Goal: Task Accomplishment & Management: Complete application form

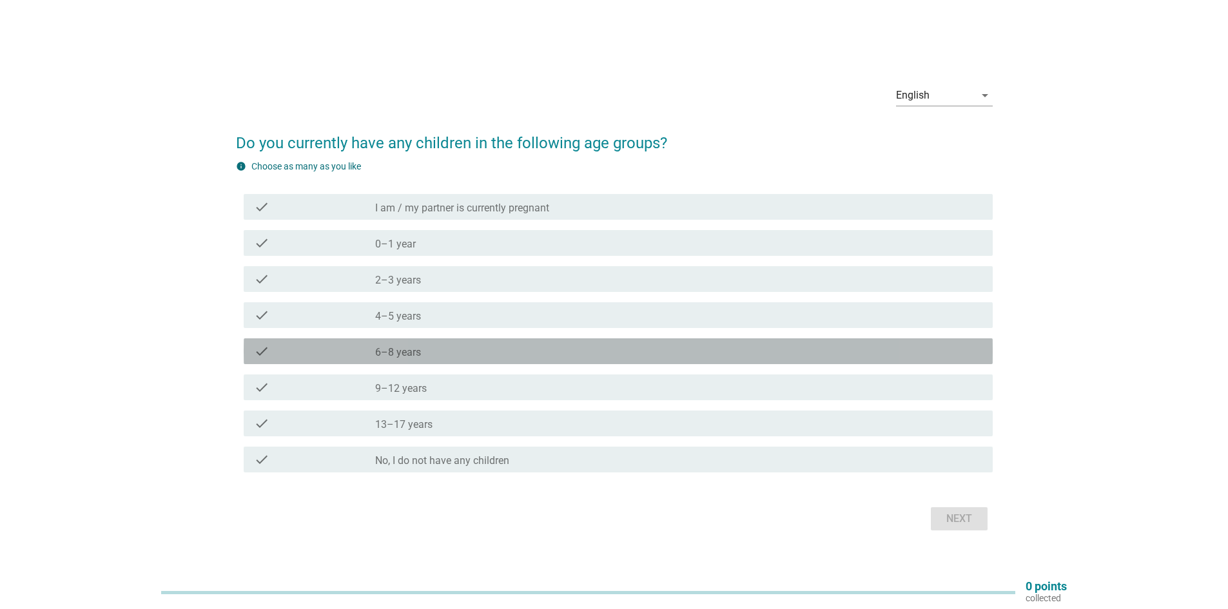
click at [408, 354] on label "6–8 years" at bounding box center [398, 352] width 46 height 13
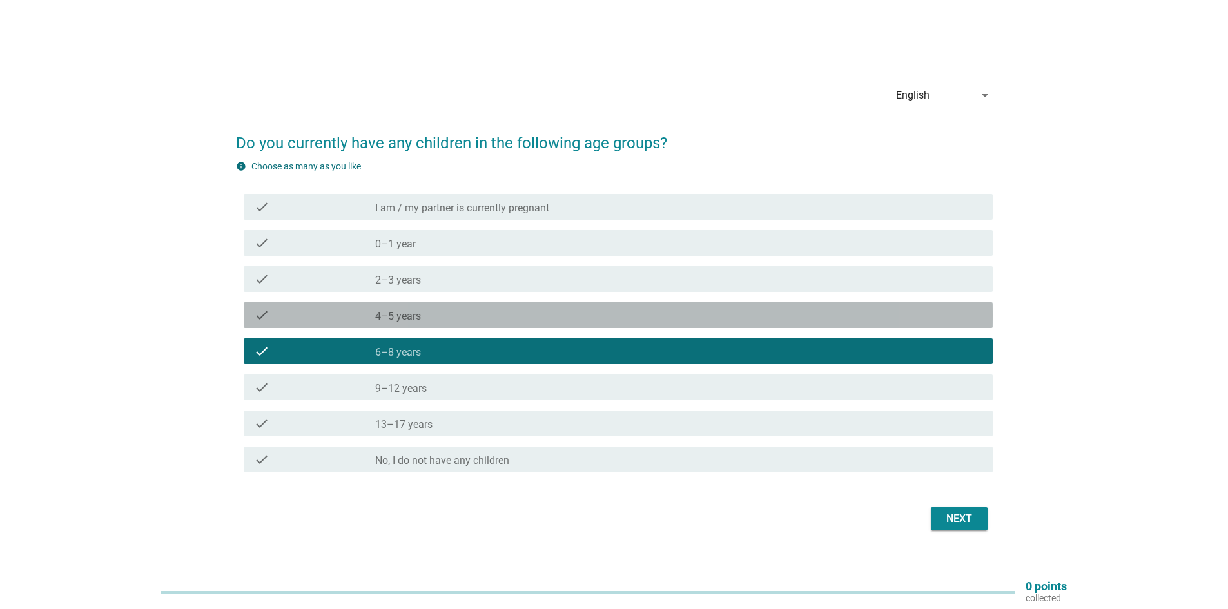
click at [413, 320] on label "4–5 years" at bounding box center [398, 316] width 46 height 13
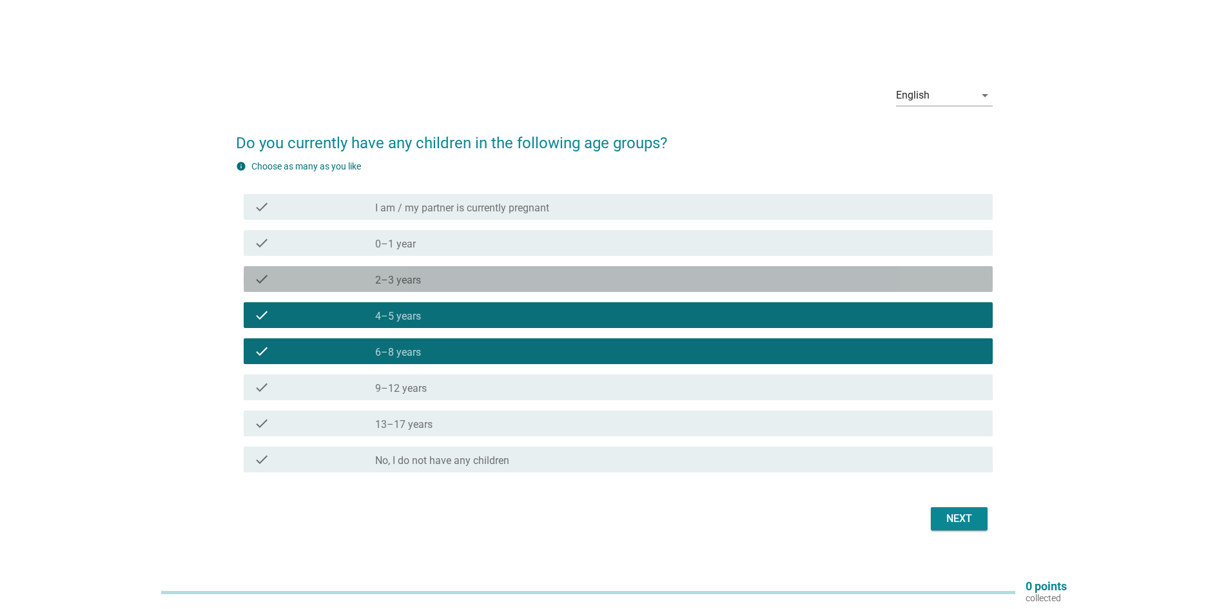
click at [415, 277] on label "2–3 years" at bounding box center [398, 280] width 46 height 13
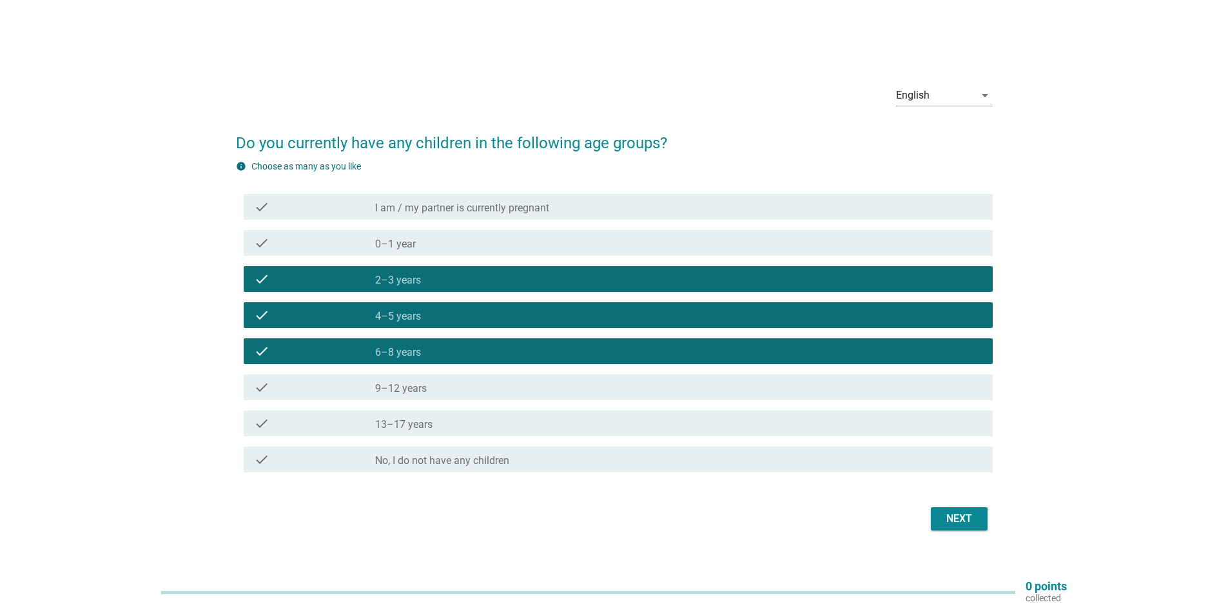
click at [422, 249] on div "check_box_outline_blank 0–1 year" at bounding box center [678, 242] width 607 height 15
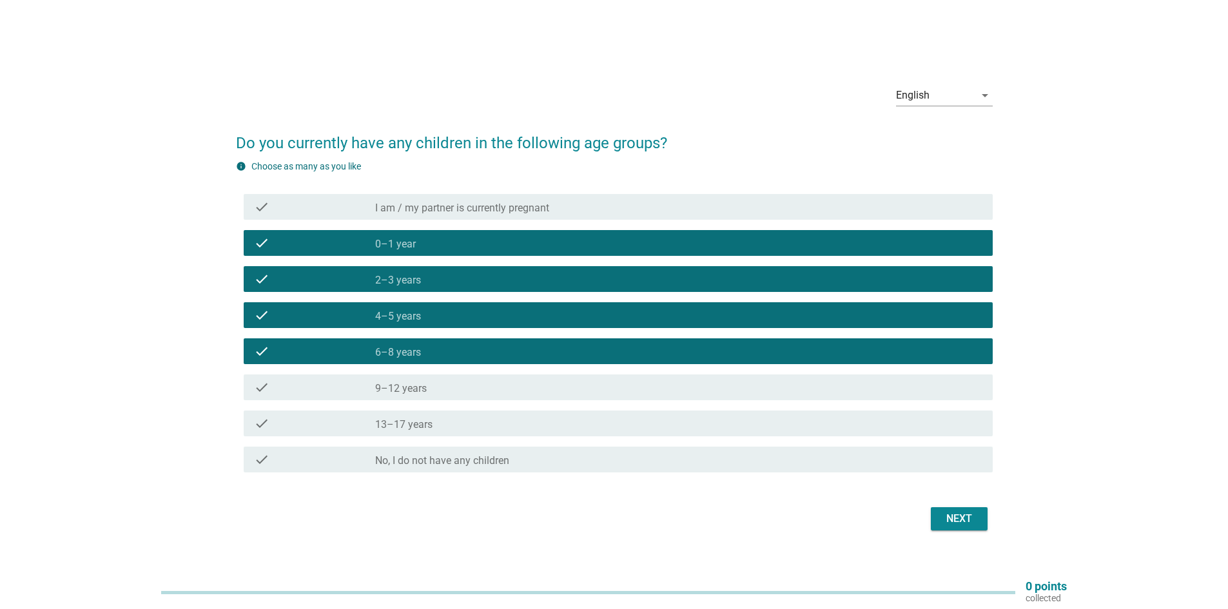
click at [944, 522] on div "Next" at bounding box center [959, 518] width 36 height 15
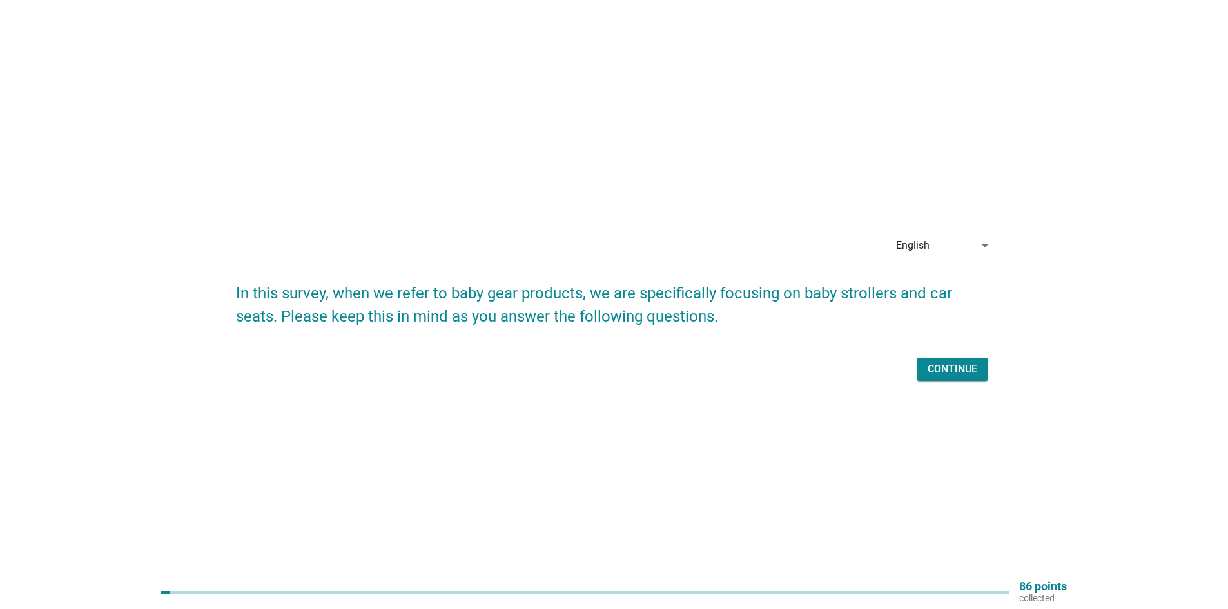
click at [965, 375] on div "Continue" at bounding box center [953, 369] width 50 height 15
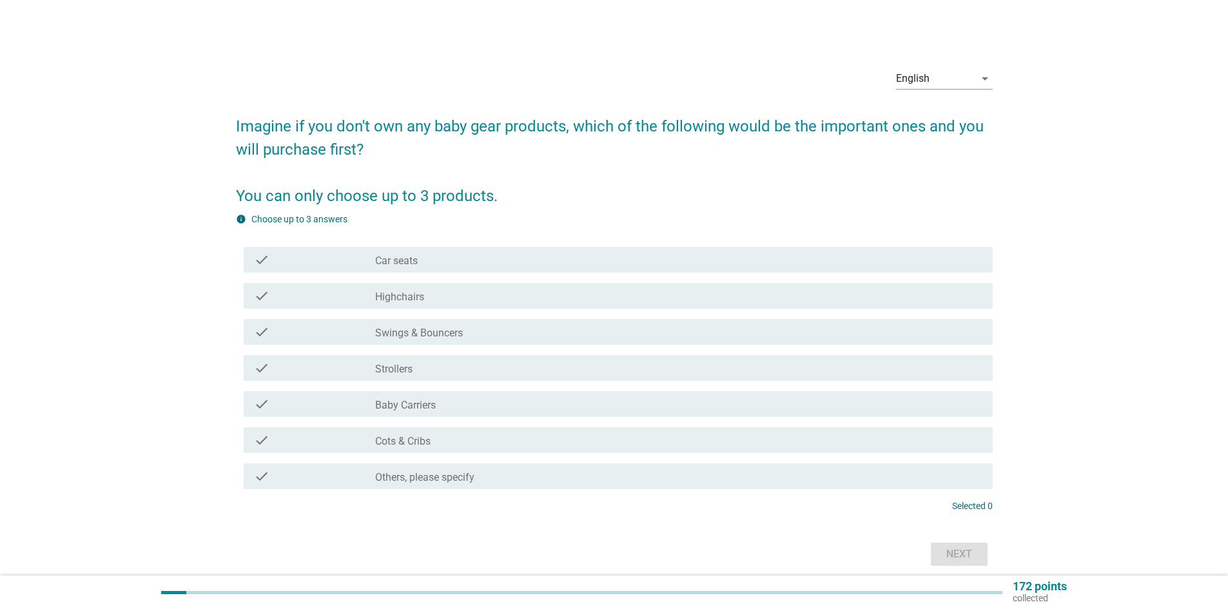
click at [438, 266] on div "check_box_outline_blank Car seats" at bounding box center [678, 259] width 607 height 15
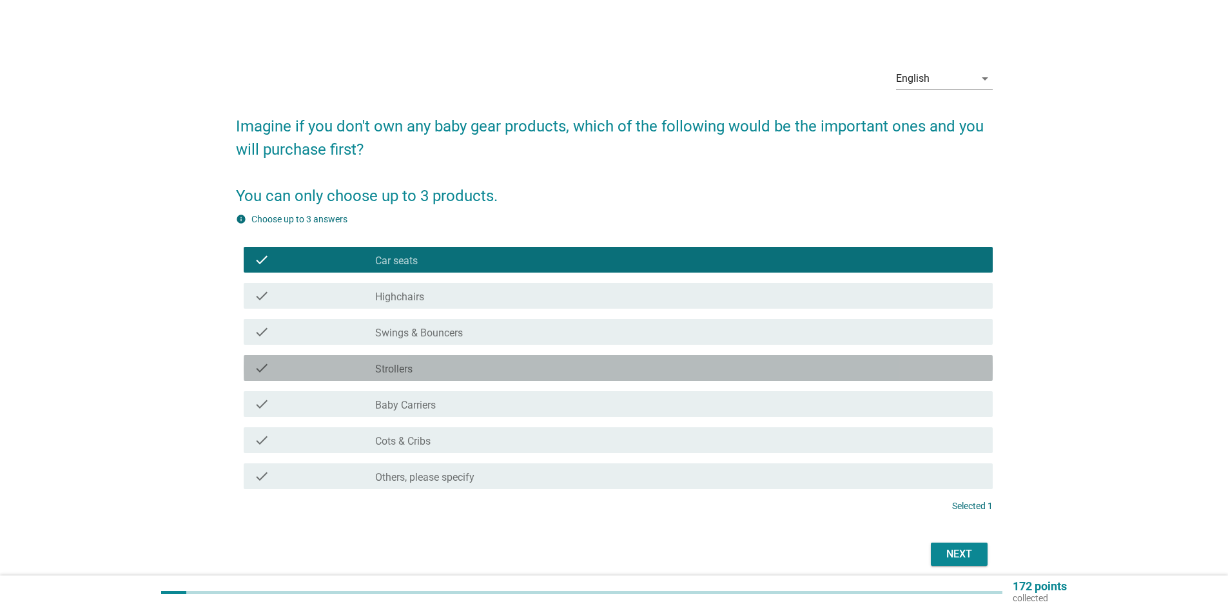
click at [430, 367] on div "check_box_outline_blank Strollers" at bounding box center [678, 367] width 607 height 15
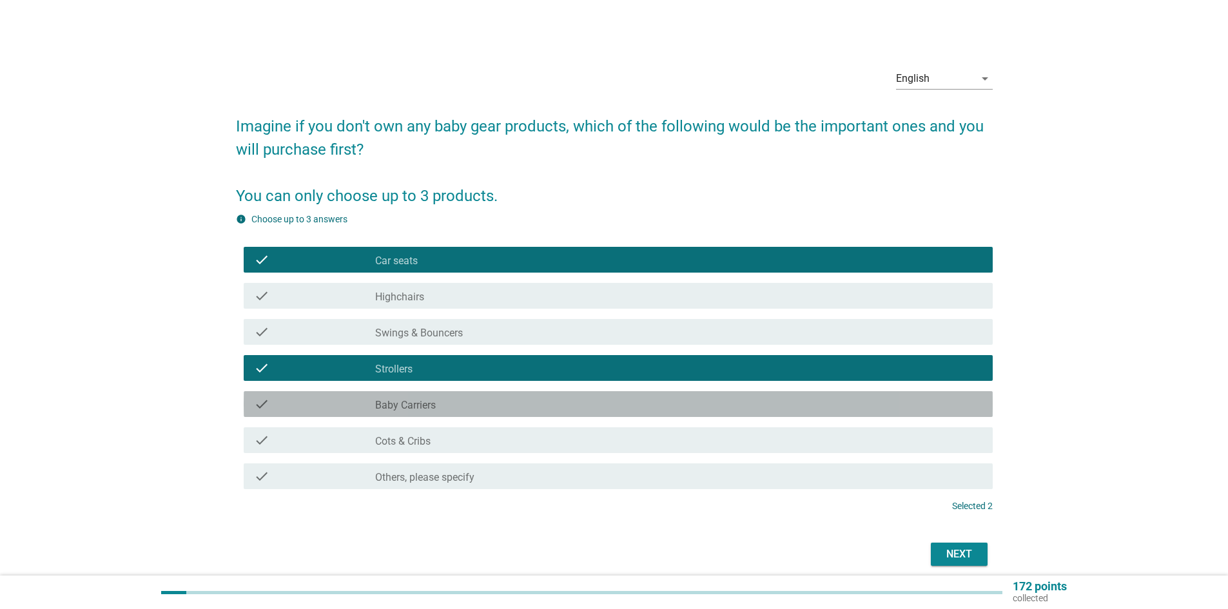
click at [416, 407] on label "Baby Carriers" at bounding box center [405, 405] width 61 height 13
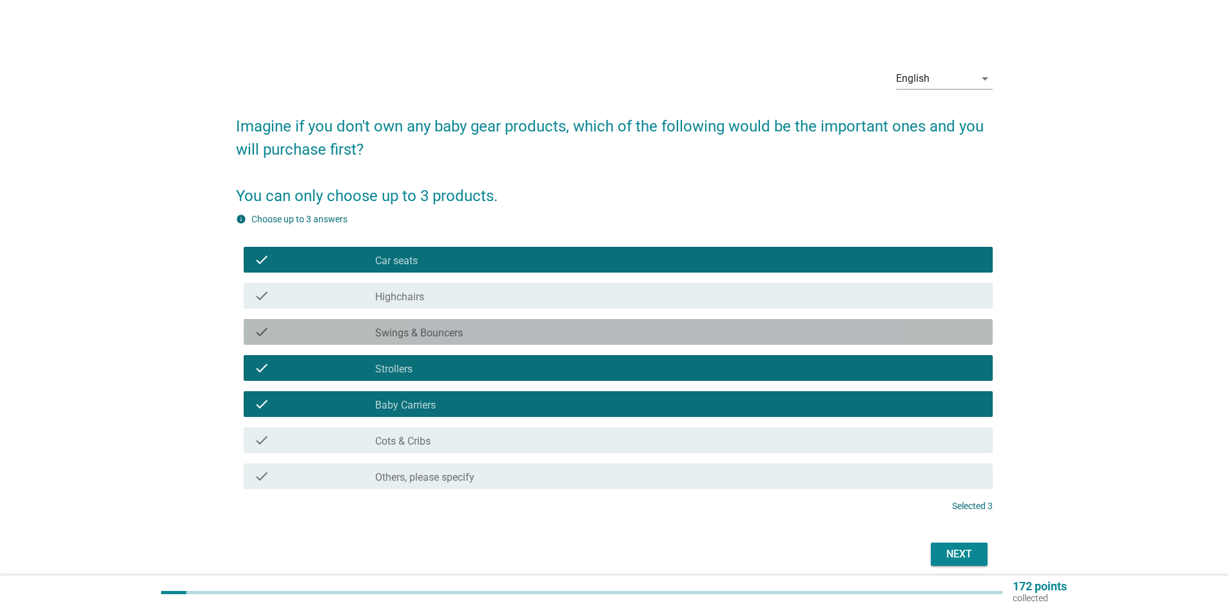
click at [434, 337] on label "Swings & Bouncers" at bounding box center [419, 333] width 88 height 13
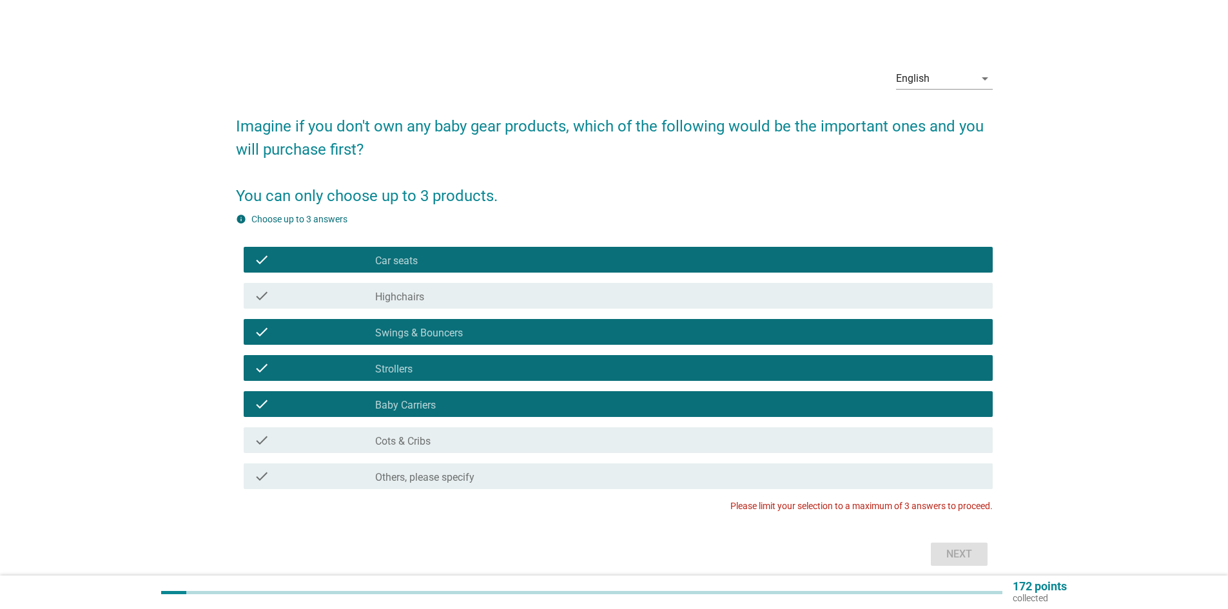
click at [461, 299] on div "check_box_outline_blank Highchairs" at bounding box center [678, 295] width 607 height 15
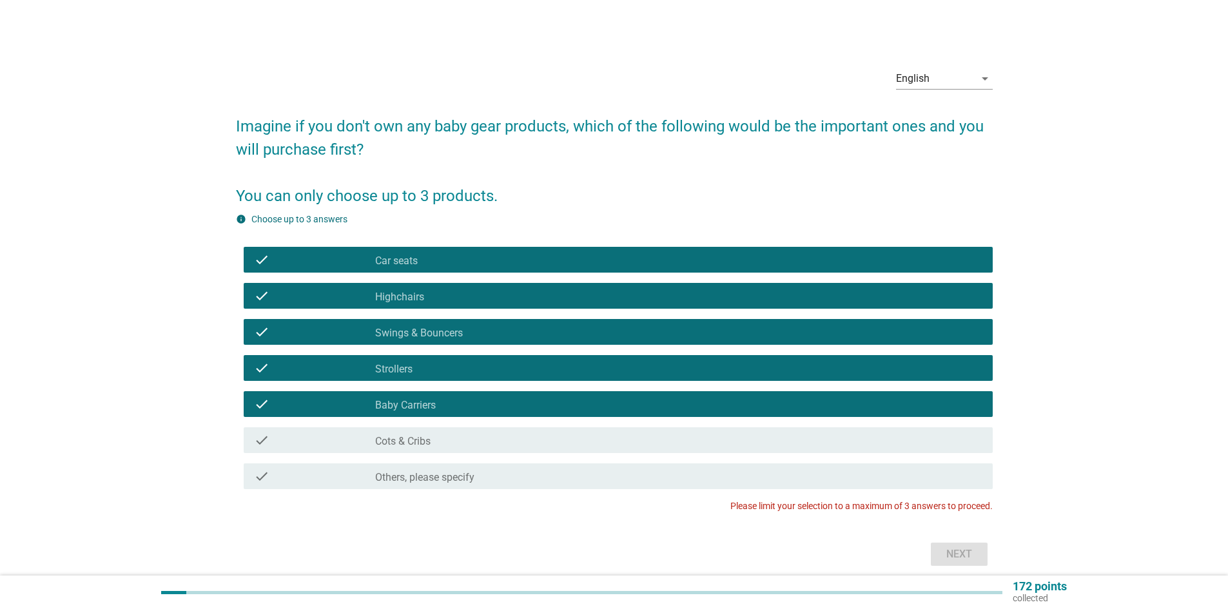
click at [378, 302] on label "Highchairs" at bounding box center [399, 297] width 49 height 13
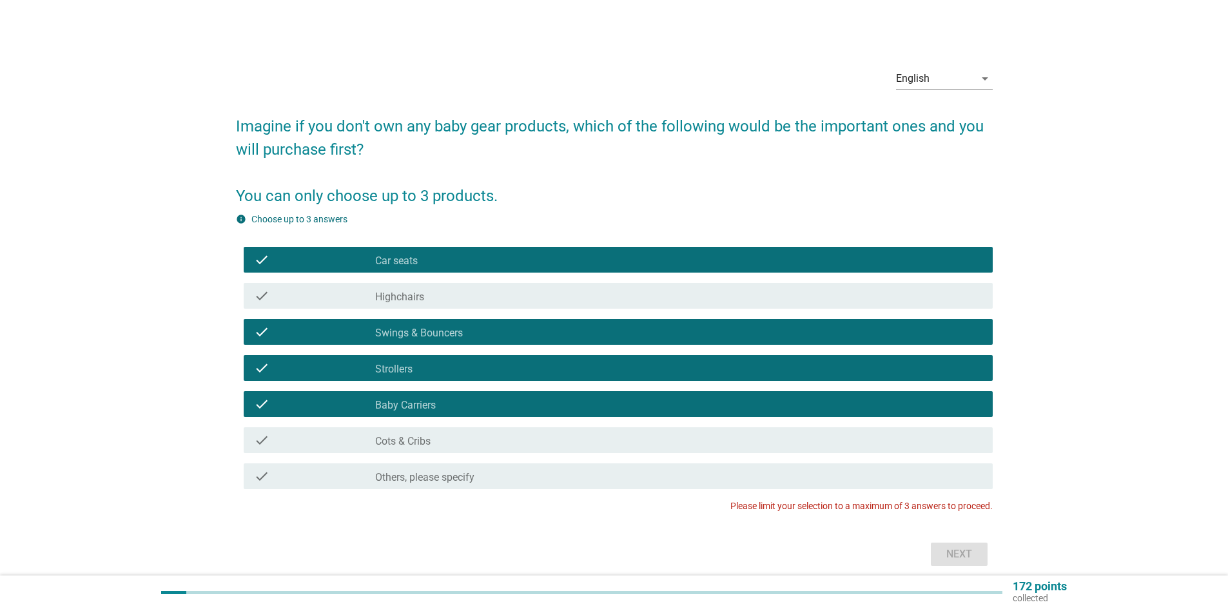
click at [450, 332] on label "Swings & Bouncers" at bounding box center [419, 333] width 88 height 13
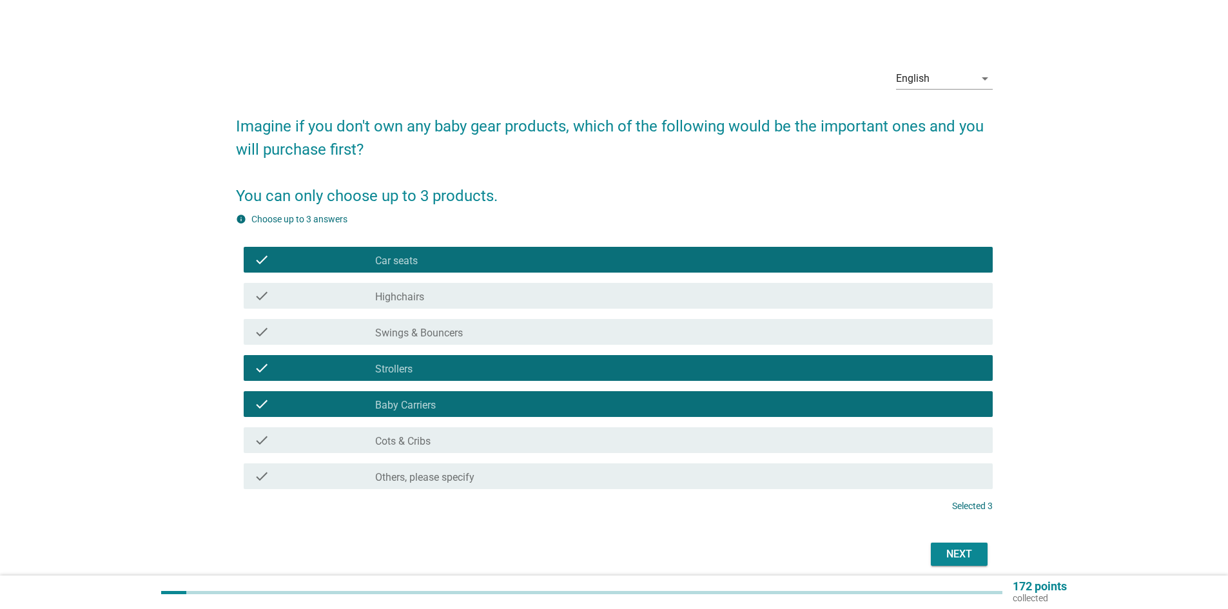
click at [967, 553] on div "Next" at bounding box center [959, 554] width 36 height 15
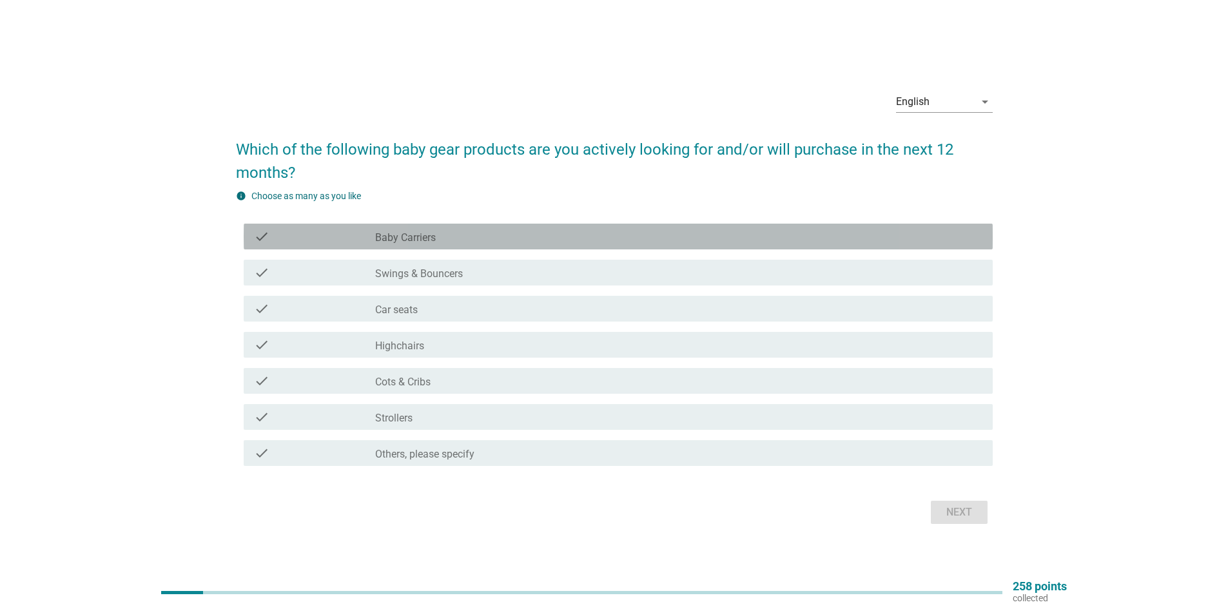
click at [405, 236] on label "Baby Carriers" at bounding box center [405, 237] width 61 height 13
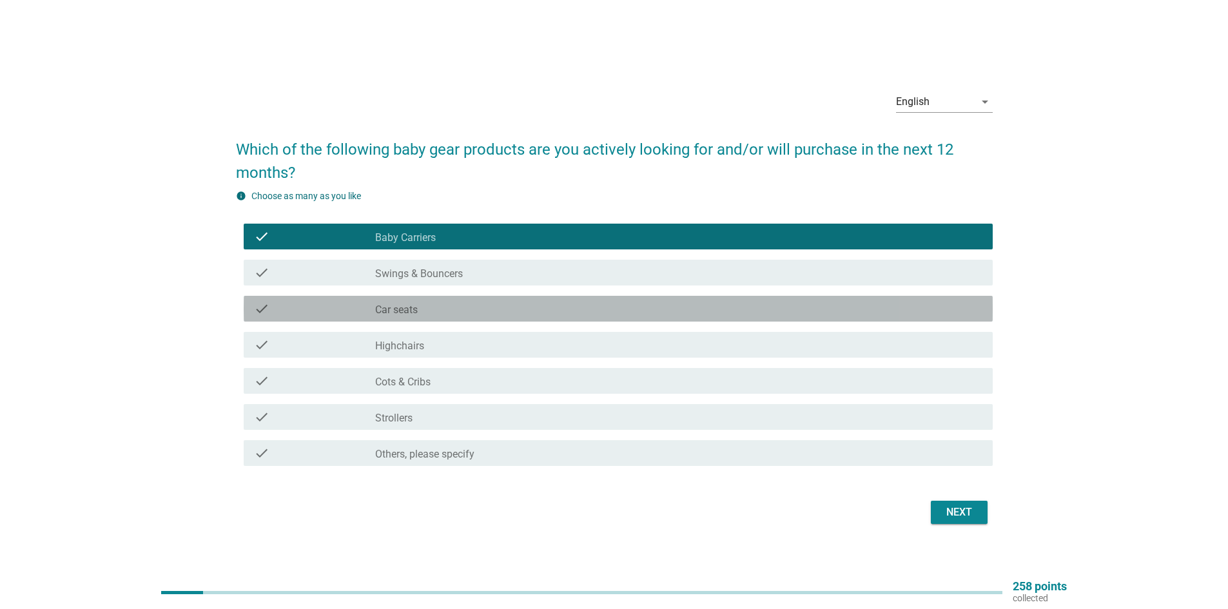
click at [404, 307] on label "Car seats" at bounding box center [396, 310] width 43 height 13
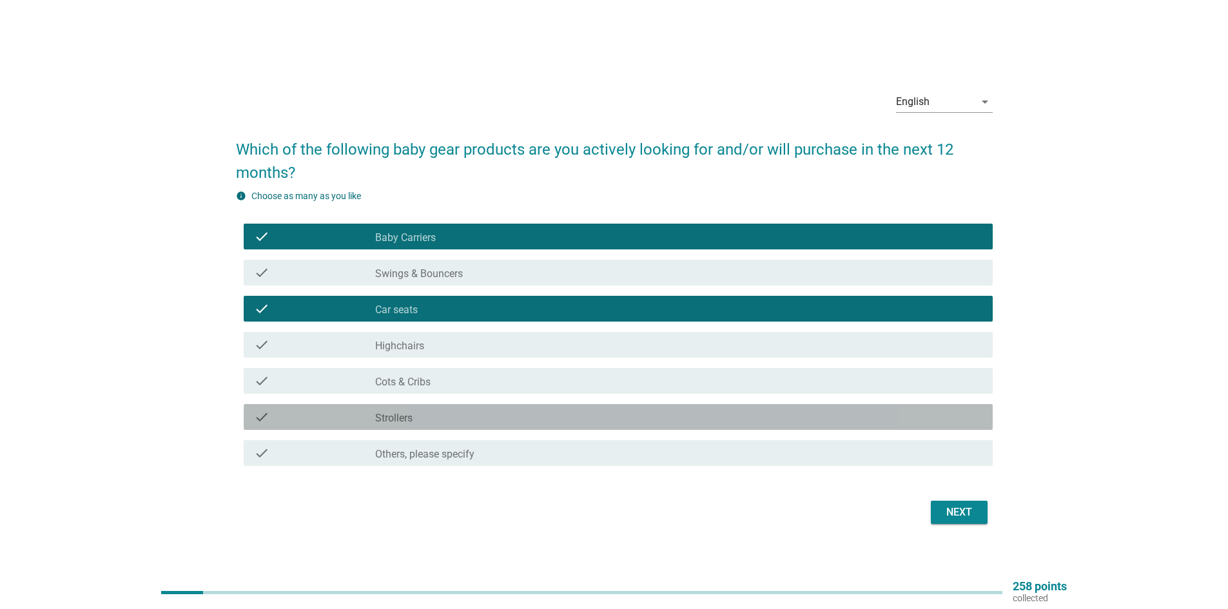
click at [427, 414] on div "check_box_outline_blank Strollers" at bounding box center [678, 416] width 607 height 15
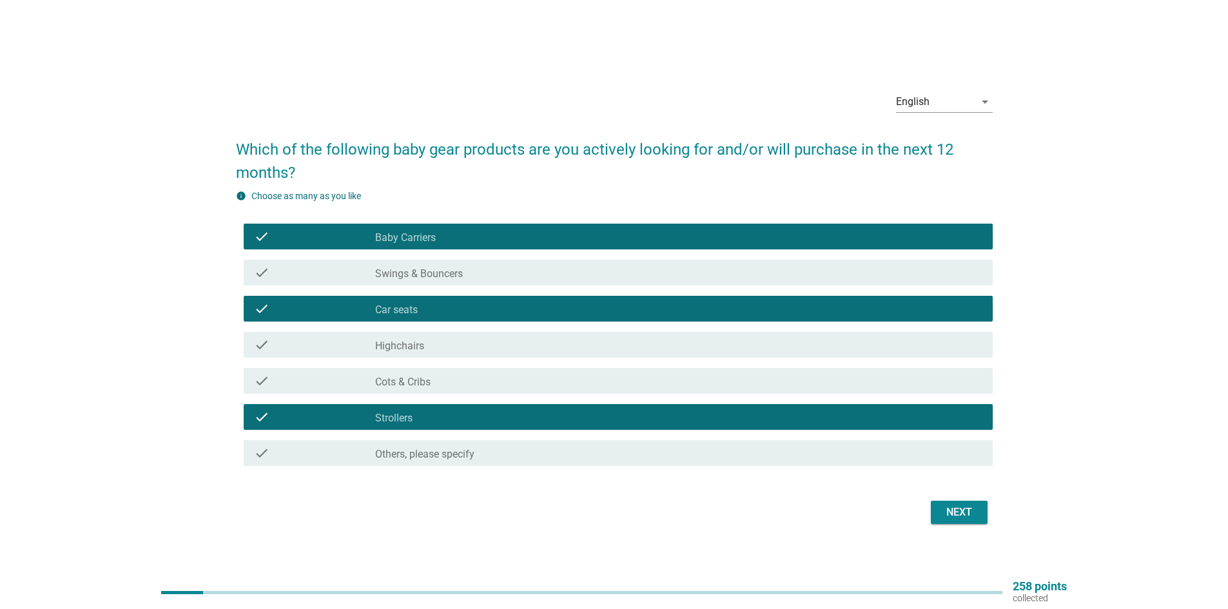
click at [994, 518] on div "English arrow_drop_down Which of the following baby gear products are you activ…" at bounding box center [615, 304] width 778 height 467
click at [981, 518] on button "Next" at bounding box center [959, 512] width 57 height 23
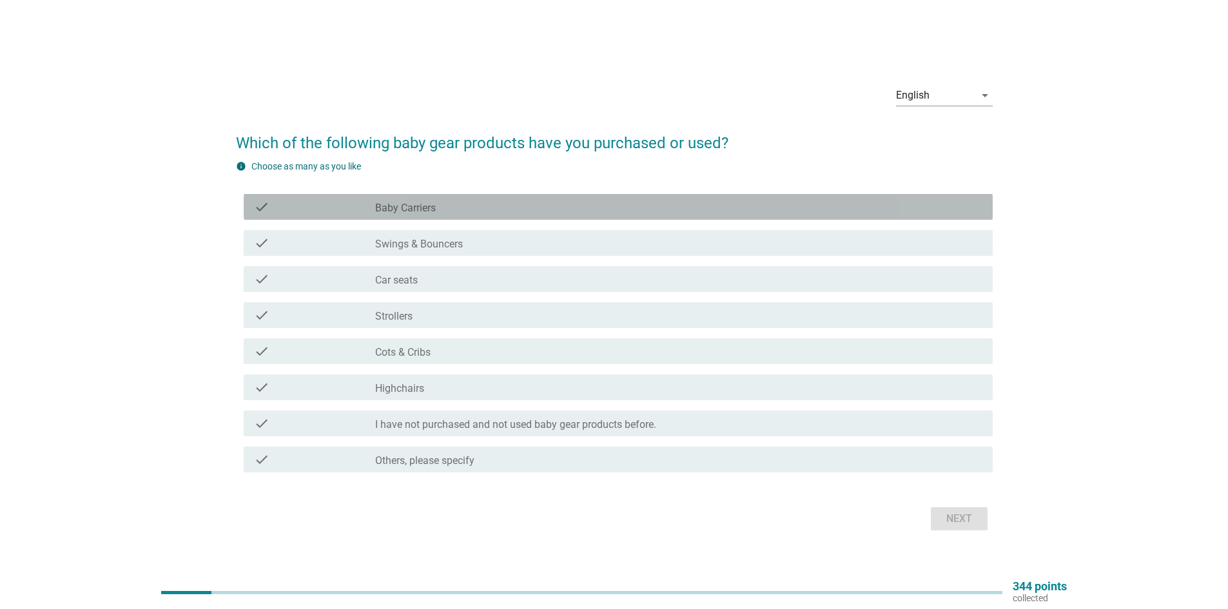
click at [413, 204] on label "Baby Carriers" at bounding box center [405, 208] width 61 height 13
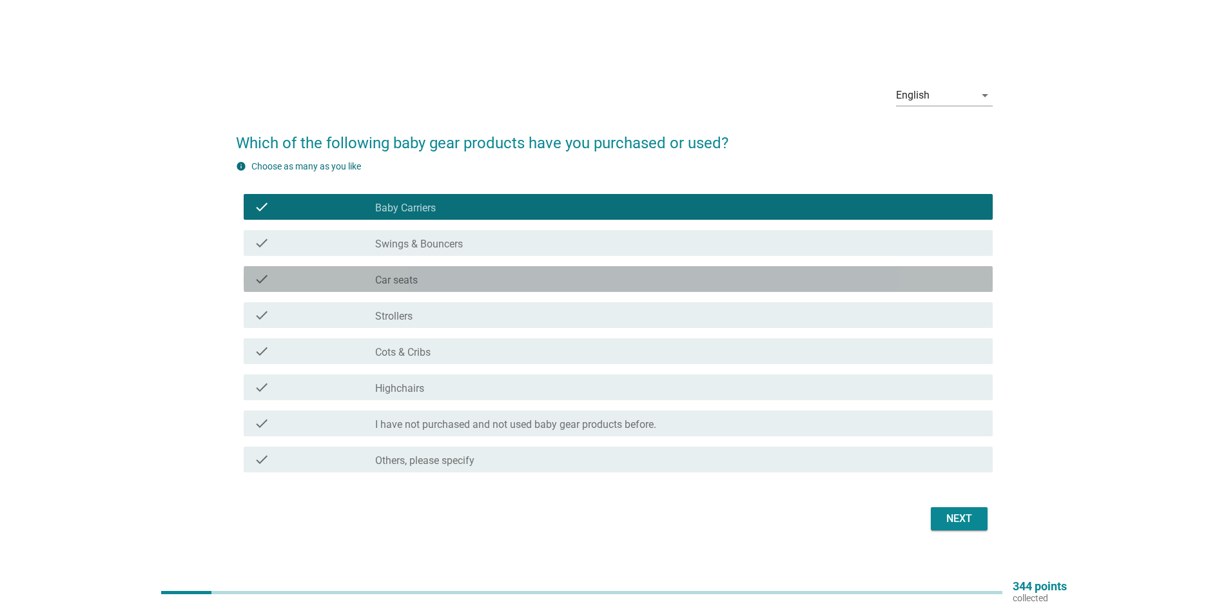
click at [416, 282] on label "Car seats" at bounding box center [396, 280] width 43 height 13
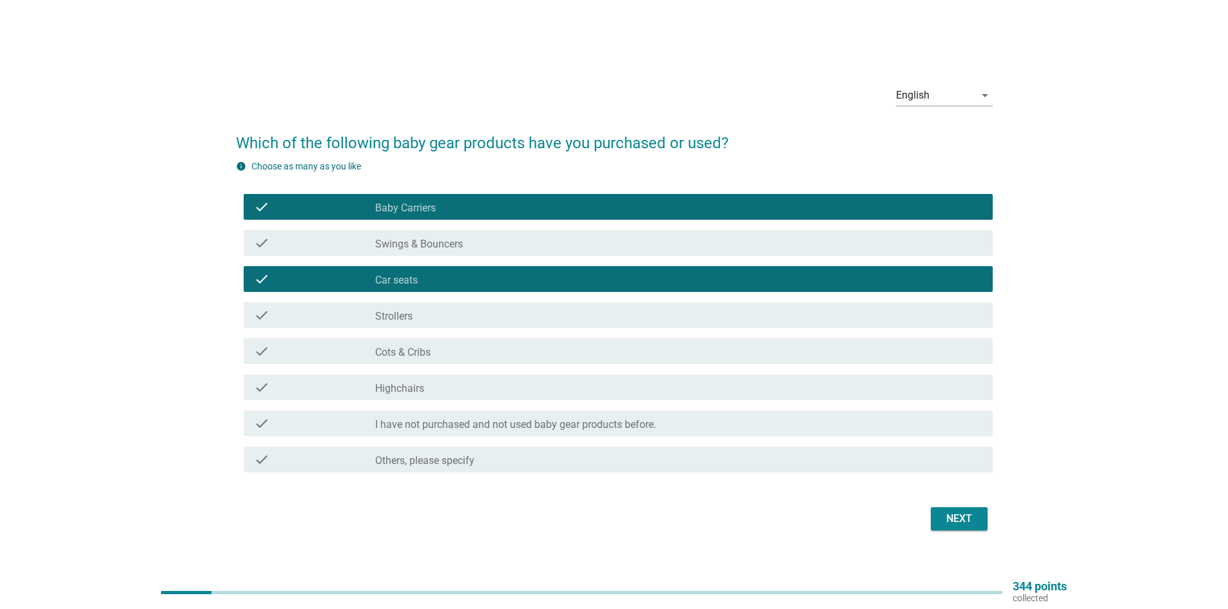
click at [411, 315] on label "Strollers" at bounding box center [393, 316] width 37 height 13
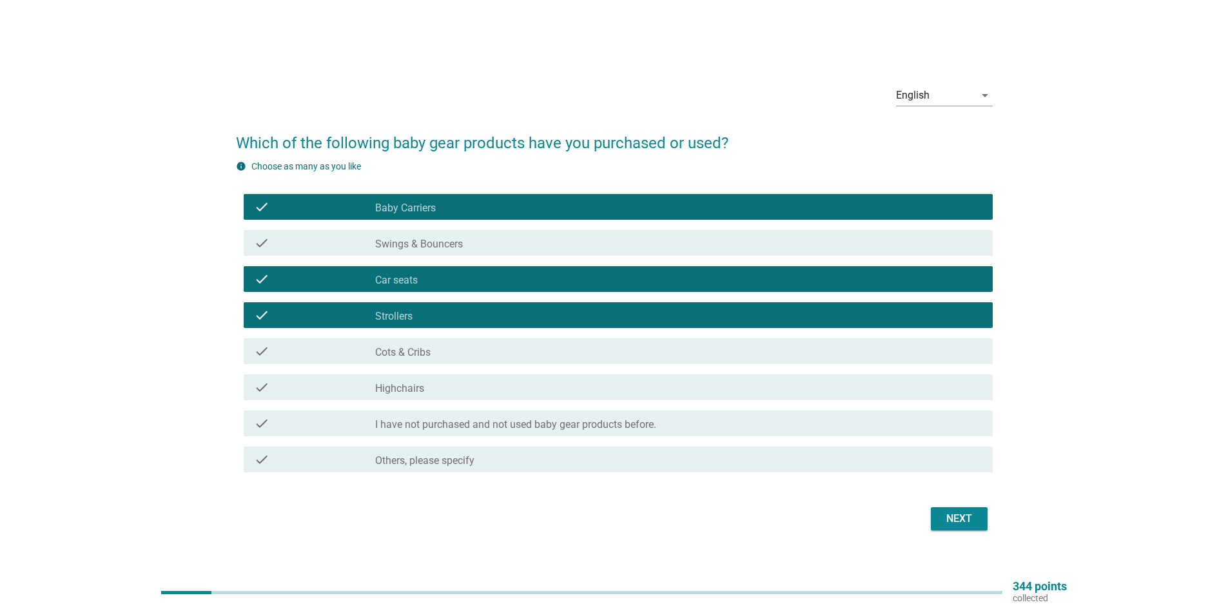
click at [971, 520] on div "Next" at bounding box center [959, 518] width 36 height 15
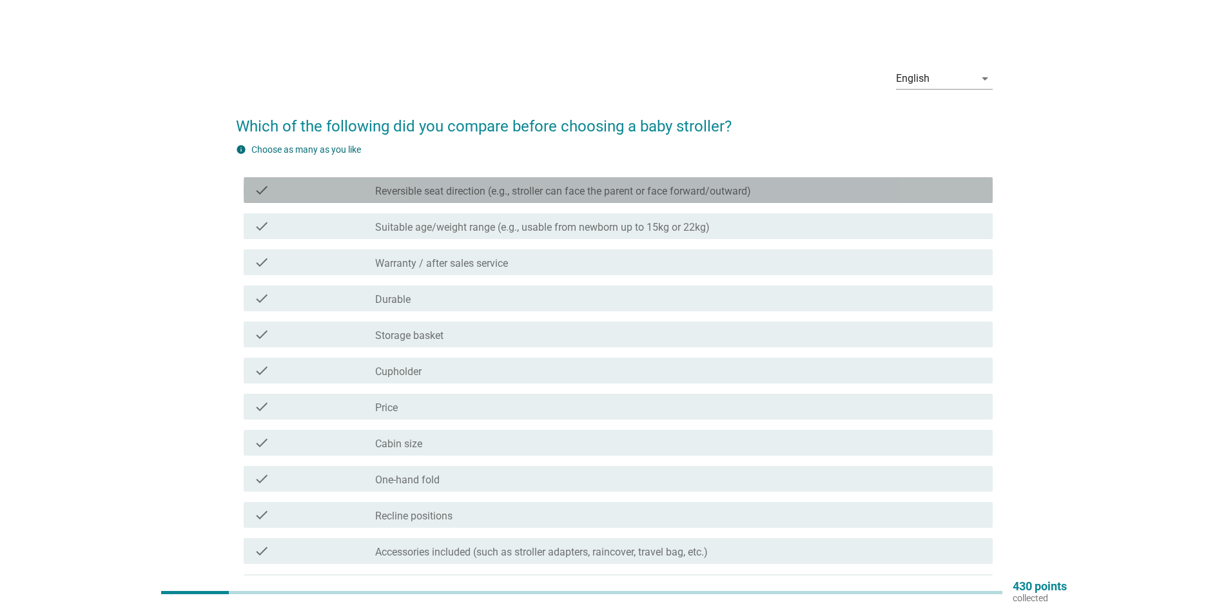
click at [437, 196] on label "Reversible seat direction (e.g., stroller can face the parent or face forward/o…" at bounding box center [563, 191] width 376 height 13
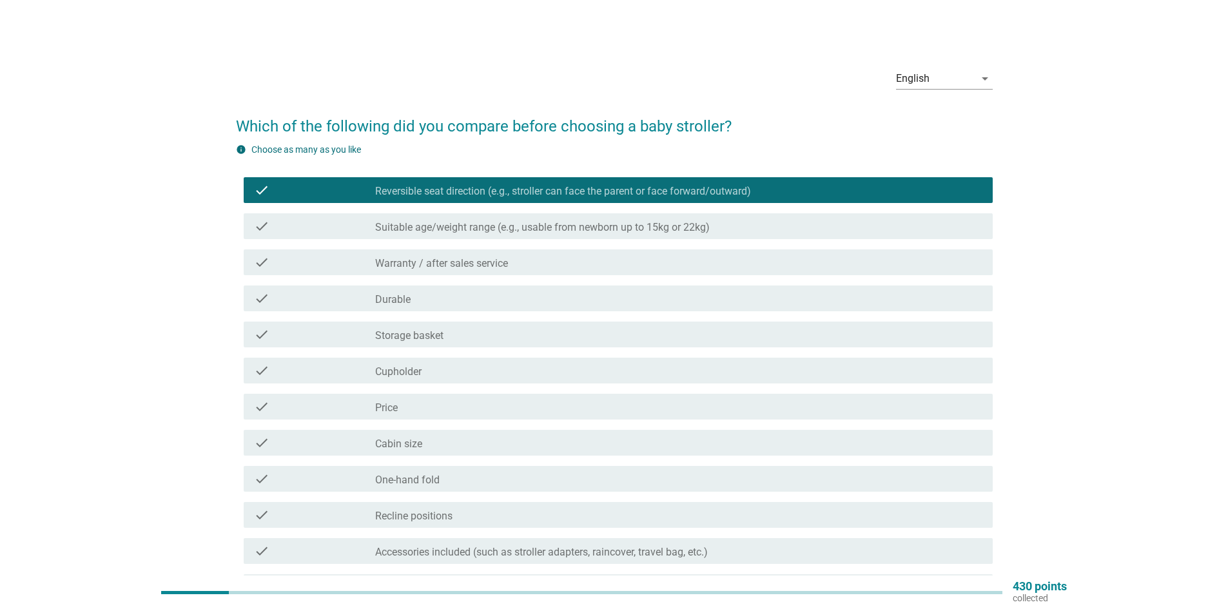
click at [428, 230] on label "Suitable age/weight range (e.g., usable from newborn up to 15kg or 22kg)" at bounding box center [542, 227] width 335 height 13
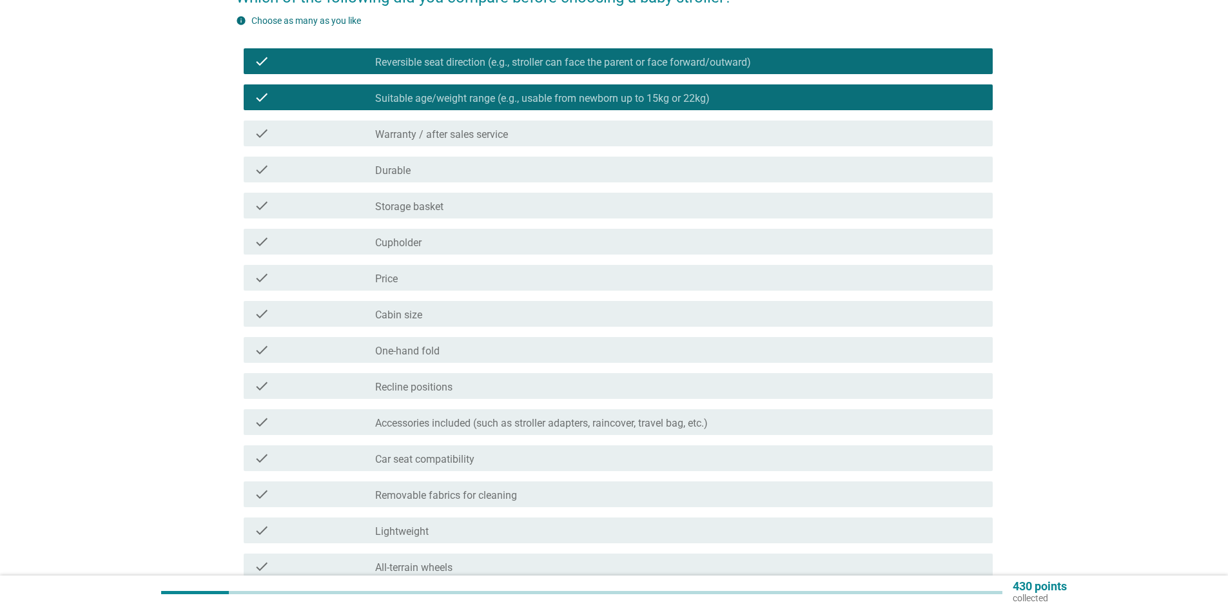
scroll to position [193, 0]
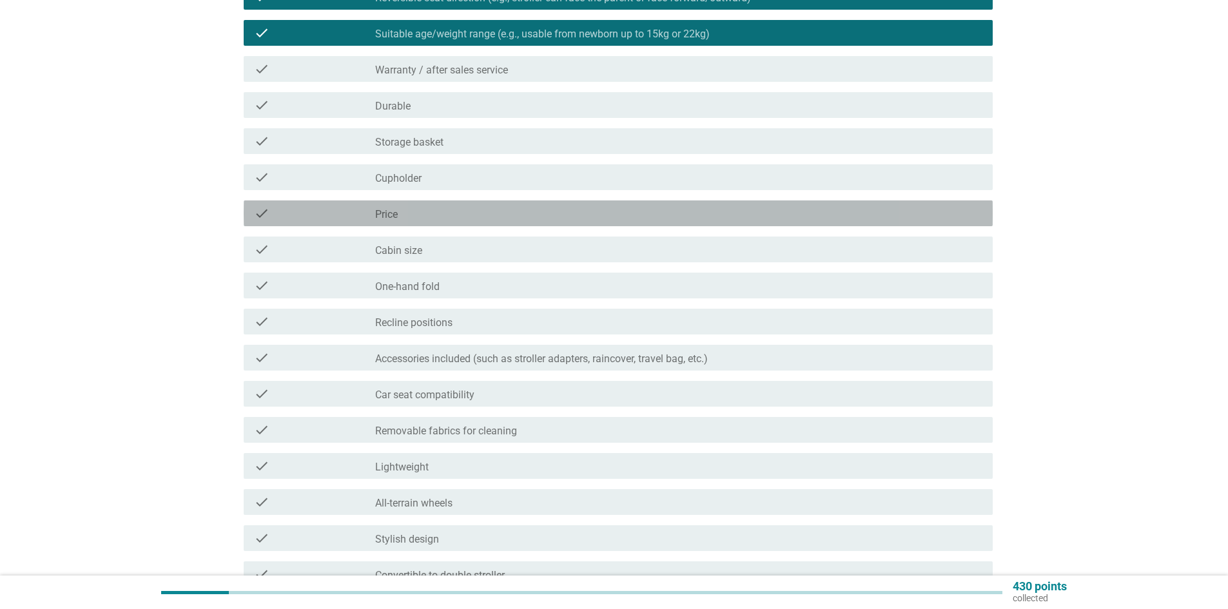
click at [417, 224] on div "check check_box_outline_blank Price" at bounding box center [618, 214] width 749 height 26
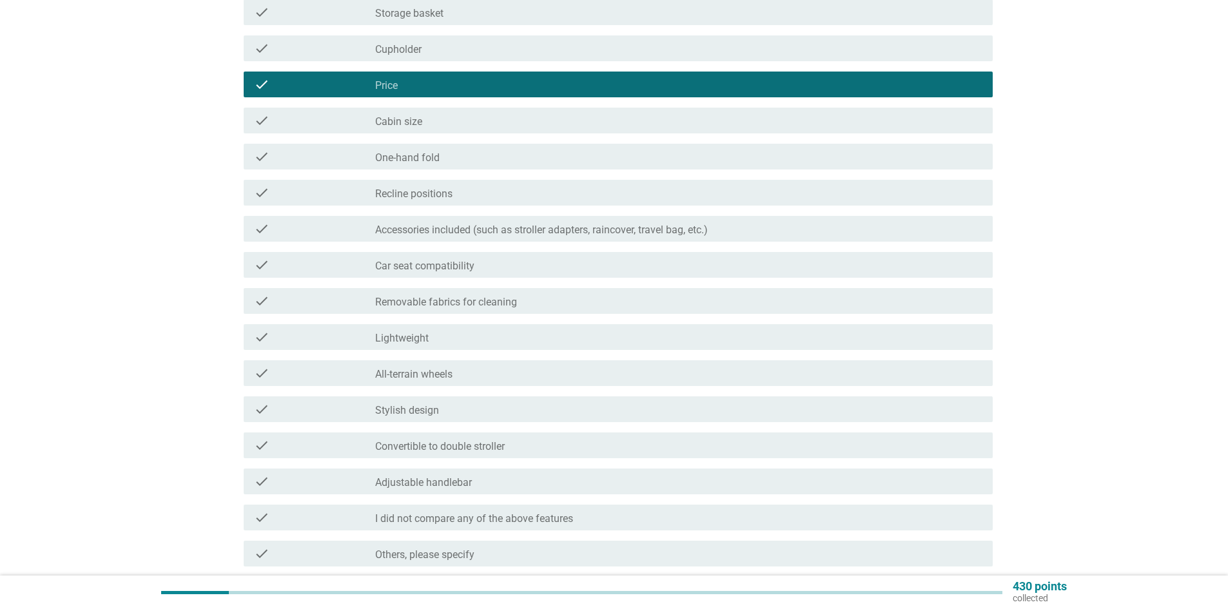
scroll to position [387, 0]
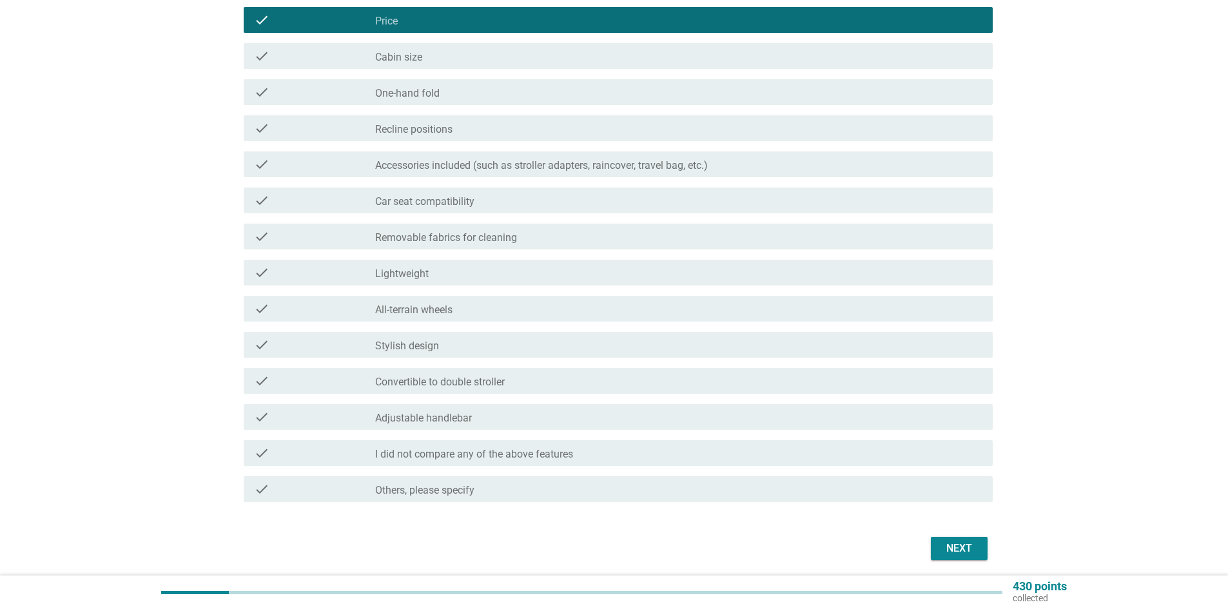
click at [443, 273] on div "check_box_outline_blank Lightweight" at bounding box center [678, 272] width 607 height 15
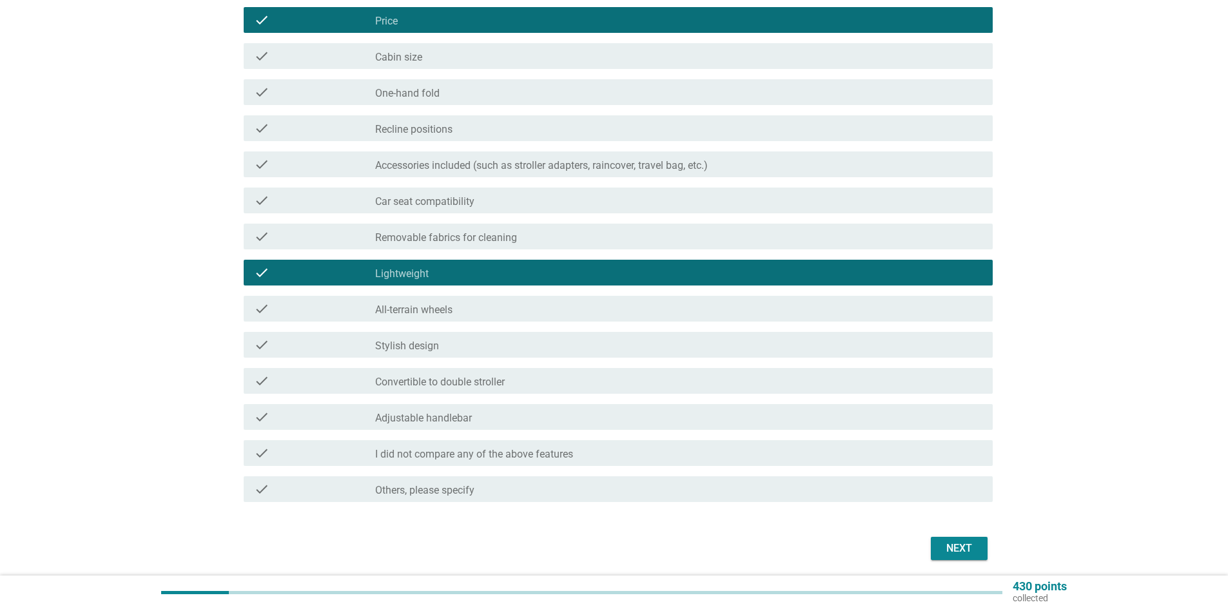
scroll to position [433, 0]
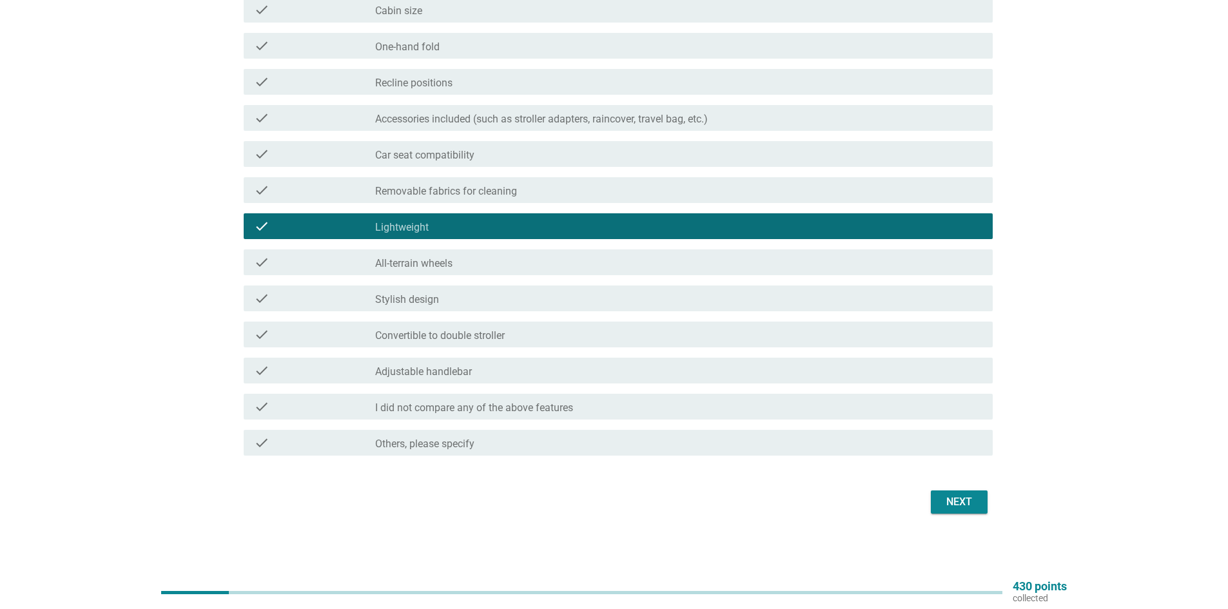
click at [947, 512] on button "Next" at bounding box center [959, 502] width 57 height 23
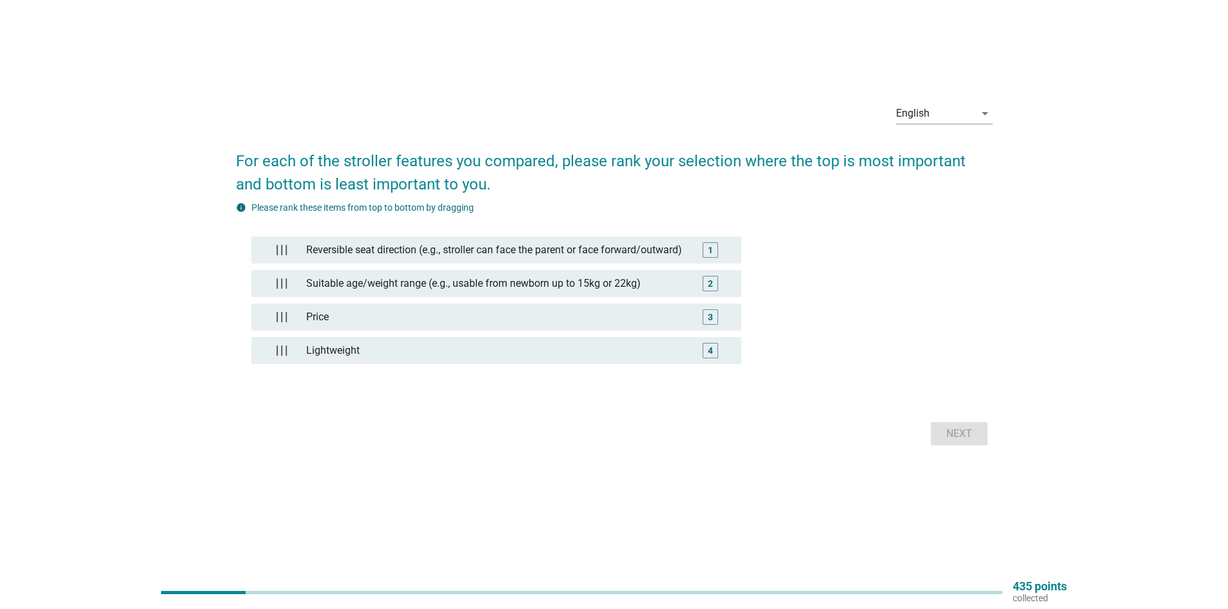
scroll to position [0, 0]
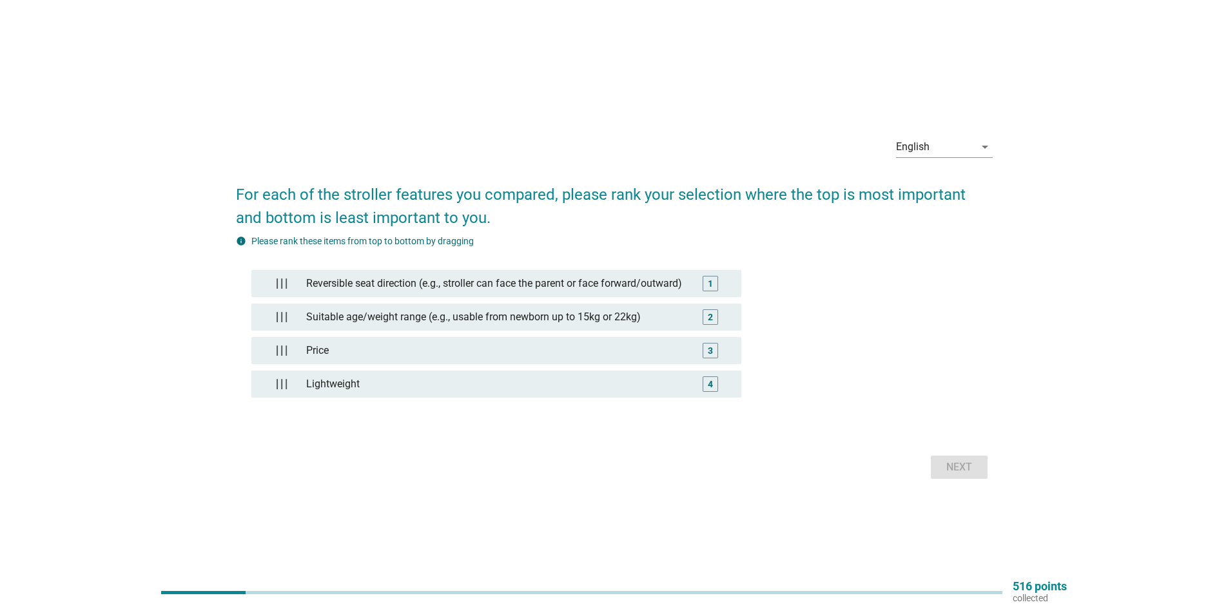
click at [941, 477] on div "Next" at bounding box center [614, 467] width 757 height 31
click at [966, 469] on div "Next" at bounding box center [959, 467] width 36 height 15
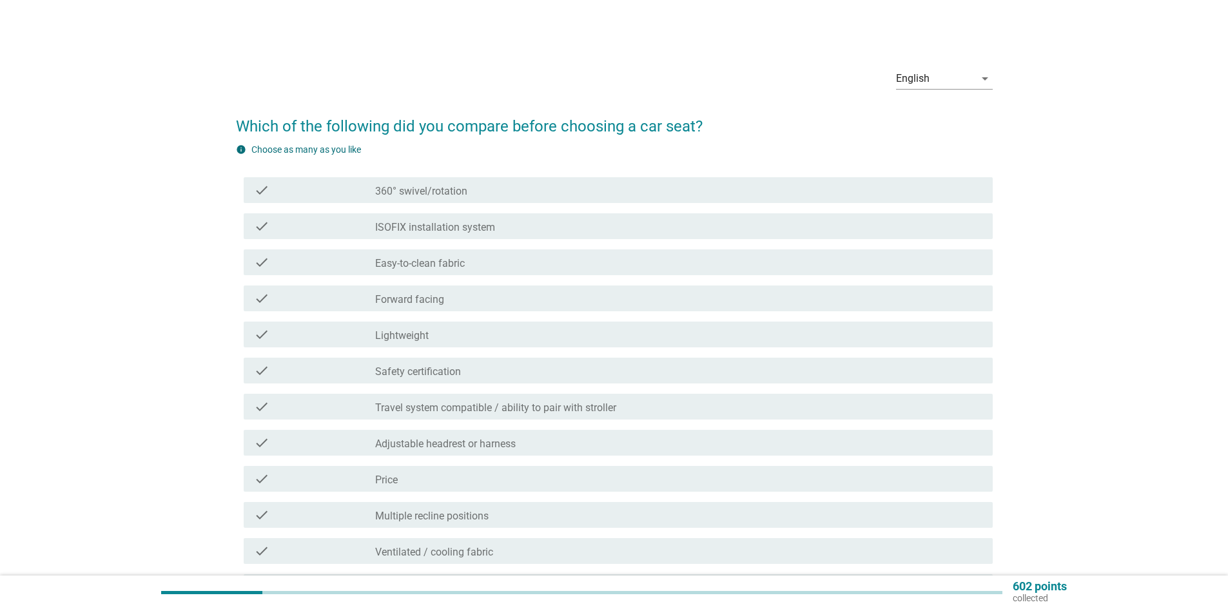
click at [449, 197] on label "360° swivel/rotation" at bounding box center [421, 191] width 92 height 13
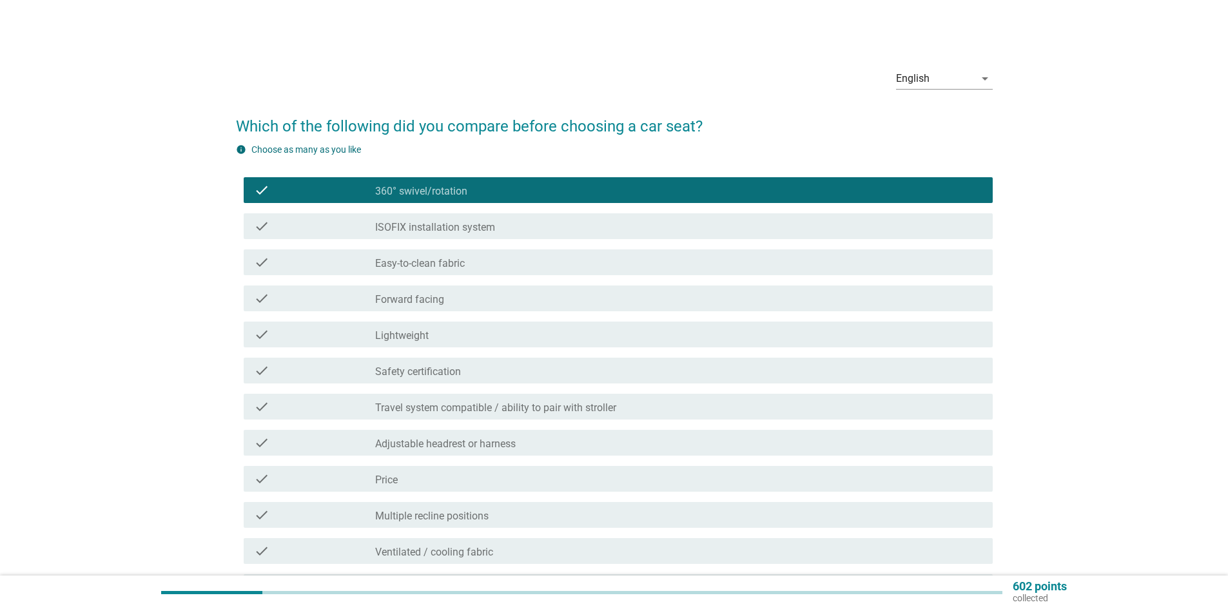
click at [413, 232] on label "ISOFIX installation system" at bounding box center [435, 227] width 120 height 13
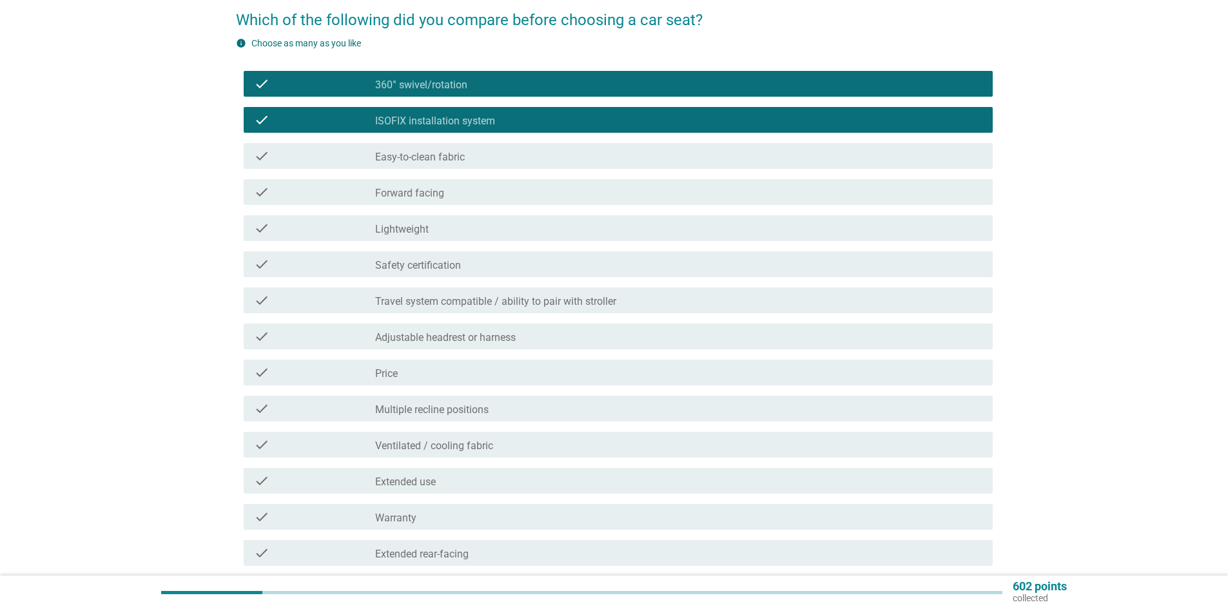
scroll to position [129, 0]
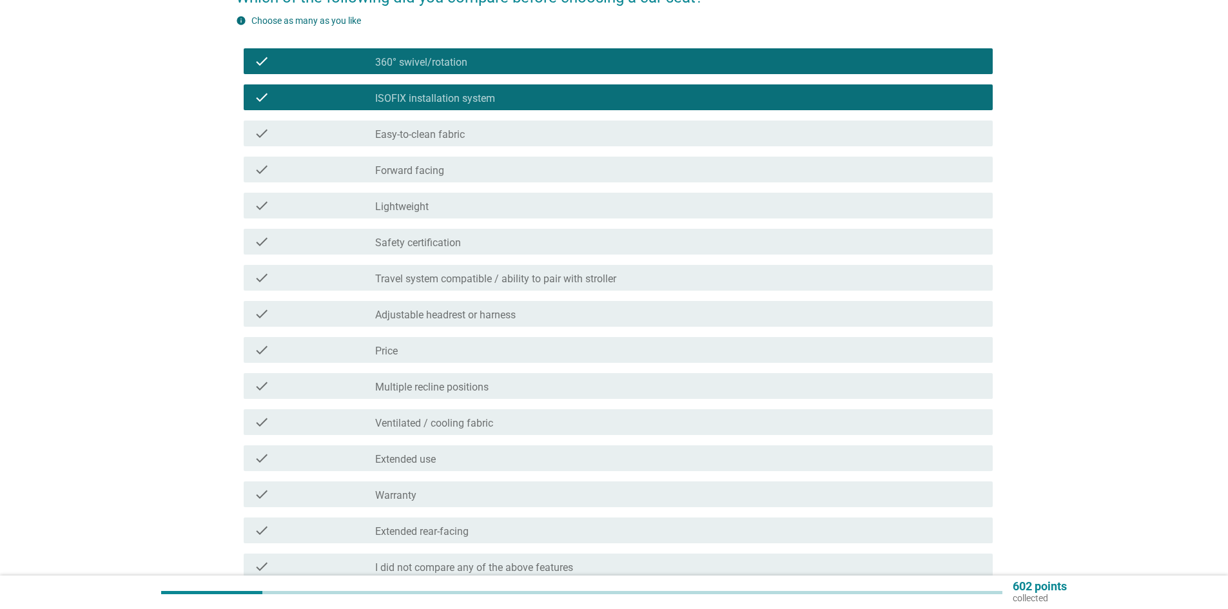
click at [400, 202] on label "Lightweight" at bounding box center [402, 207] width 54 height 13
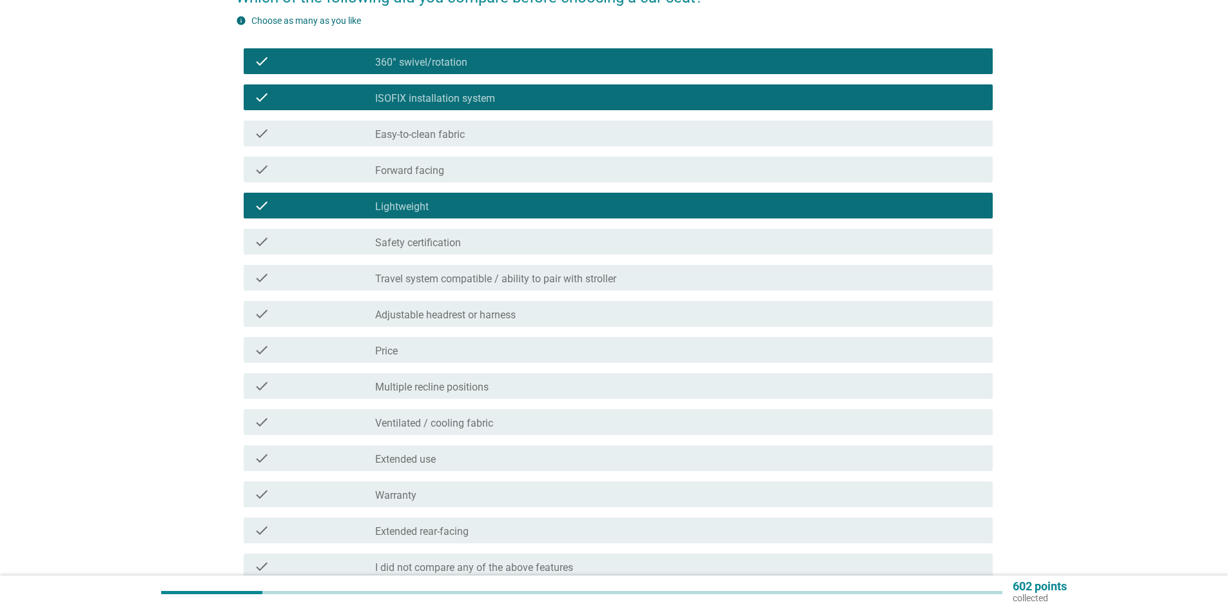
scroll to position [193, 0]
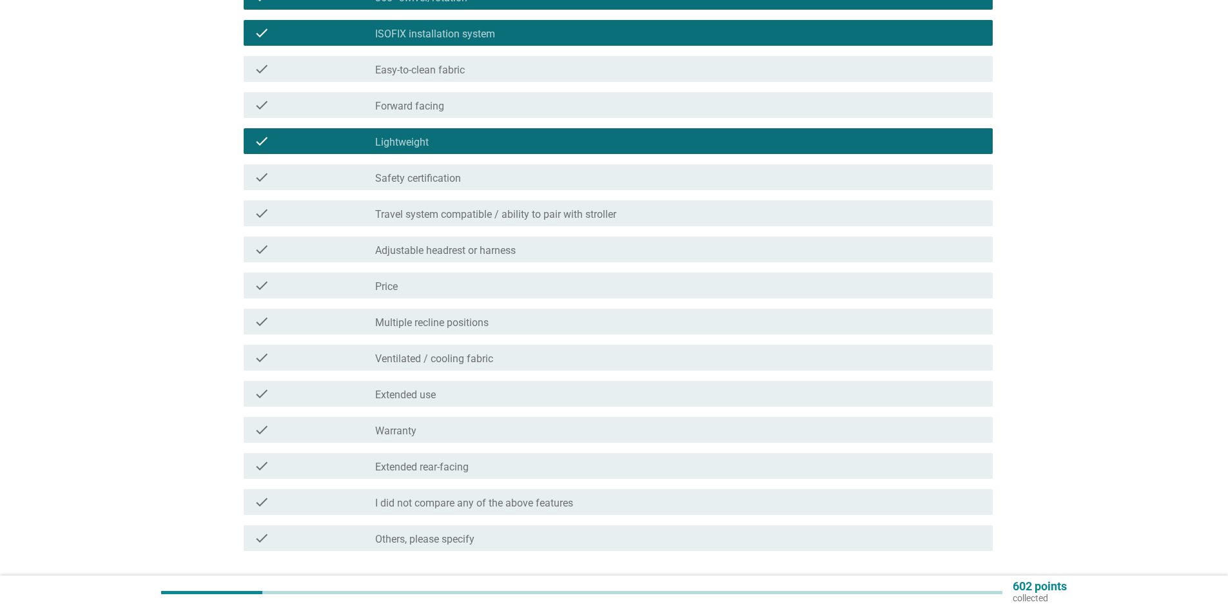
click at [471, 215] on label "Travel system compatible / ability to pair with stroller" at bounding box center [495, 214] width 241 height 13
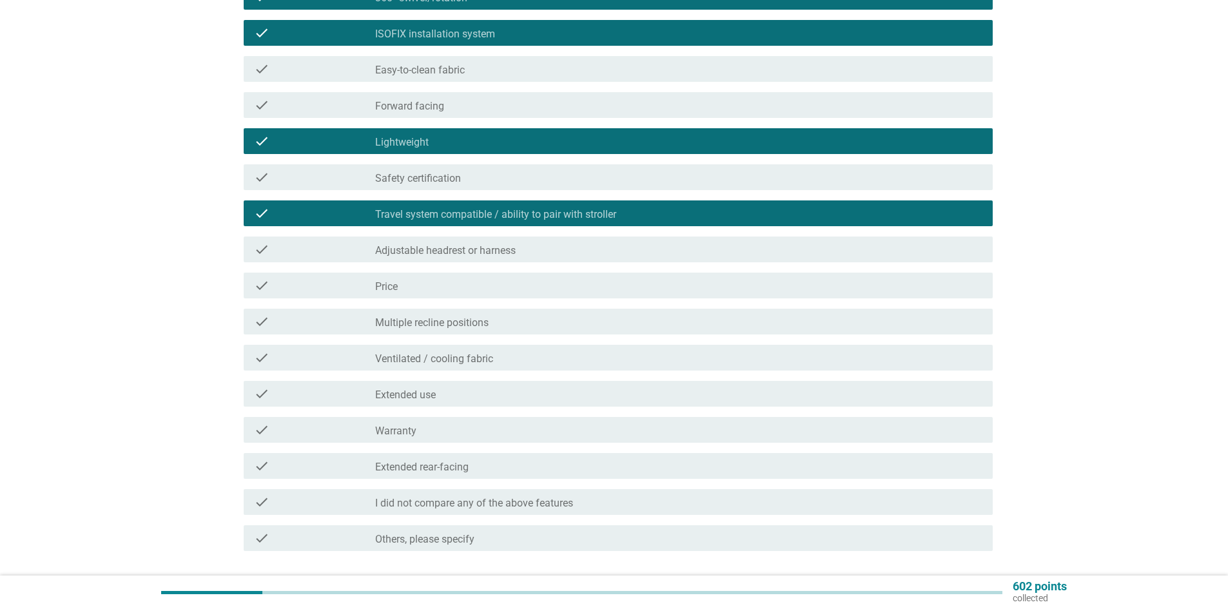
scroll to position [258, 0]
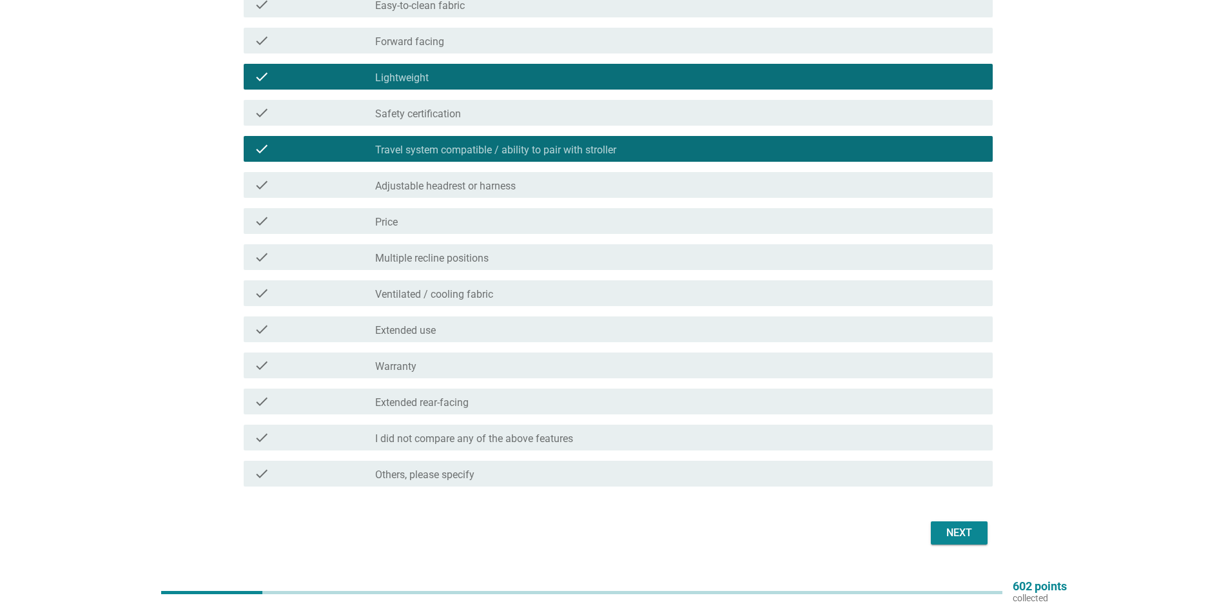
click at [422, 220] on div "check_box_outline_blank Price" at bounding box center [678, 220] width 607 height 15
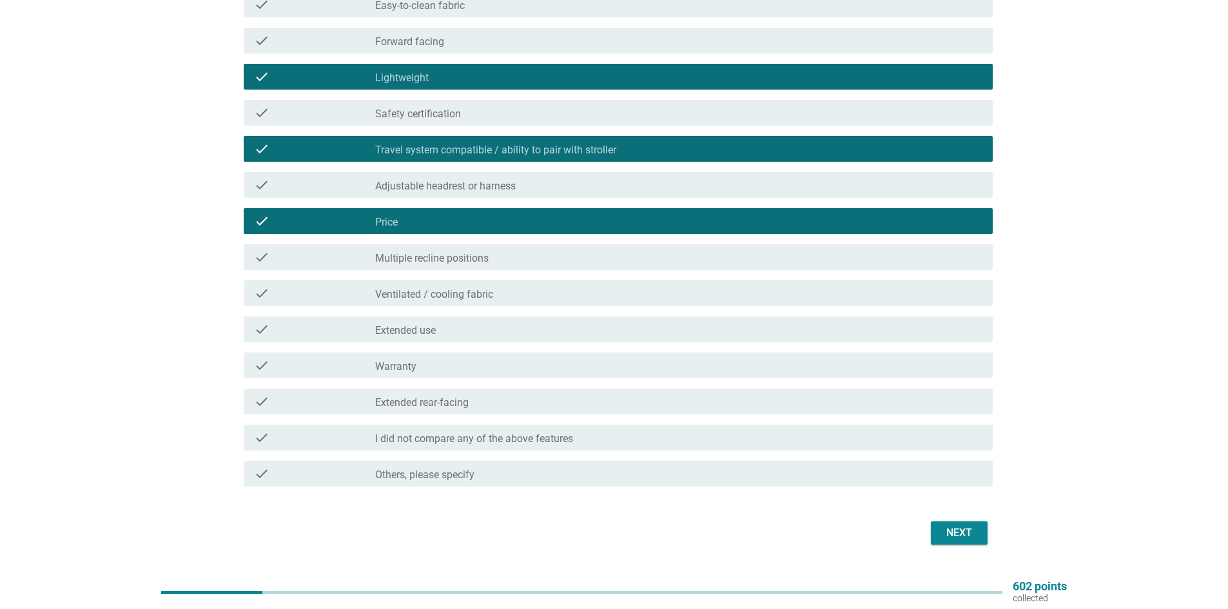
scroll to position [289, 0]
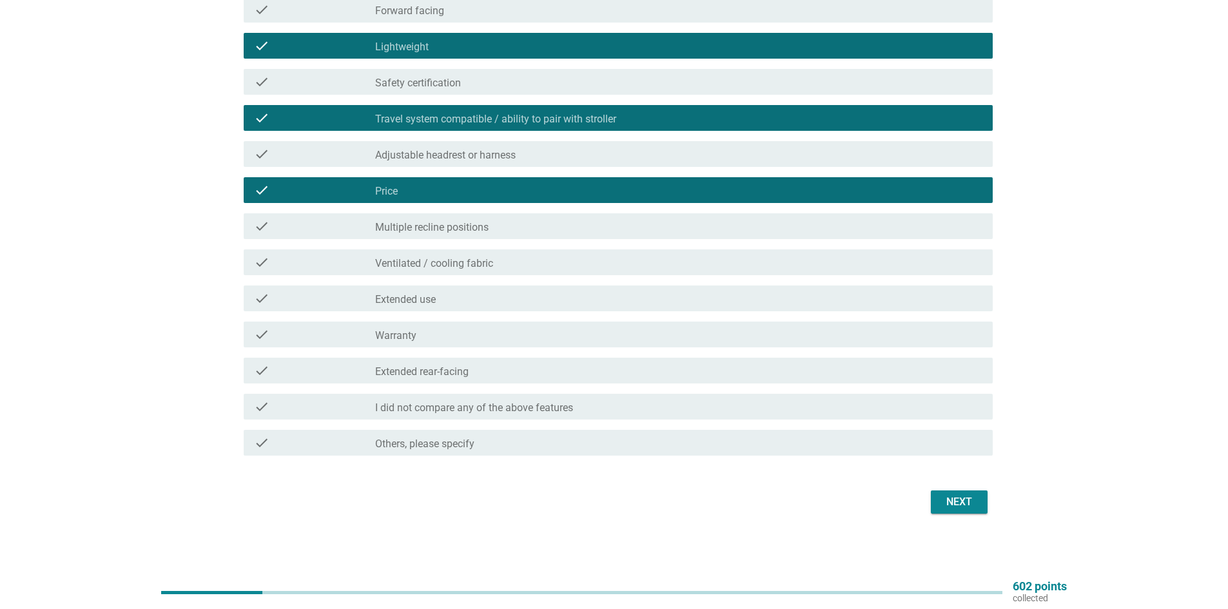
click at [941, 506] on div "Next" at bounding box center [959, 501] width 36 height 15
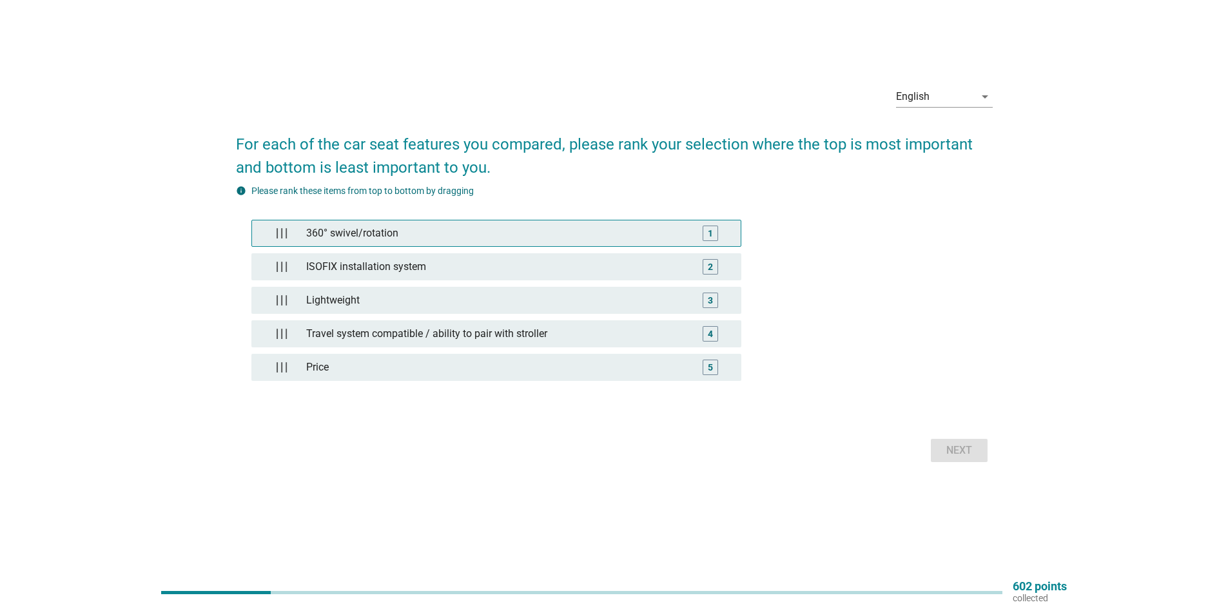
scroll to position [0, 0]
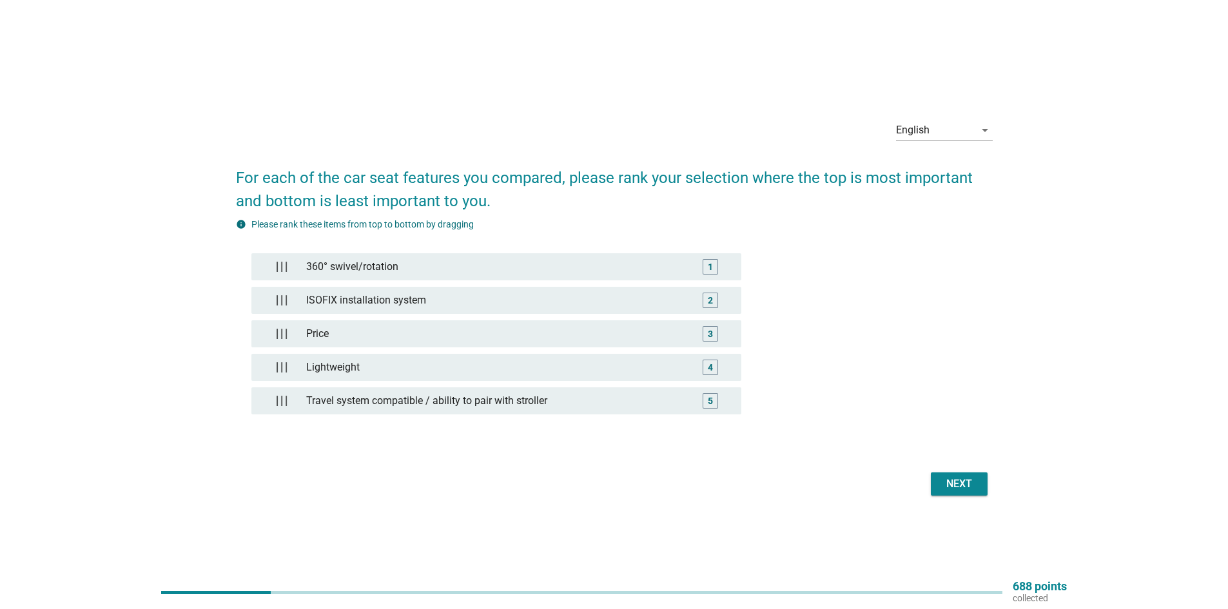
click at [938, 487] on button "Next" at bounding box center [959, 484] width 57 height 23
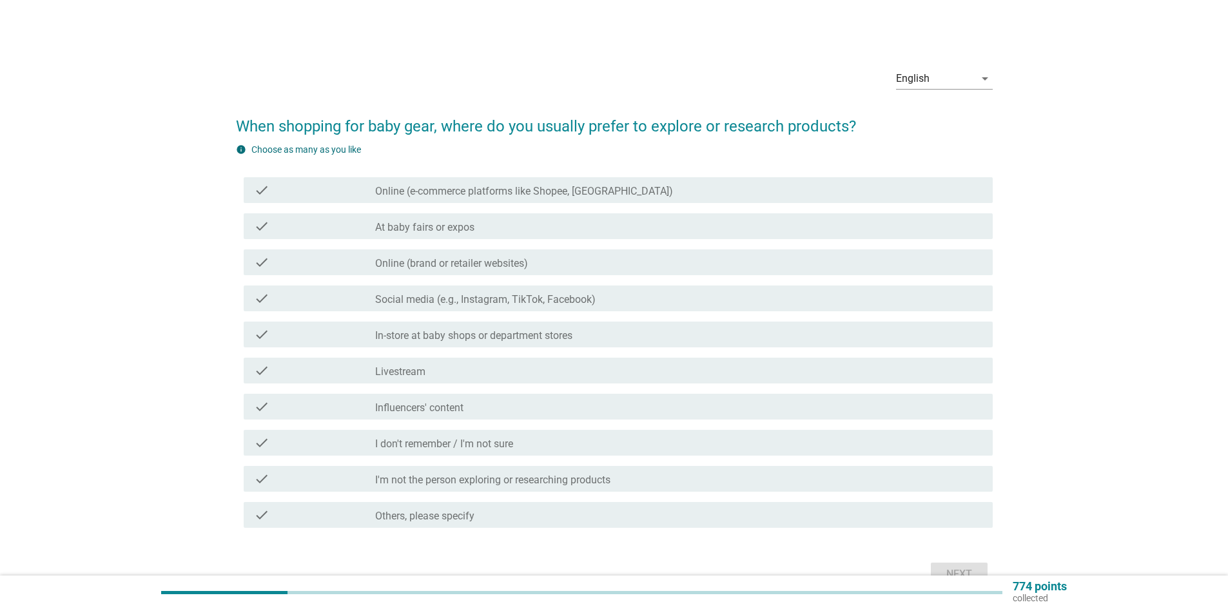
click at [455, 196] on label "Online (e-commerce platforms like Shopee, [GEOGRAPHIC_DATA])" at bounding box center [524, 191] width 298 height 13
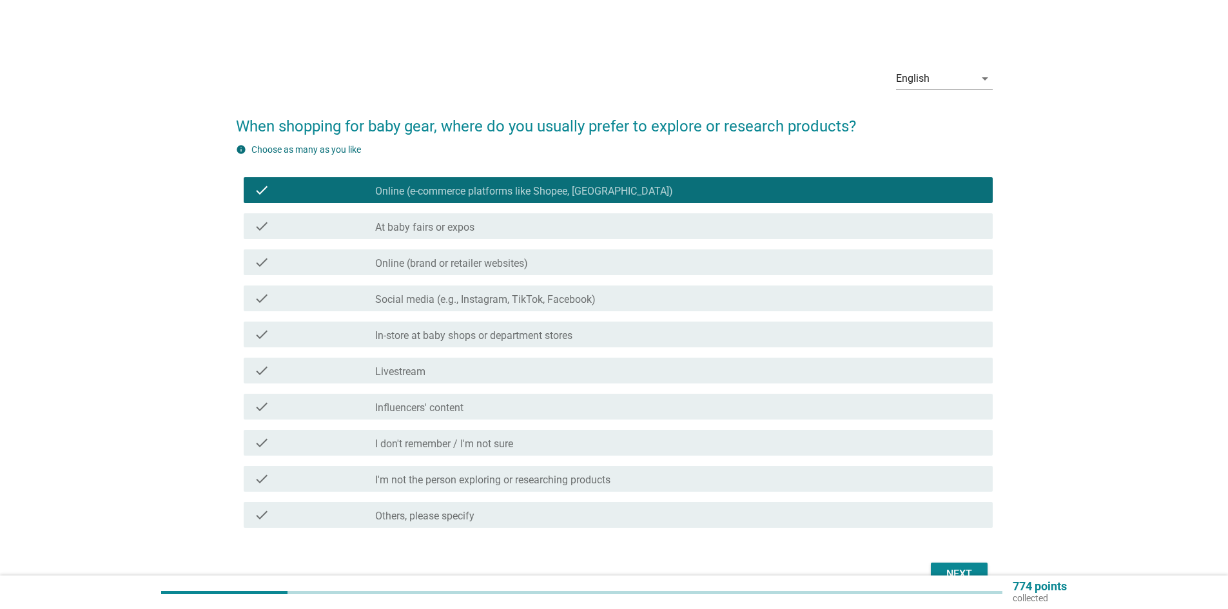
click at [435, 232] on label "At baby fairs or expos" at bounding box center [424, 227] width 99 height 13
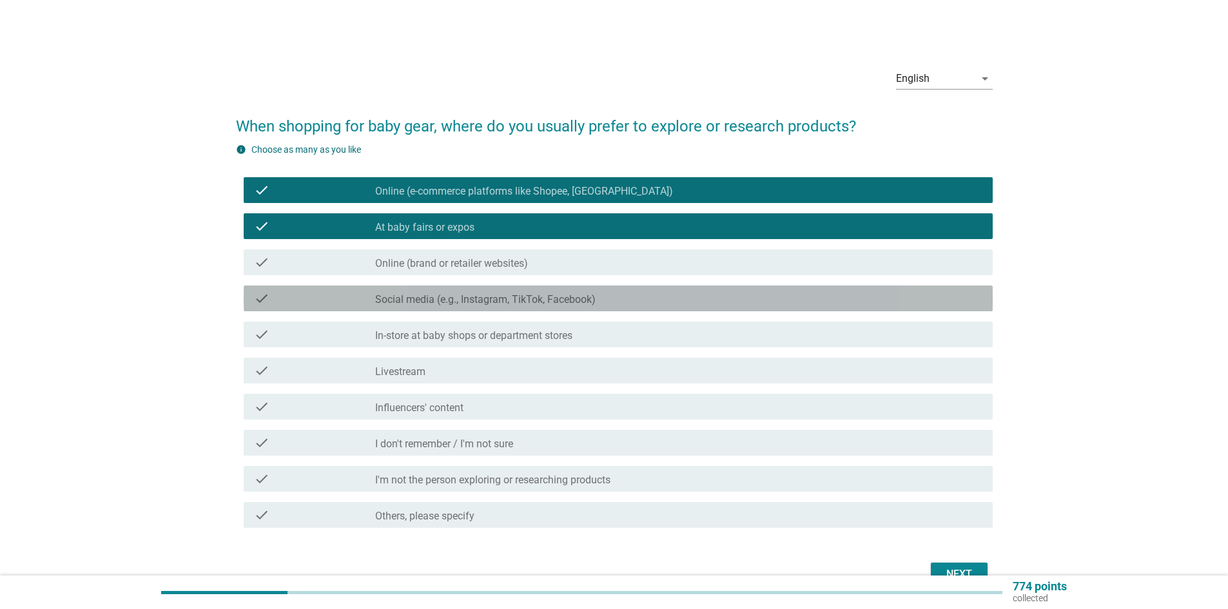
click at [423, 299] on label "Social media (e.g., Instagram, TikTok, Facebook)" at bounding box center [485, 299] width 220 height 13
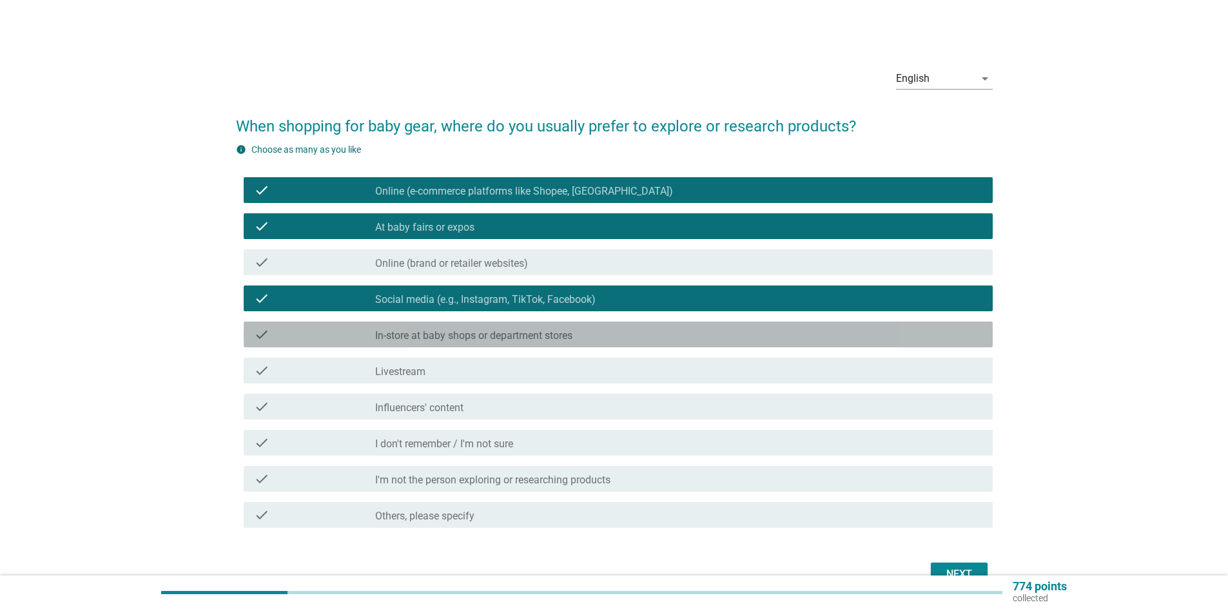
click at [447, 344] on div "check check_box_outline_blank In-store at baby shops or department stores" at bounding box center [618, 335] width 749 height 26
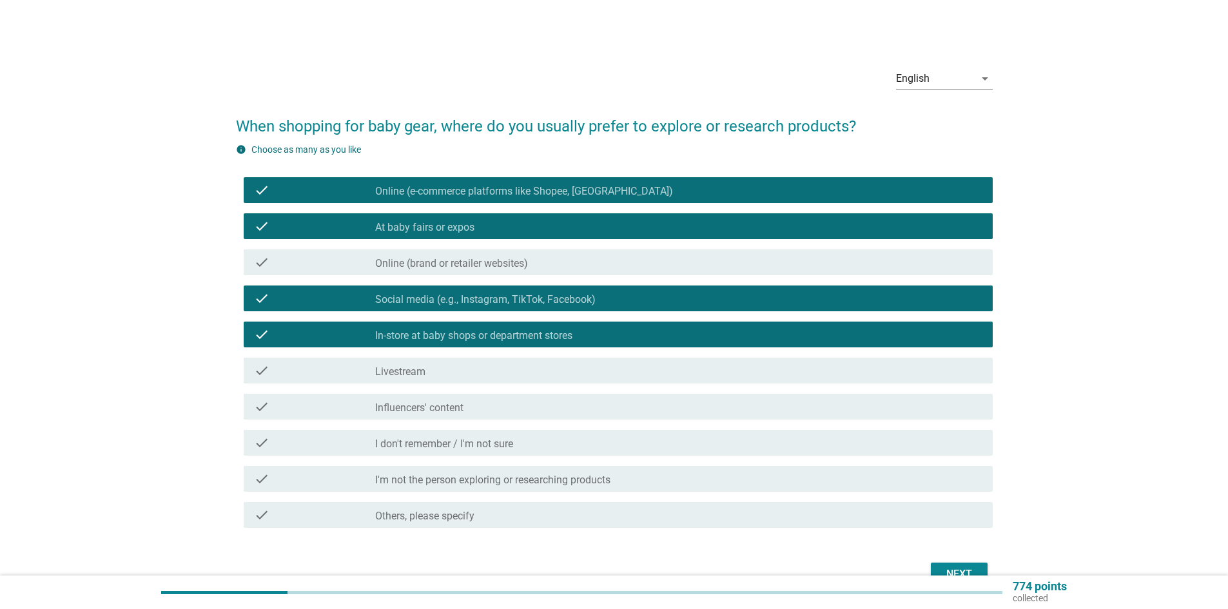
click at [954, 574] on div "Next" at bounding box center [959, 574] width 36 height 15
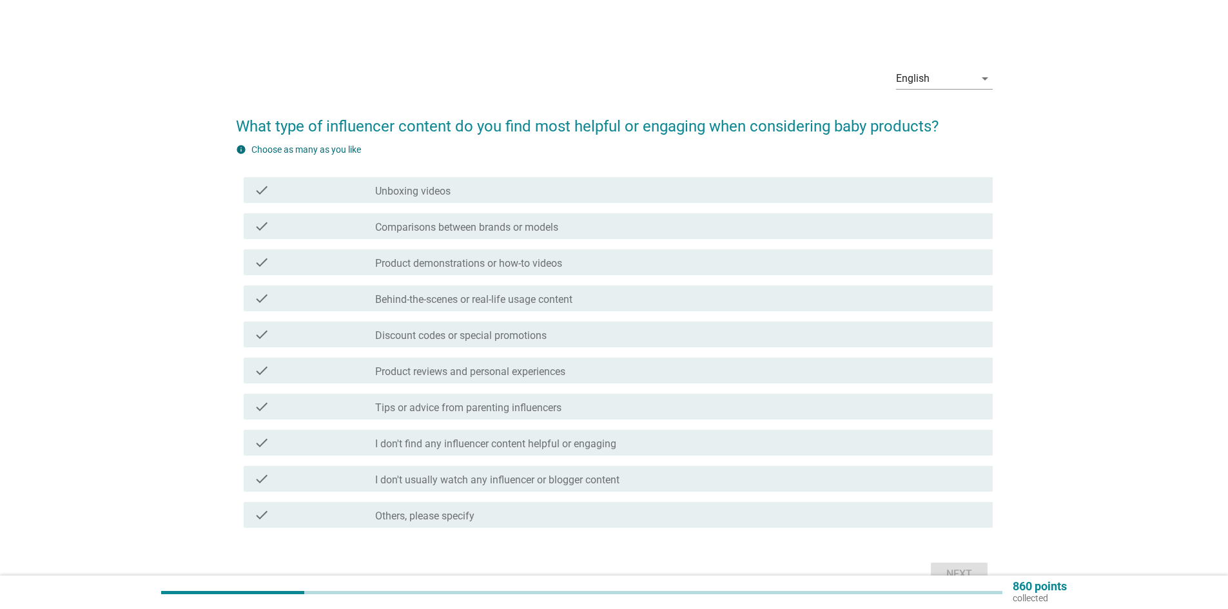
click at [430, 375] on label "Product reviews and personal experiences" at bounding box center [470, 372] width 190 height 13
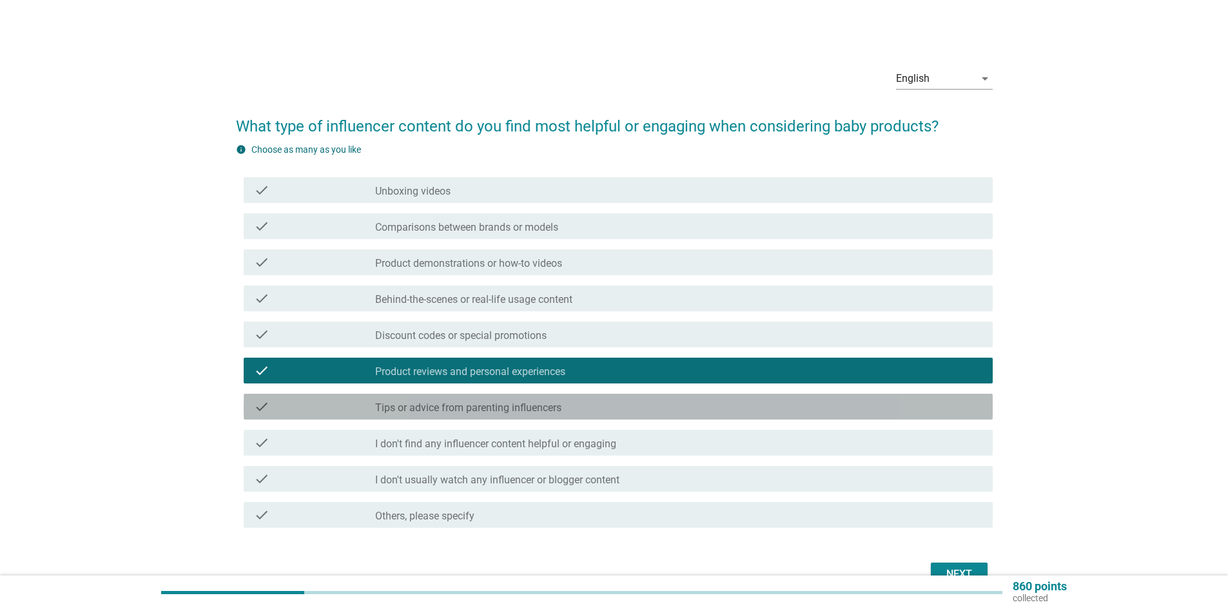
click at [462, 408] on label "Tips or advice from parenting influencers" at bounding box center [468, 408] width 186 height 13
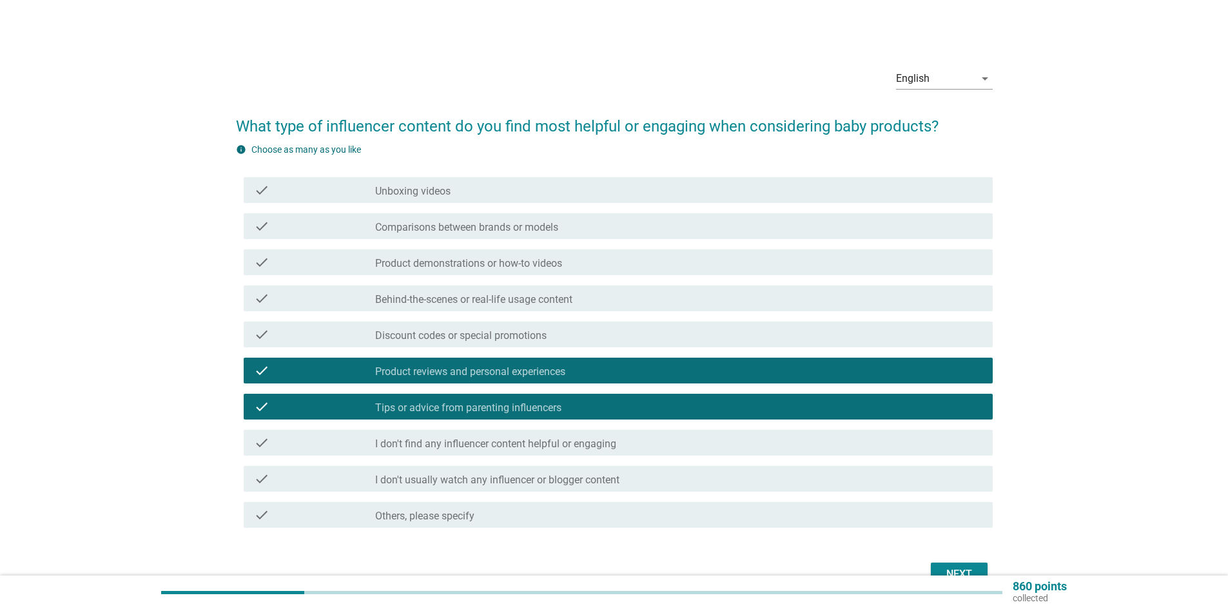
click at [940, 567] on button "Next" at bounding box center [959, 574] width 57 height 23
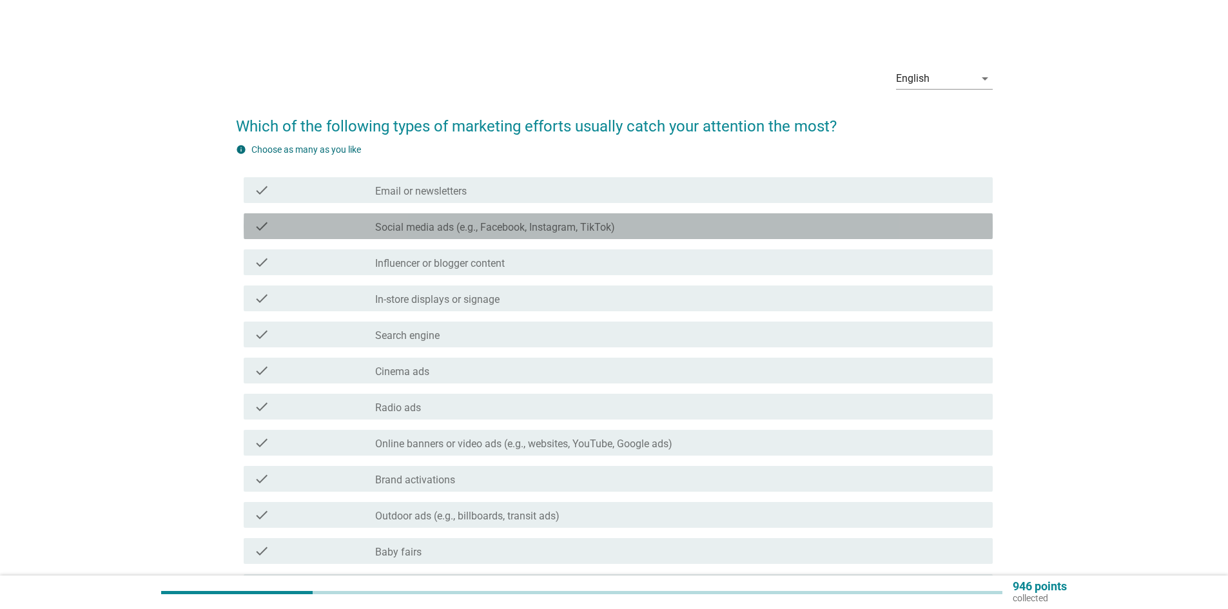
click at [452, 227] on label "Social media ads (e.g., Facebook, Instagram, TikTok)" at bounding box center [495, 227] width 240 height 13
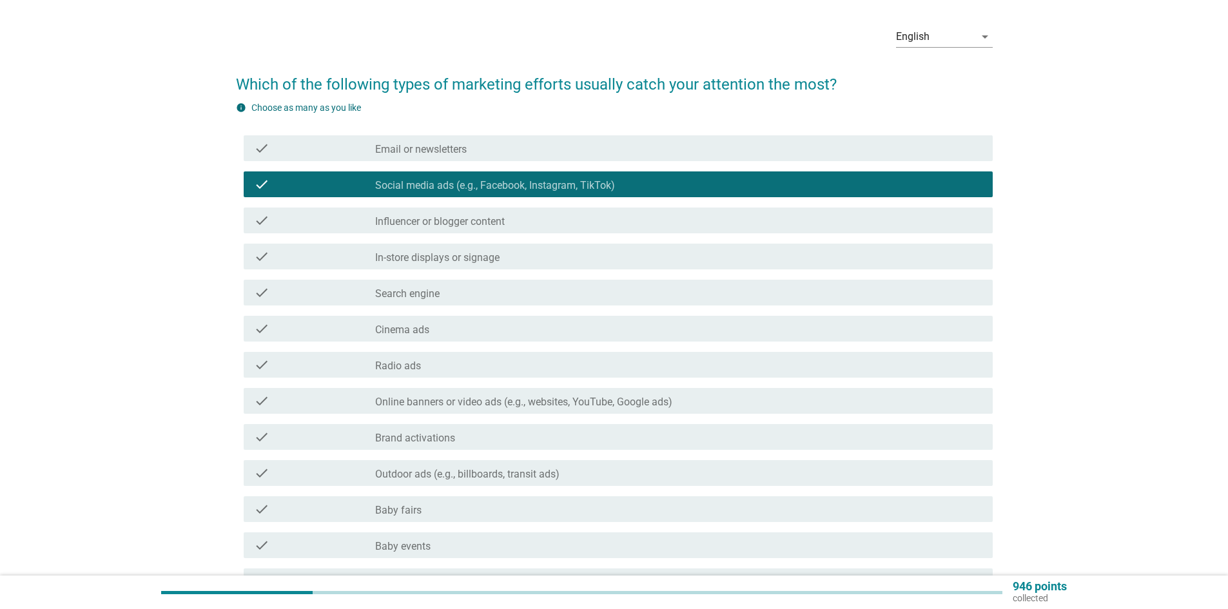
scroll to position [64, 0]
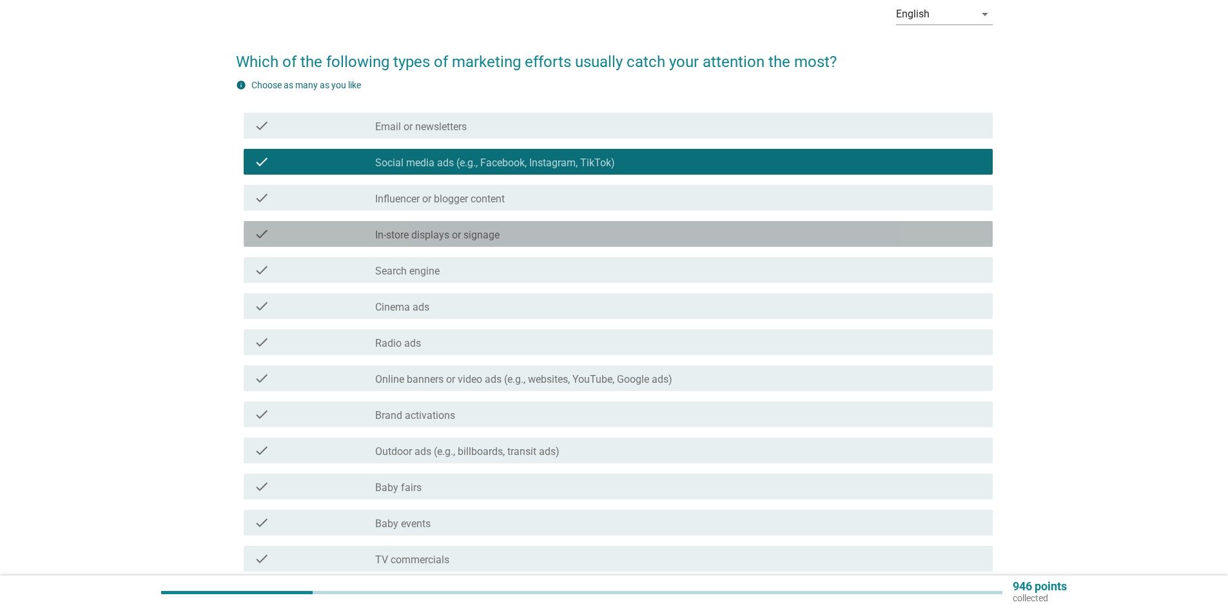
click at [435, 238] on label "In-store displays or signage" at bounding box center [437, 235] width 124 height 13
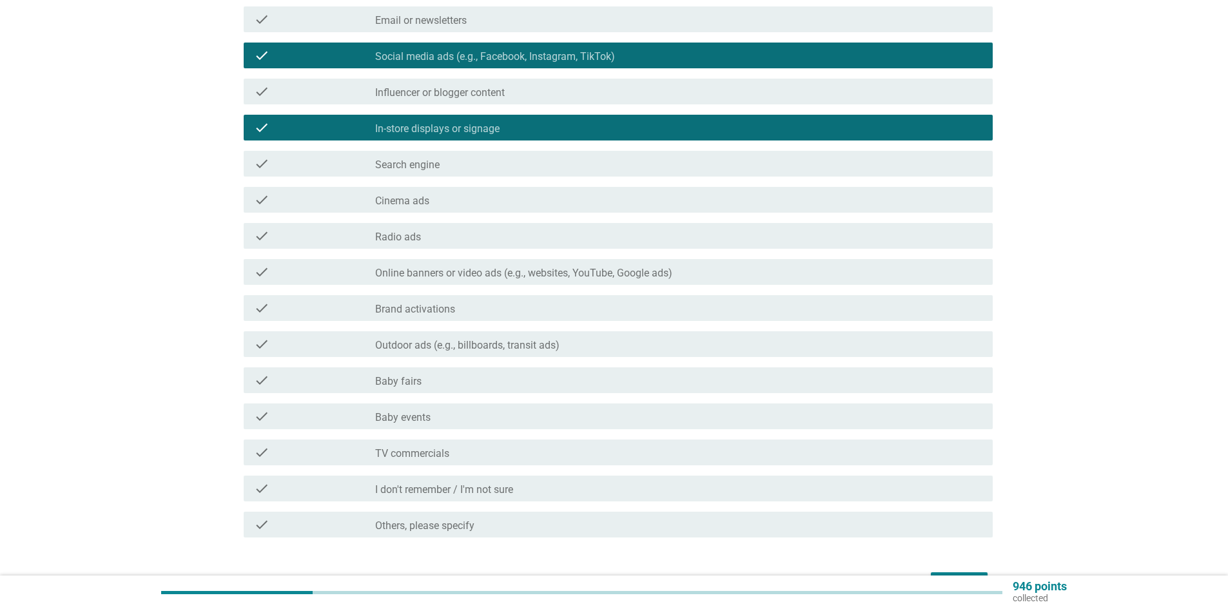
scroll to position [193, 0]
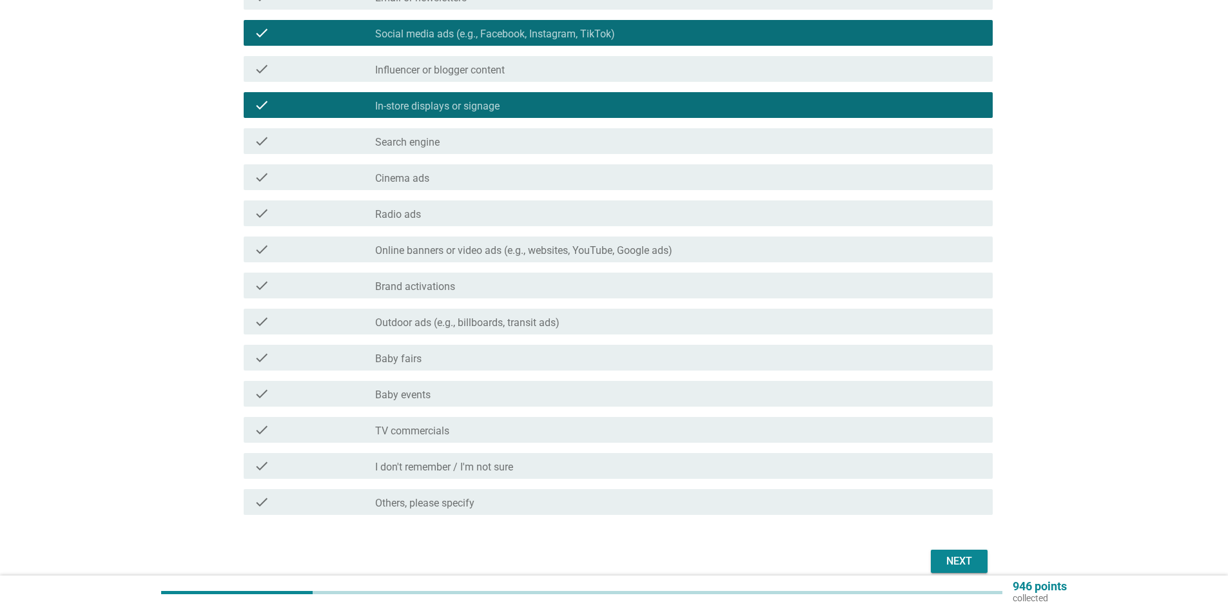
click at [436, 367] on div "check check_box_outline_blank Baby fairs" at bounding box center [618, 358] width 749 height 26
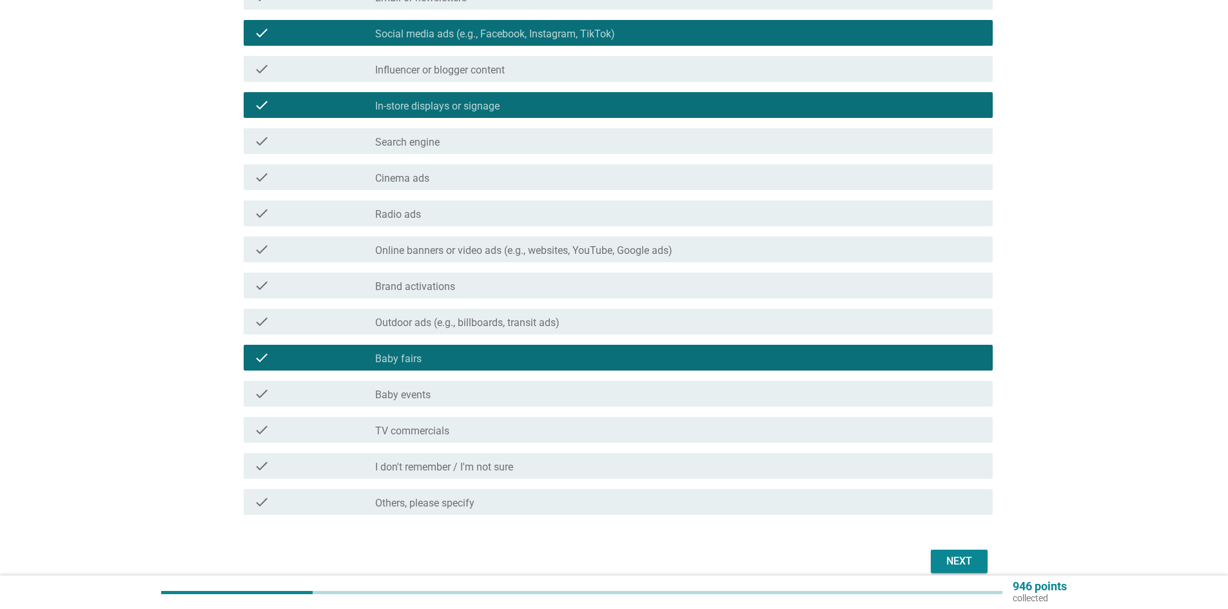
click at [437, 388] on div "check_box_outline_blank Baby events" at bounding box center [678, 393] width 607 height 15
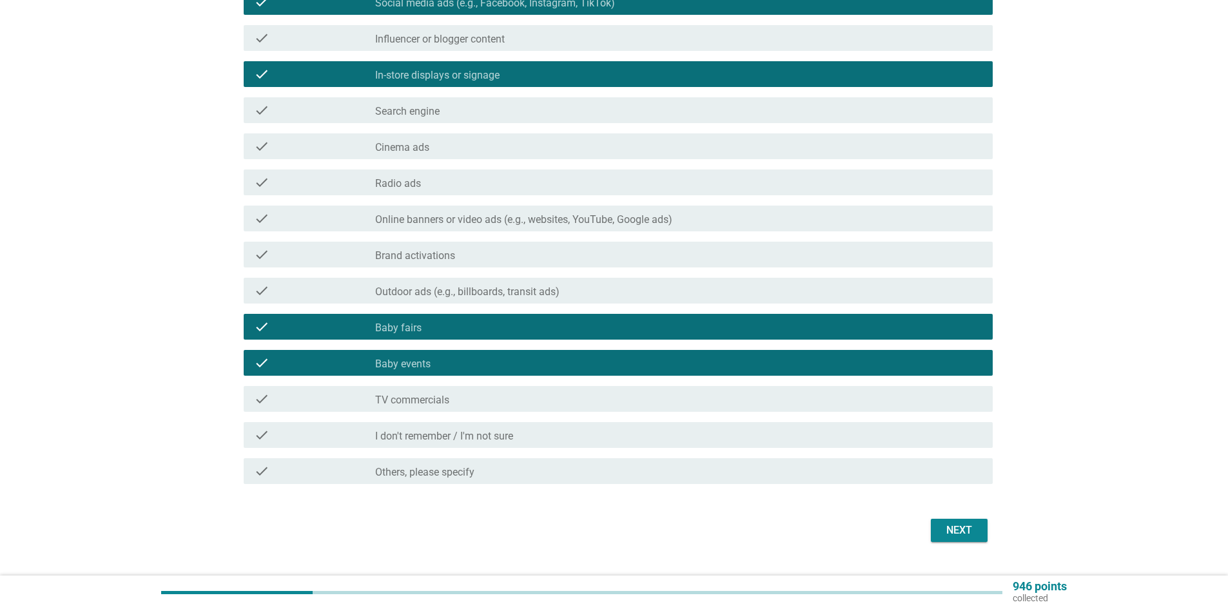
scroll to position [253, 0]
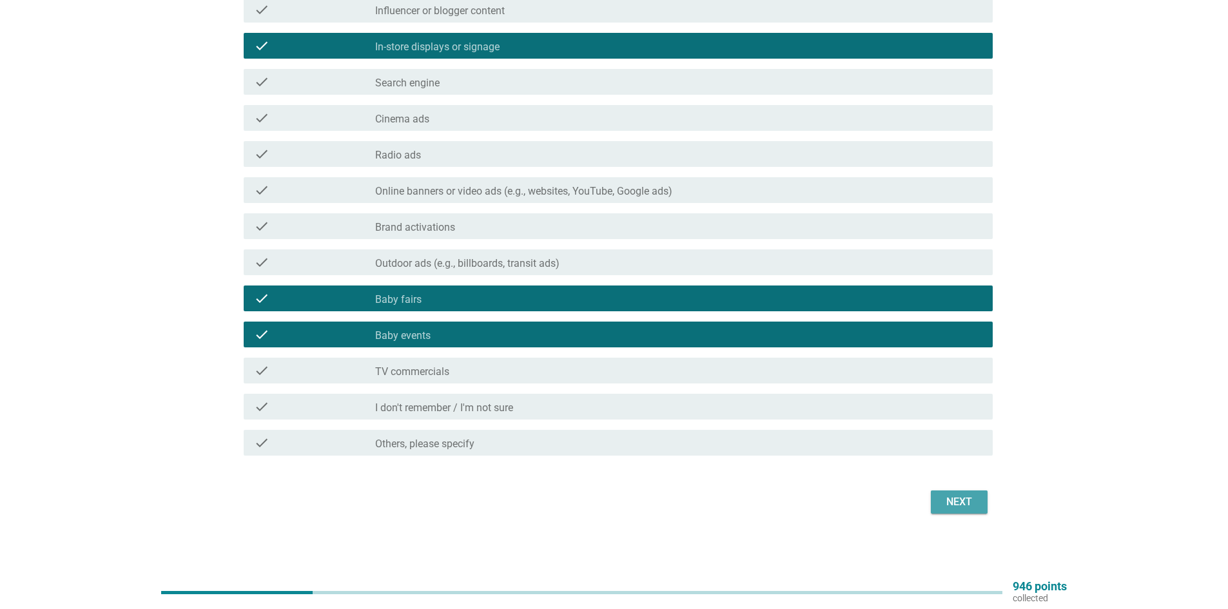
click at [954, 507] on div "Next" at bounding box center [959, 501] width 36 height 15
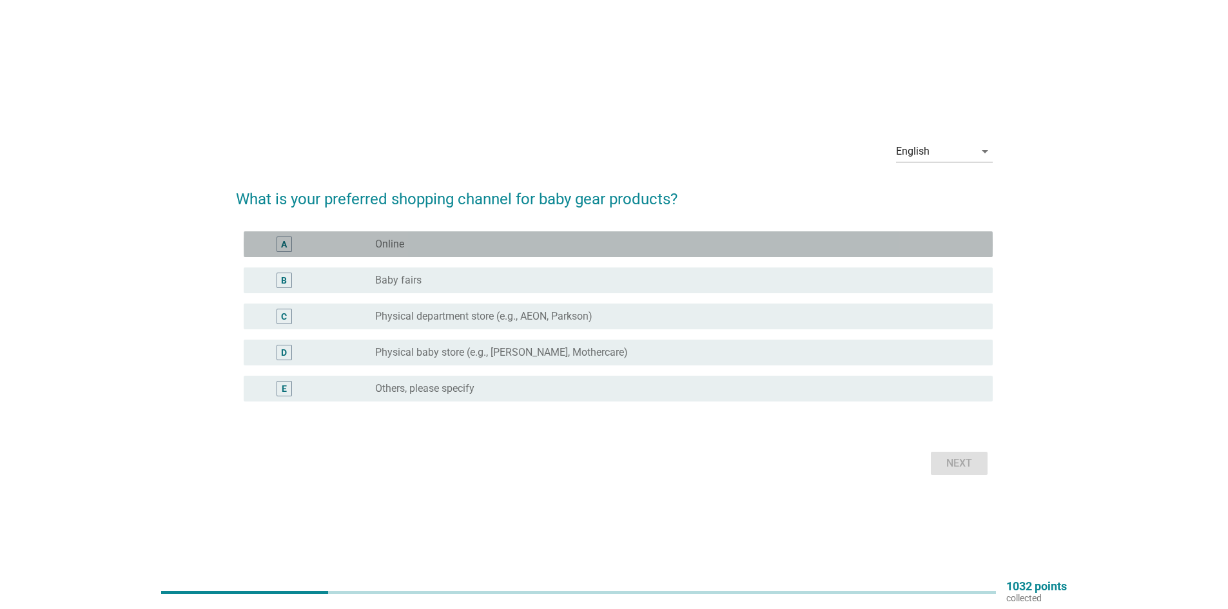
click at [457, 248] on div "radio_button_unchecked Online" at bounding box center [673, 244] width 597 height 13
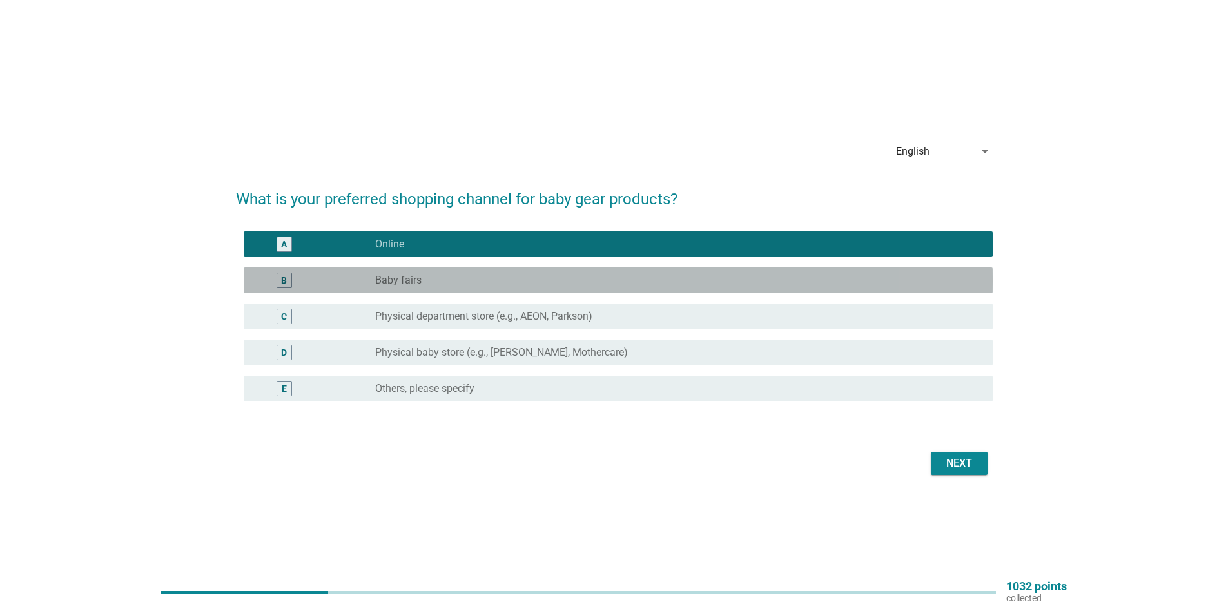
click at [441, 282] on div "radio_button_unchecked Baby fairs" at bounding box center [673, 280] width 597 height 13
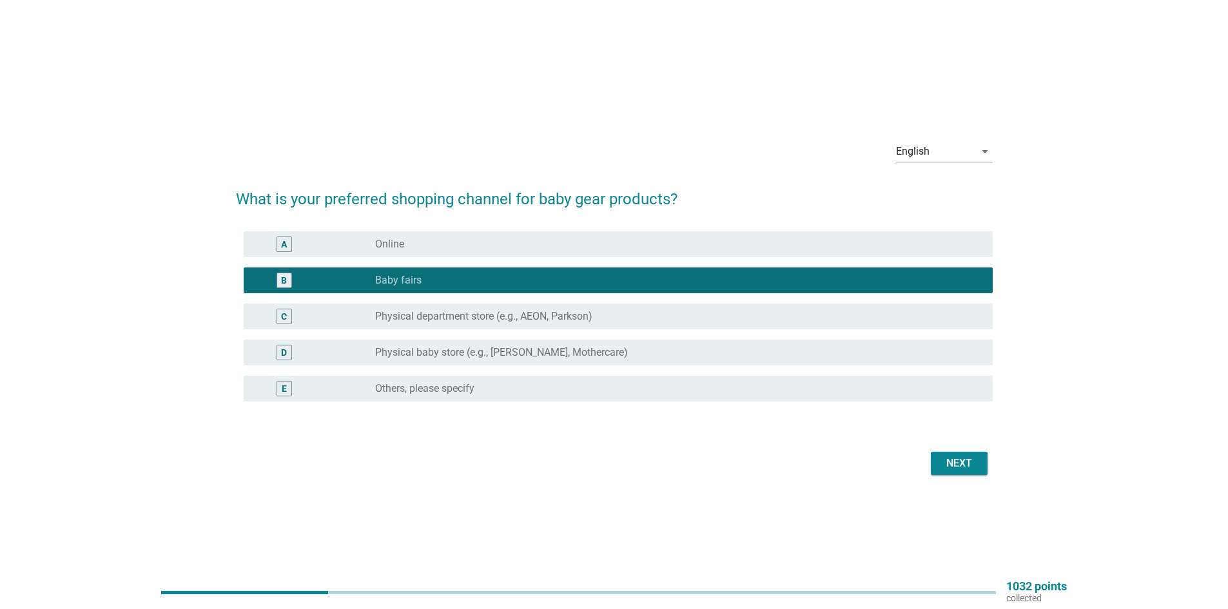
click at [943, 468] on div "Next" at bounding box center [959, 463] width 36 height 15
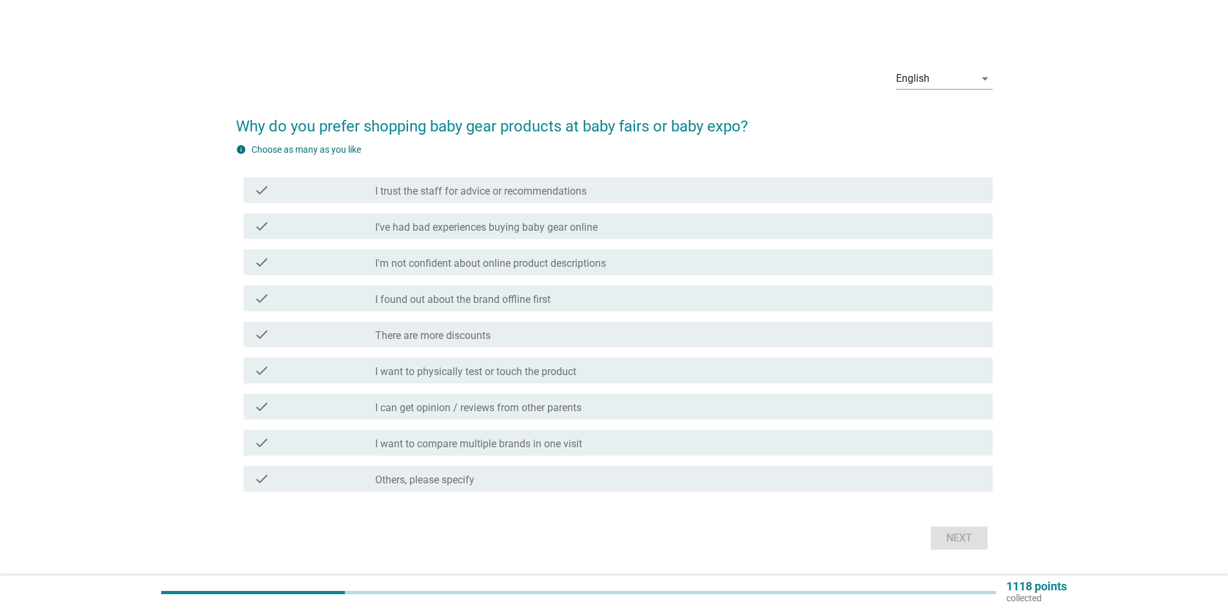
click at [447, 375] on label "I want to physically test or touch the product" at bounding box center [475, 372] width 201 height 13
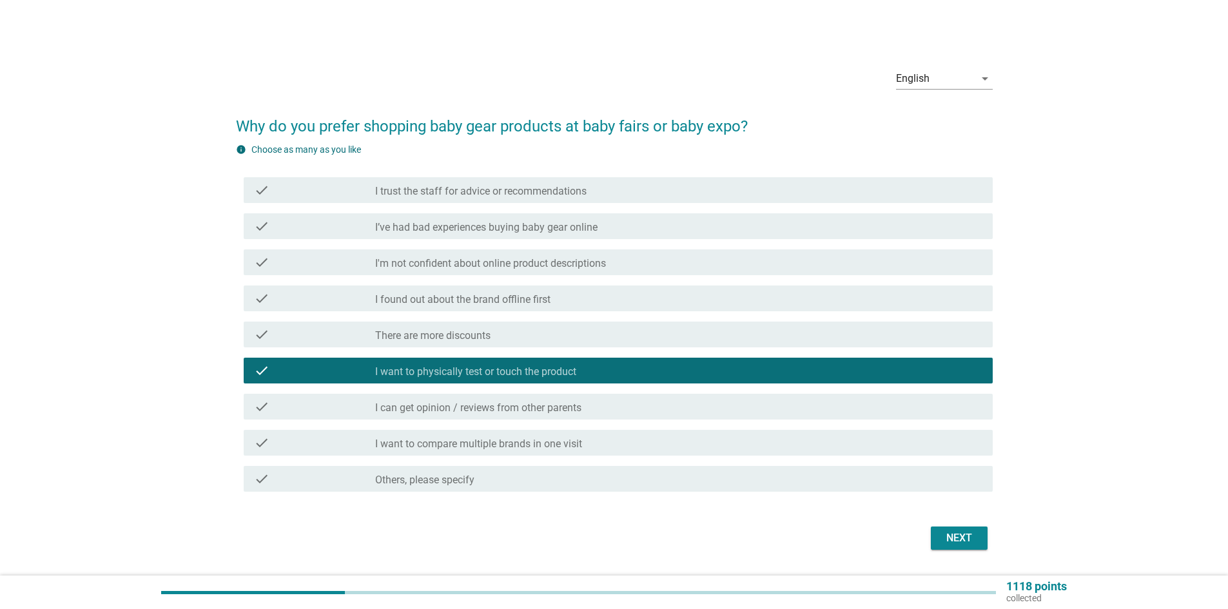
click at [504, 398] on div "check check_box_outline_blank I can get opinion / reviews from other parents" at bounding box center [618, 407] width 749 height 26
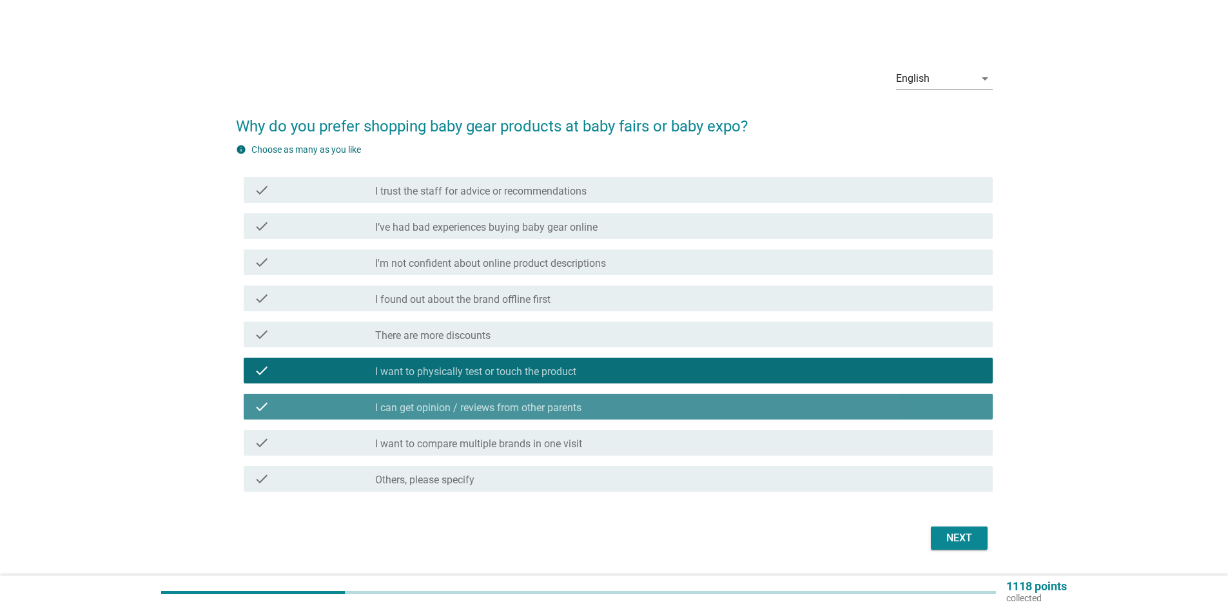
click at [560, 406] on label "I can get opinion / reviews from other parents" at bounding box center [478, 408] width 206 height 13
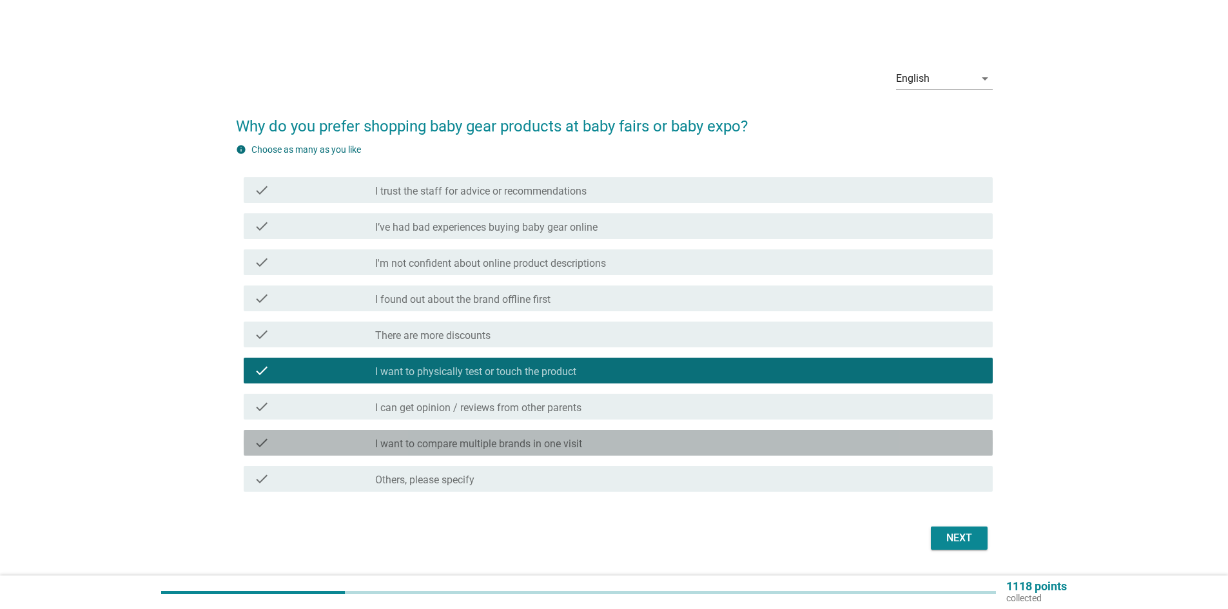
click at [511, 444] on label "I want to compare multiple brands in one visit" at bounding box center [478, 444] width 207 height 13
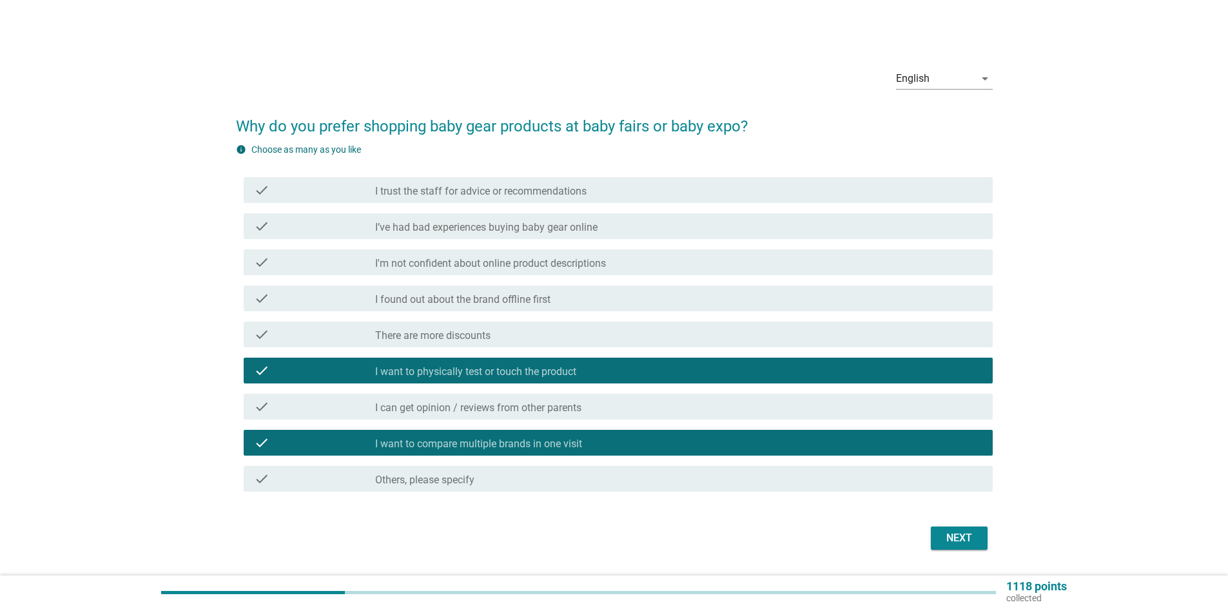
click at [476, 337] on label "There are more discounts" at bounding box center [432, 335] width 115 height 13
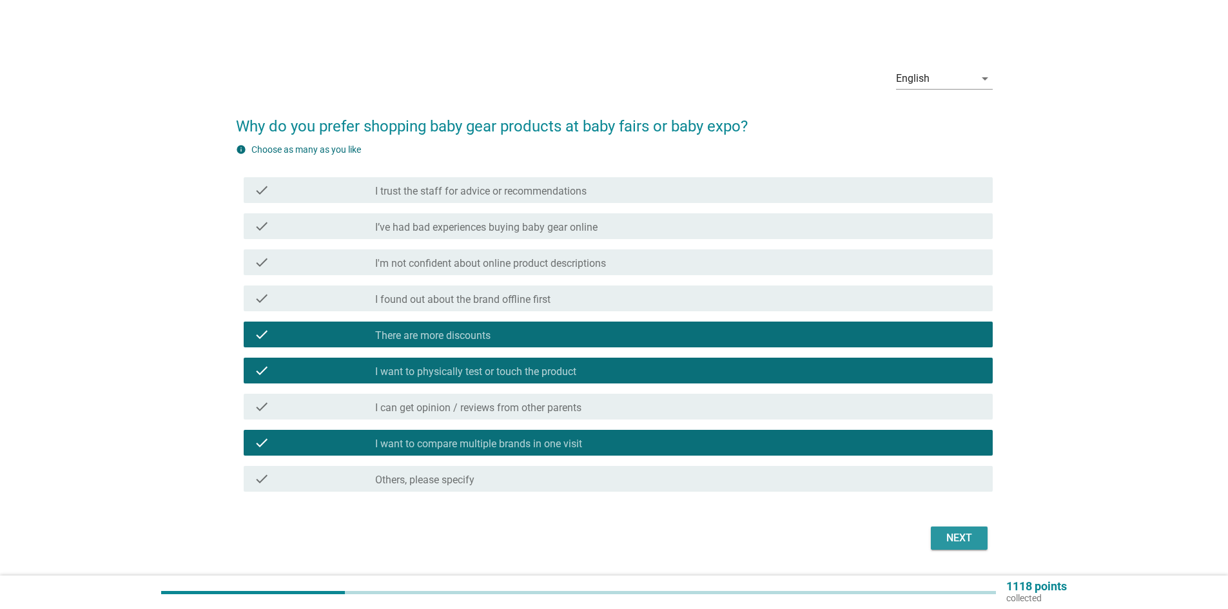
click at [977, 542] on button "Next" at bounding box center [959, 538] width 57 height 23
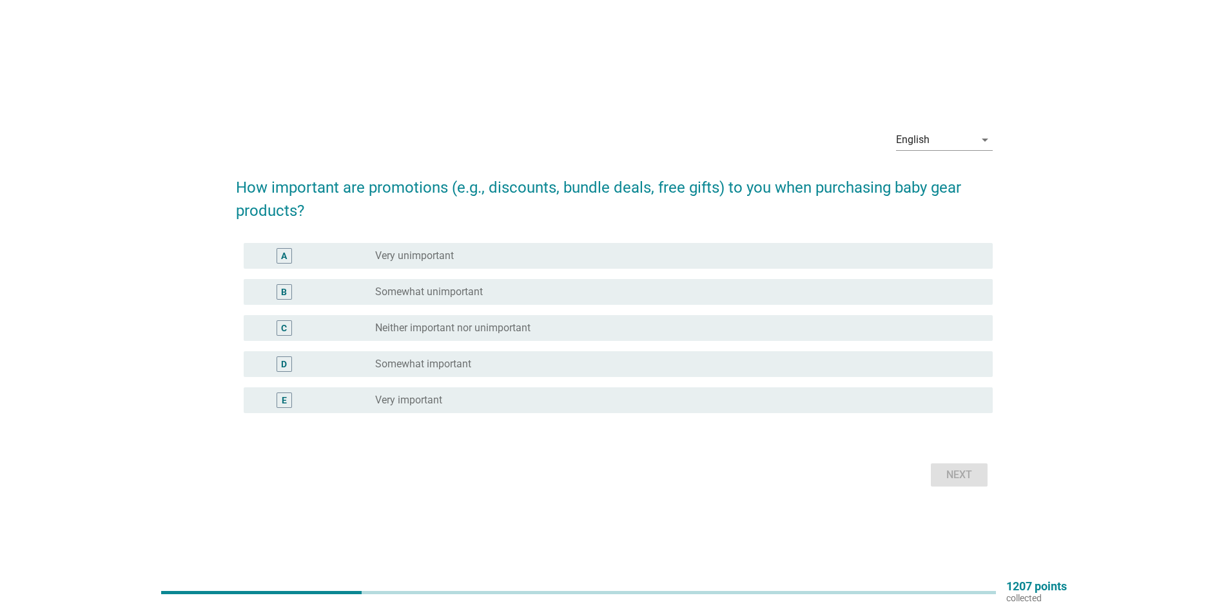
click at [424, 260] on label "Very unimportant" at bounding box center [414, 256] width 79 height 13
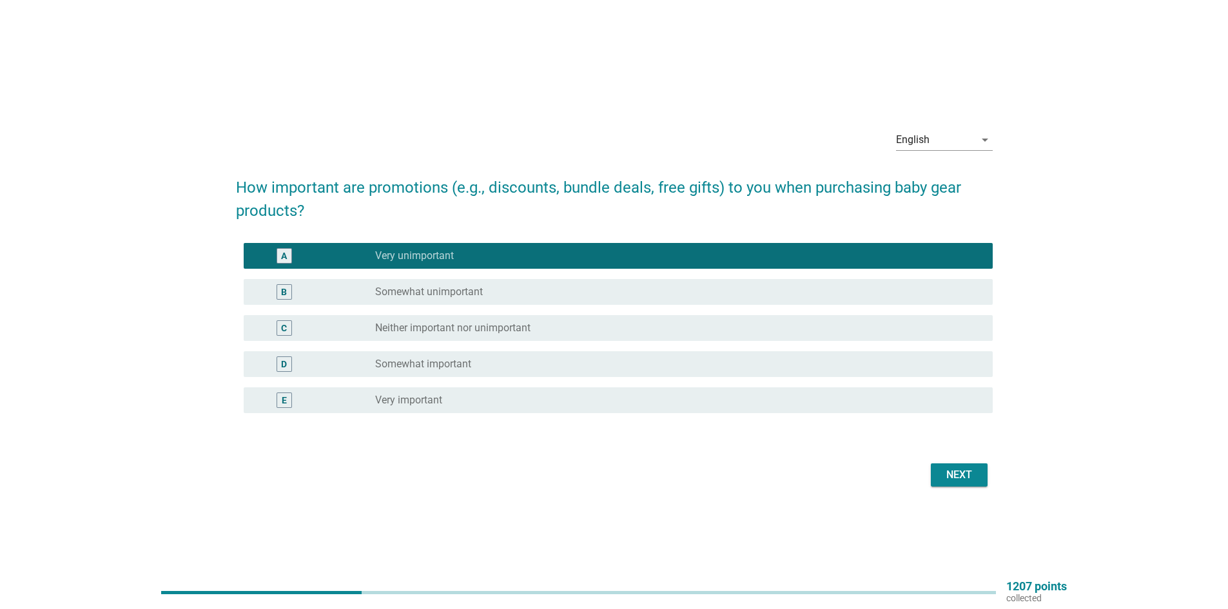
click at [944, 462] on div "Next" at bounding box center [614, 475] width 757 height 31
click at [951, 477] on div "Next" at bounding box center [959, 474] width 36 height 15
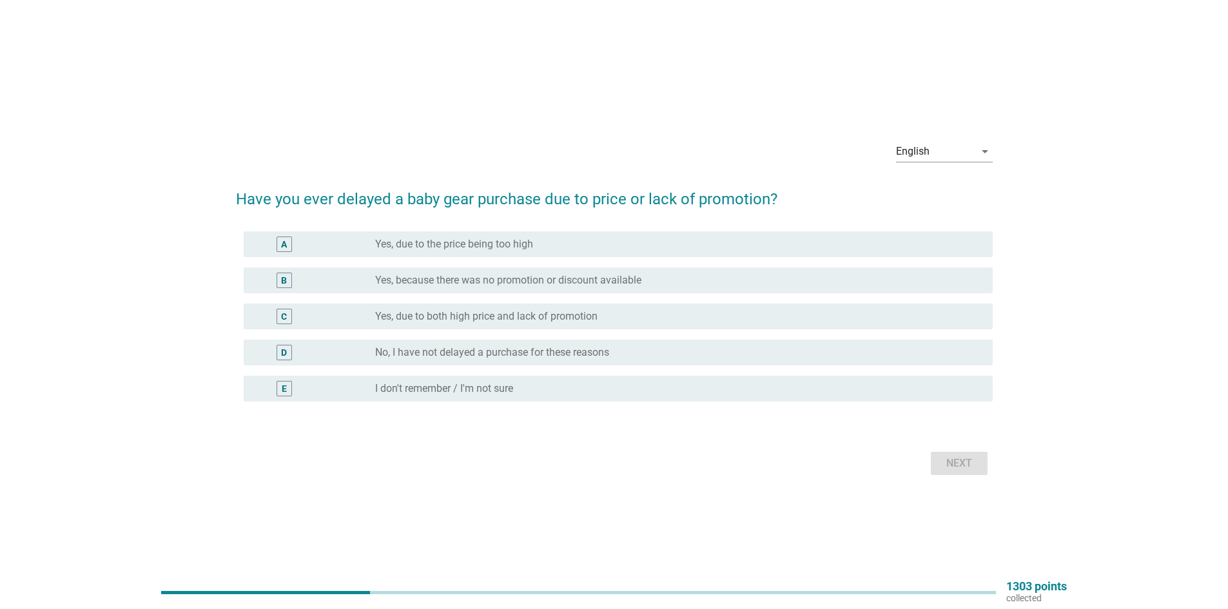
click at [518, 238] on label "Yes, due to the price being too high" at bounding box center [454, 244] width 158 height 13
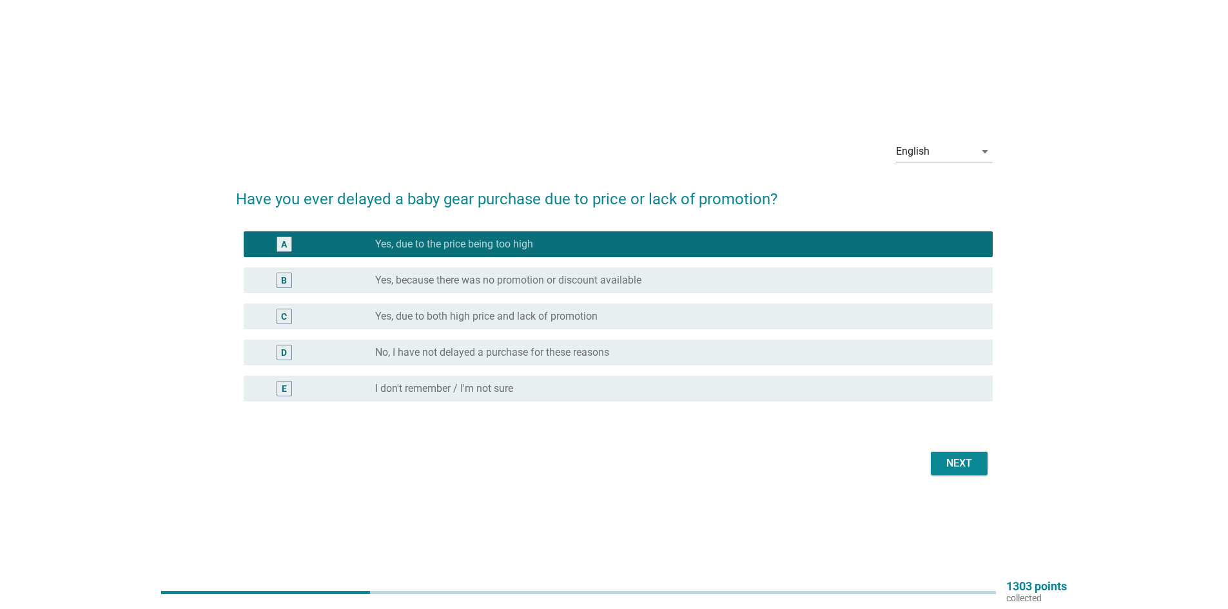
click at [503, 324] on div "C radio_button_unchecked Yes, due to both high price and lack of promotion" at bounding box center [618, 317] width 749 height 26
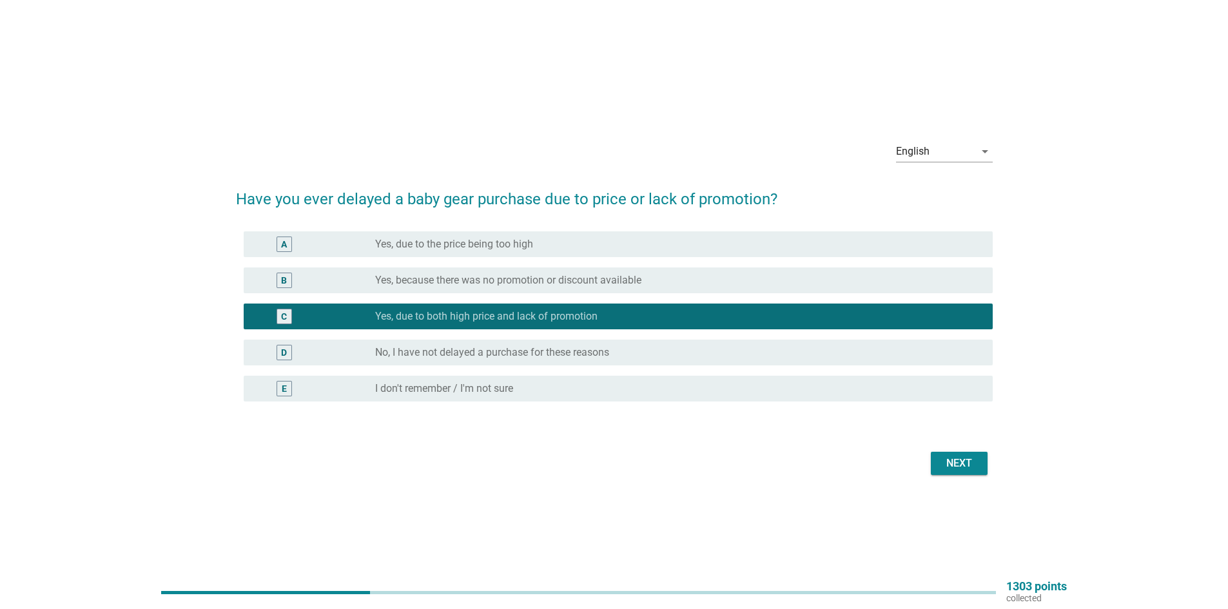
click at [950, 464] on div "Next" at bounding box center [959, 463] width 36 height 15
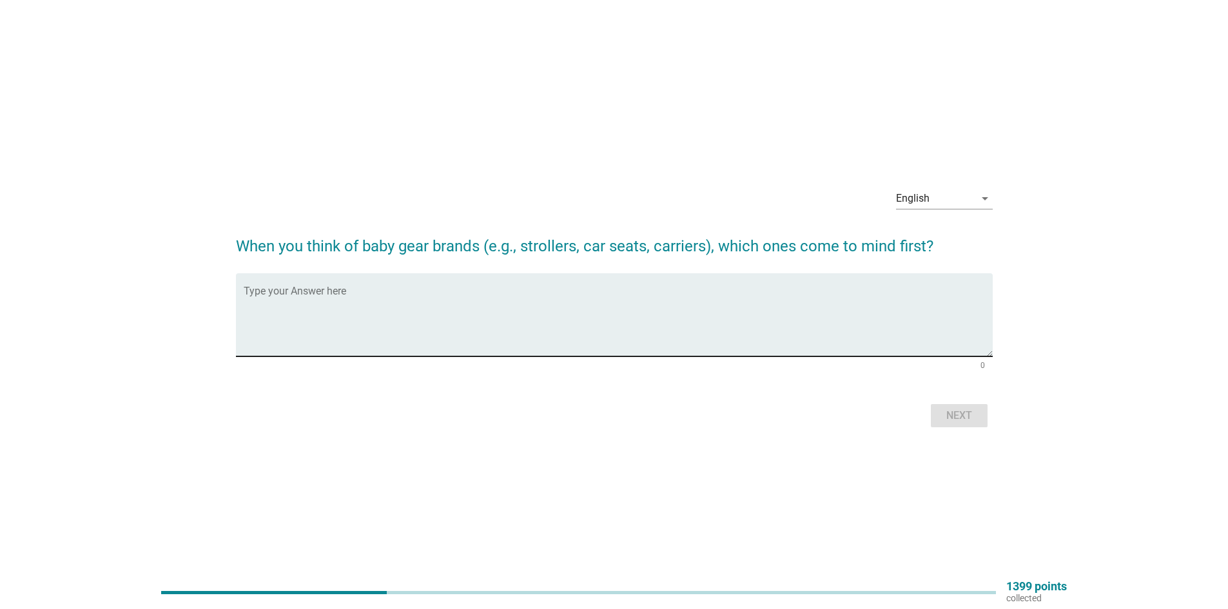
click at [329, 288] on div "Type your Answer here" at bounding box center [618, 314] width 749 height 83
type textarea "koopers"
click at [984, 419] on button "Next" at bounding box center [959, 415] width 57 height 23
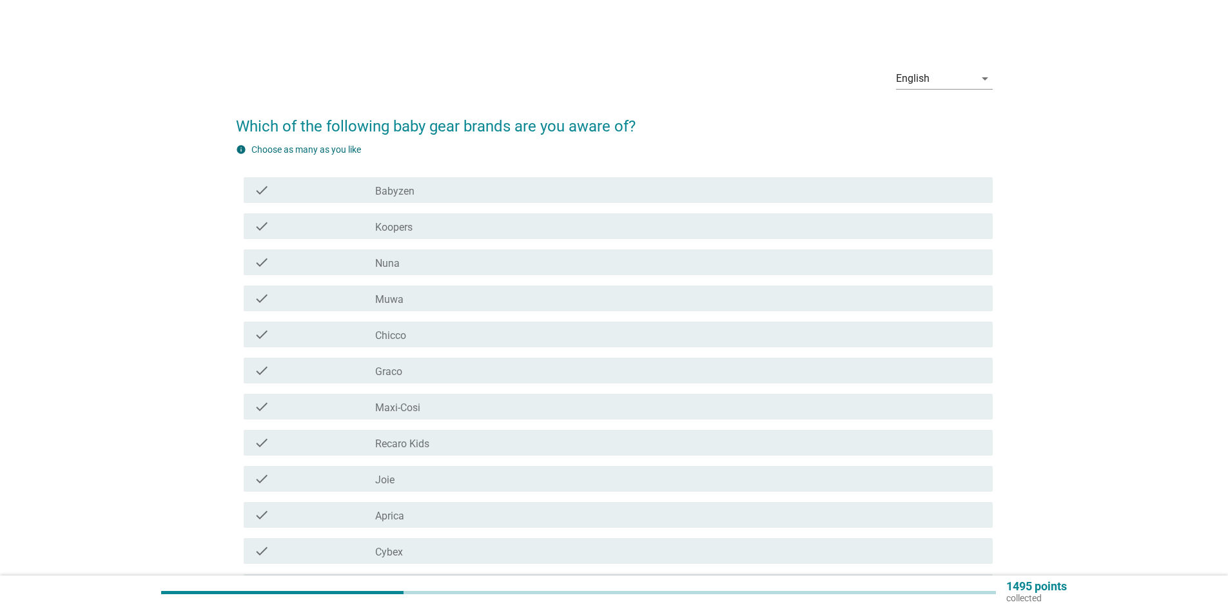
click at [381, 190] on label "Babyzen" at bounding box center [394, 191] width 39 height 13
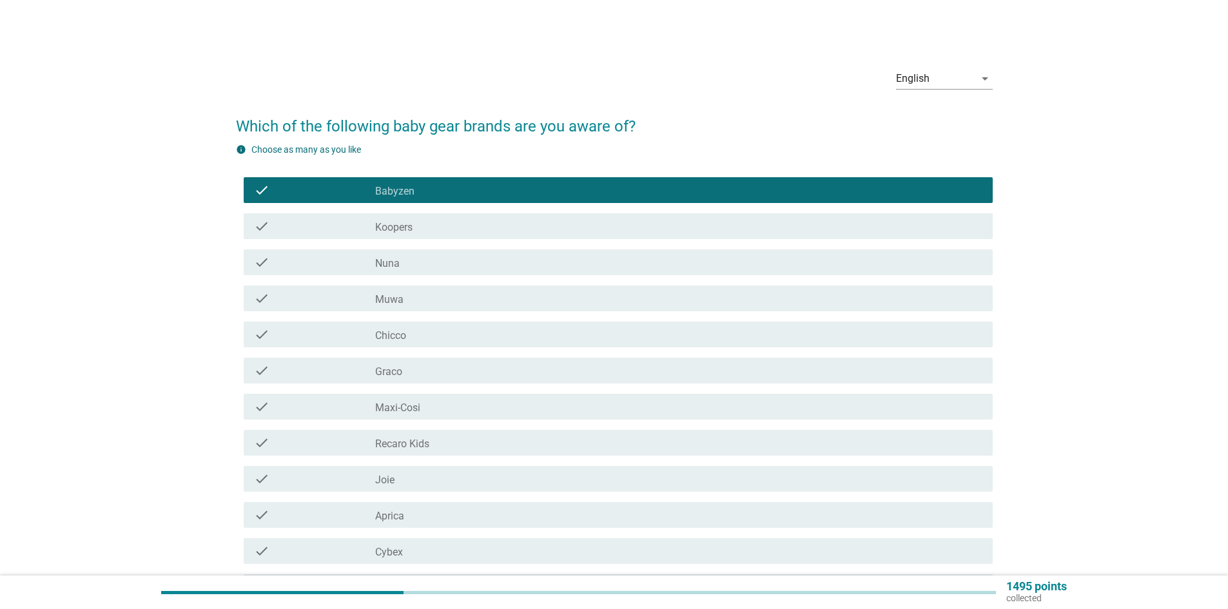
click at [389, 215] on div "check check_box_outline_blank Koopers" at bounding box center [618, 226] width 749 height 26
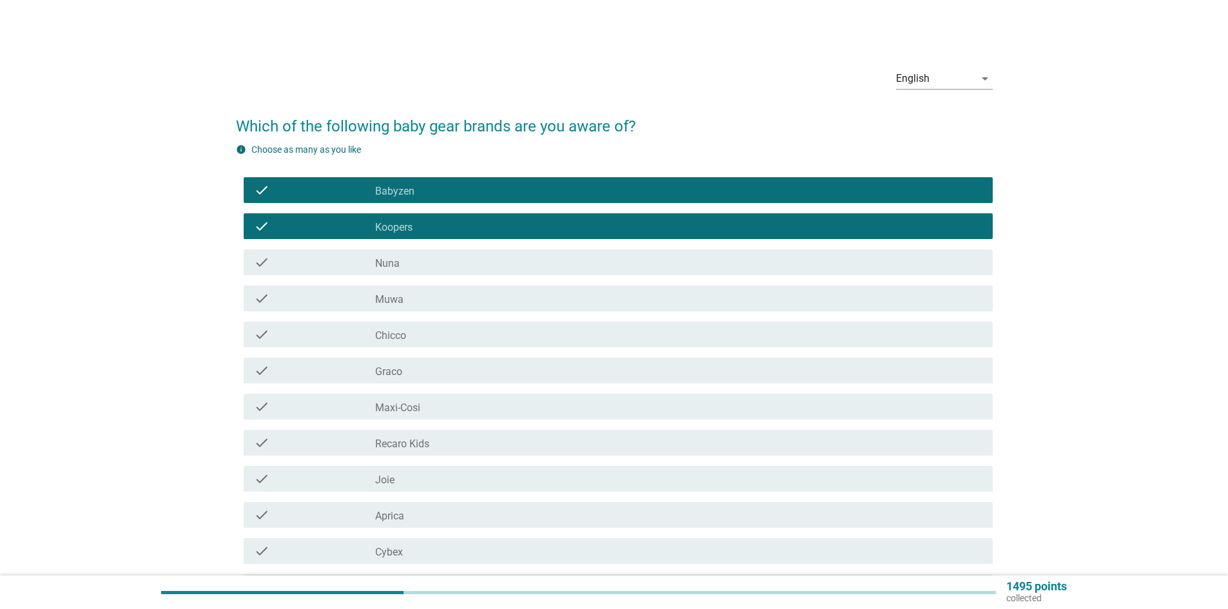
scroll to position [64, 0]
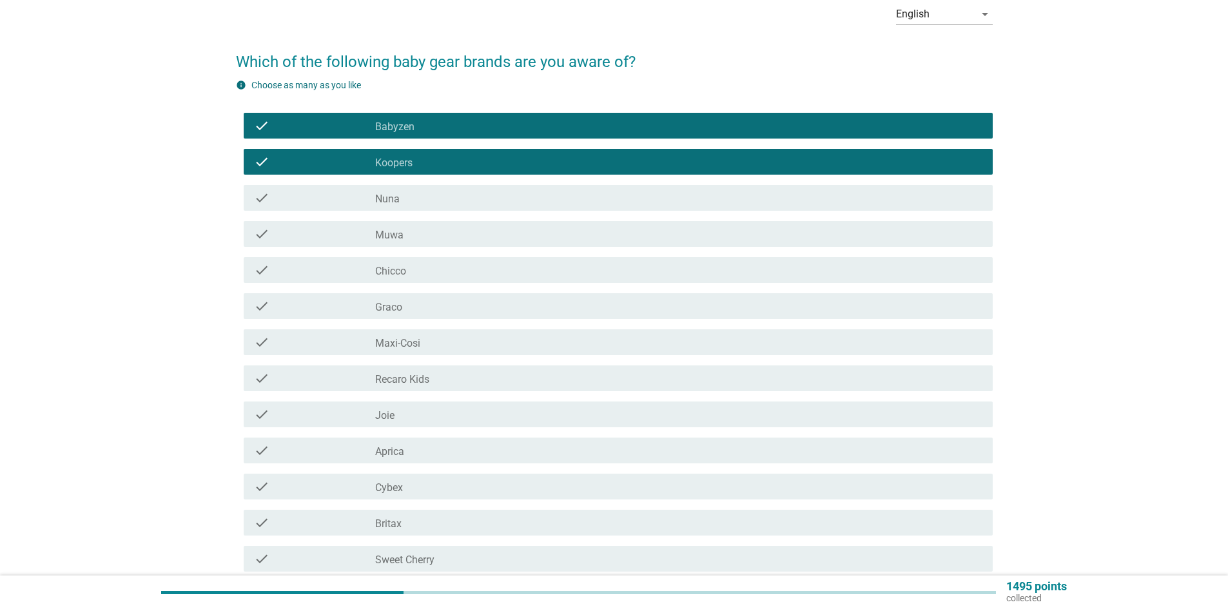
click at [399, 200] on label "Nuna" at bounding box center [387, 199] width 24 height 13
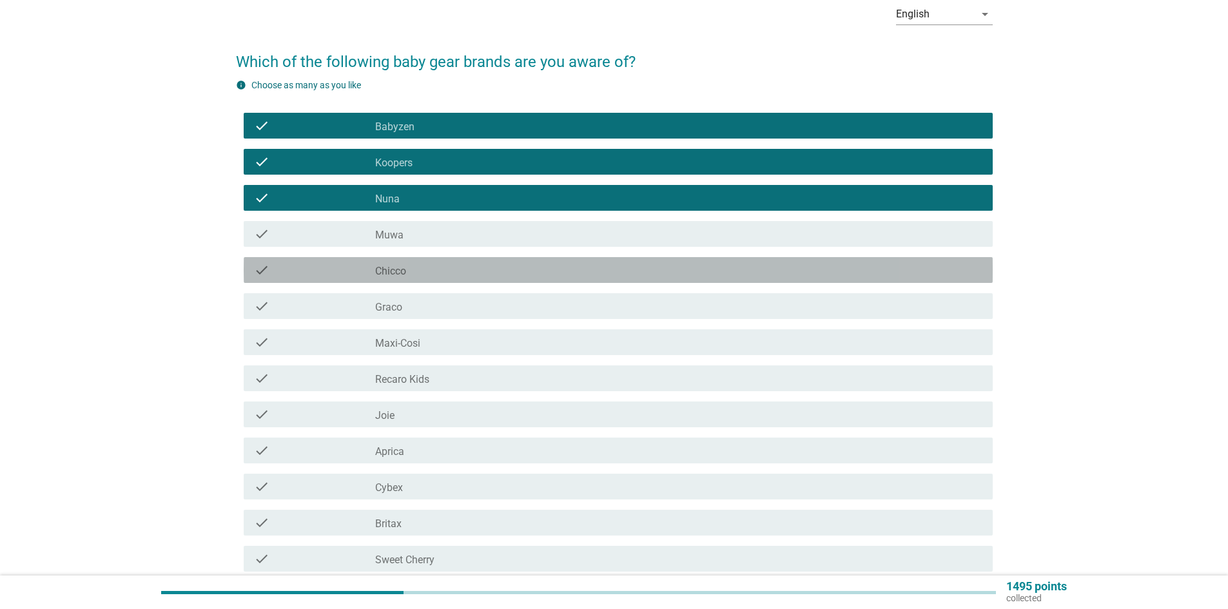
click at [414, 275] on div "check_box_outline_blank Chicco" at bounding box center [678, 269] width 607 height 15
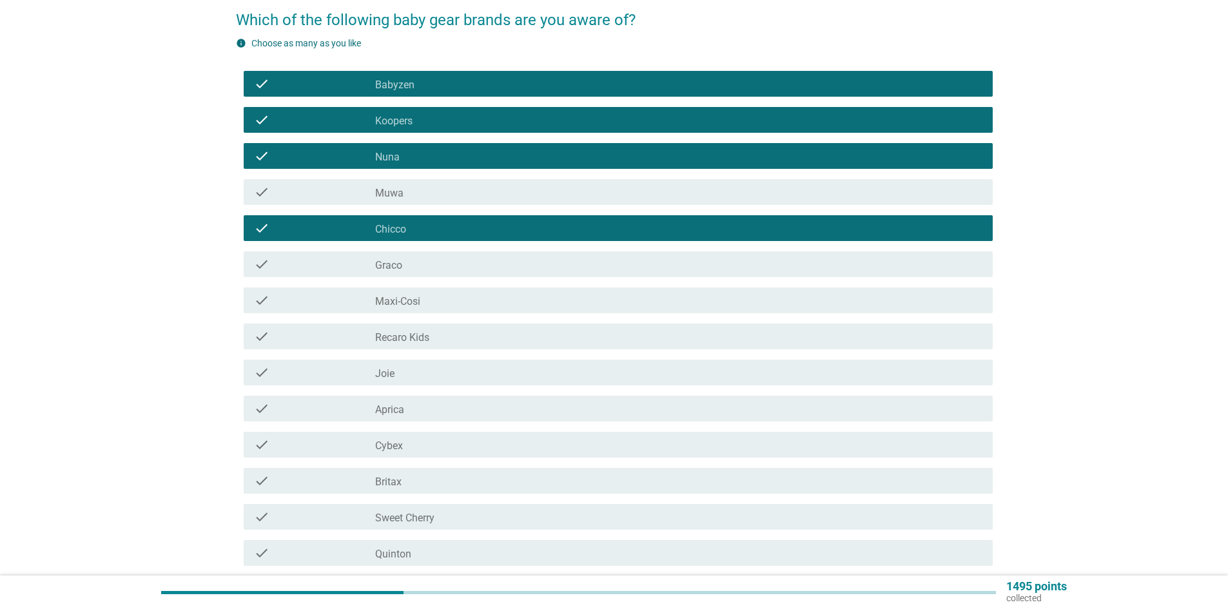
scroll to position [129, 0]
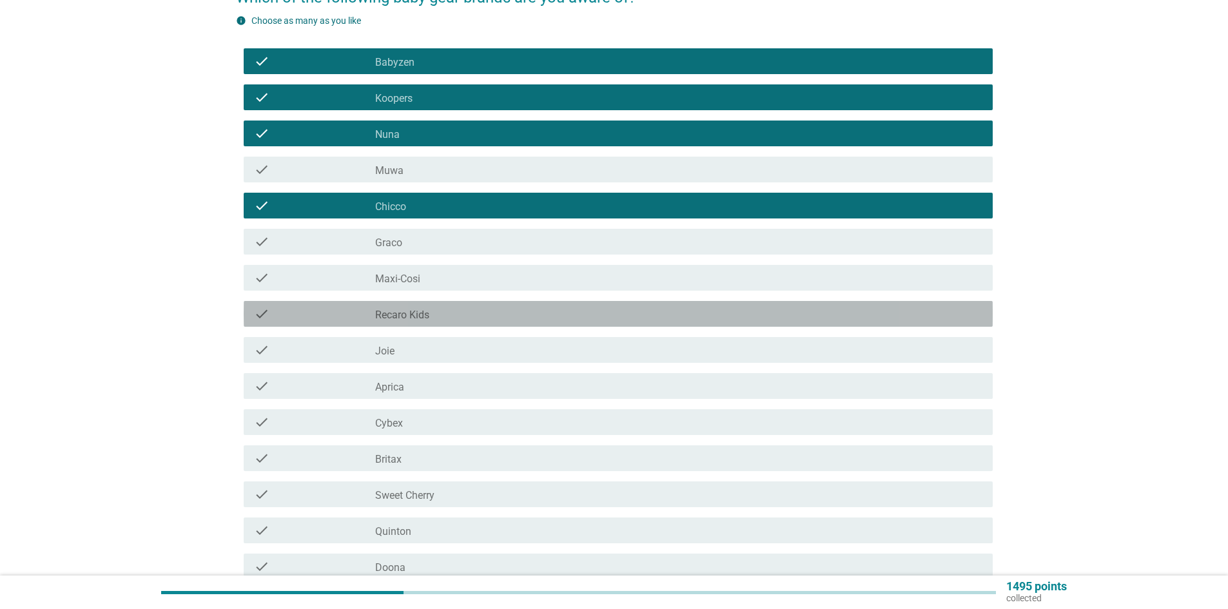
click at [407, 314] on label "Recaro Kids" at bounding box center [402, 315] width 54 height 13
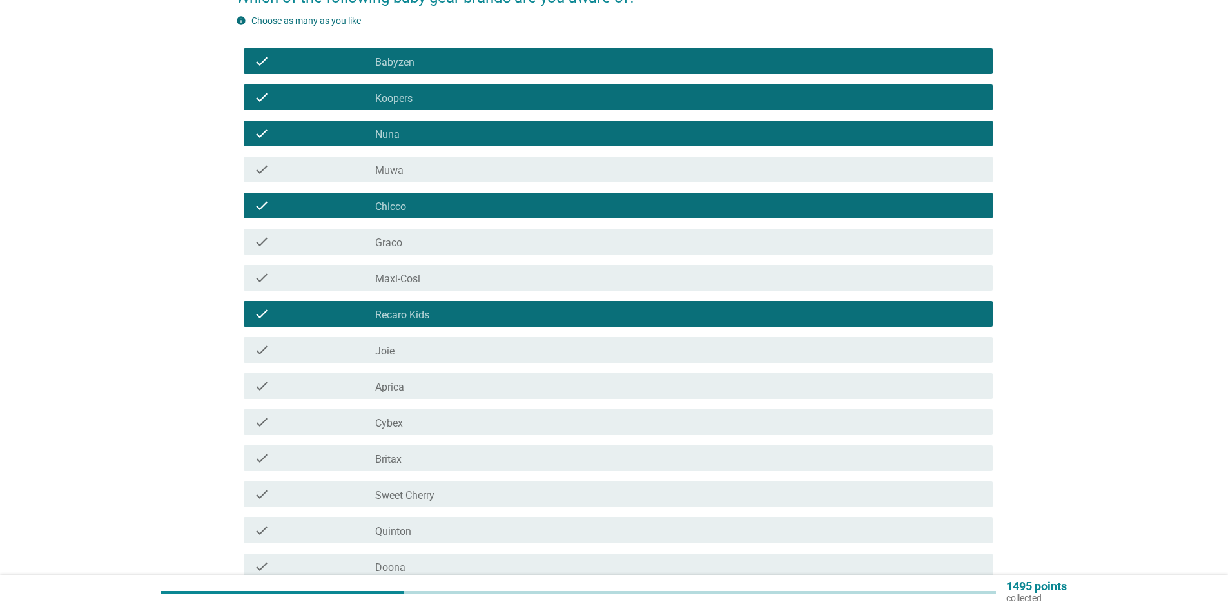
scroll to position [193, 0]
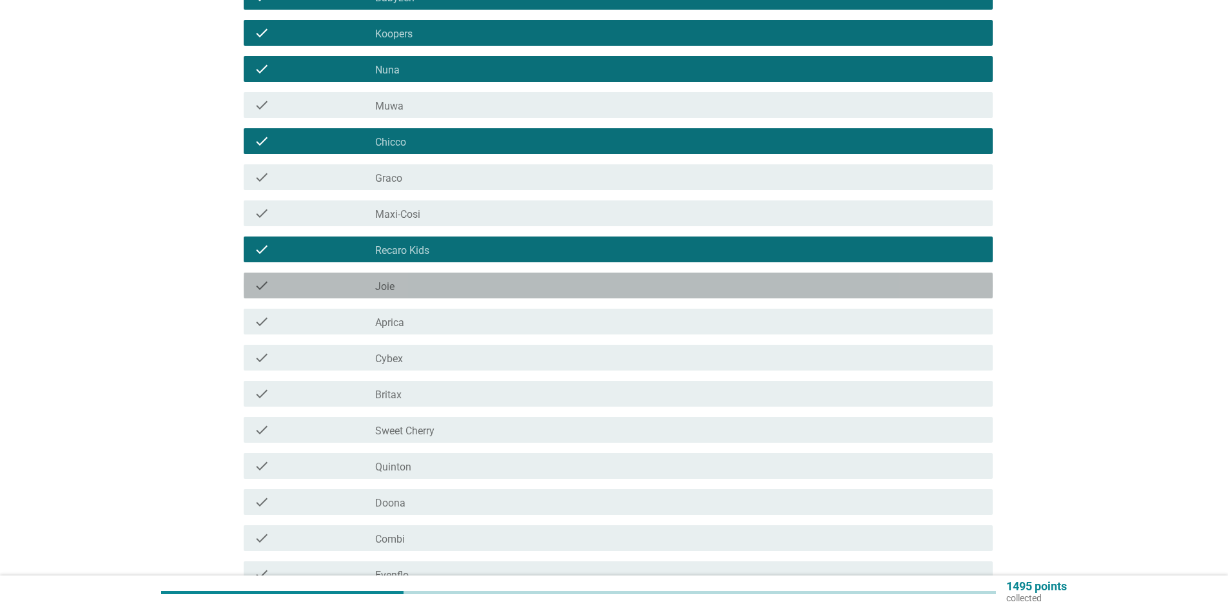
click at [418, 277] on div "check check_box_outline_blank Joie" at bounding box center [618, 286] width 749 height 26
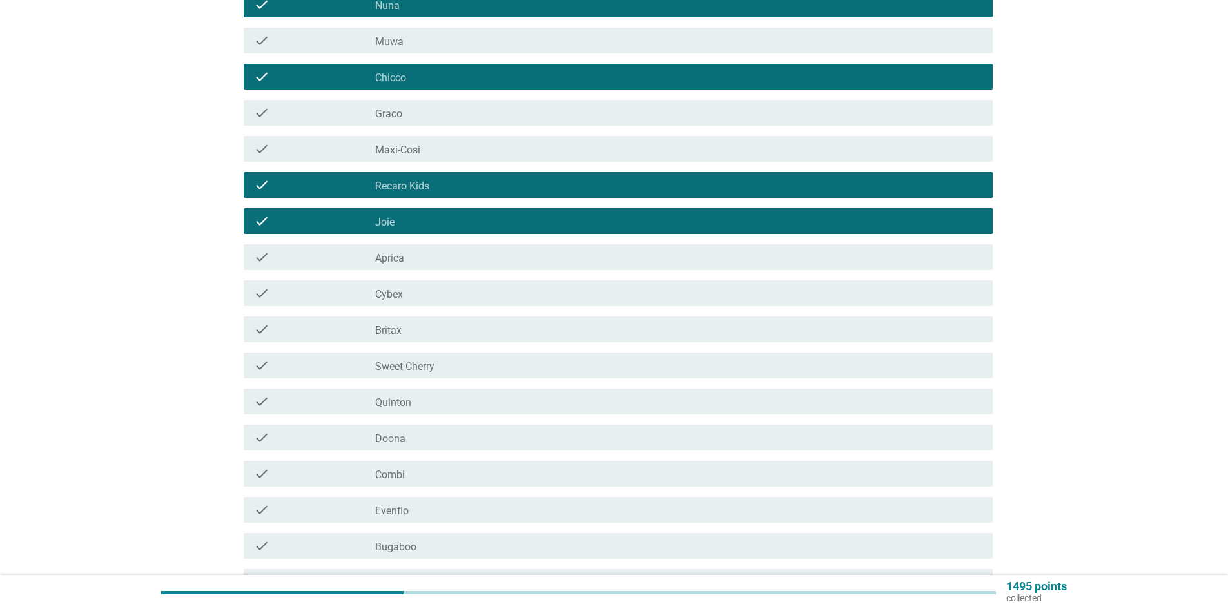
scroll to position [322, 0]
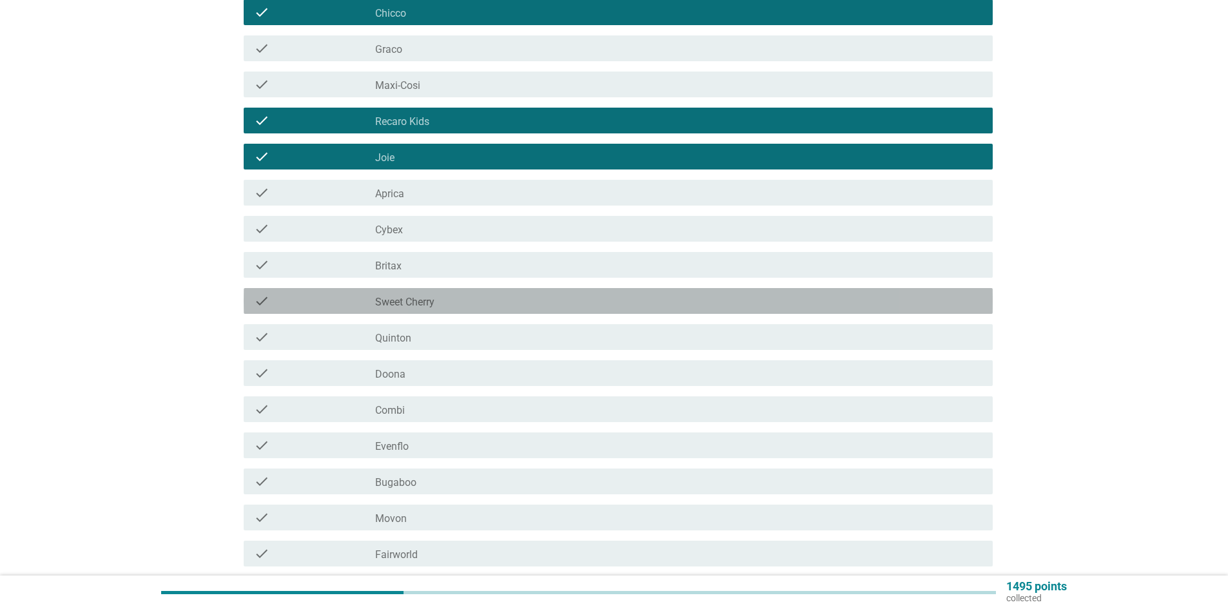
click at [434, 308] on label "Sweet Cherry" at bounding box center [404, 302] width 59 height 13
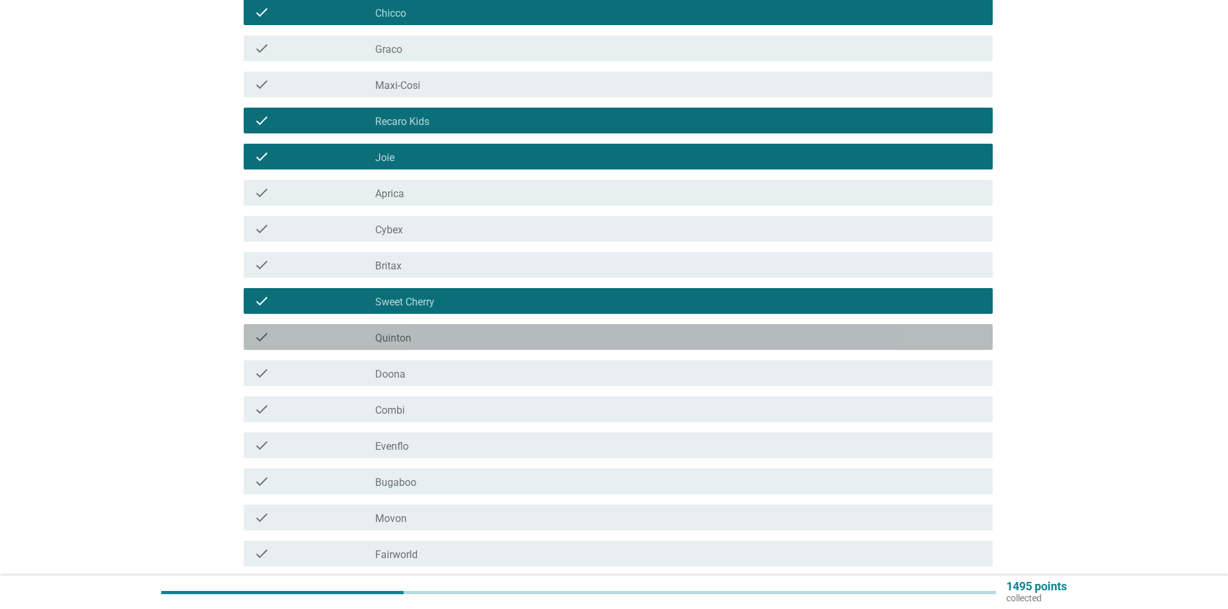
click at [426, 342] on div "check_box_outline_blank [PERSON_NAME]" at bounding box center [678, 336] width 607 height 15
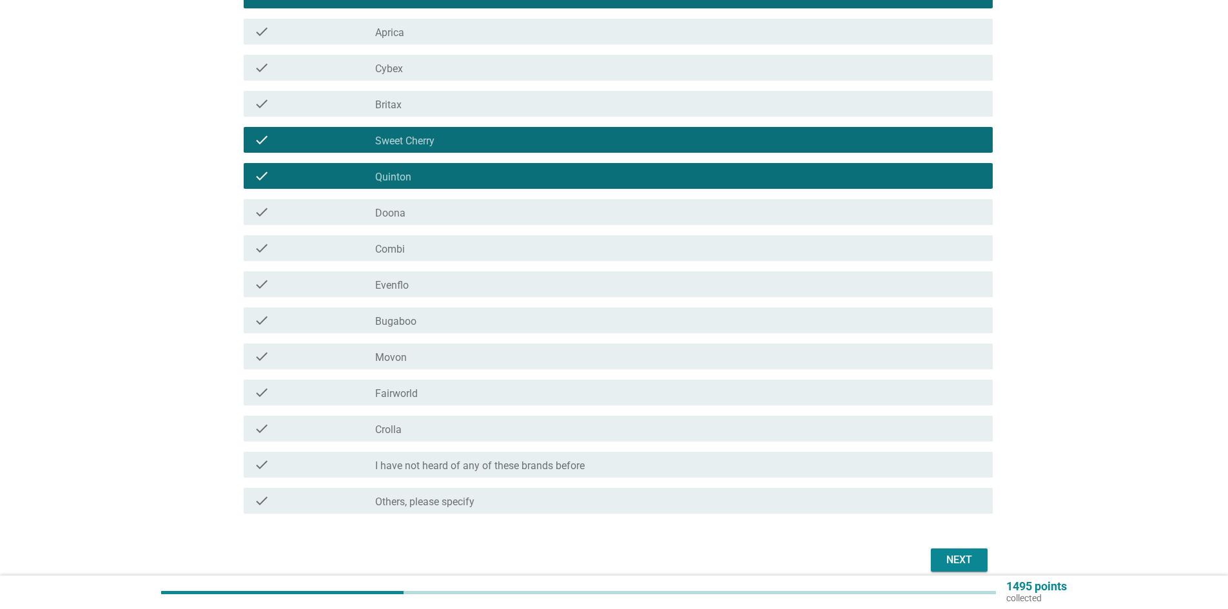
scroll to position [542, 0]
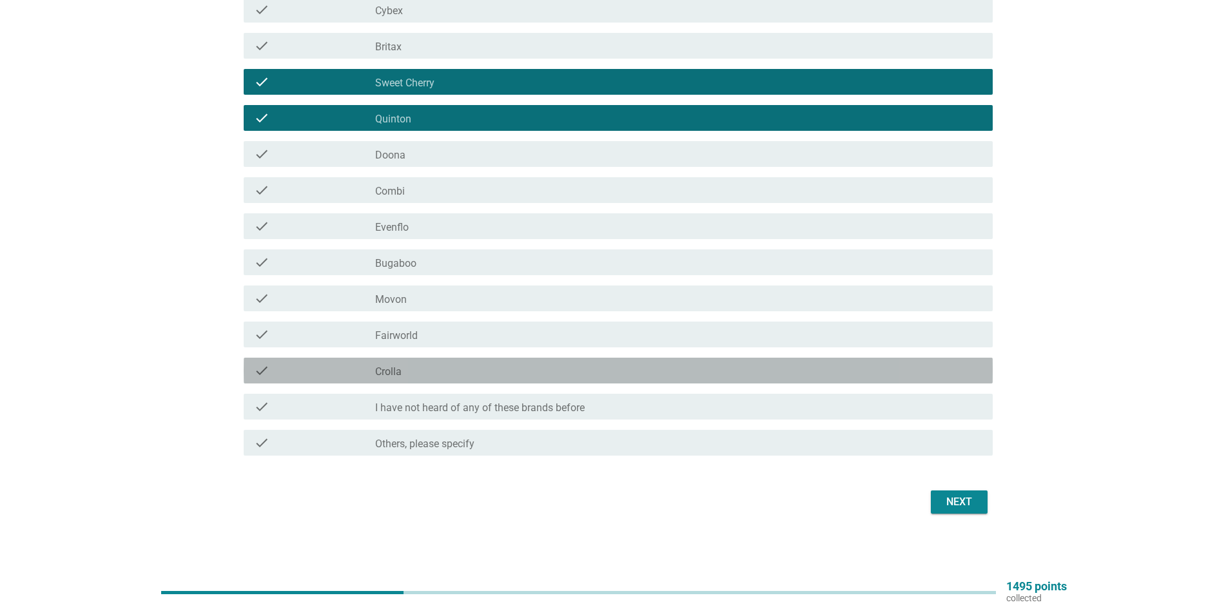
click at [445, 362] on div "check check_box_outline_blank Crolla" at bounding box center [618, 371] width 749 height 26
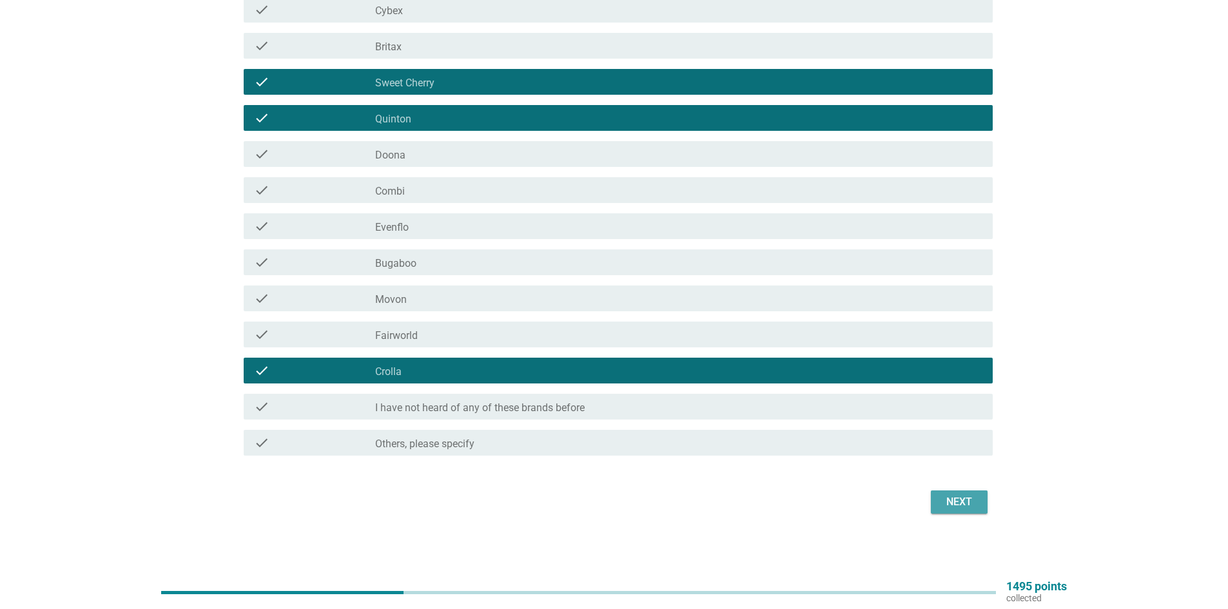
click at [966, 504] on div "Next" at bounding box center [959, 501] width 36 height 15
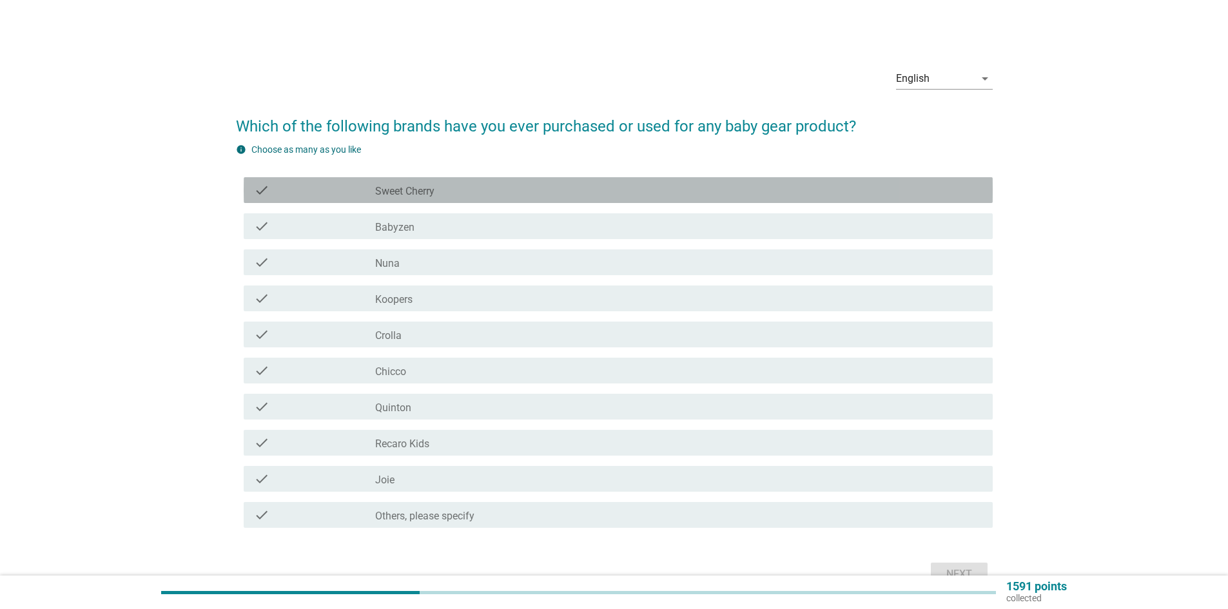
click at [445, 182] on div "check check_box_outline_blank Sweet Cherry" at bounding box center [618, 190] width 749 height 26
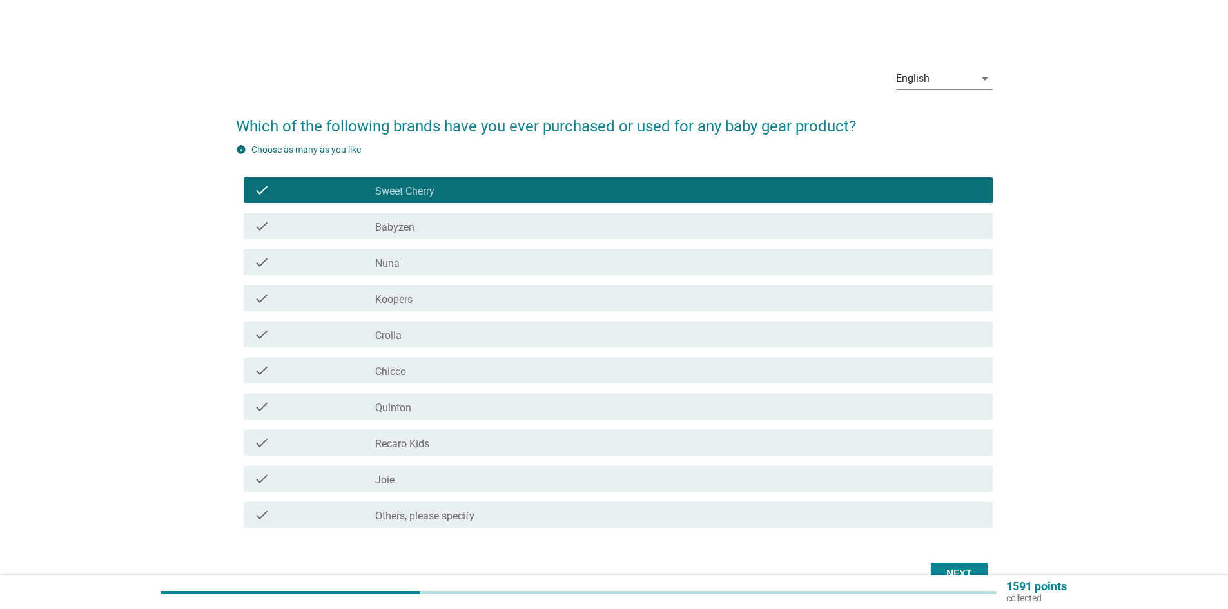
click at [418, 302] on div "check_box_outline_blank Koopers" at bounding box center [678, 298] width 607 height 15
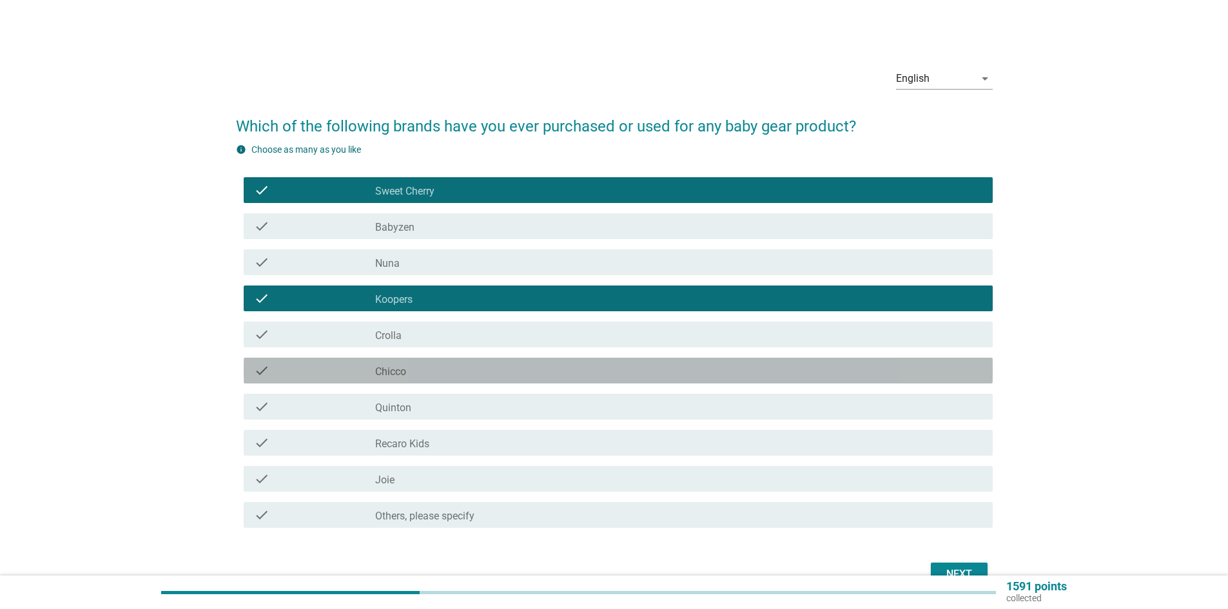
click at [431, 373] on div "check_box_outline_blank Chicco" at bounding box center [678, 370] width 607 height 15
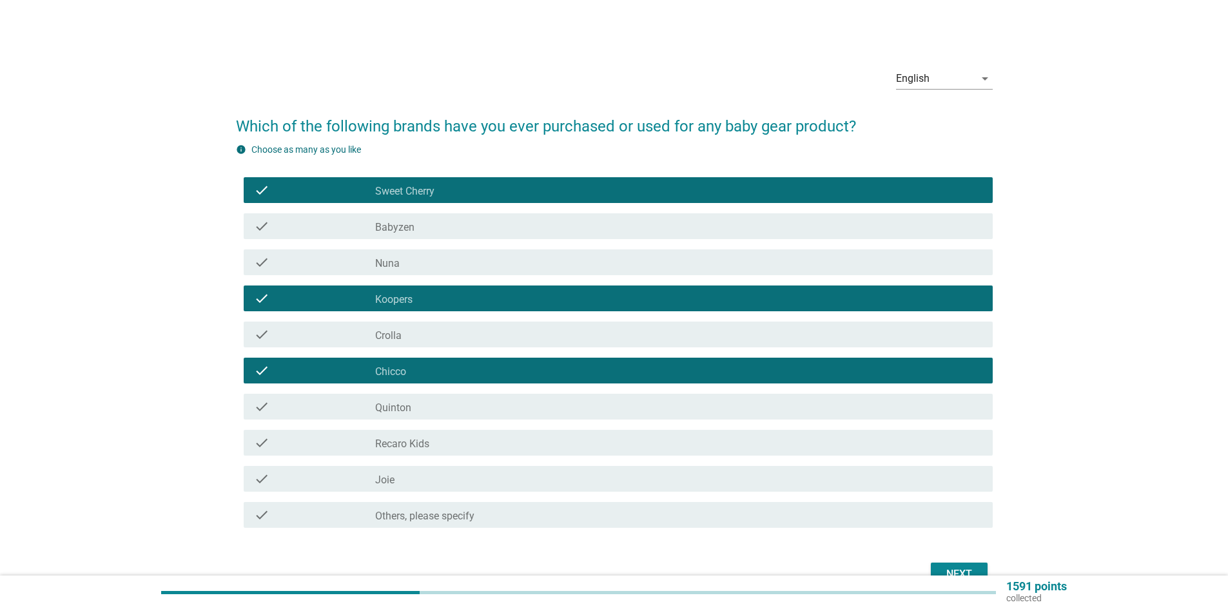
click at [427, 408] on div "check_box_outline_blank [PERSON_NAME]" at bounding box center [678, 406] width 607 height 15
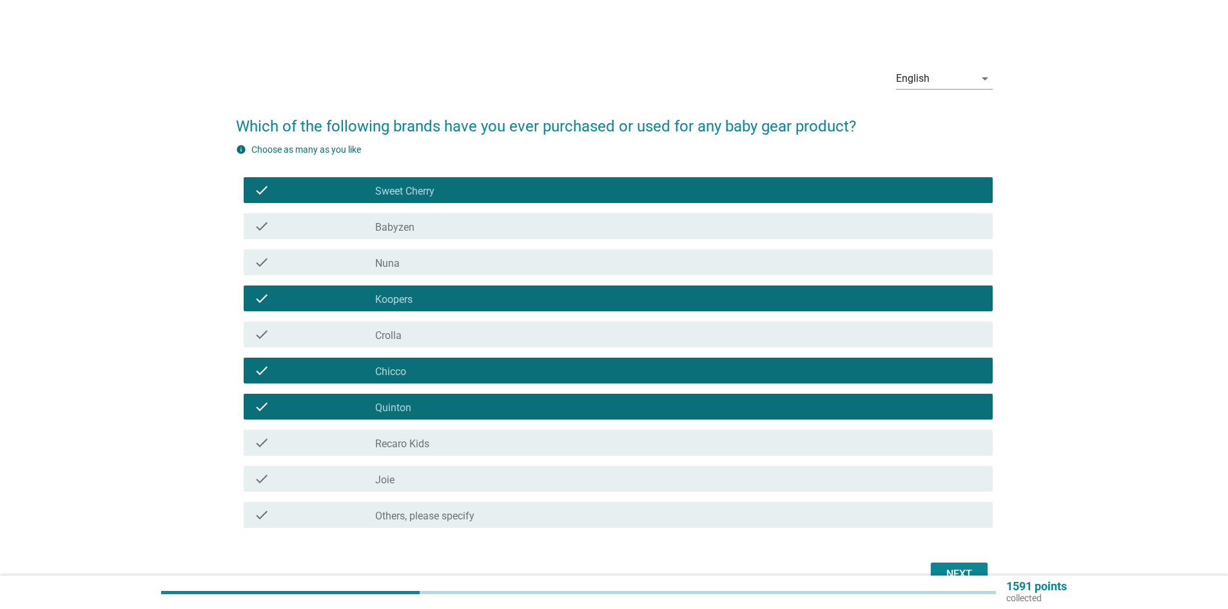
click at [499, 487] on div "check check_box_outline_blank Joie" at bounding box center [618, 479] width 749 height 26
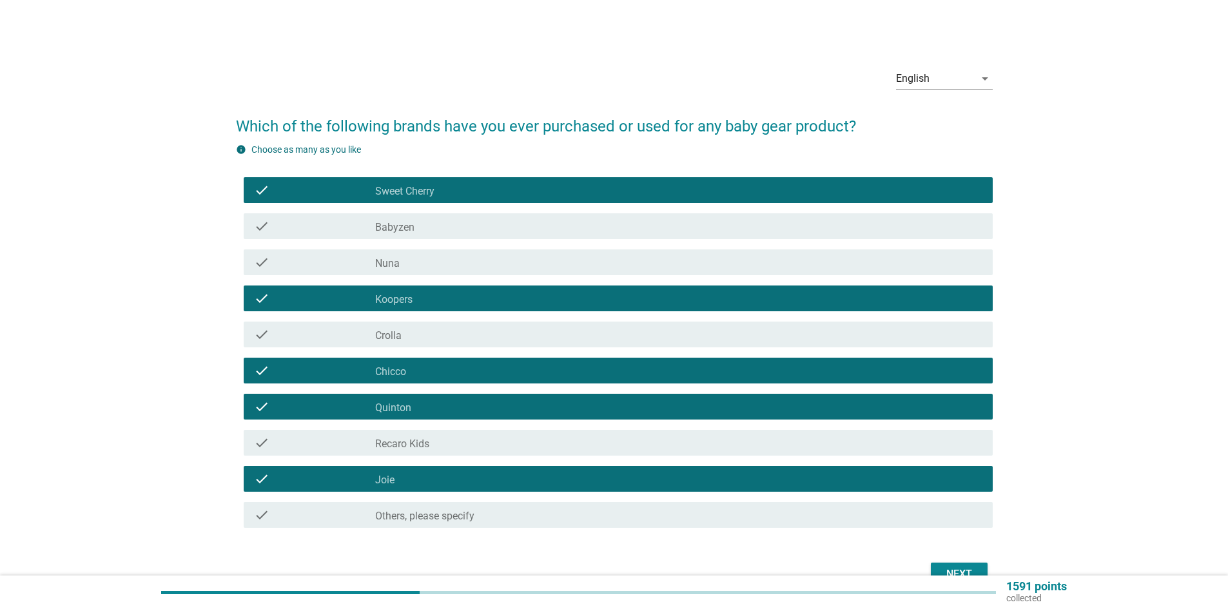
click at [465, 266] on div "check_box_outline_blank Nuna" at bounding box center [678, 262] width 607 height 15
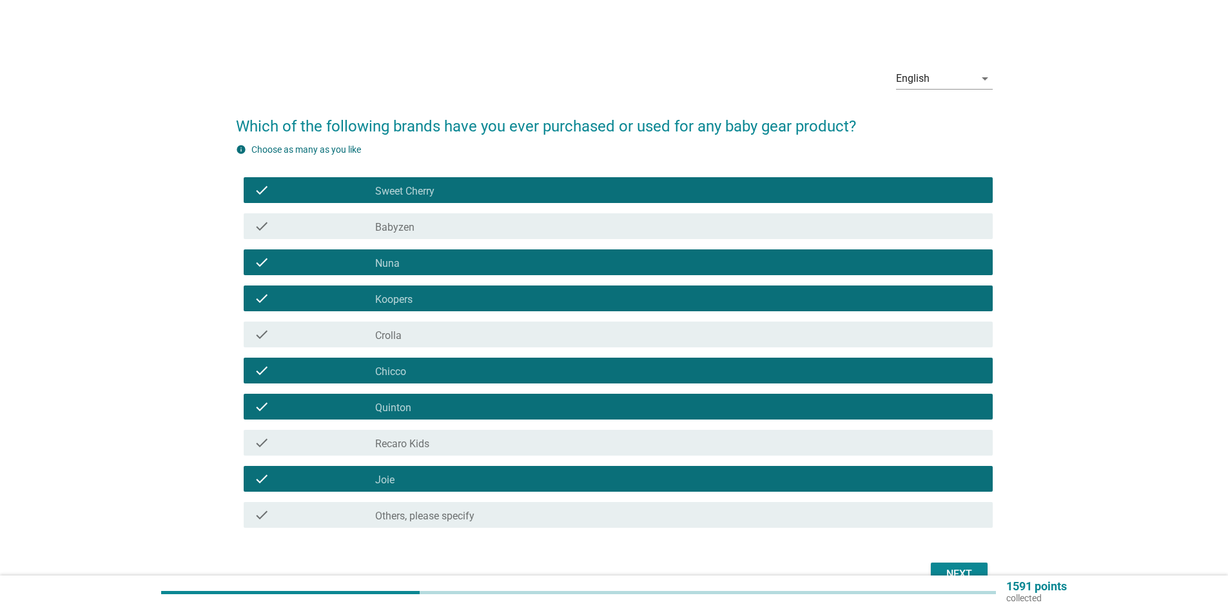
click at [971, 568] on div "Next" at bounding box center [959, 574] width 36 height 15
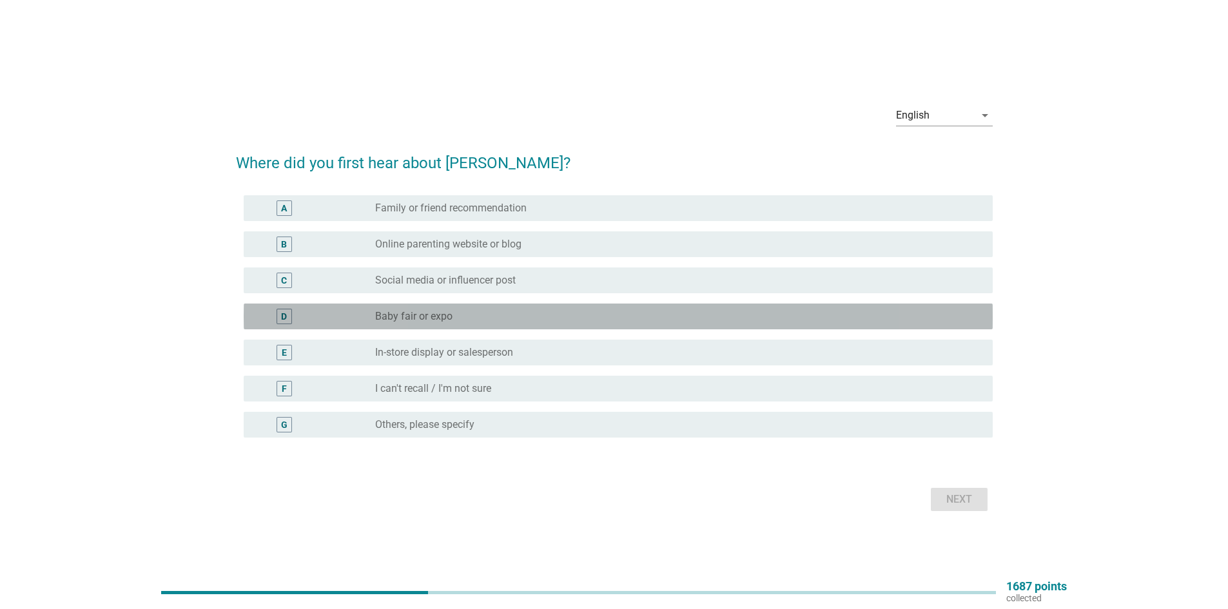
click at [398, 320] on label "Baby fair or expo" at bounding box center [413, 316] width 77 height 13
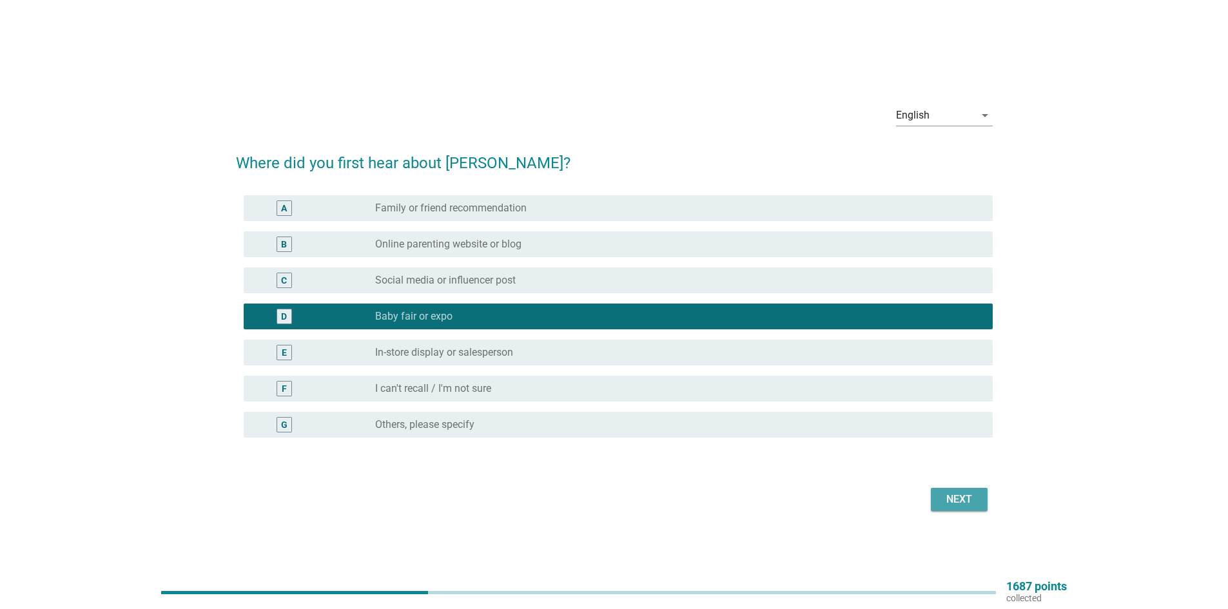
click at [986, 507] on button "Next" at bounding box center [959, 499] width 57 height 23
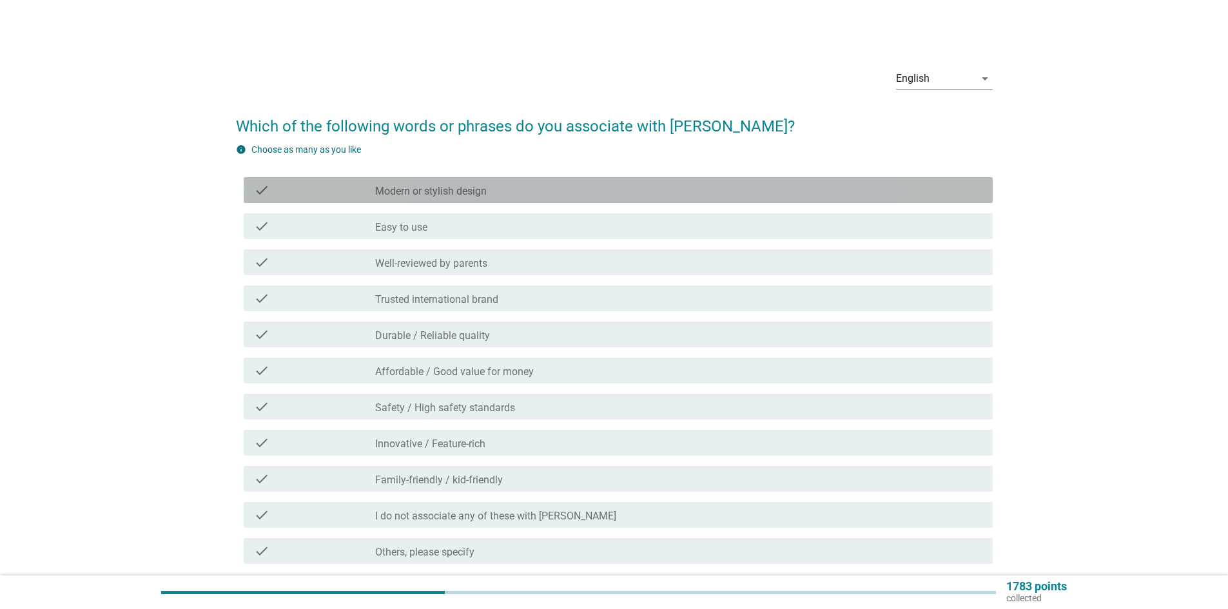
click at [429, 183] on div "check_box_outline_blank Modern or stylish design" at bounding box center [678, 189] width 607 height 15
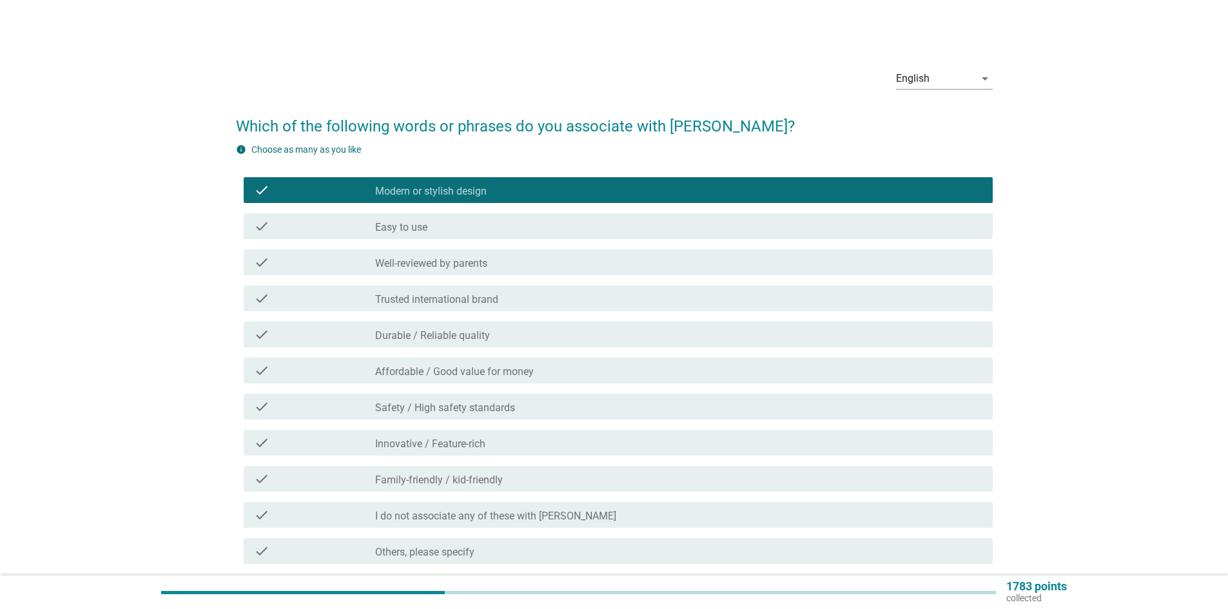
click at [431, 230] on div "check_box_outline_blank Easy to use" at bounding box center [678, 226] width 607 height 15
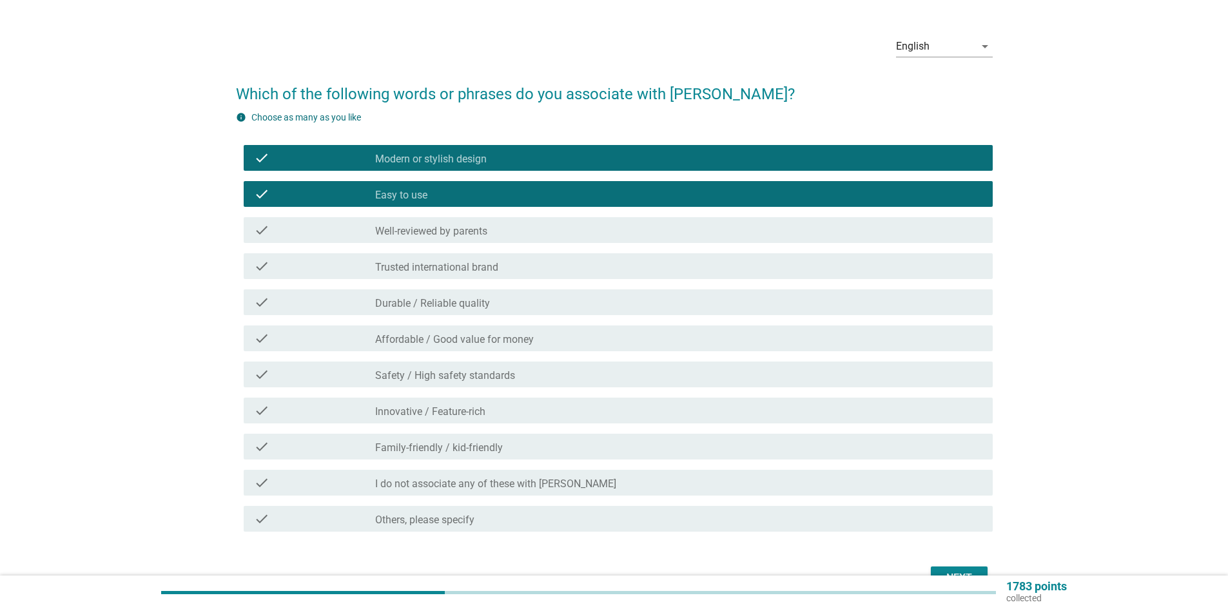
scroll to position [64, 0]
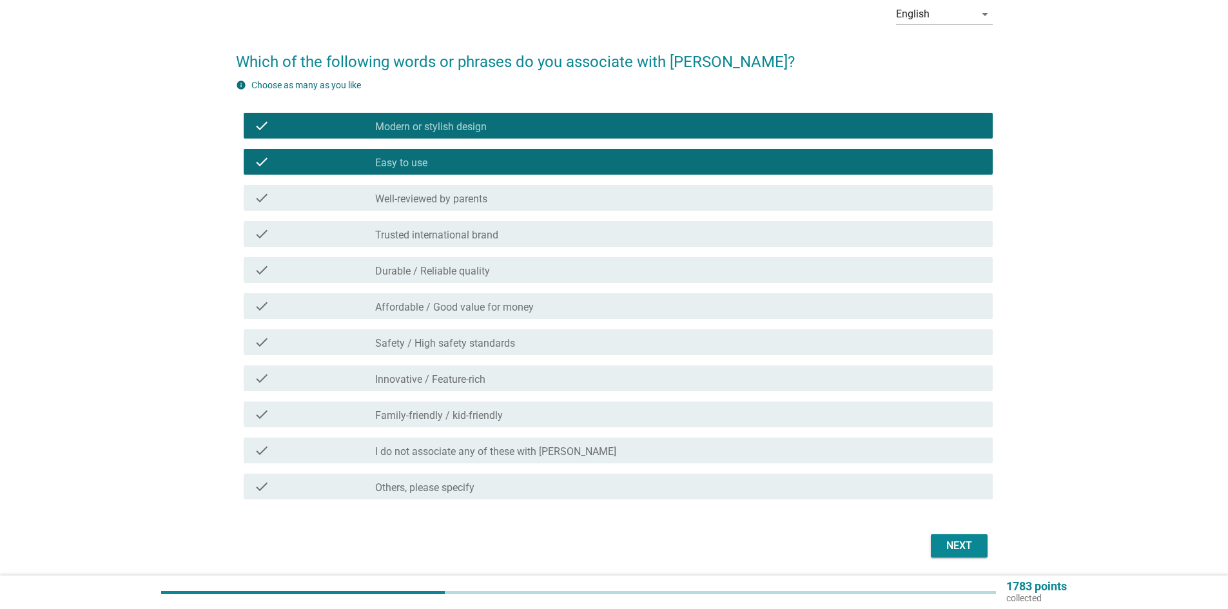
click at [435, 314] on div "check check_box_outline_blank Affordable / Good value for money" at bounding box center [618, 306] width 749 height 26
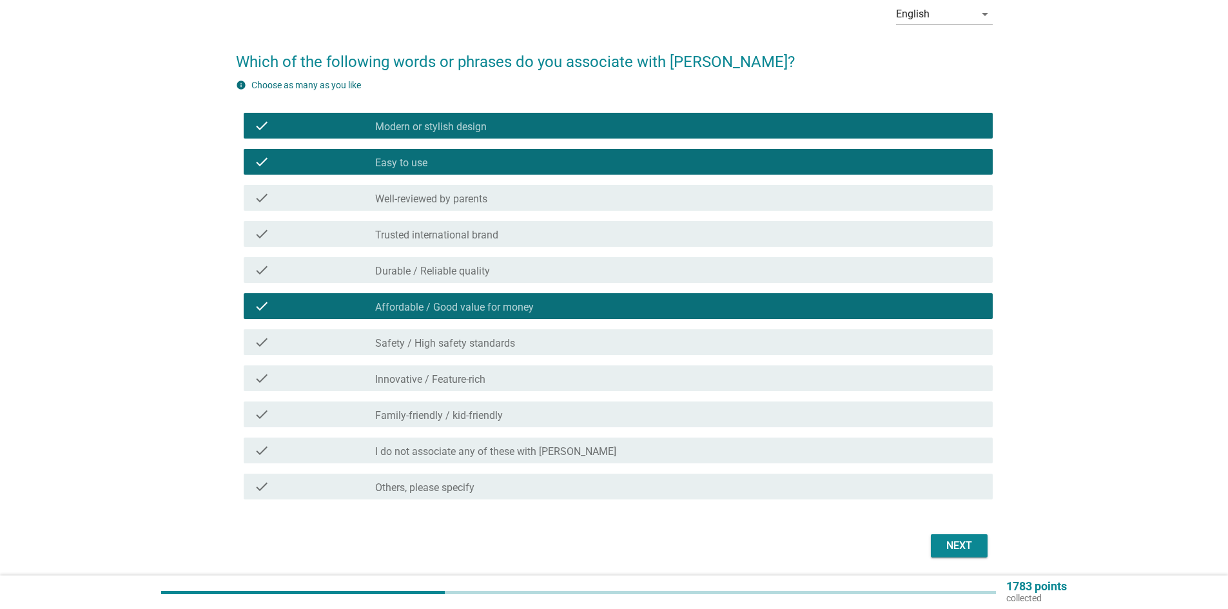
click at [431, 340] on label "Safety / High safety standards" at bounding box center [445, 343] width 140 height 13
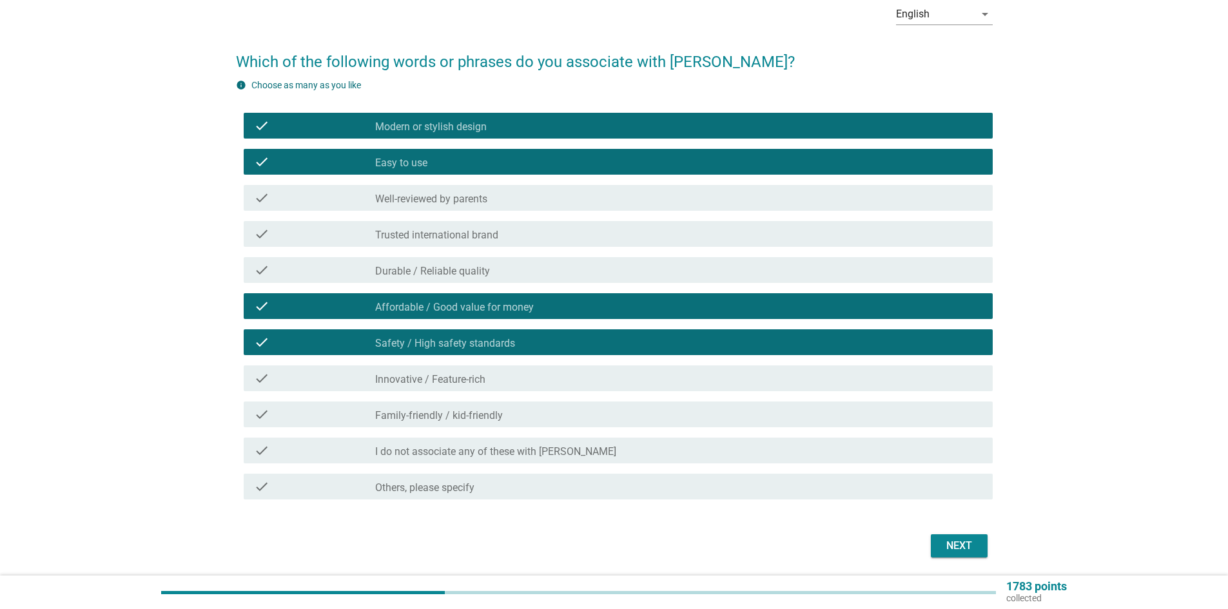
click at [451, 354] on div "check check_box Safety / High safety standards" at bounding box center [618, 342] width 749 height 26
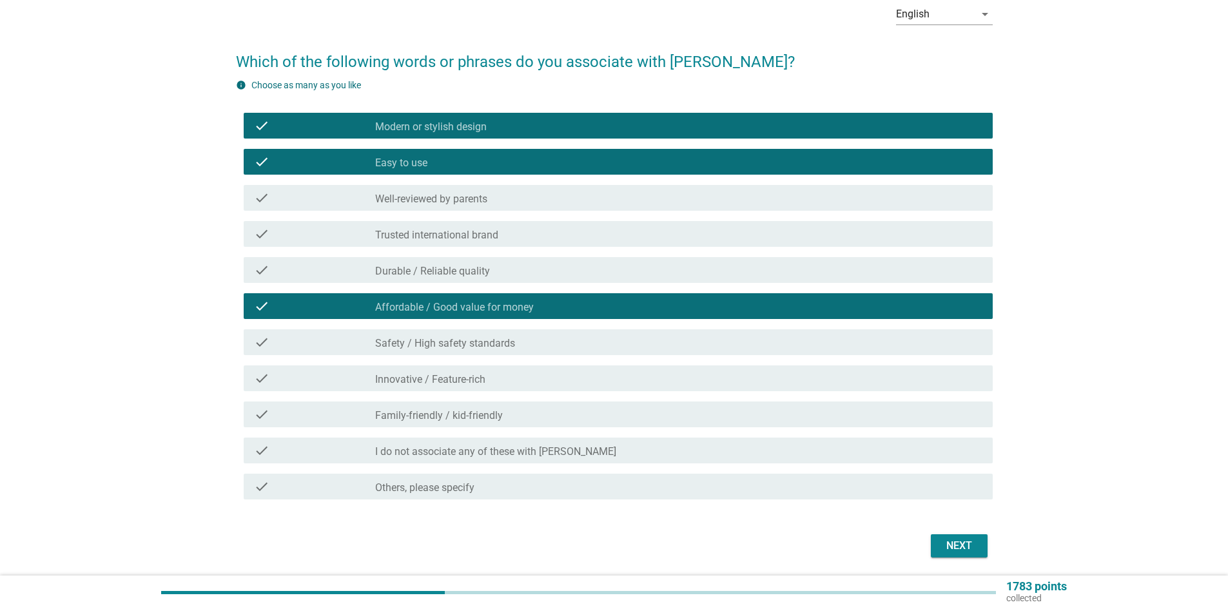
click at [456, 411] on label "Family-friendly / kid-friendly" at bounding box center [439, 415] width 128 height 13
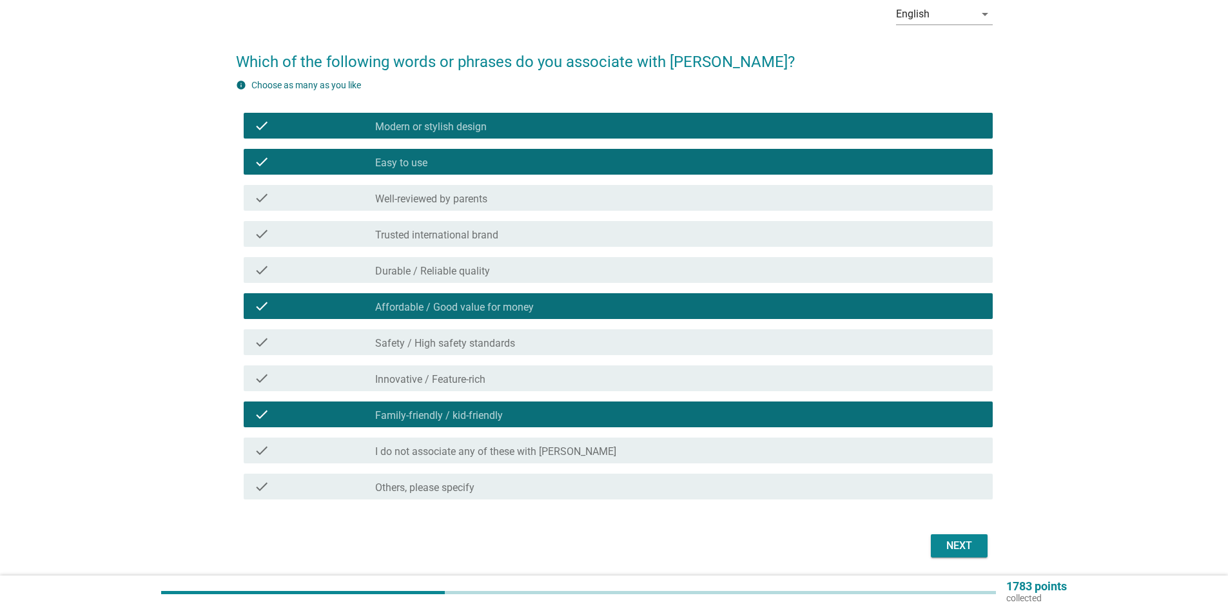
click at [938, 542] on button "Next" at bounding box center [959, 545] width 57 height 23
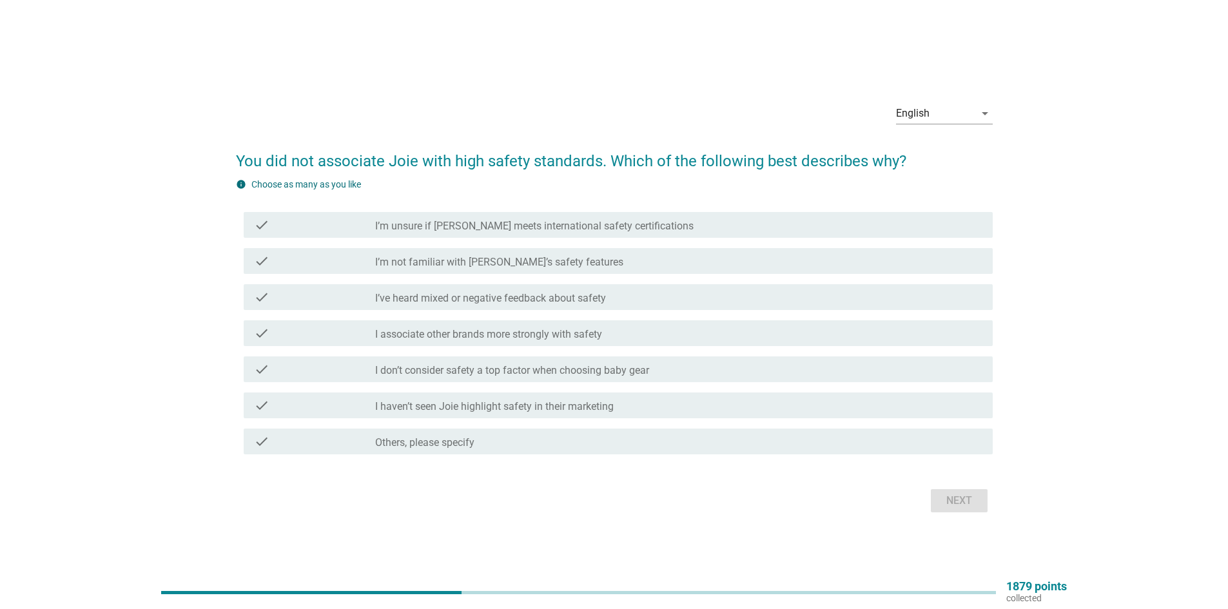
click at [563, 407] on label "I haven’t seen Joie highlight safety in their marketing" at bounding box center [494, 406] width 239 height 13
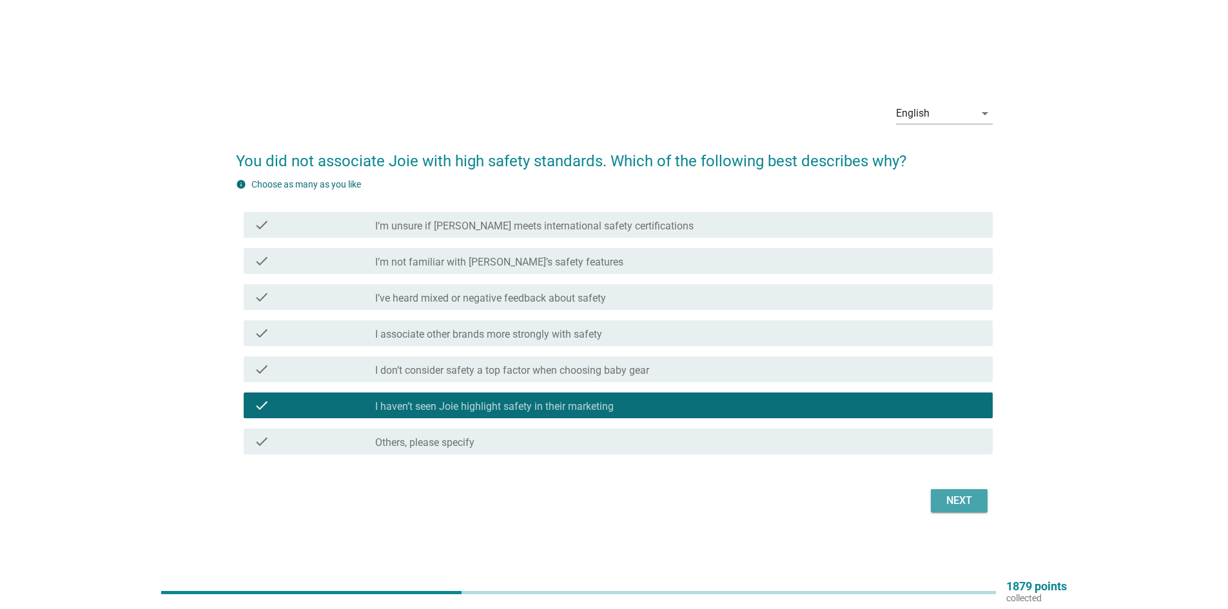
click at [968, 506] on div "Next" at bounding box center [959, 500] width 36 height 15
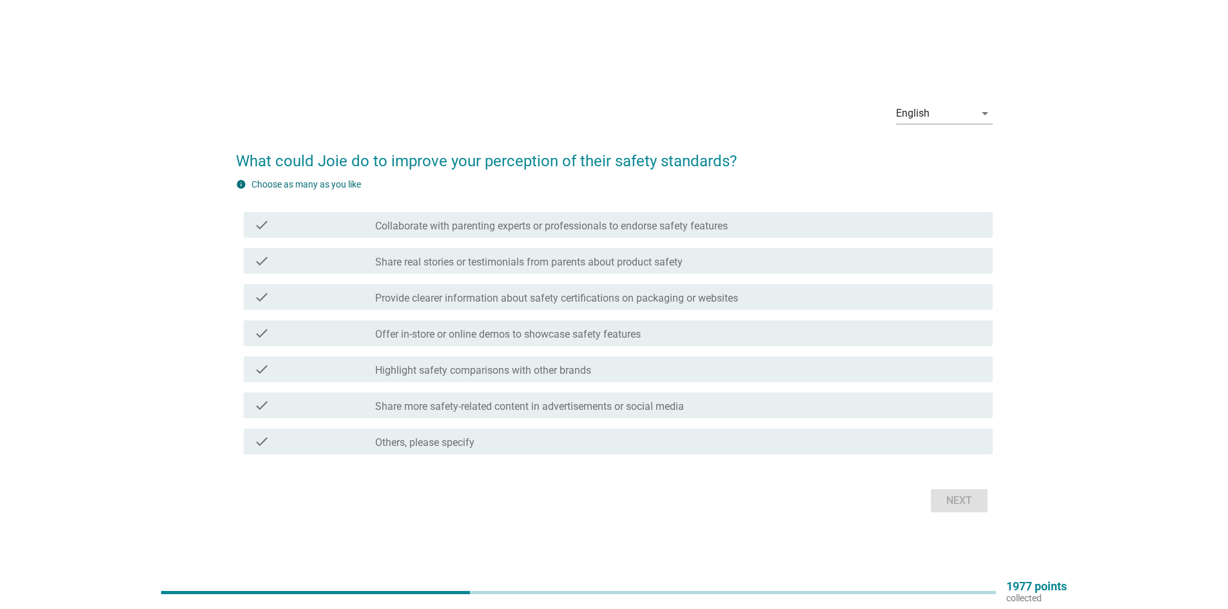
click at [500, 263] on label "Share real stories or testimonials from parents about product safety" at bounding box center [529, 262] width 308 height 13
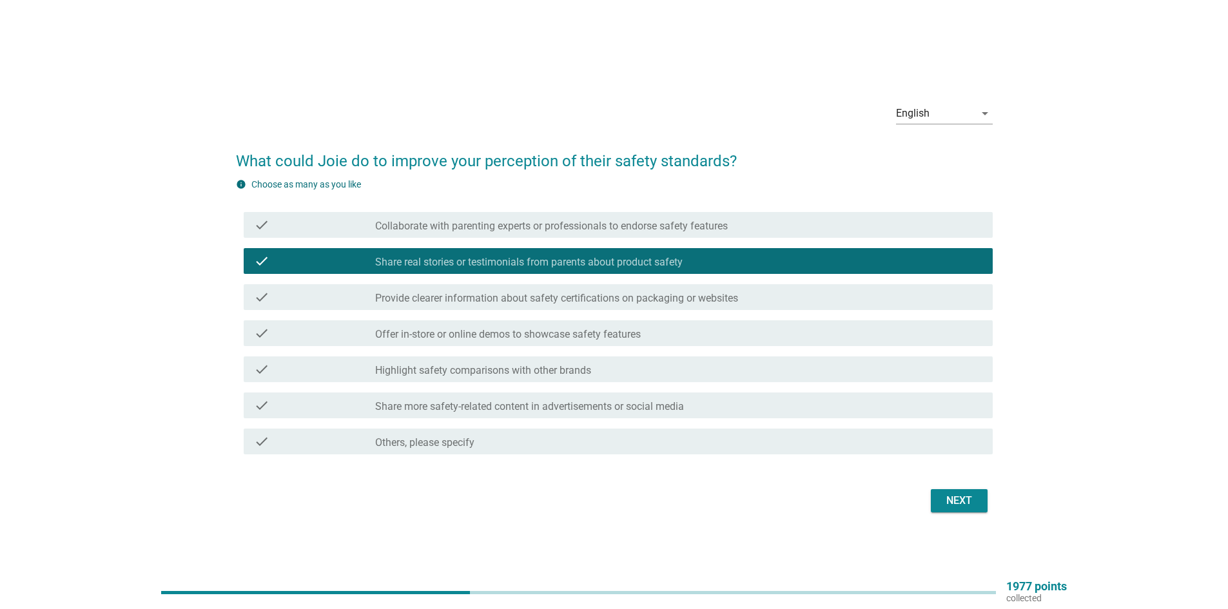
click at [968, 502] on div "Next" at bounding box center [959, 500] width 36 height 15
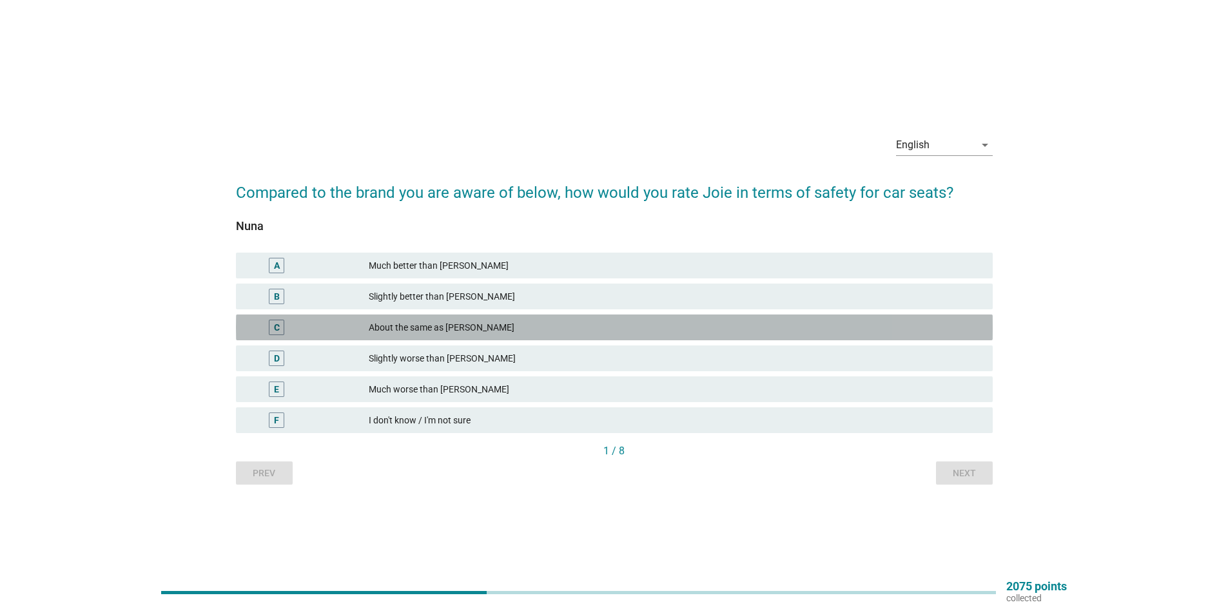
click at [392, 326] on div "About the same as [PERSON_NAME]" at bounding box center [676, 327] width 614 height 15
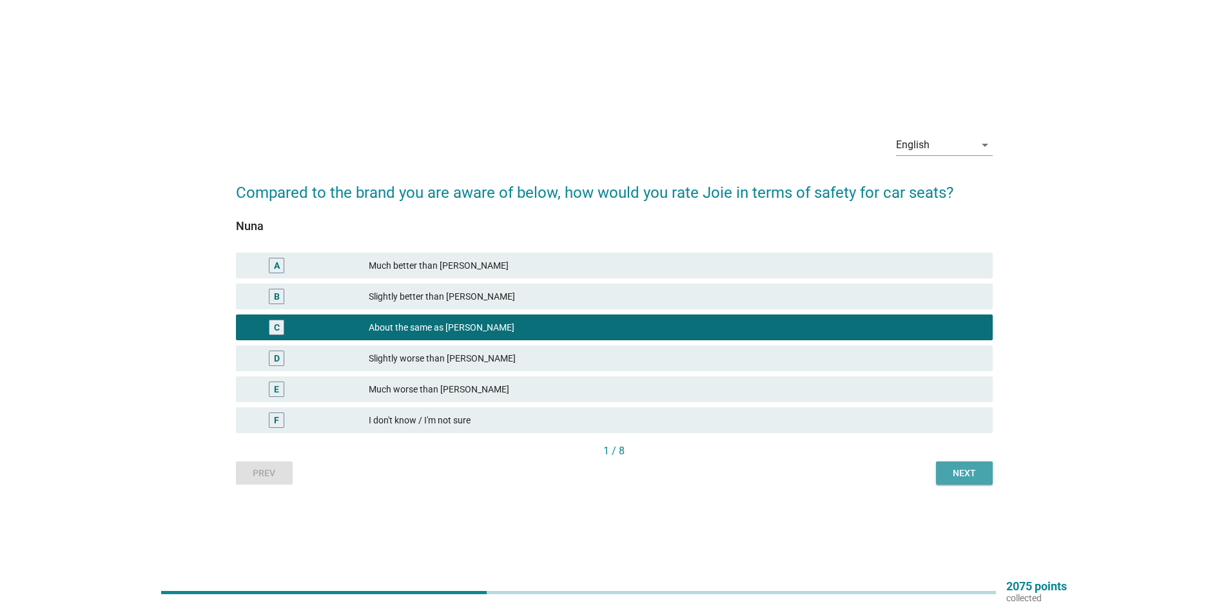
click at [946, 474] on div "Next" at bounding box center [964, 474] width 36 height 14
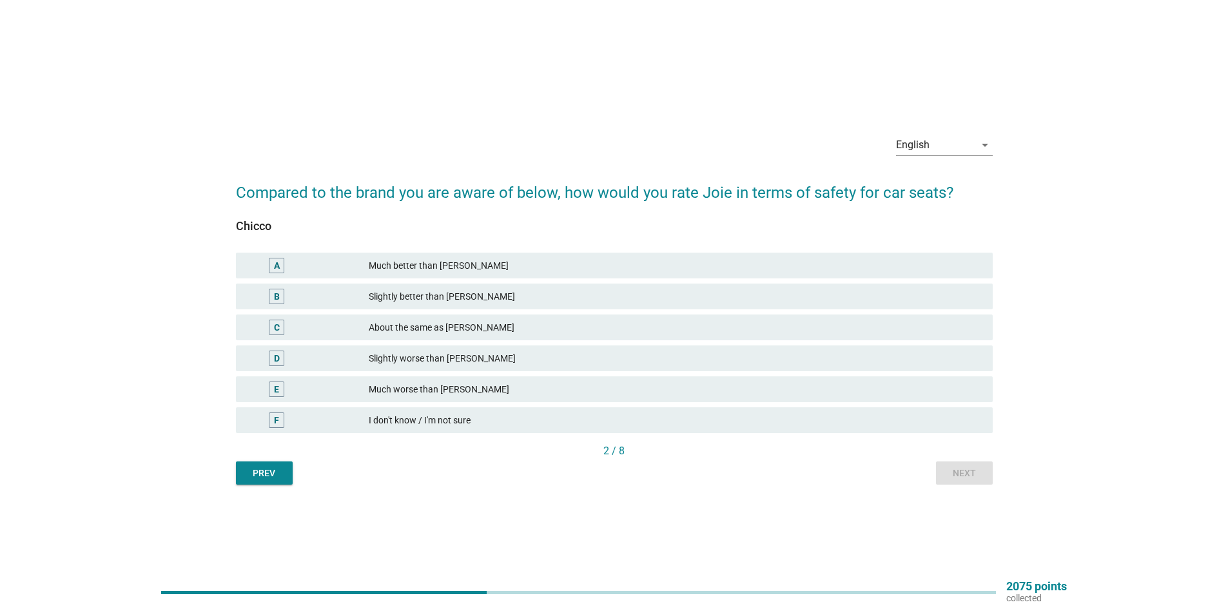
click at [429, 327] on div "About the same as [PERSON_NAME]" at bounding box center [676, 327] width 614 height 15
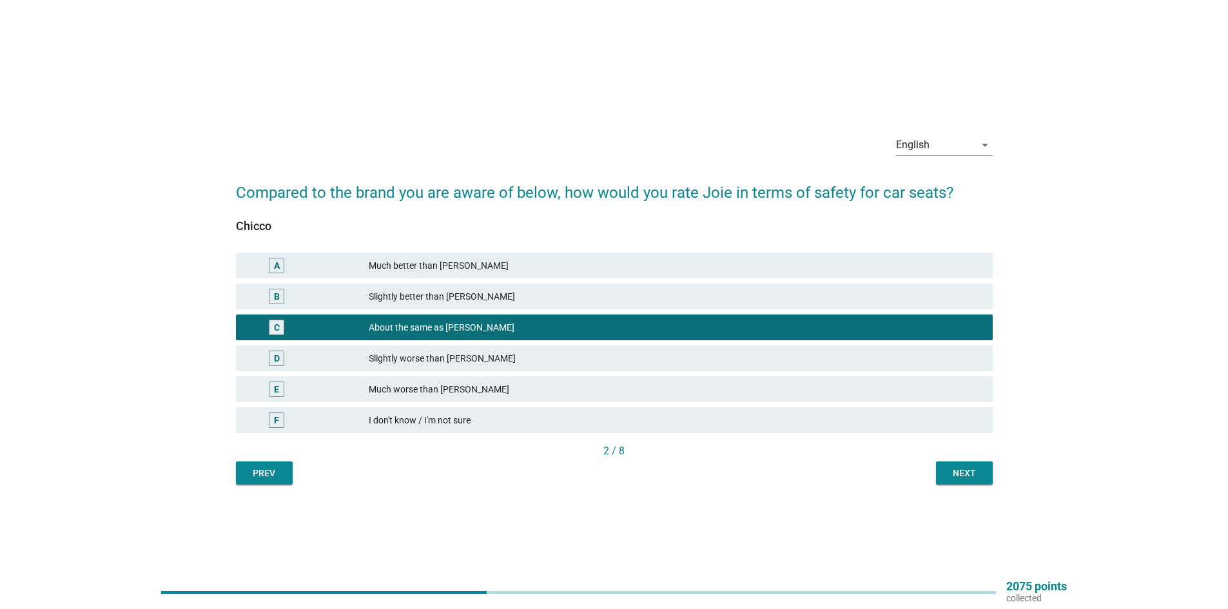
click at [467, 297] on div "Slightly better than [PERSON_NAME]" at bounding box center [676, 296] width 614 height 15
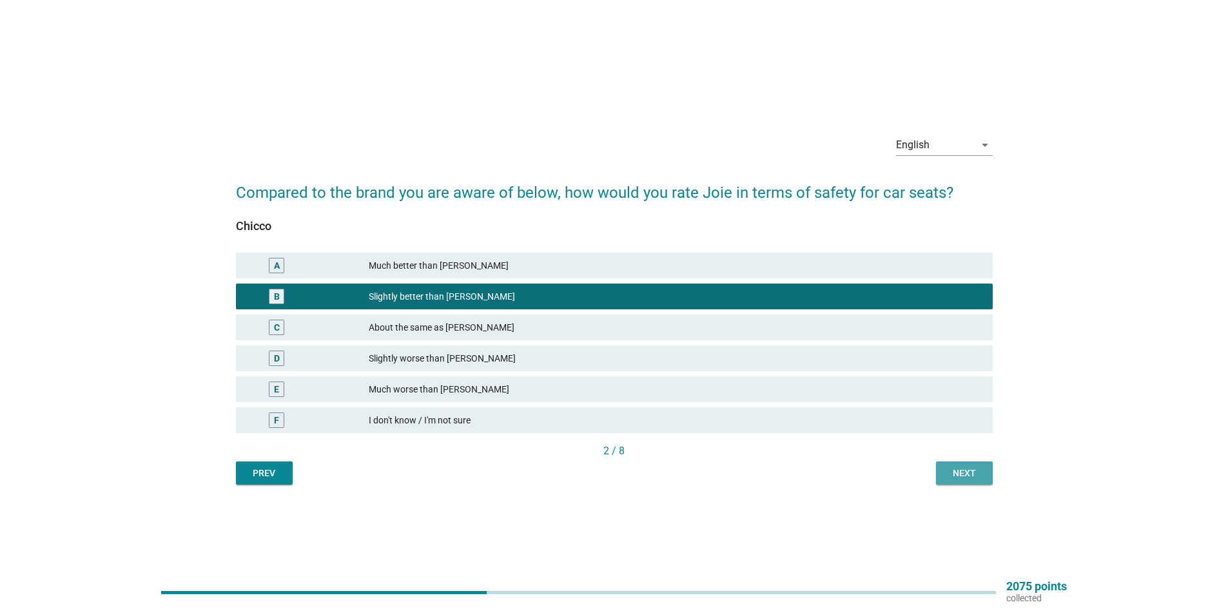
click at [978, 473] on div "Next" at bounding box center [964, 474] width 36 height 14
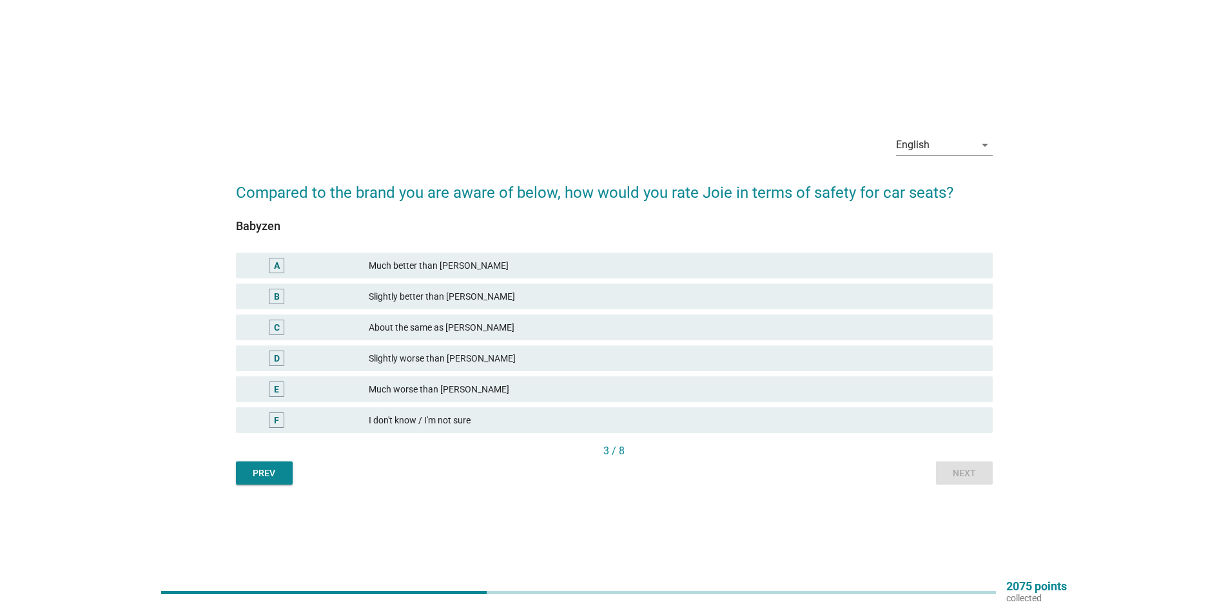
click at [525, 295] on div "Slightly better than [PERSON_NAME]" at bounding box center [676, 296] width 614 height 15
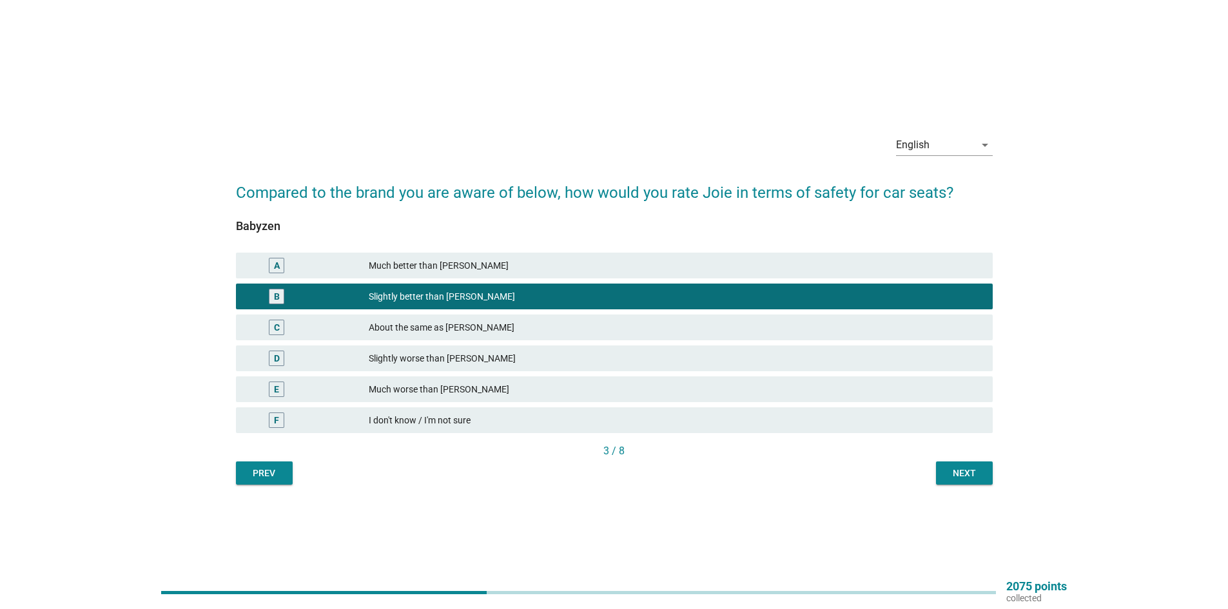
click at [963, 472] on div "Next" at bounding box center [964, 474] width 36 height 14
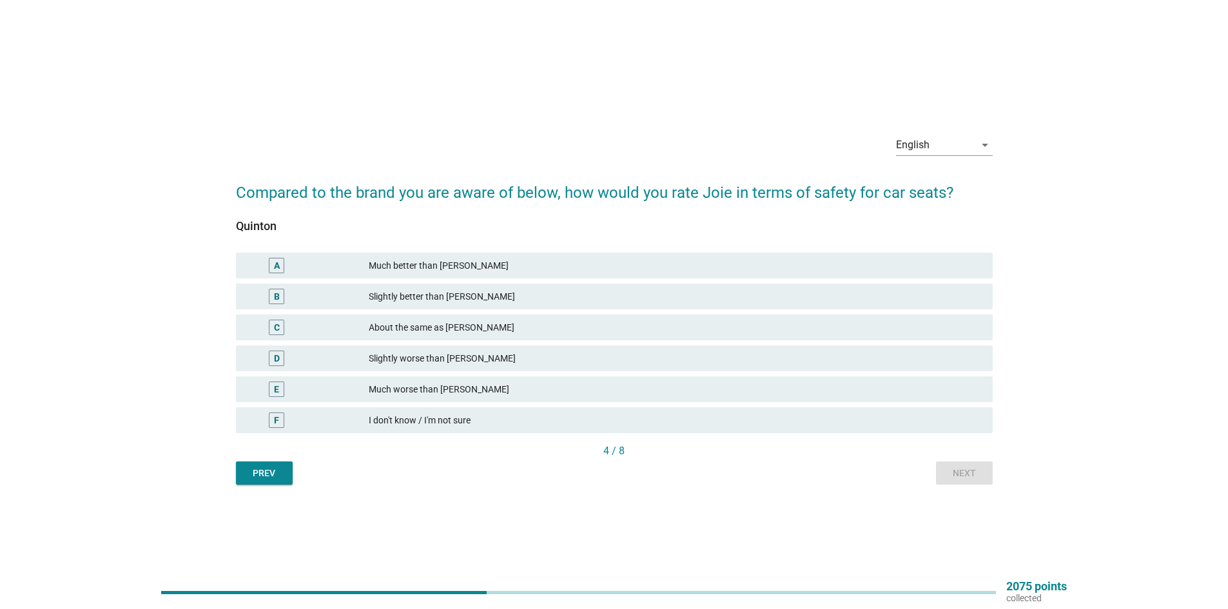
click at [458, 295] on div "Slightly better than [PERSON_NAME]" at bounding box center [676, 296] width 614 height 15
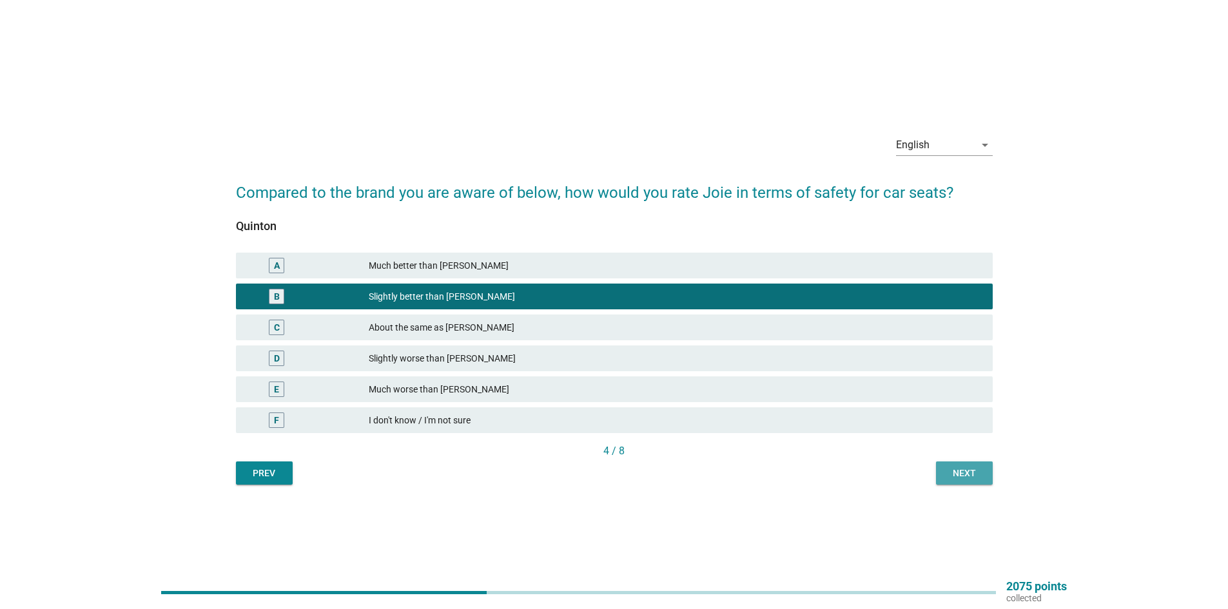
click at [957, 471] on div "Next" at bounding box center [964, 474] width 36 height 14
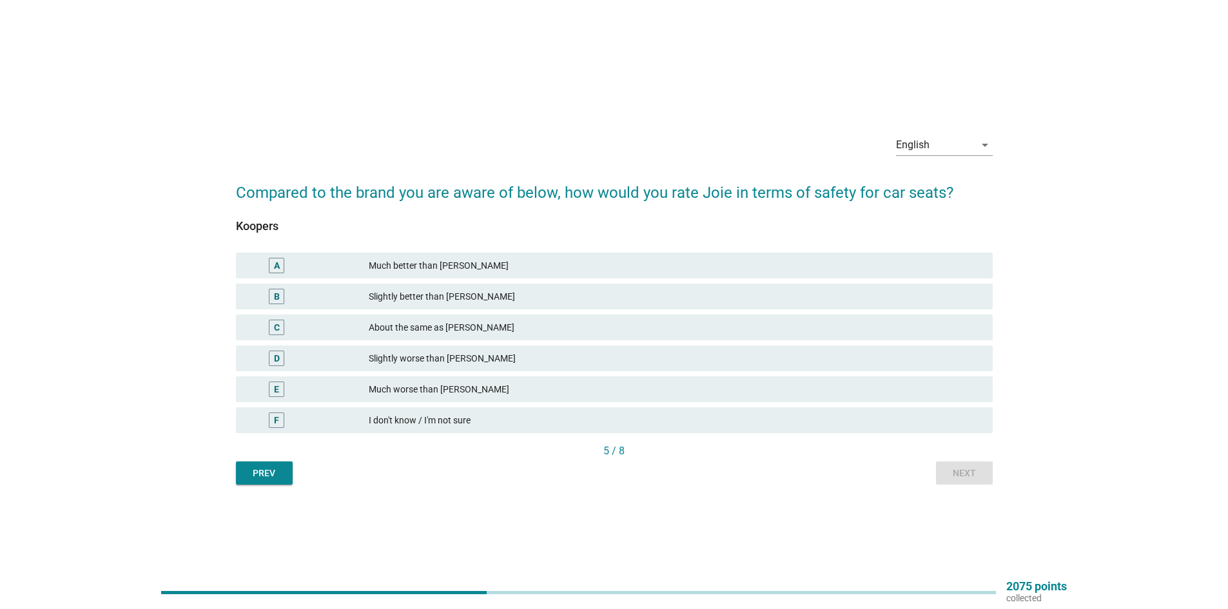
click at [482, 300] on div "Slightly better than [PERSON_NAME]" at bounding box center [676, 296] width 614 height 15
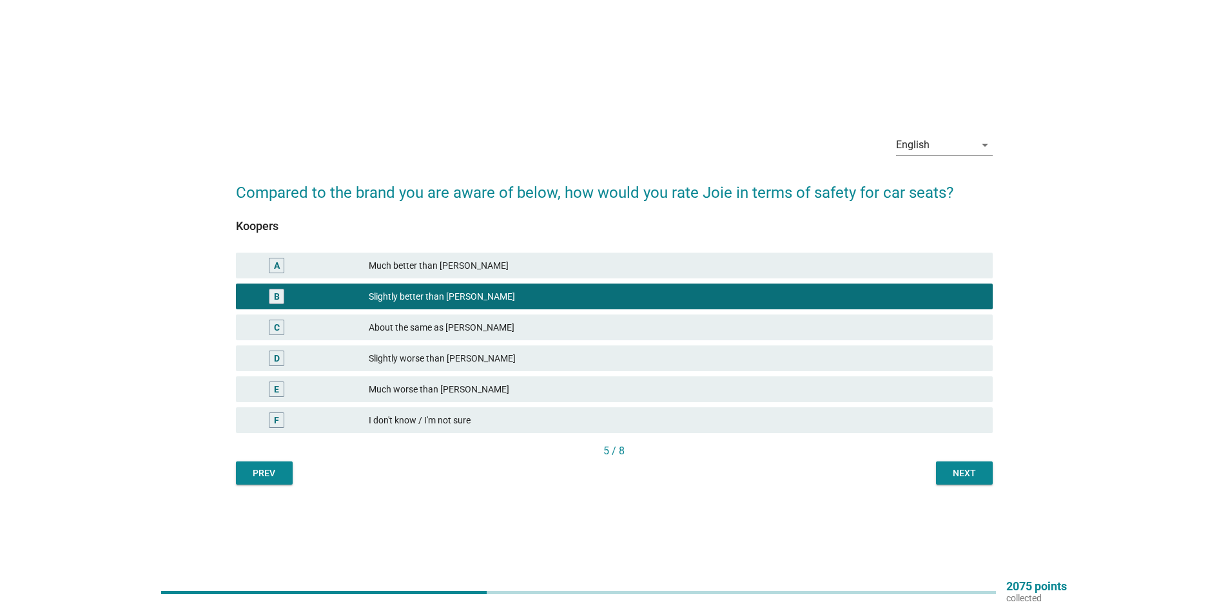
click at [955, 479] on div "Next" at bounding box center [964, 474] width 36 height 14
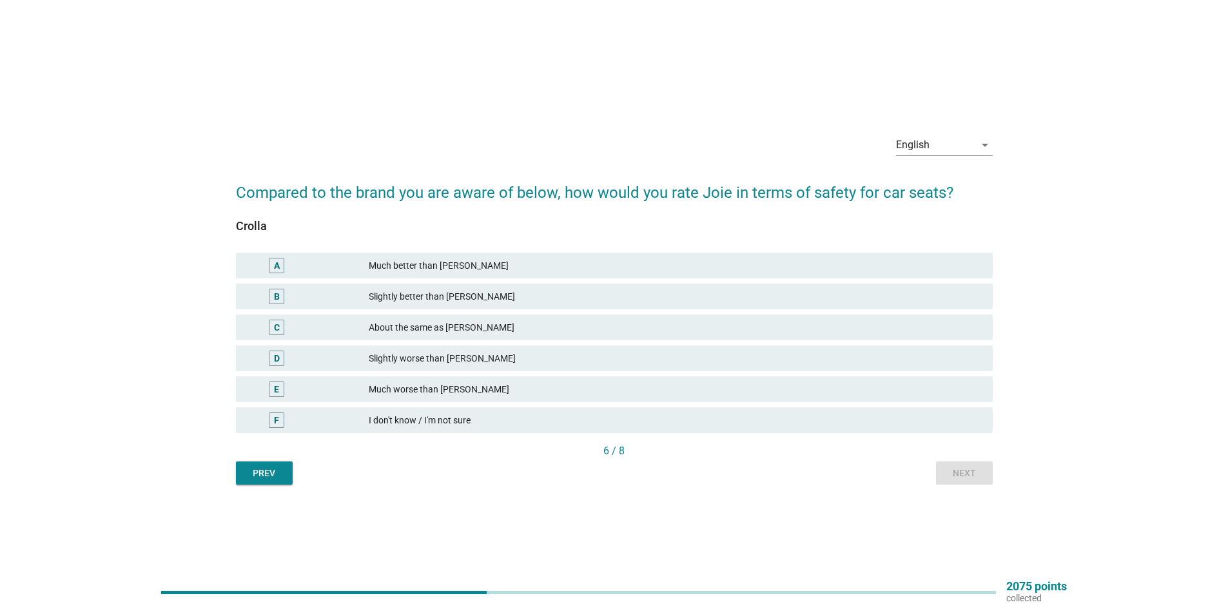
click at [473, 299] on div "Slightly better than [PERSON_NAME]" at bounding box center [676, 296] width 614 height 15
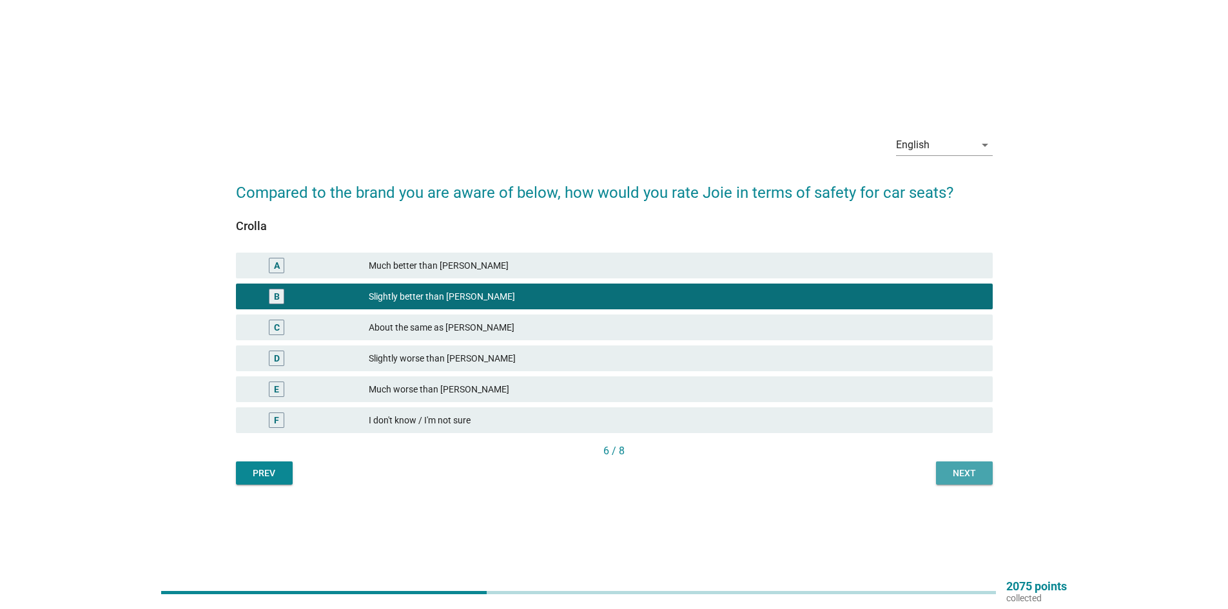
click at [967, 482] on button "Next" at bounding box center [964, 473] width 57 height 23
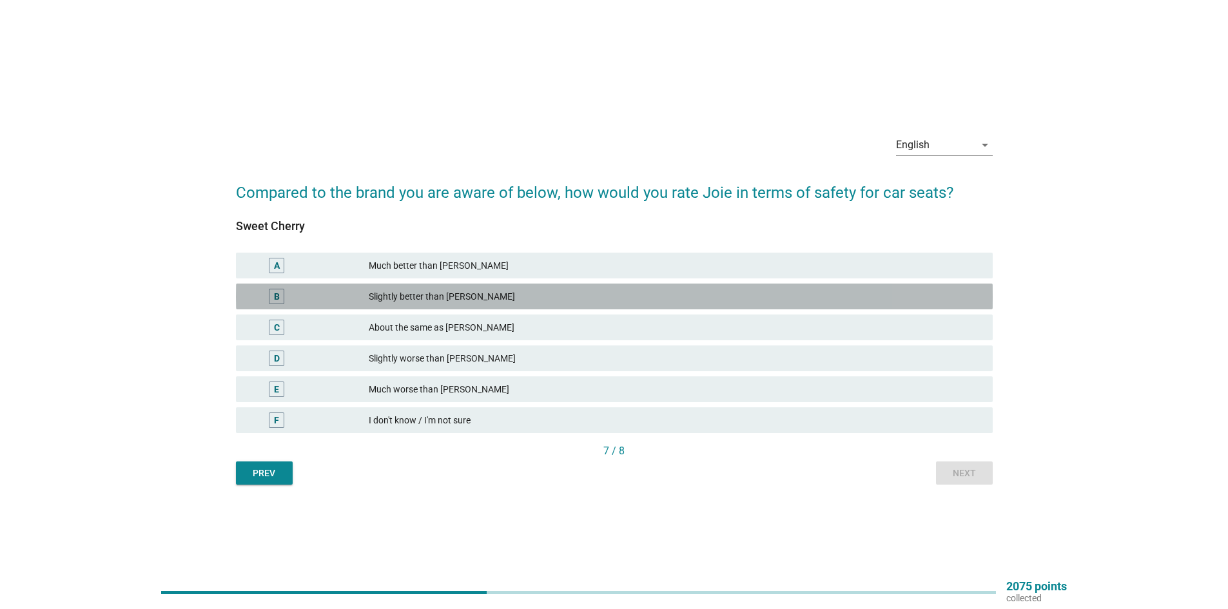
click at [426, 299] on div "Slightly better than [PERSON_NAME]" at bounding box center [676, 296] width 614 height 15
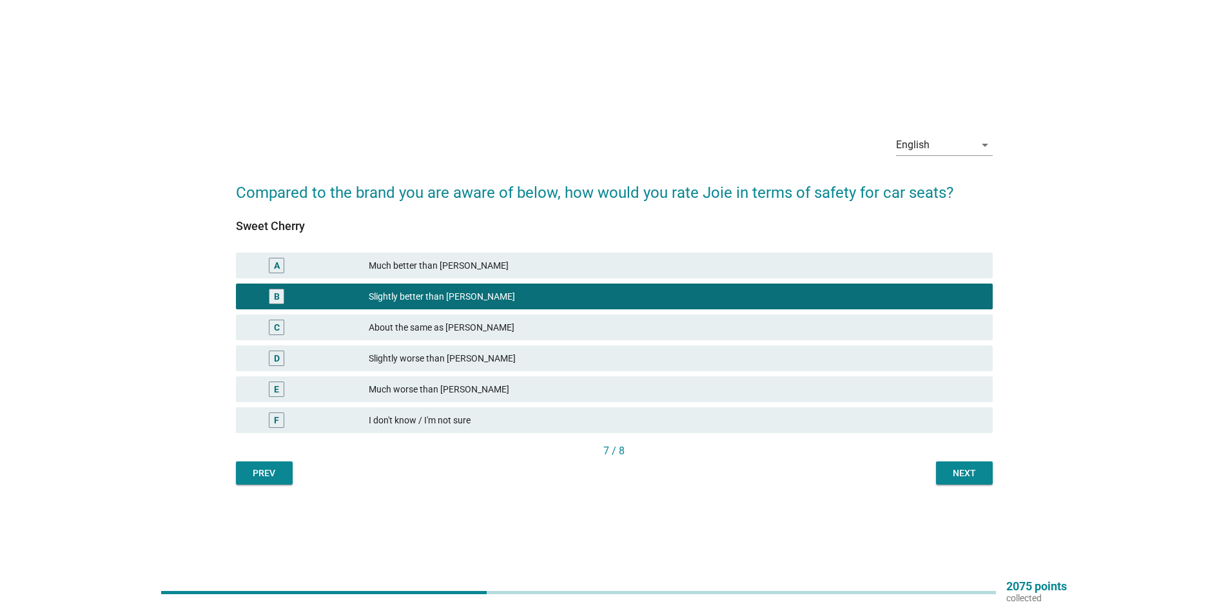
click at [416, 333] on div "About the same as [PERSON_NAME]" at bounding box center [676, 327] width 614 height 15
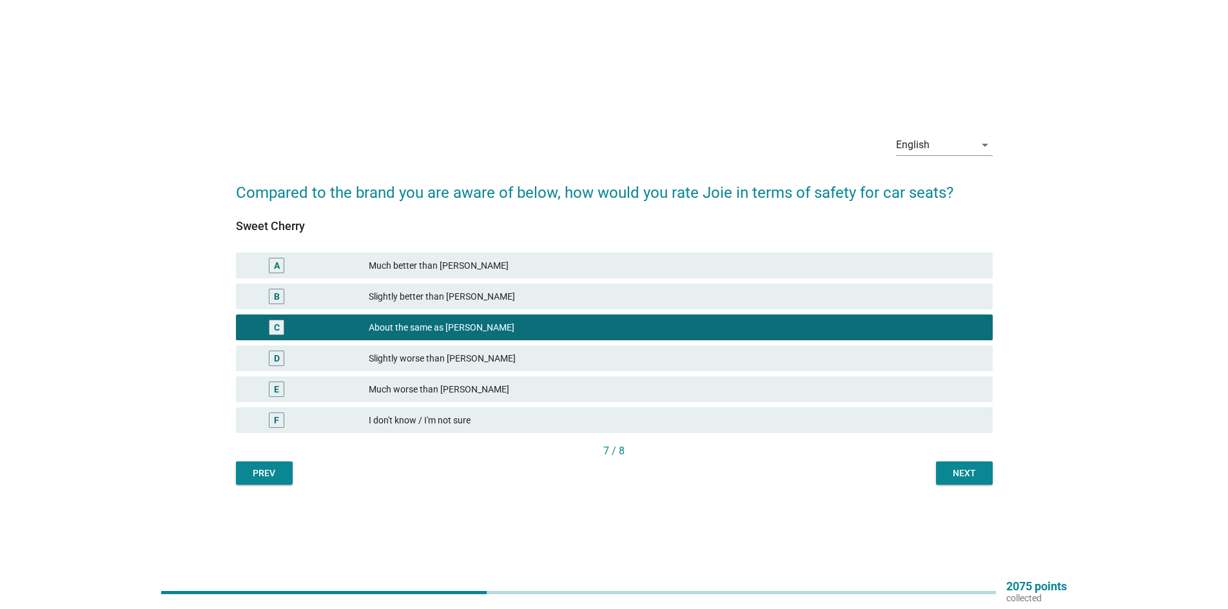
click at [966, 471] on div "Next" at bounding box center [964, 474] width 36 height 14
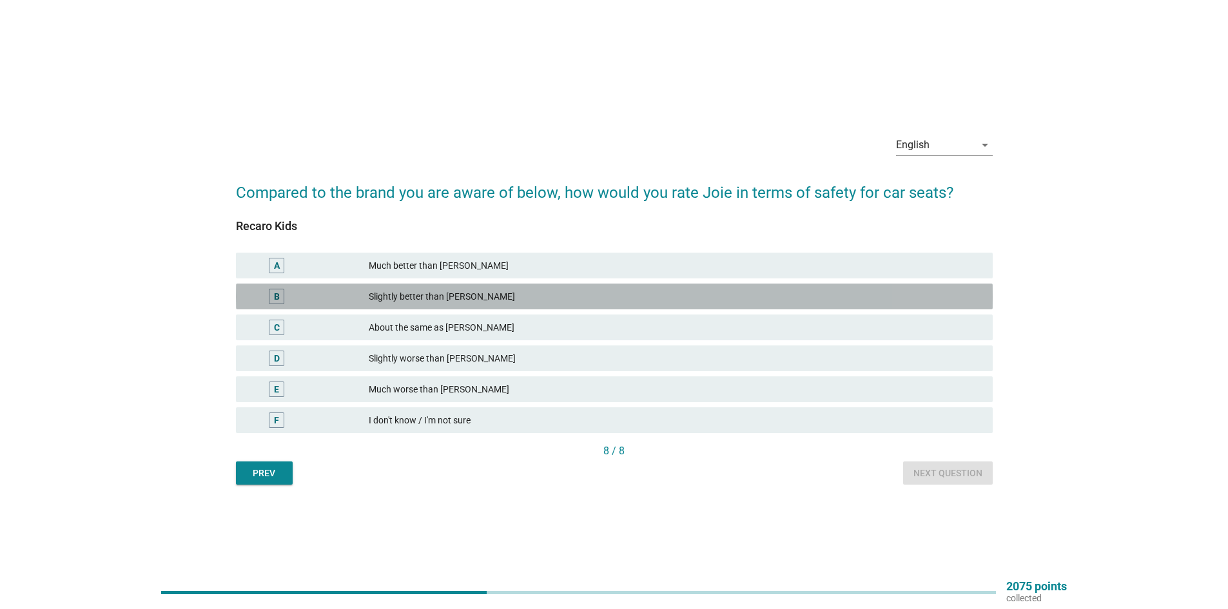
click at [414, 307] on div "B Slightly better than [PERSON_NAME]" at bounding box center [614, 297] width 757 height 26
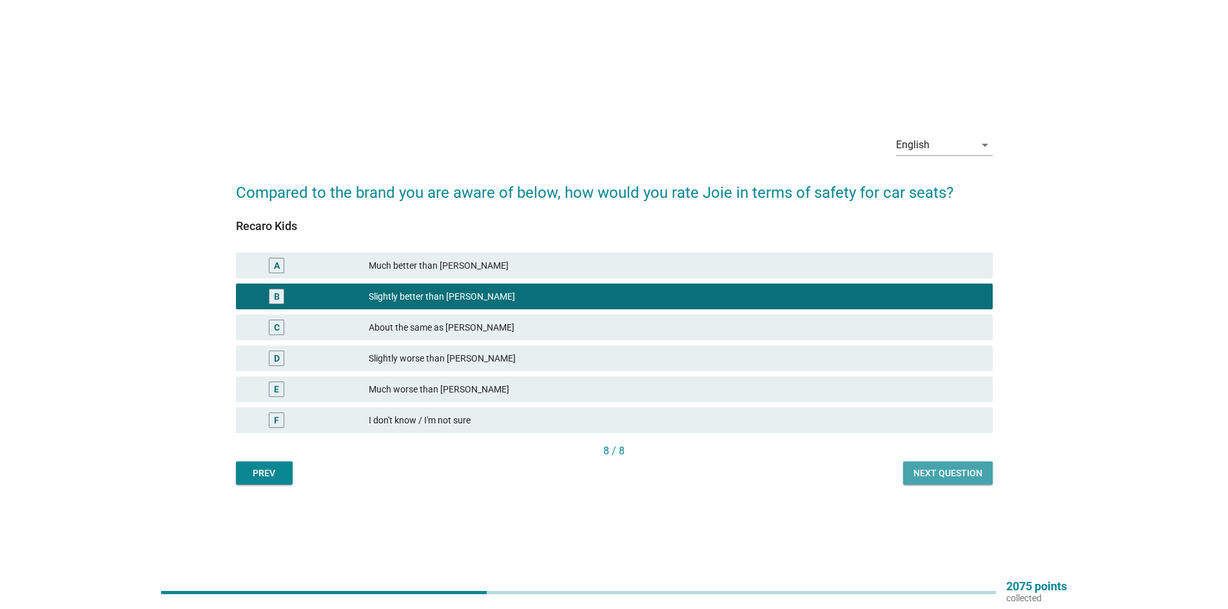
click at [986, 478] on button "Next question" at bounding box center [948, 473] width 90 height 23
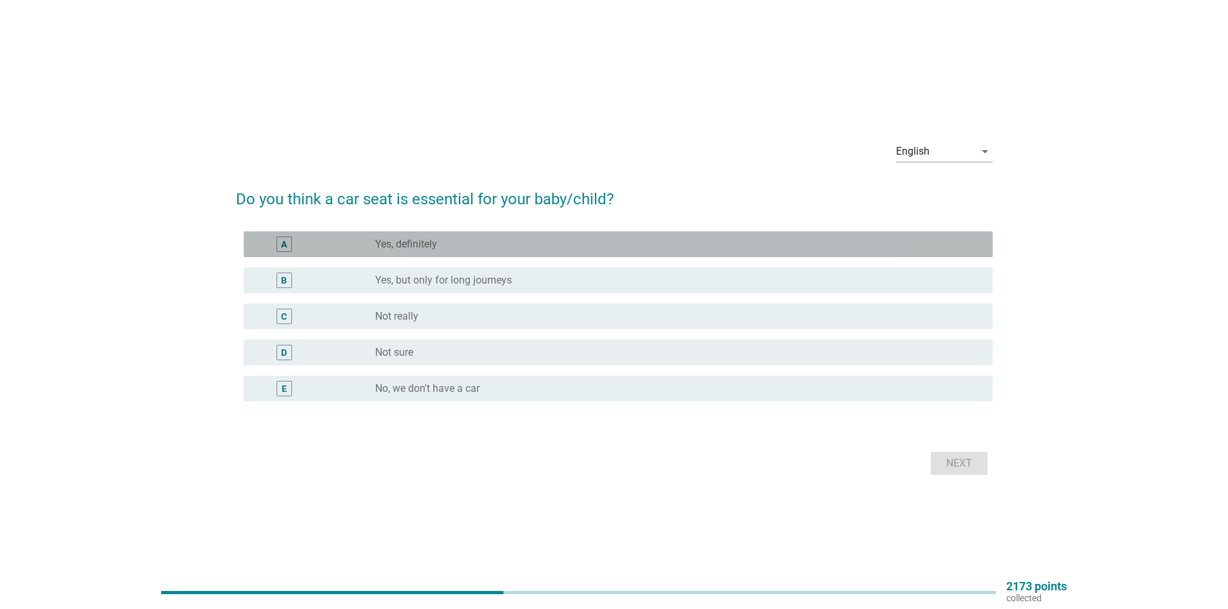
click at [460, 250] on div "radio_button_unchecked Yes, definitely" at bounding box center [673, 244] width 597 height 13
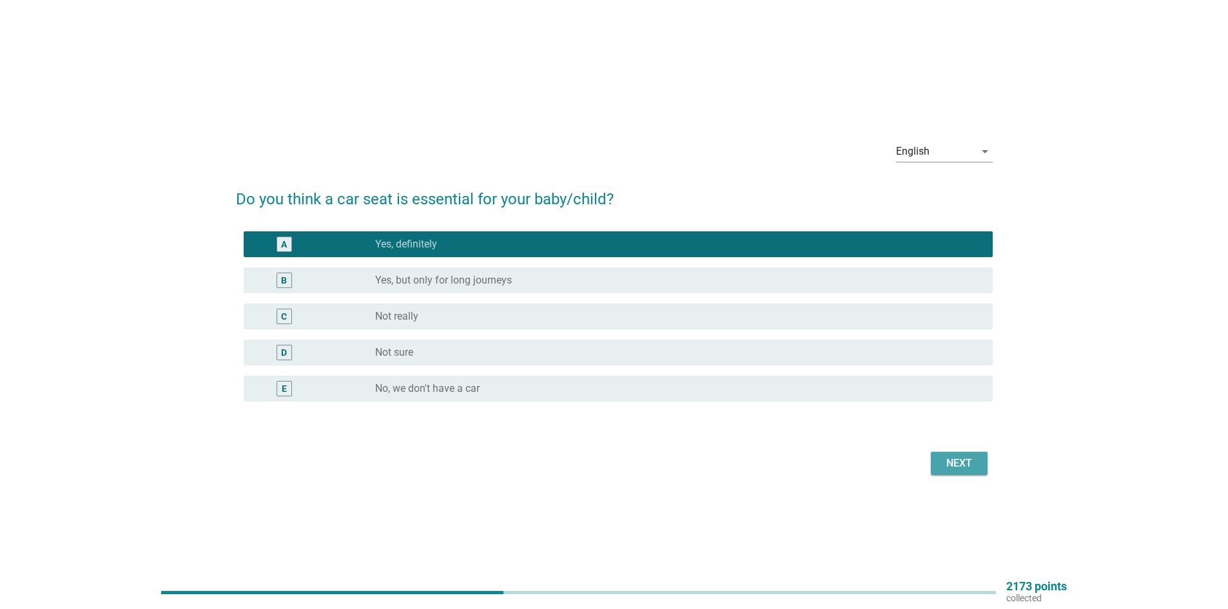
click at [975, 462] on div "Next" at bounding box center [959, 463] width 36 height 15
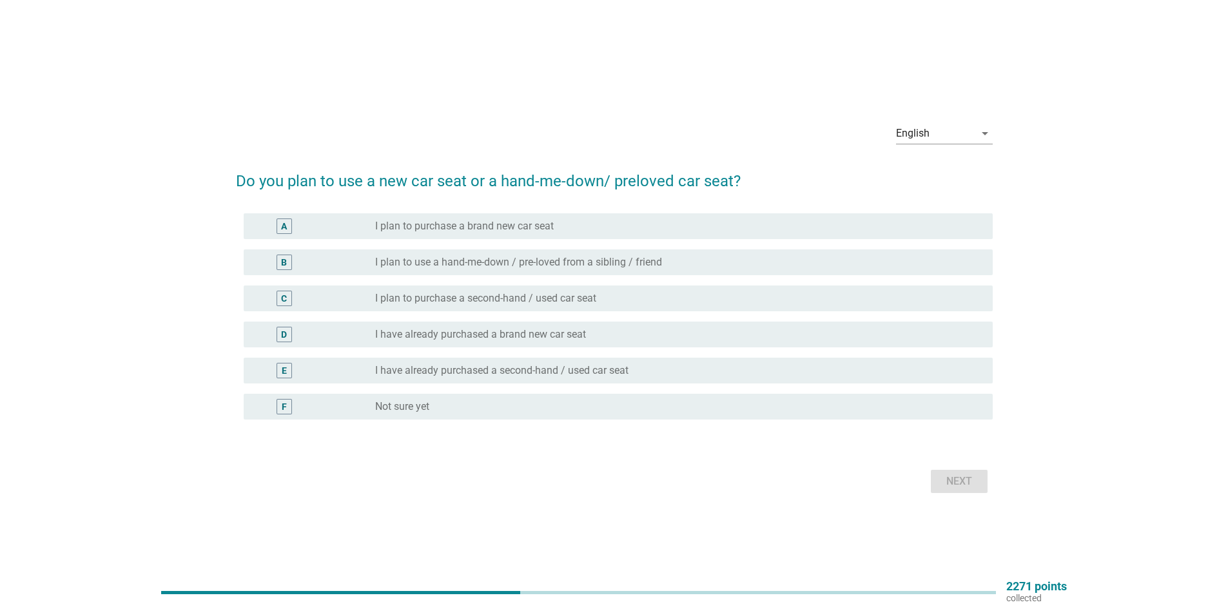
click at [568, 264] on label "I plan to use a hand-me-down / pre-loved from a sibling / friend" at bounding box center [518, 262] width 287 height 13
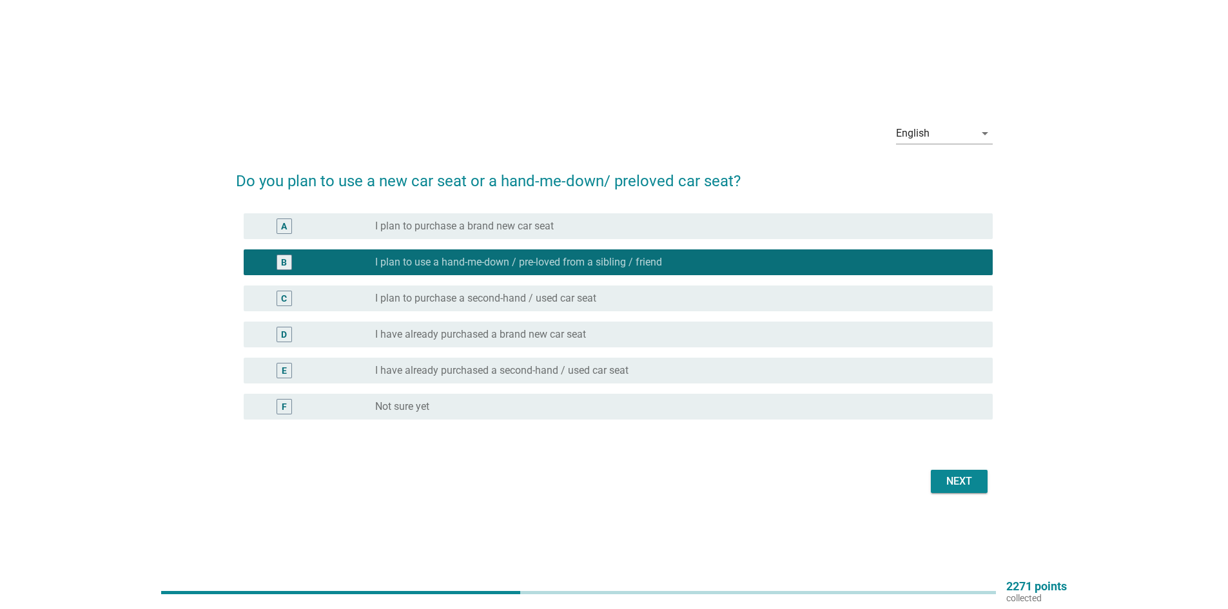
click at [954, 480] on div "Next" at bounding box center [959, 481] width 36 height 15
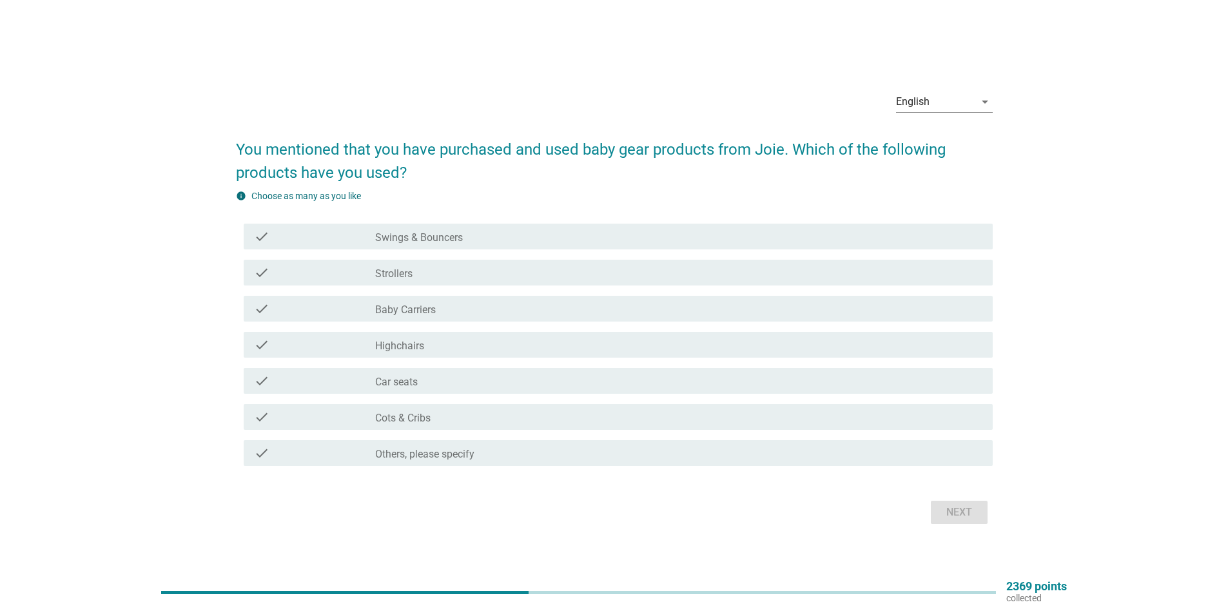
click at [404, 289] on div "check check_box_outline_blank Strollers" at bounding box center [614, 273] width 757 height 36
click at [413, 279] on label "Strollers" at bounding box center [393, 274] width 37 height 13
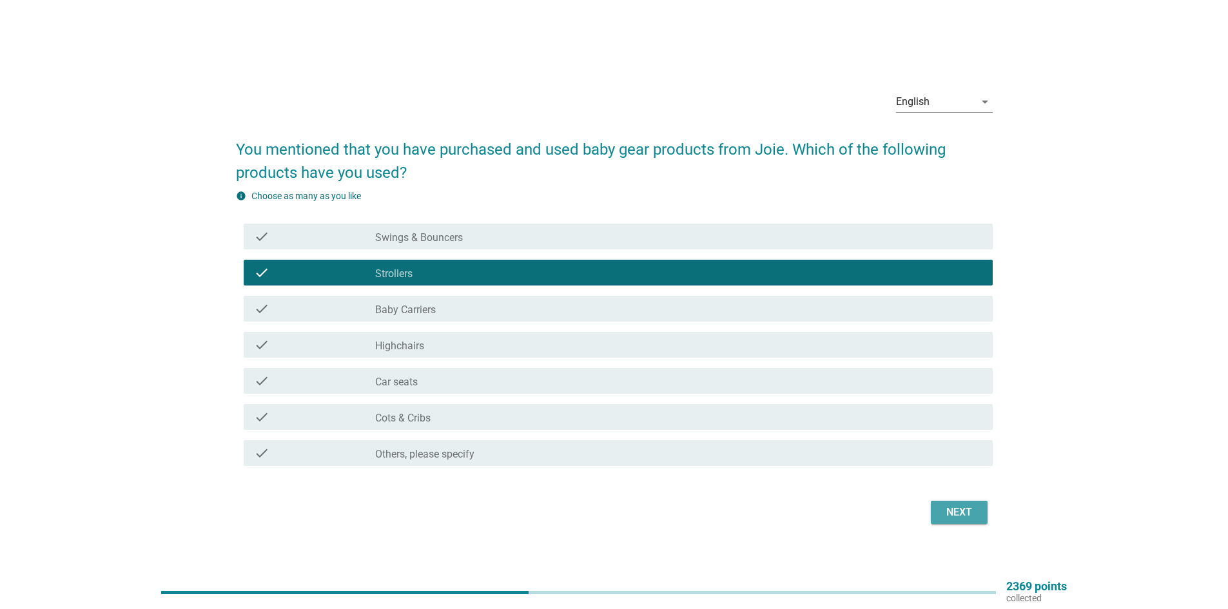
click at [971, 508] on div "Next" at bounding box center [959, 512] width 36 height 15
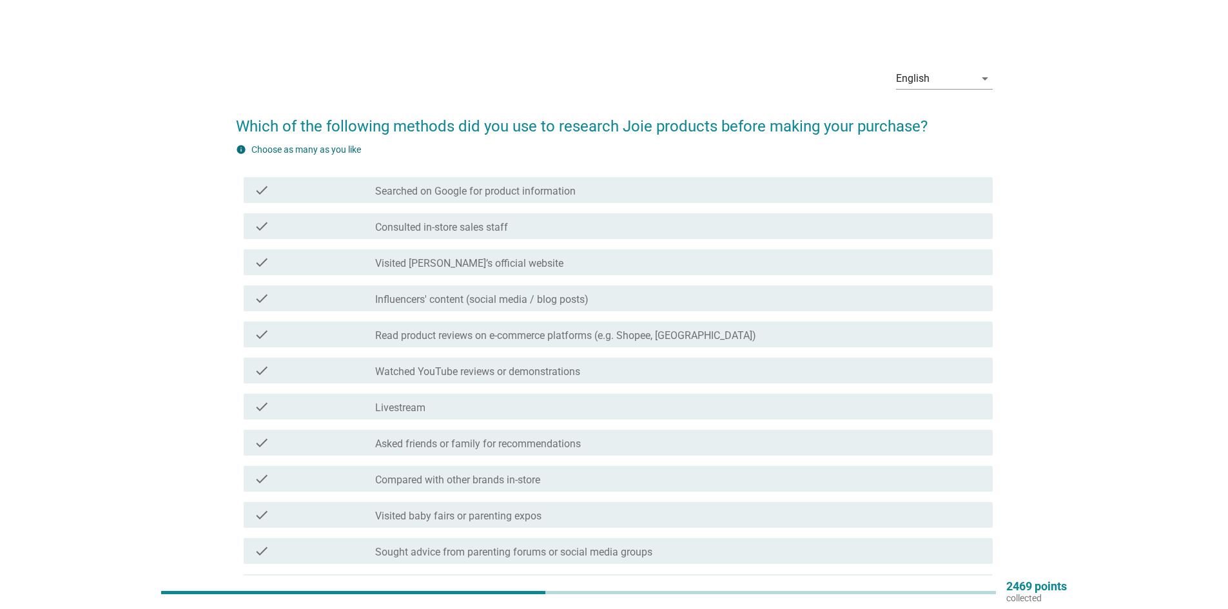
click at [475, 260] on label "Visited [PERSON_NAME]’s official website" at bounding box center [469, 263] width 188 height 13
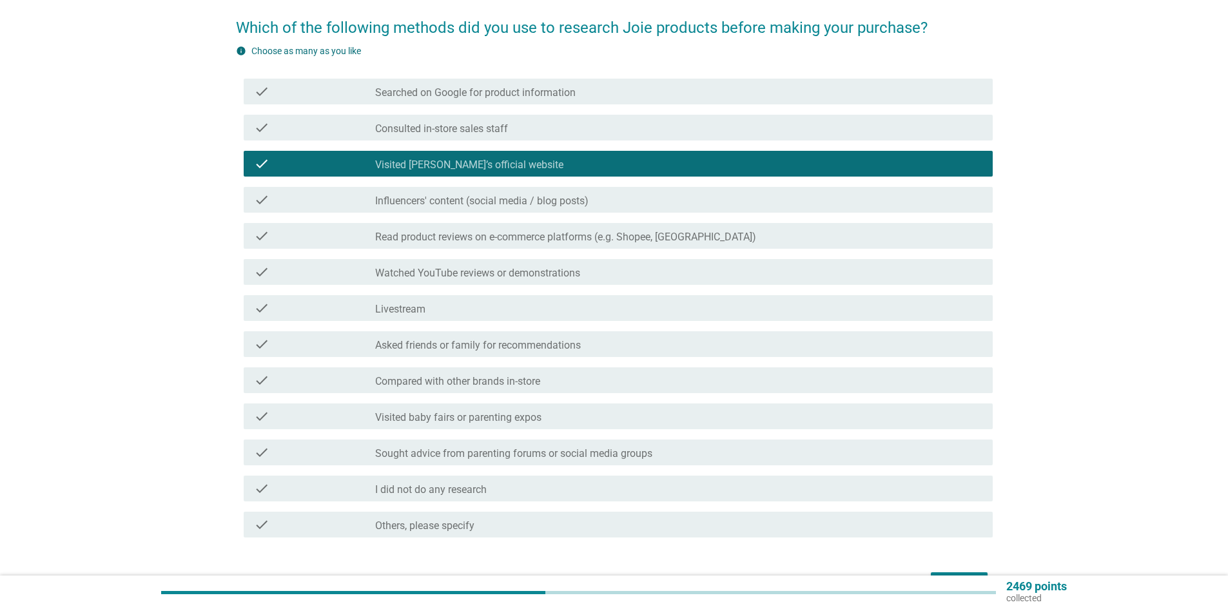
scroll to position [129, 0]
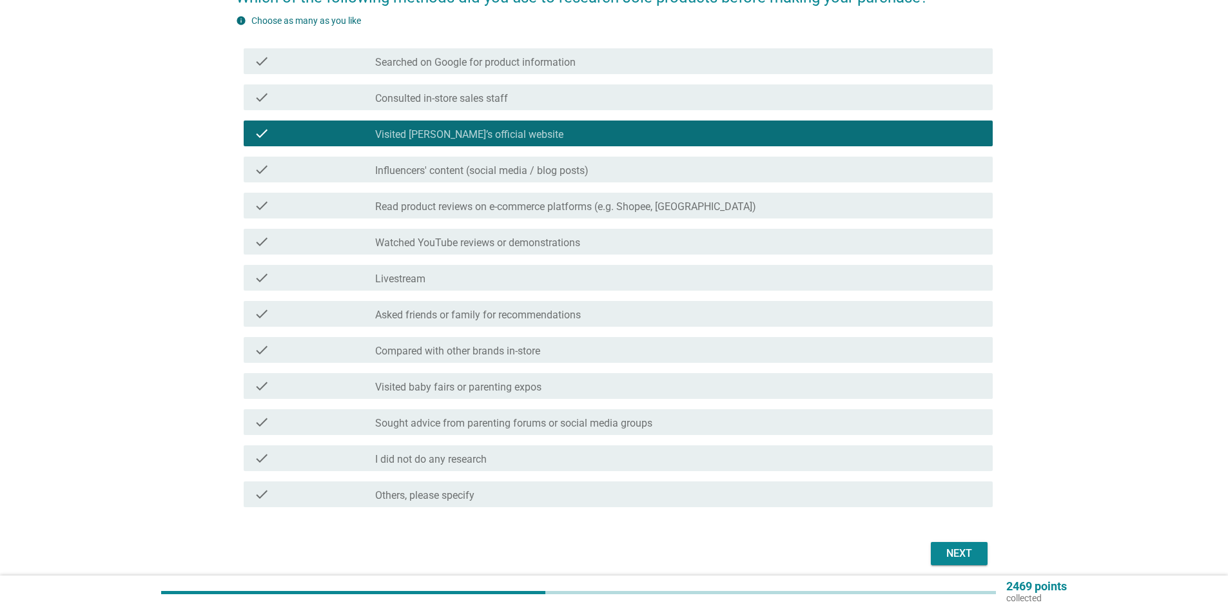
click at [435, 391] on label "Visited baby fairs or parenting expos" at bounding box center [458, 387] width 166 height 13
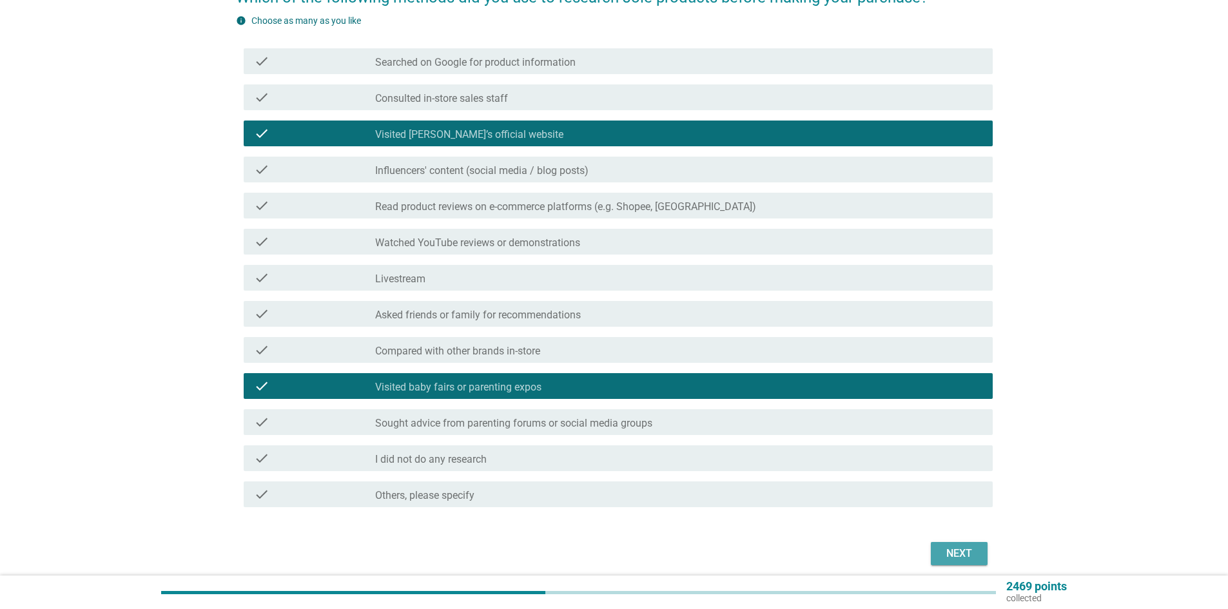
click at [945, 558] on div "Next" at bounding box center [959, 553] width 36 height 15
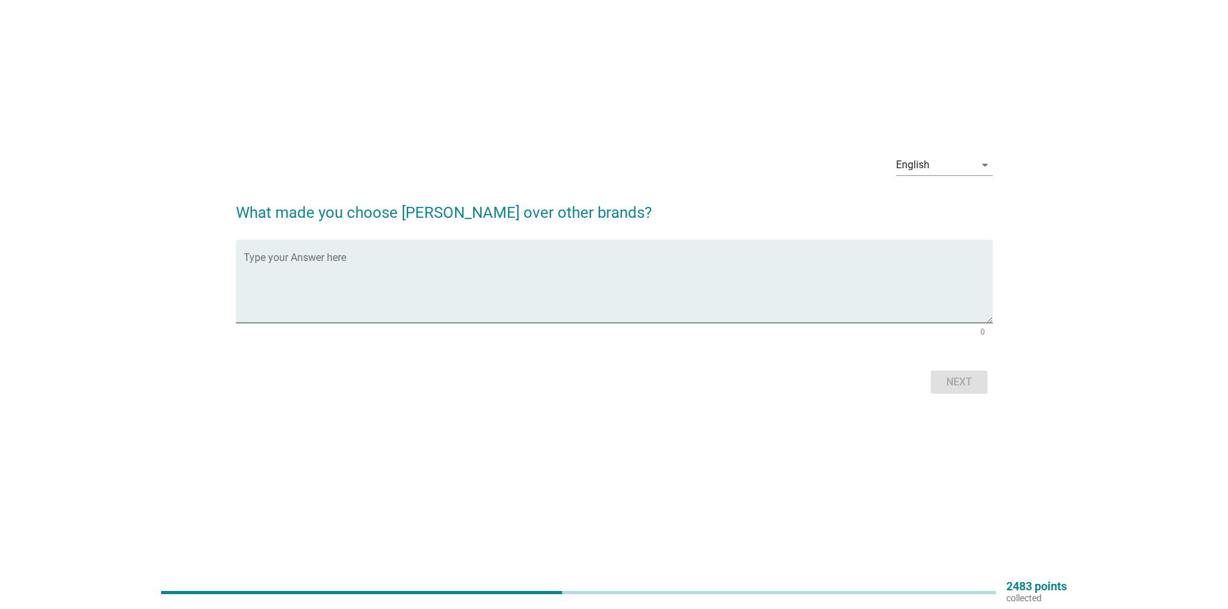
scroll to position [0, 0]
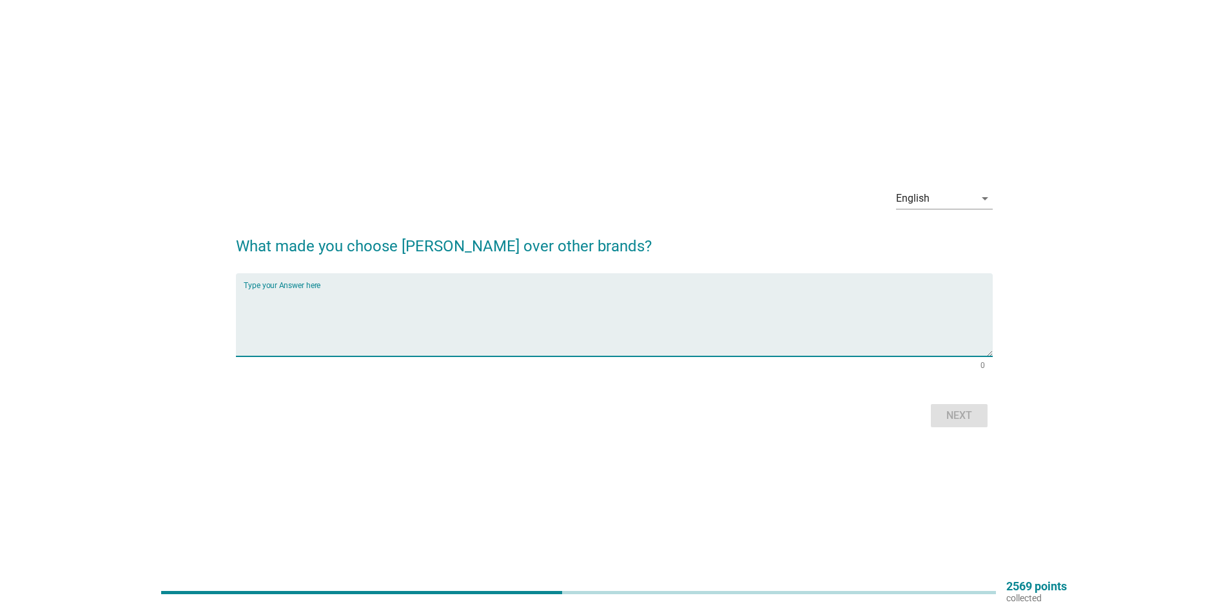
click at [319, 300] on textarea "Type your Answer here" at bounding box center [618, 323] width 749 height 68
type textarea "price reasonable"
click at [954, 420] on div "Next" at bounding box center [959, 415] width 36 height 15
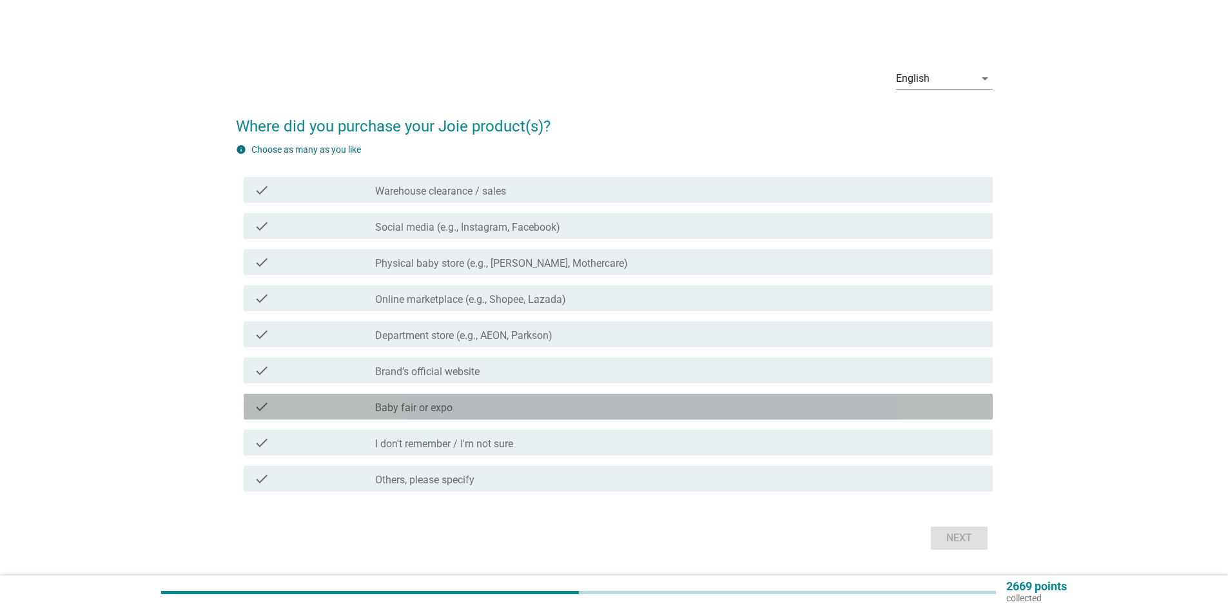
click at [438, 407] on label "Baby fair or expo" at bounding box center [413, 408] width 77 height 13
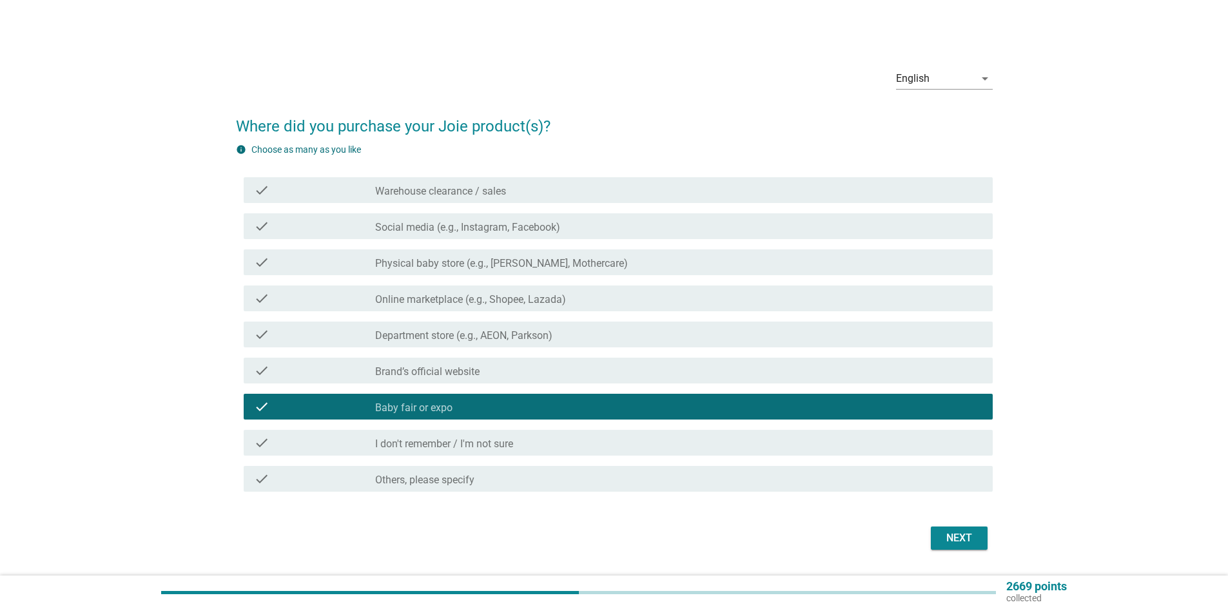
click at [946, 533] on div "Next" at bounding box center [959, 538] width 36 height 15
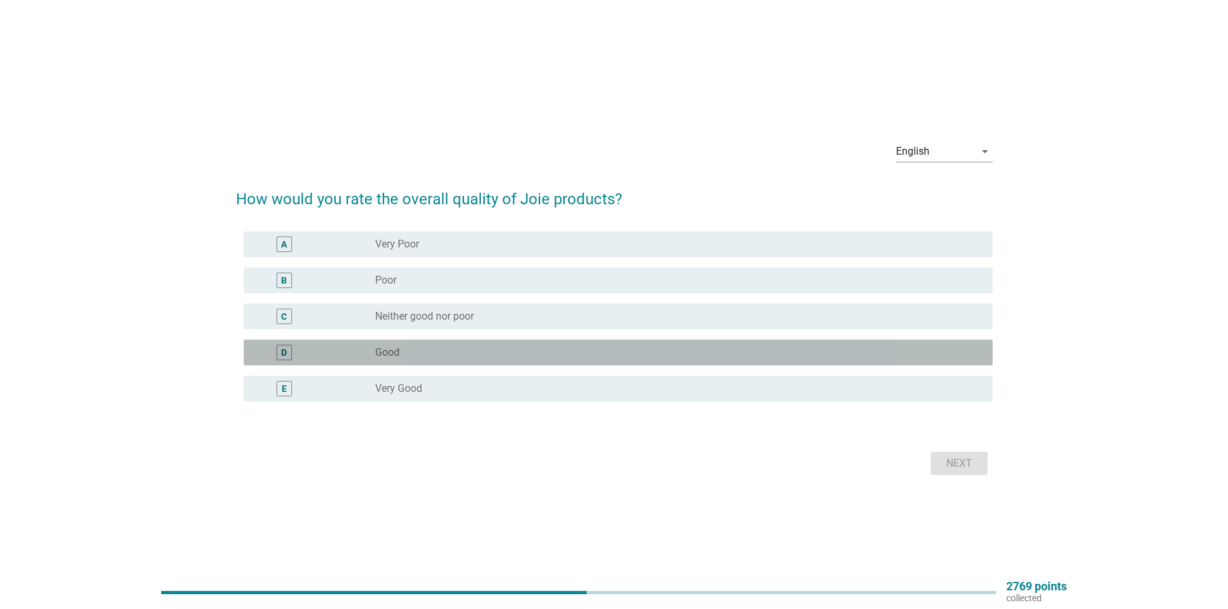
click at [396, 355] on label "Good" at bounding box center [387, 352] width 24 height 13
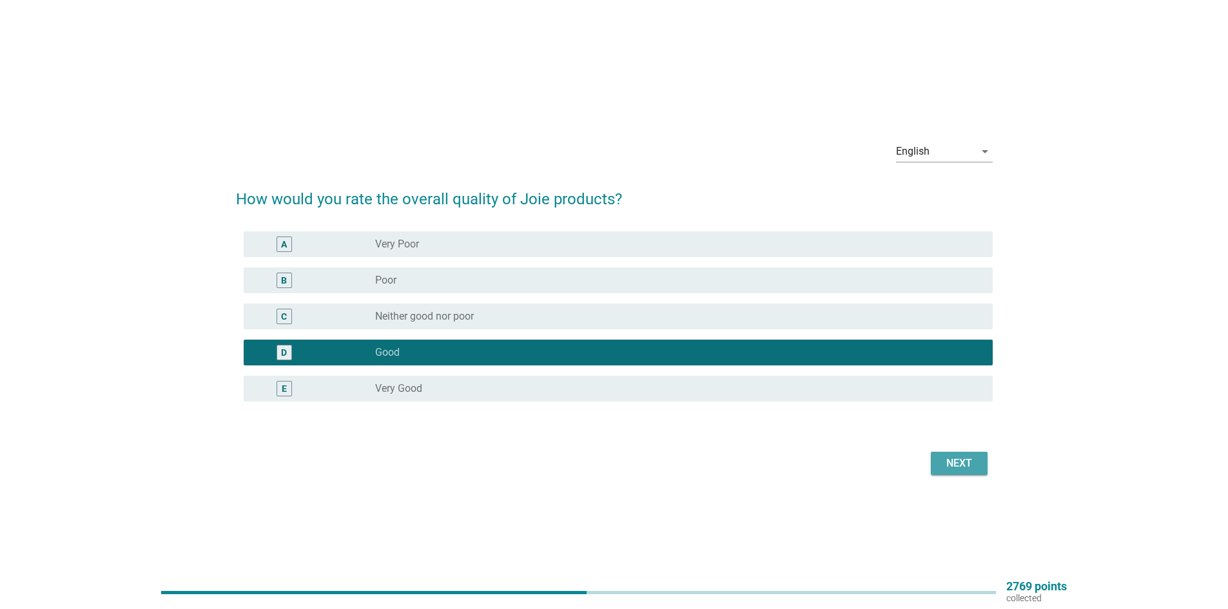
click at [945, 463] on div "Next" at bounding box center [959, 463] width 36 height 15
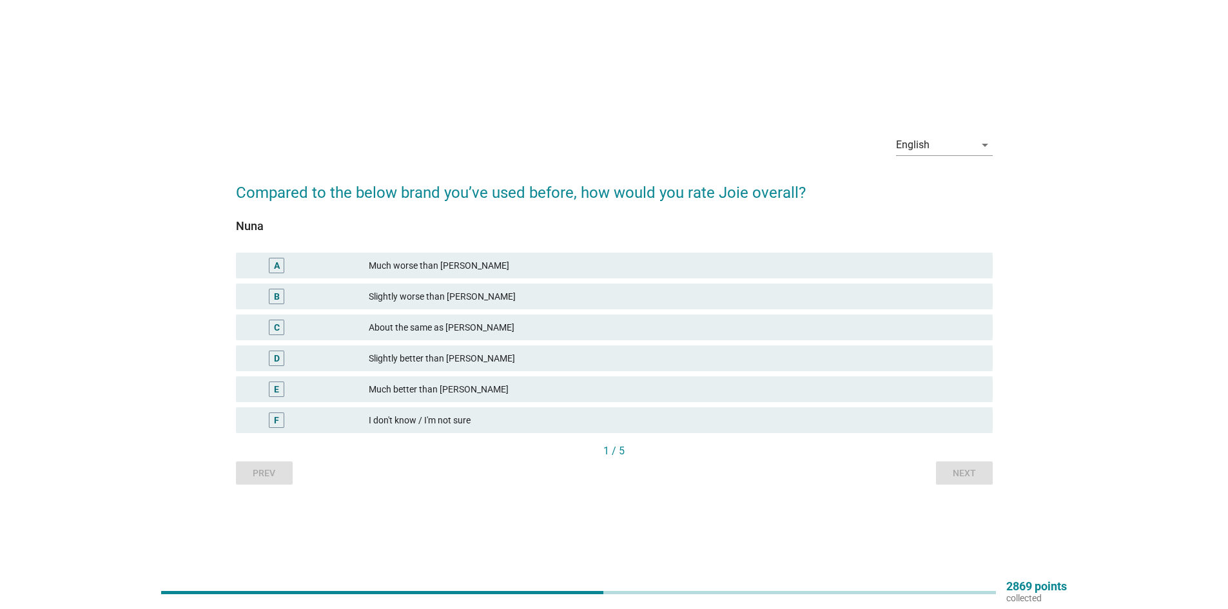
click at [412, 319] on div "C About the same as [PERSON_NAME]" at bounding box center [614, 328] width 757 height 26
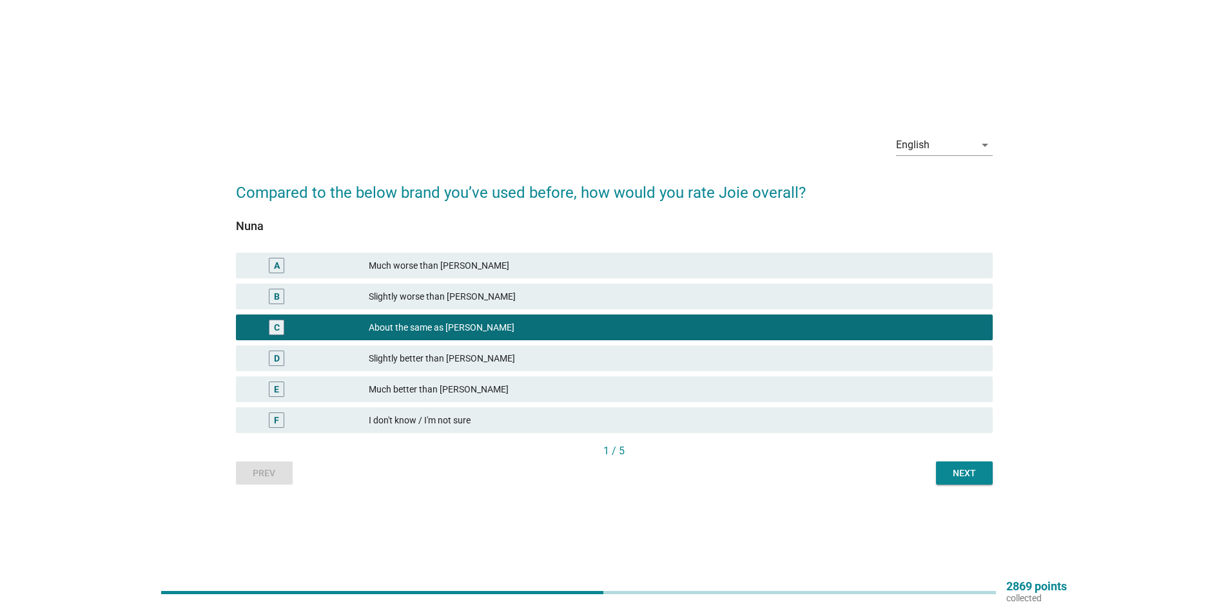
click at [977, 462] on button "Next" at bounding box center [964, 473] width 57 height 23
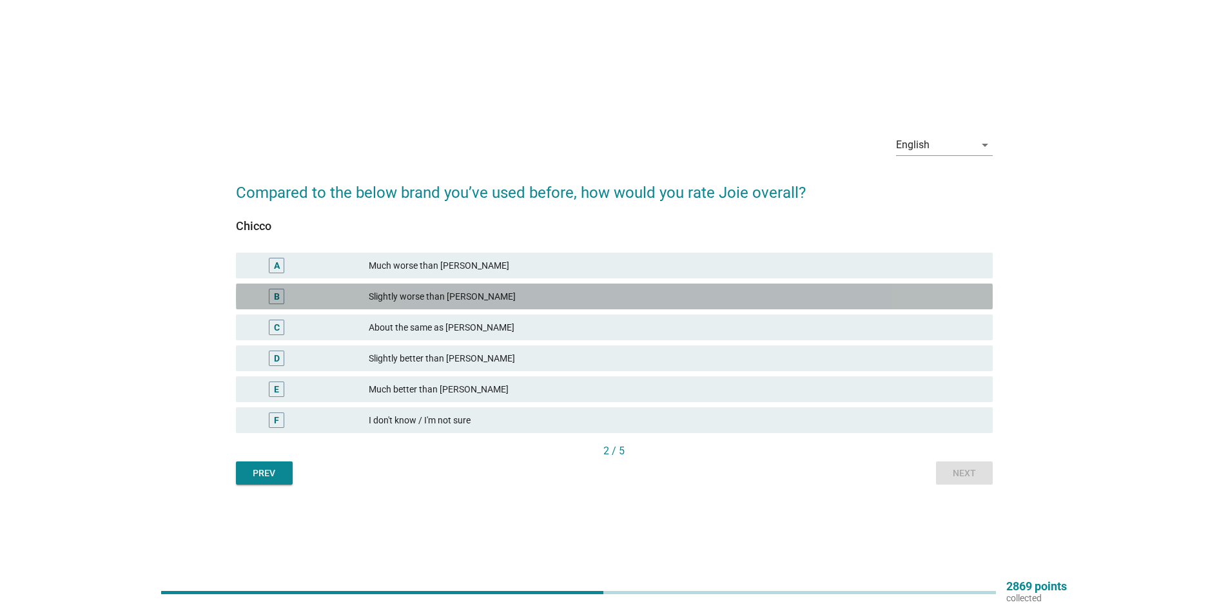
click at [407, 297] on div "Slightly worse than [PERSON_NAME]" at bounding box center [676, 296] width 614 height 15
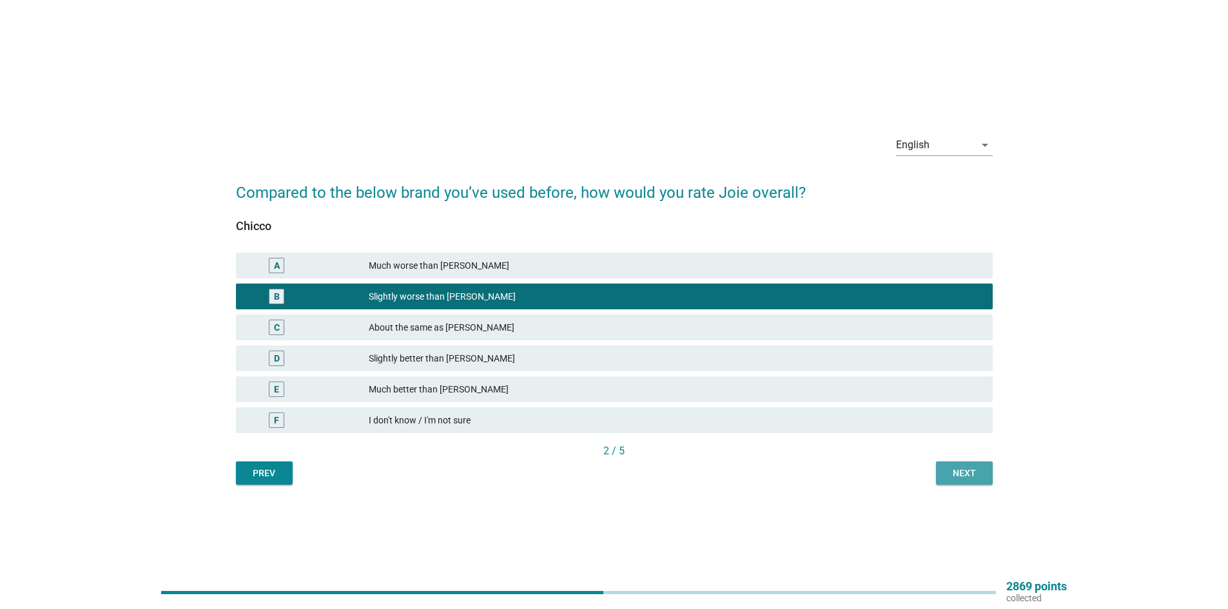
click at [946, 476] on div "Next" at bounding box center [964, 474] width 36 height 14
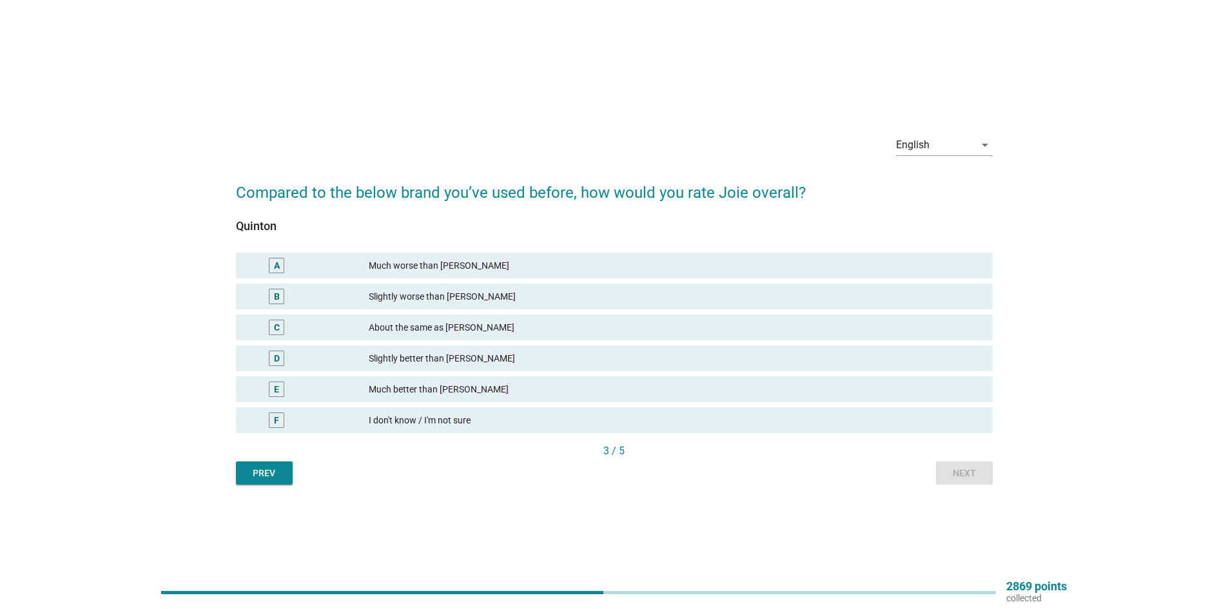
click at [460, 302] on div "Slightly worse than [PERSON_NAME]" at bounding box center [676, 296] width 614 height 15
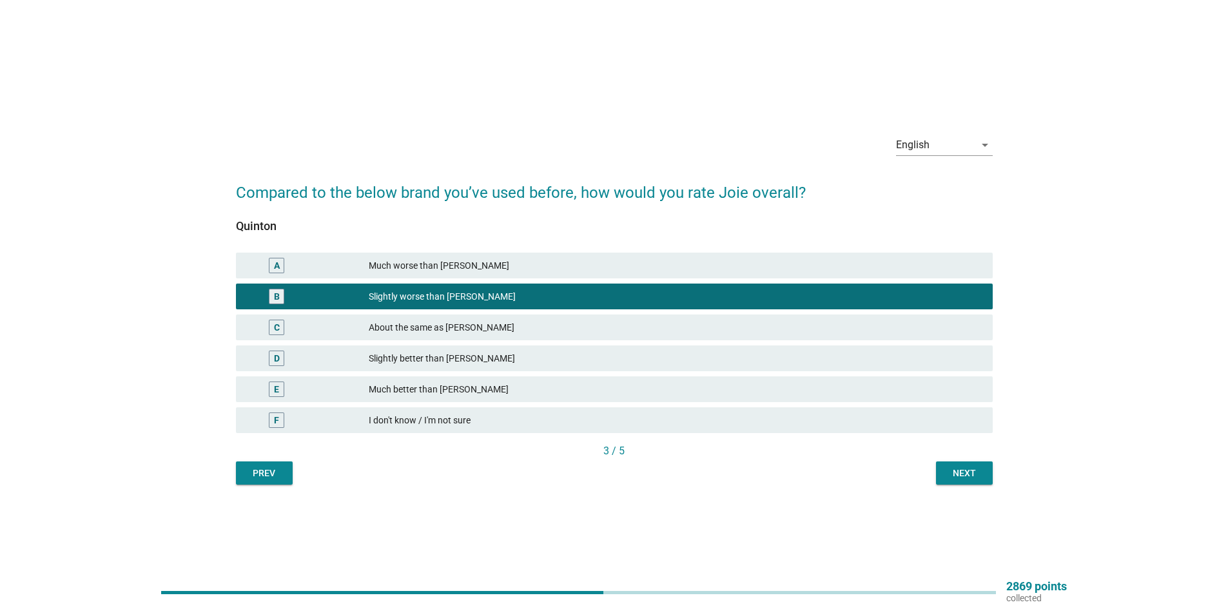
click at [988, 485] on div "English arrow_drop_down Compared to the below brand you’ve used before, how wou…" at bounding box center [615, 304] width 778 height 381
click at [968, 461] on div "3 / 5" at bounding box center [614, 453] width 757 height 18
click at [947, 471] on div "Next" at bounding box center [964, 474] width 36 height 14
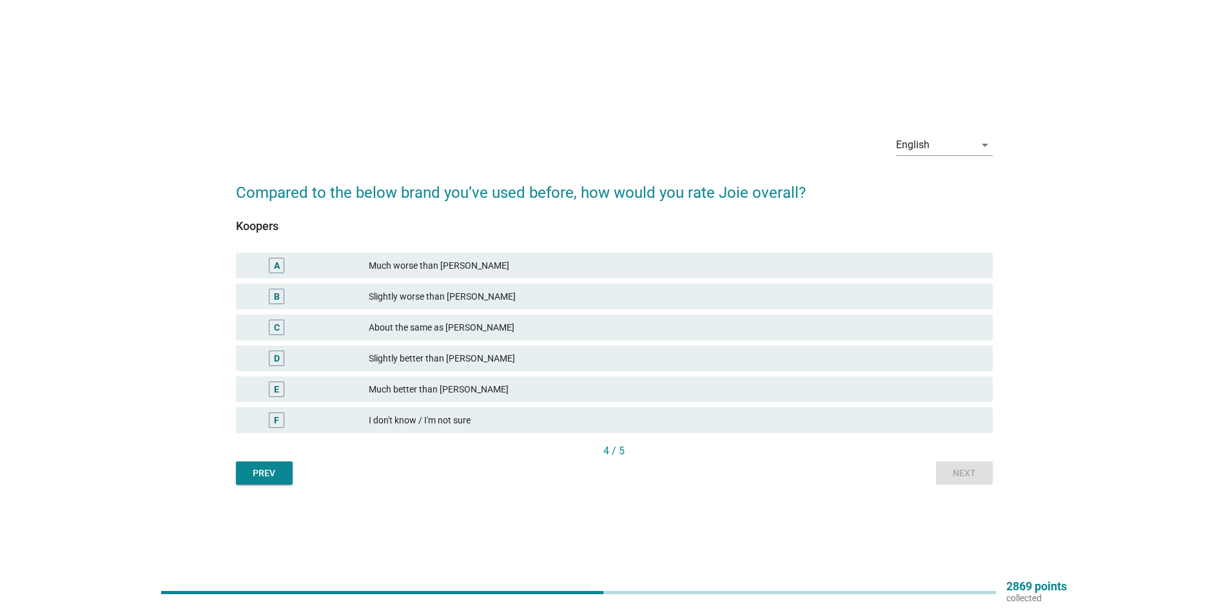
click at [408, 294] on div "Slightly worse than [PERSON_NAME]" at bounding box center [676, 296] width 614 height 15
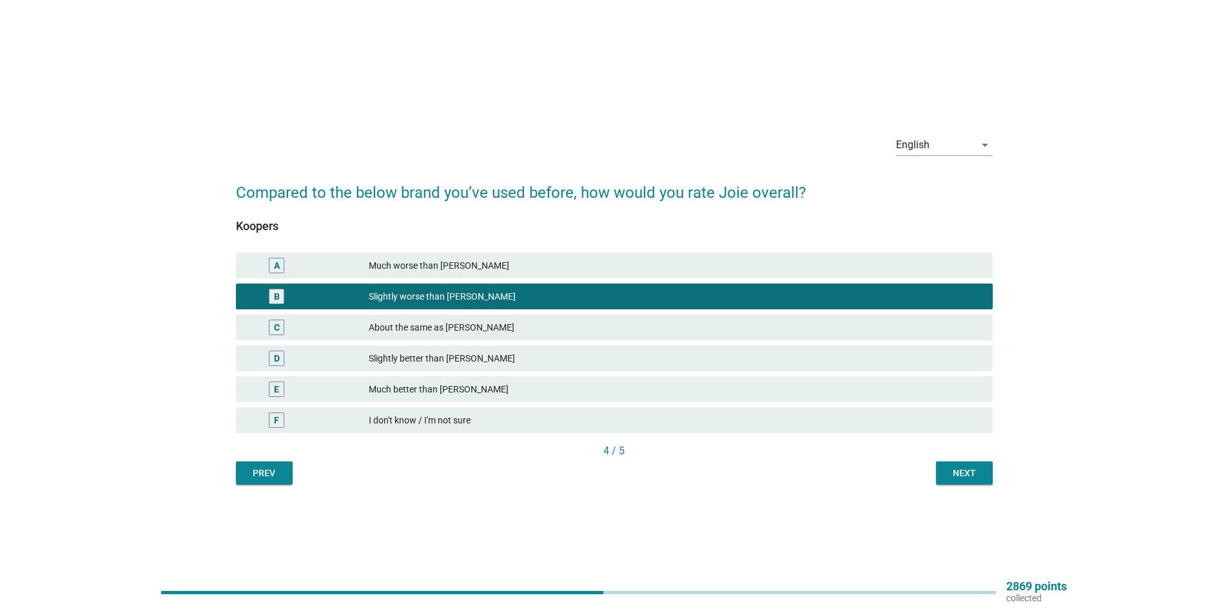
click at [951, 477] on div "Next" at bounding box center [964, 474] width 36 height 14
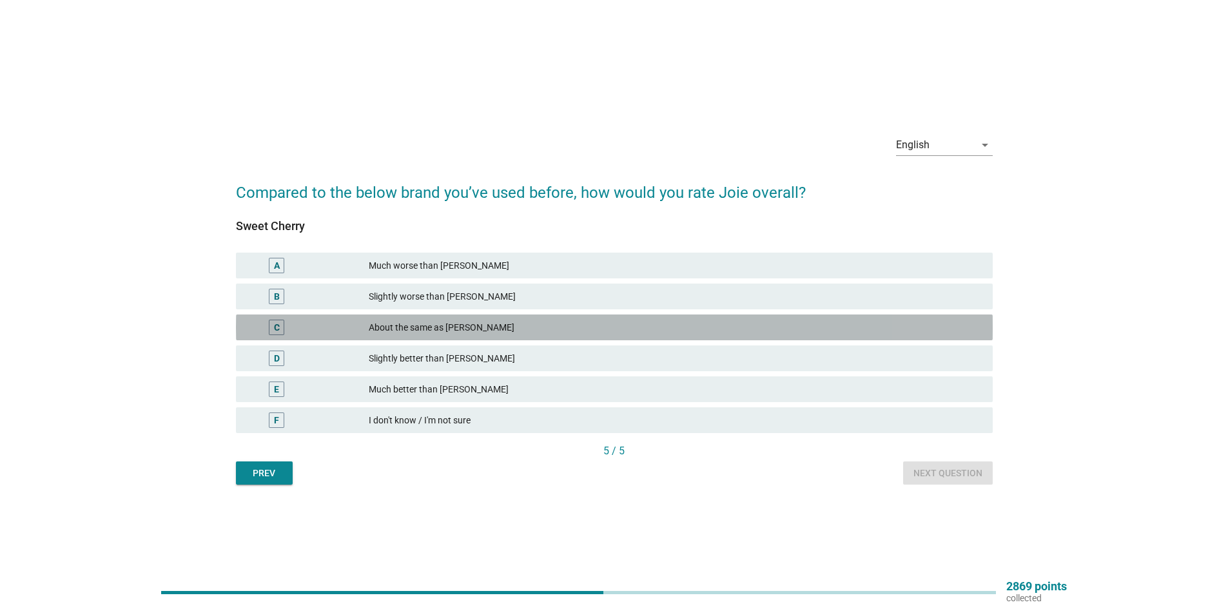
click at [360, 326] on div "C" at bounding box center [307, 327] width 122 height 15
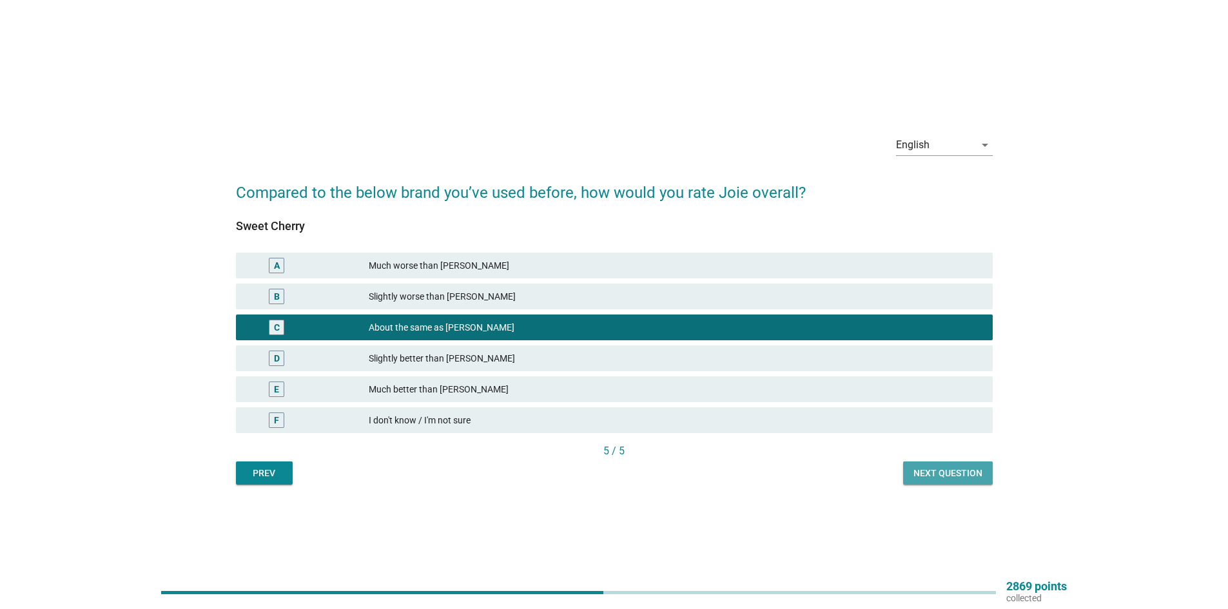
click at [919, 472] on div "Next question" at bounding box center [948, 474] width 69 height 14
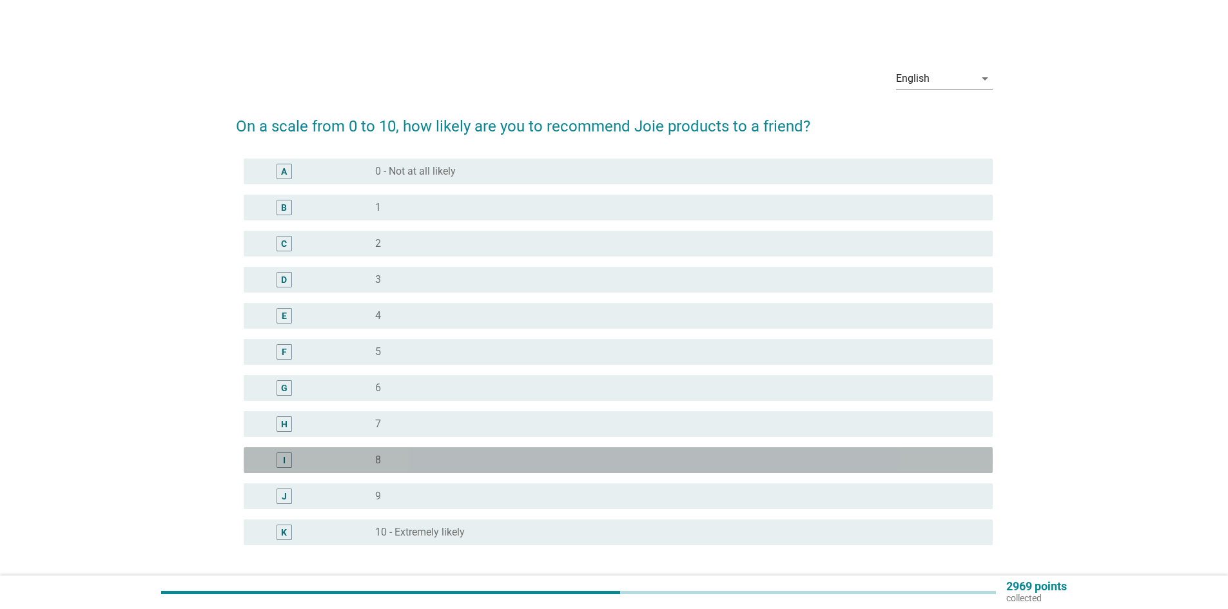
click at [414, 459] on div "radio_button_unchecked 8" at bounding box center [673, 460] width 597 height 13
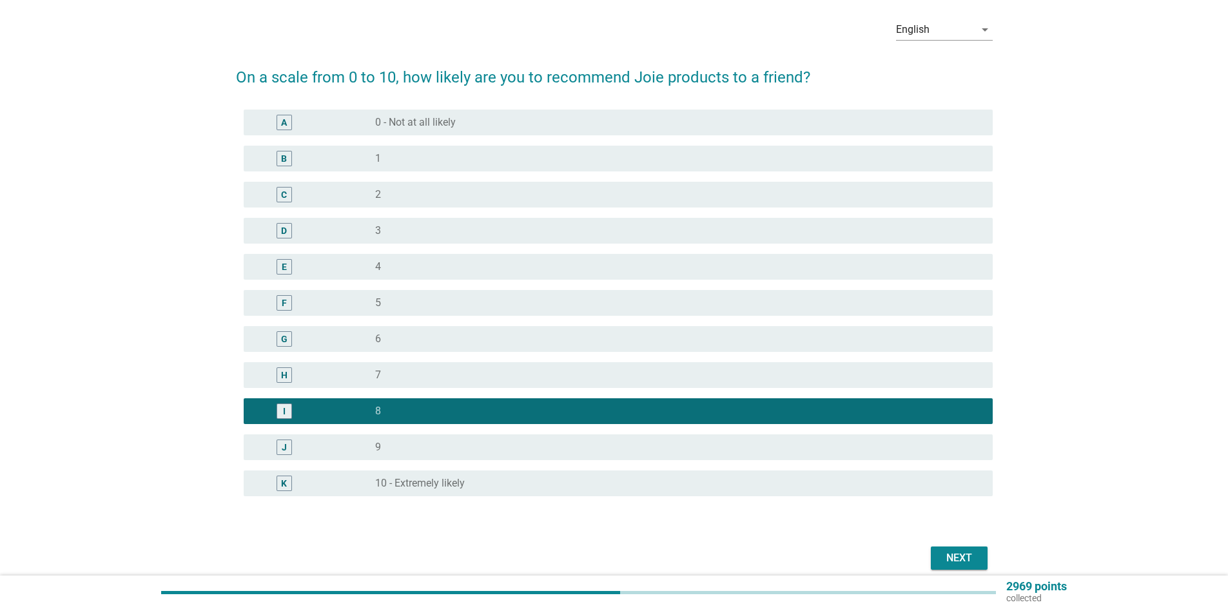
scroll to position [105, 0]
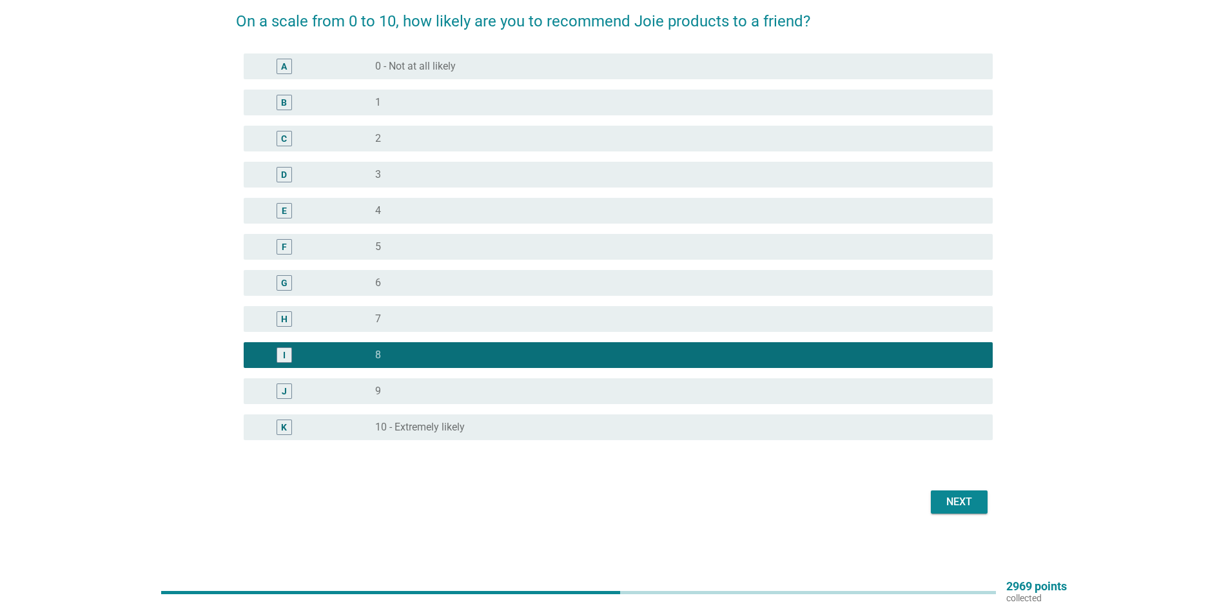
click at [955, 496] on div "Next" at bounding box center [959, 501] width 36 height 15
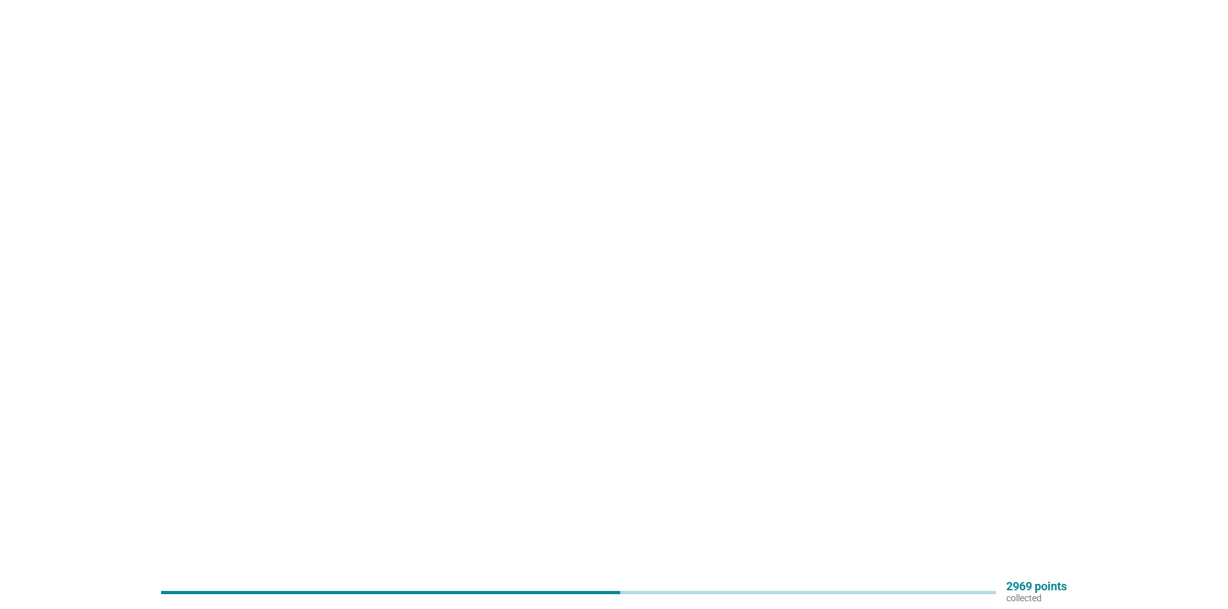
scroll to position [0, 0]
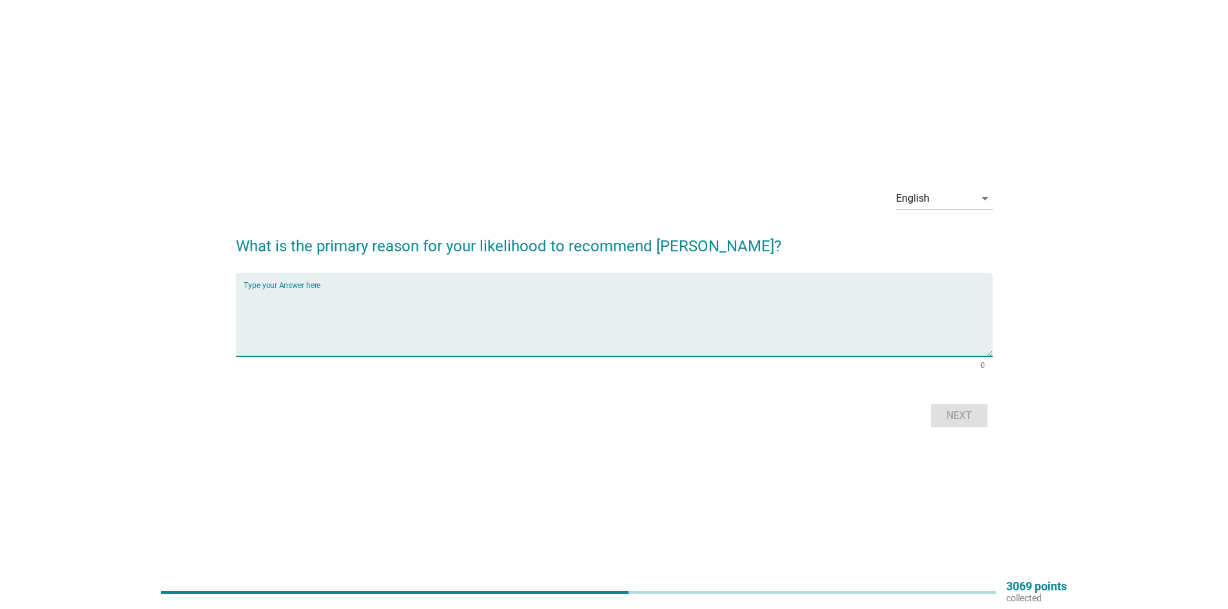
click at [286, 295] on textarea "Type your Answer here" at bounding box center [618, 323] width 749 height 68
type textarea "selesa"
drag, startPoint x: 293, startPoint y: 299, endPoint x: 135, endPoint y: 302, distance: 158.0
click at [135, 302] on div "English arrow_drop_down What is the primary reason for your likelihood to recom…" at bounding box center [614, 305] width 1166 height 274
click at [315, 312] on textarea "Type your Answer here" at bounding box center [618, 323] width 749 height 68
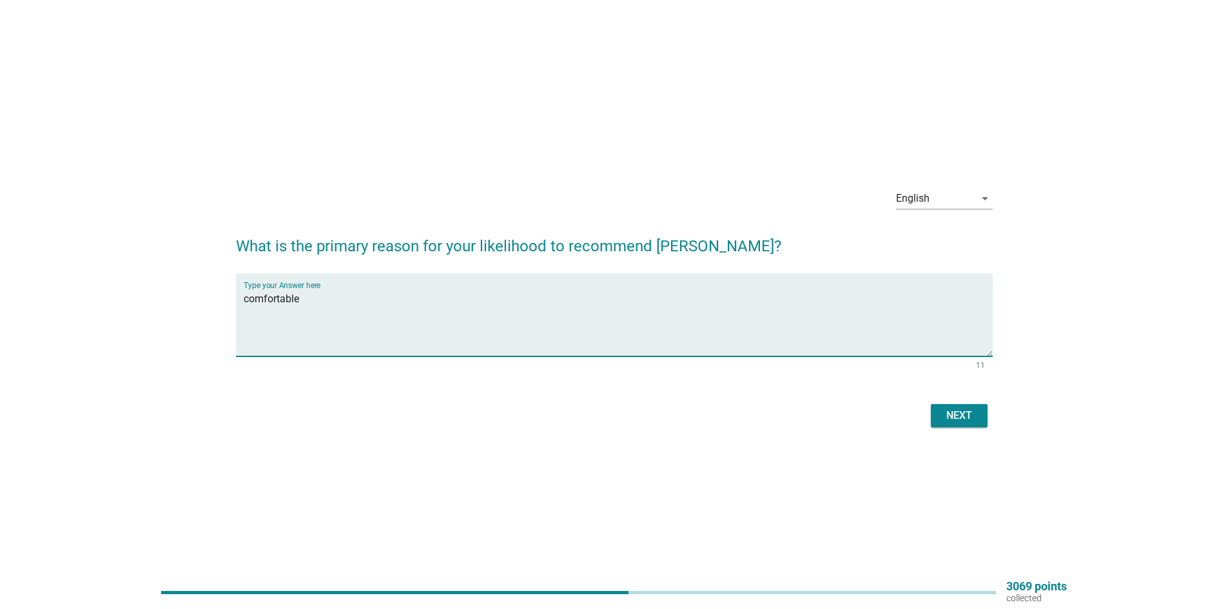
type textarea "comfortable"
click at [951, 415] on div "Next" at bounding box center [959, 415] width 36 height 15
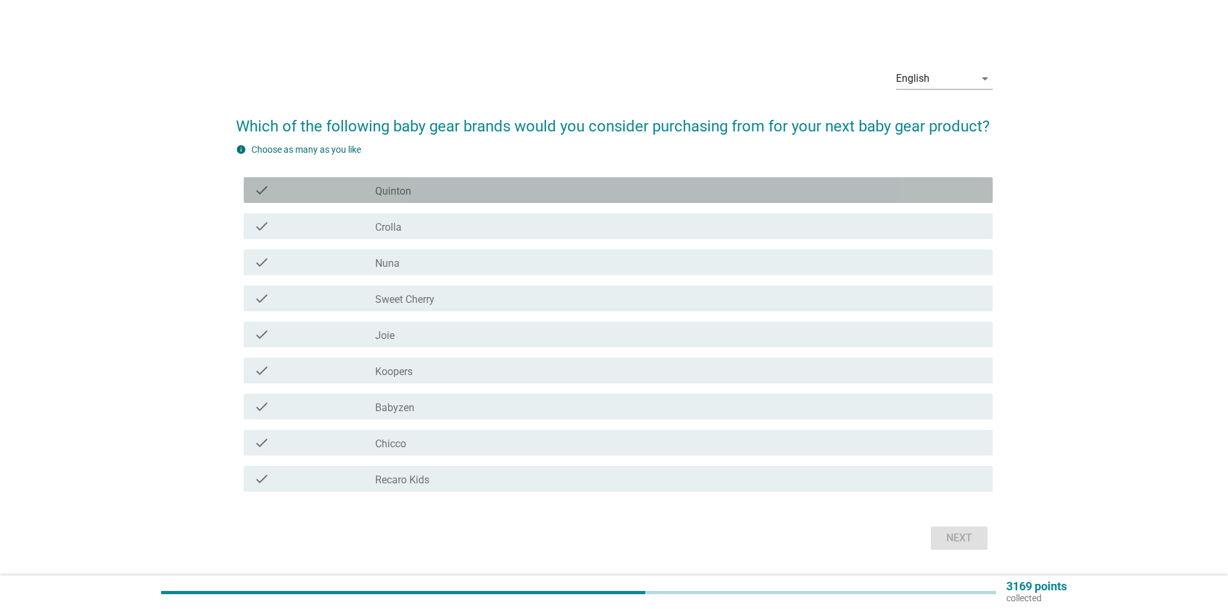
click at [403, 201] on div "check check_box_outline_blank [PERSON_NAME]" at bounding box center [618, 190] width 749 height 26
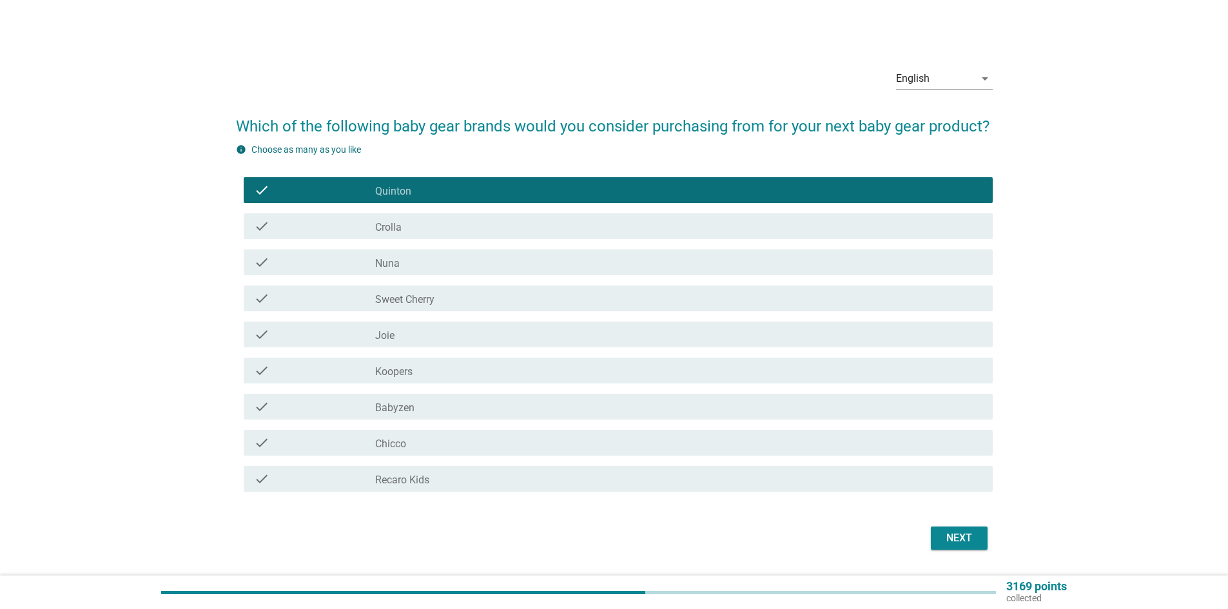
click at [968, 539] on div "Next" at bounding box center [959, 538] width 36 height 15
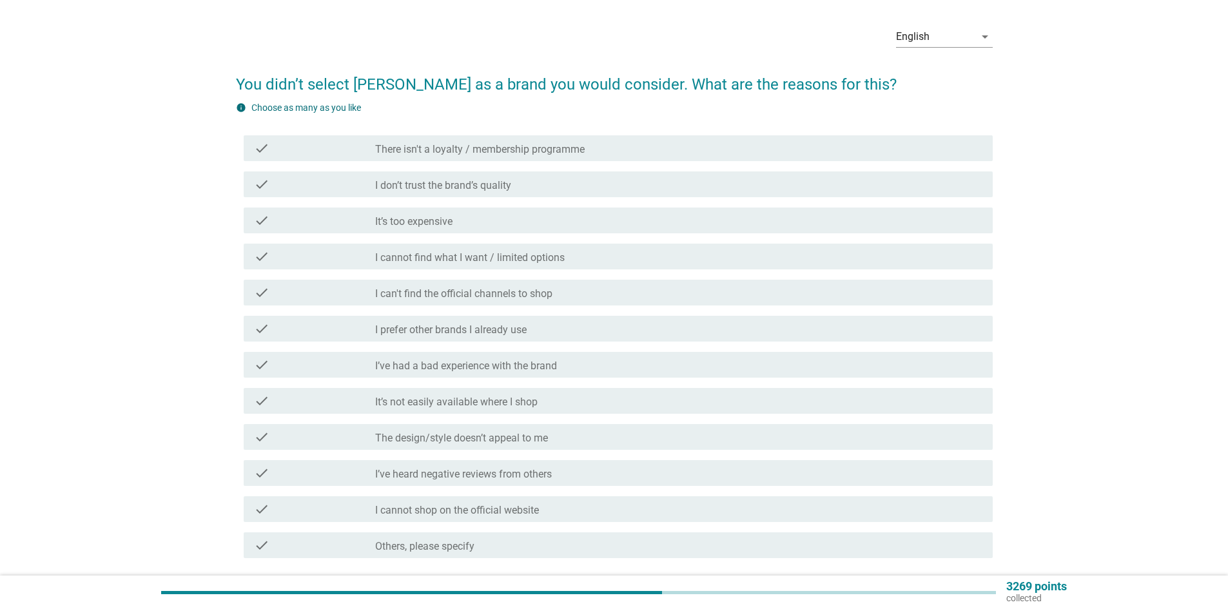
scroll to position [64, 0]
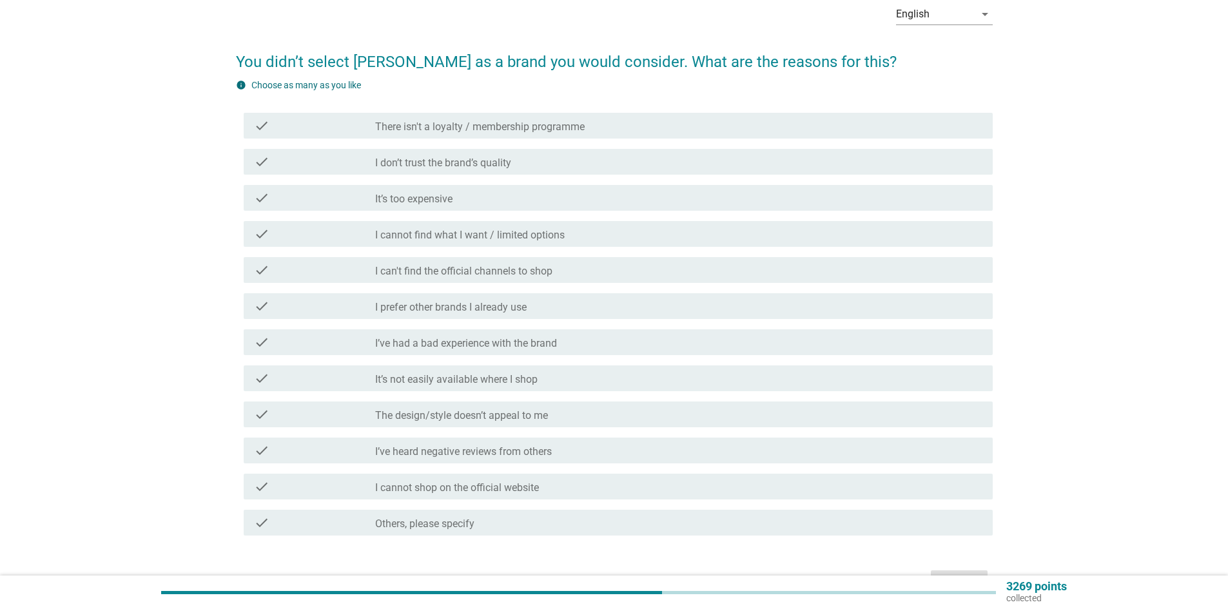
click at [417, 315] on div "check check_box_outline_blank I prefer other brands I already use" at bounding box center [618, 306] width 749 height 26
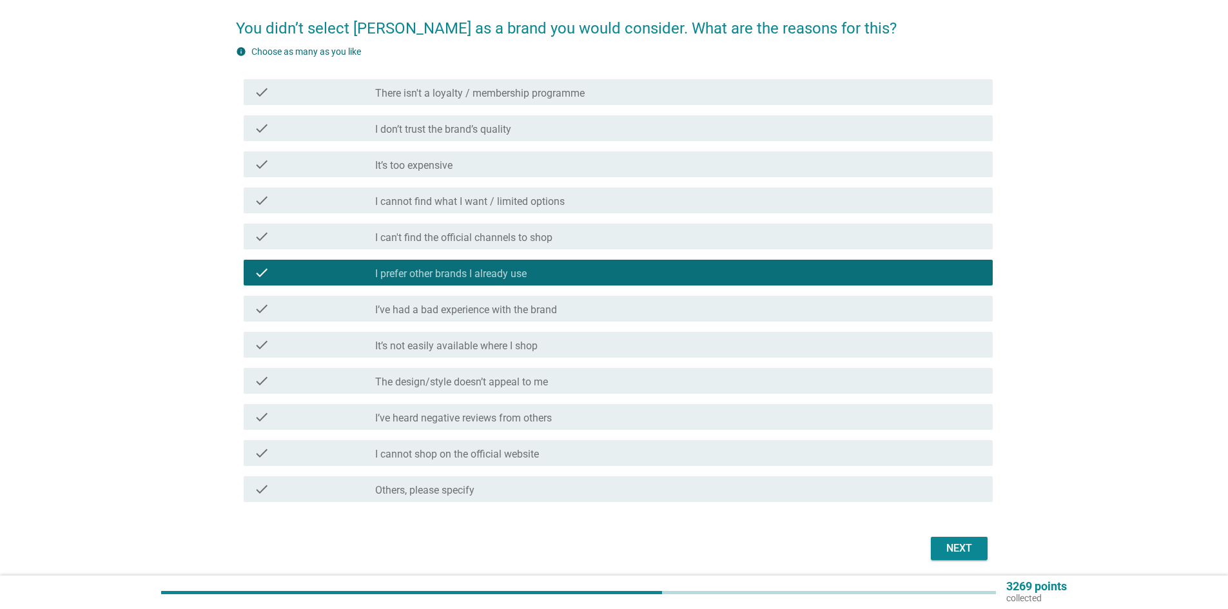
scroll to position [144, 0]
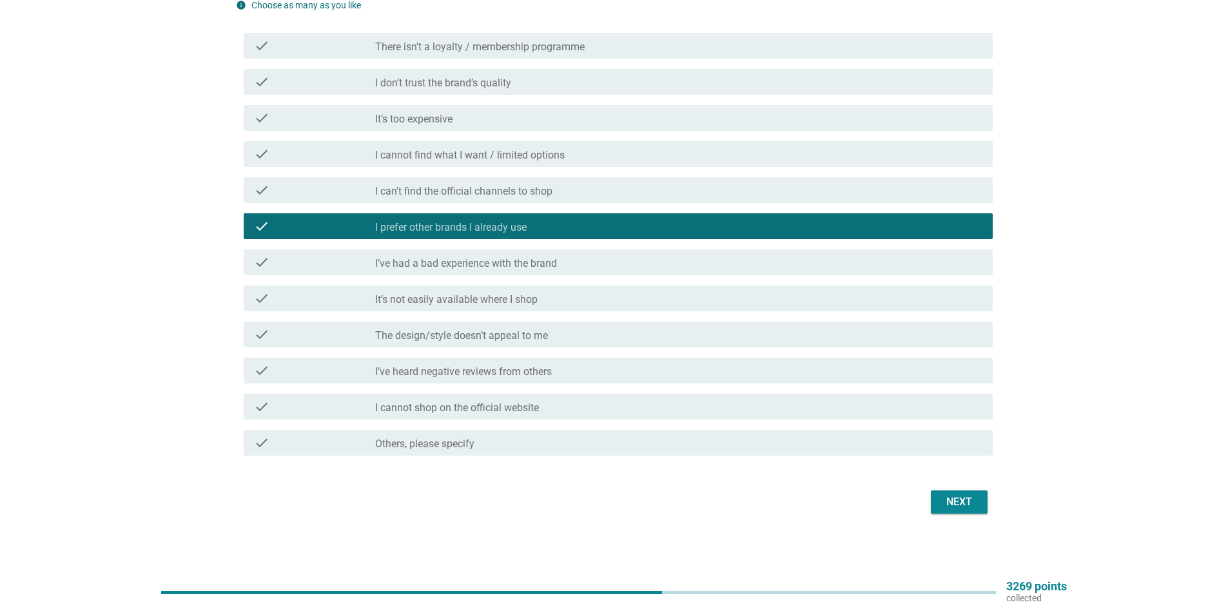
click at [954, 504] on div "Next" at bounding box center [959, 501] width 36 height 15
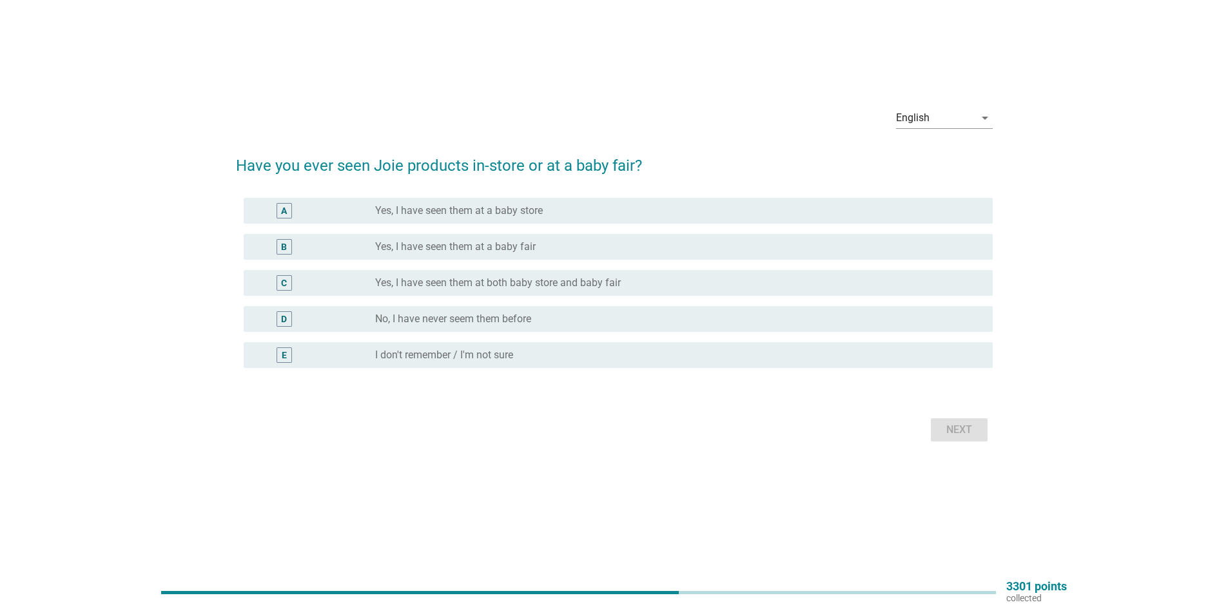
scroll to position [0, 0]
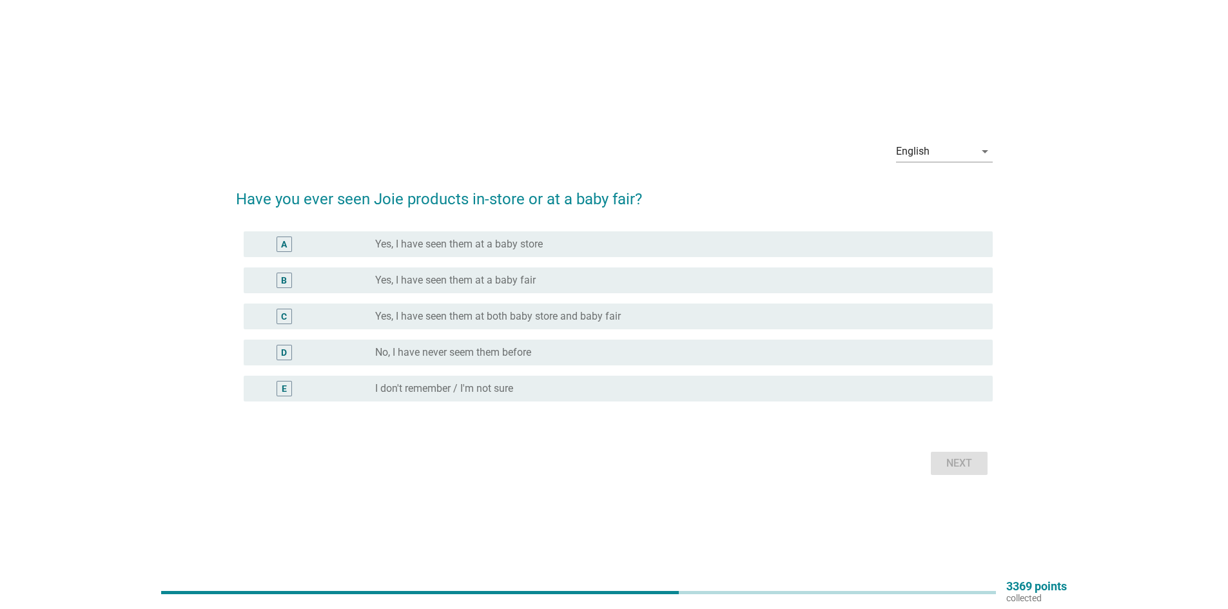
click at [435, 312] on label "Yes, I have seen them at both baby store and baby fair" at bounding box center [498, 316] width 246 height 13
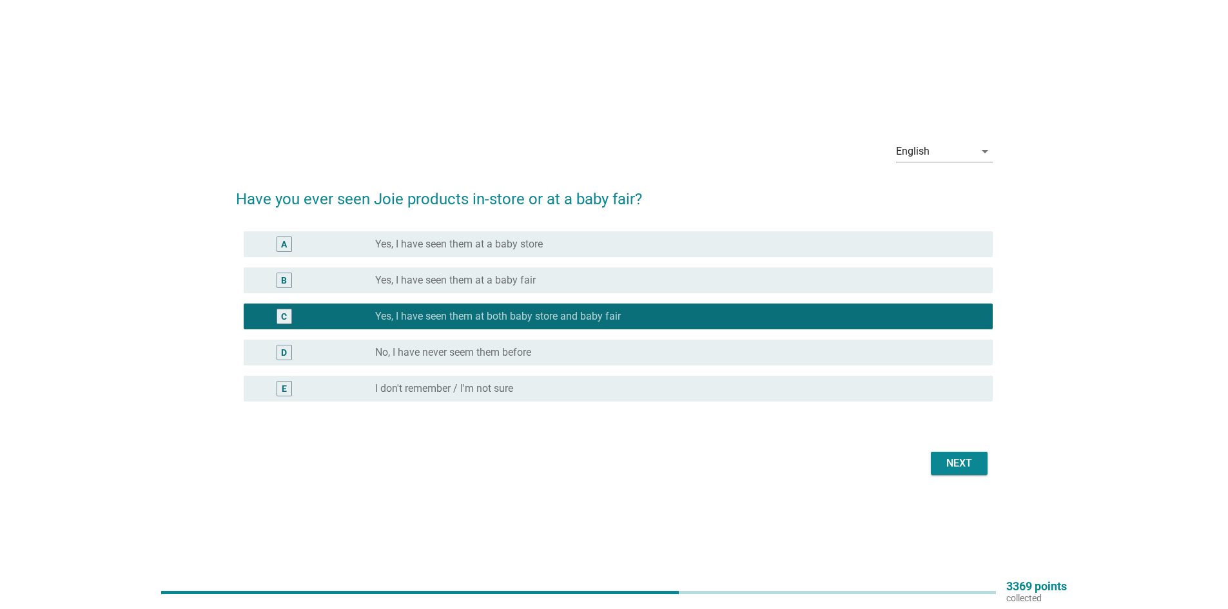
click at [952, 463] on div "Next" at bounding box center [959, 463] width 36 height 15
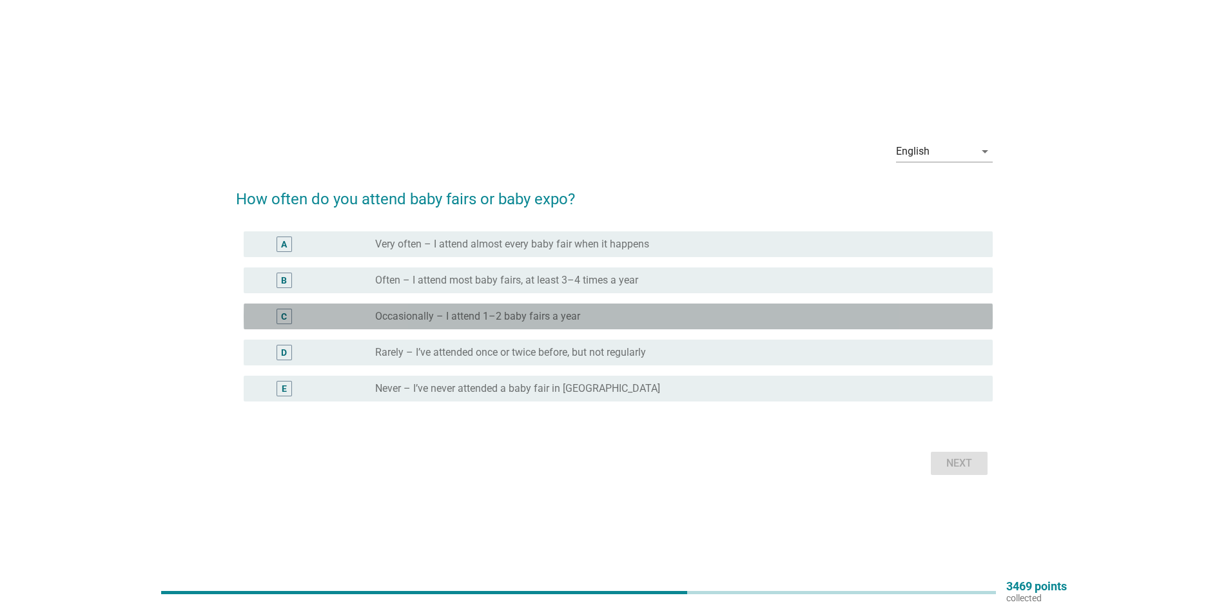
click at [482, 319] on label "Occasionally – I attend 1–2 baby fairs a year" at bounding box center [477, 316] width 205 height 13
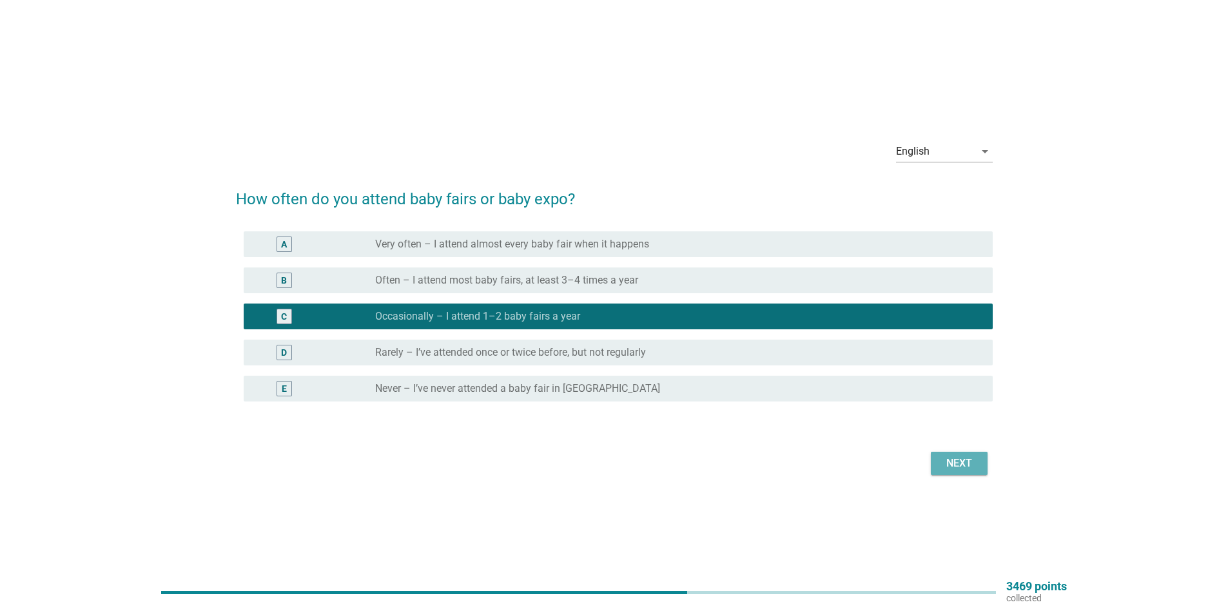
click at [953, 458] on div "Next" at bounding box center [959, 463] width 36 height 15
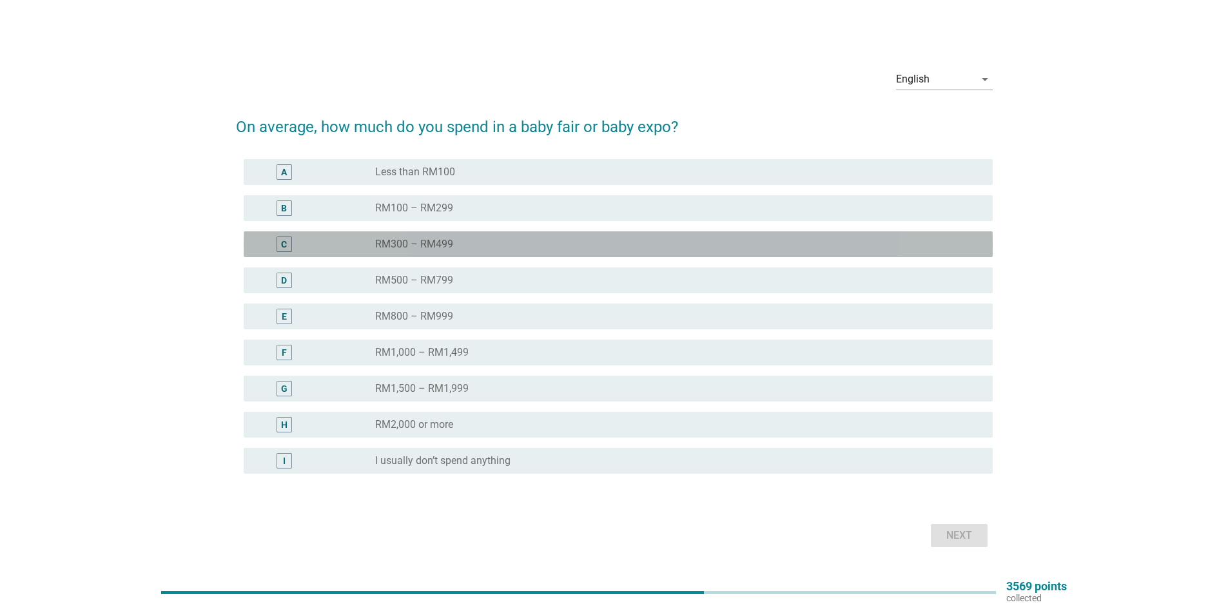
click at [407, 242] on label "RM300 – RM499" at bounding box center [414, 244] width 78 height 13
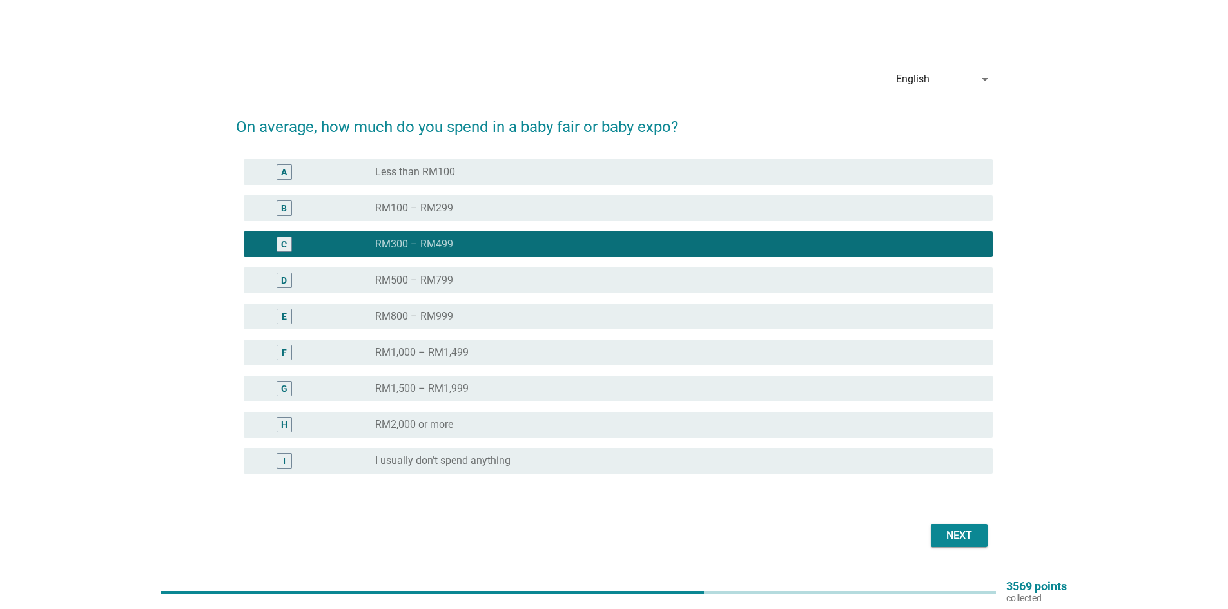
click at [979, 536] on button "Next" at bounding box center [959, 535] width 57 height 23
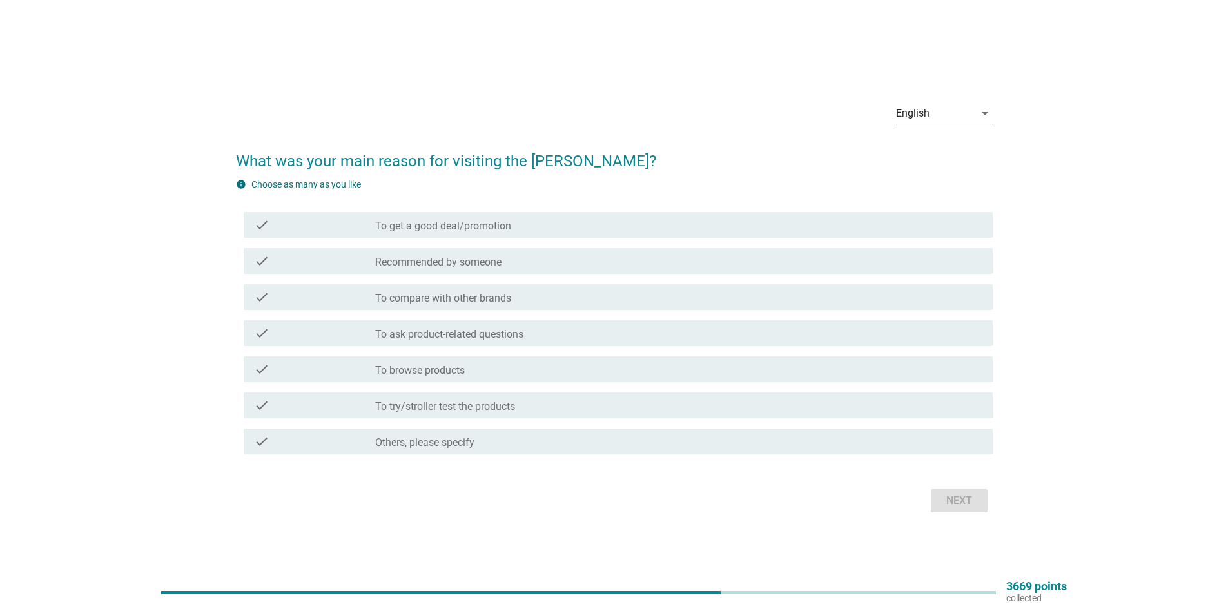
click at [460, 224] on label "To get a good deal/promotion" at bounding box center [443, 226] width 136 height 13
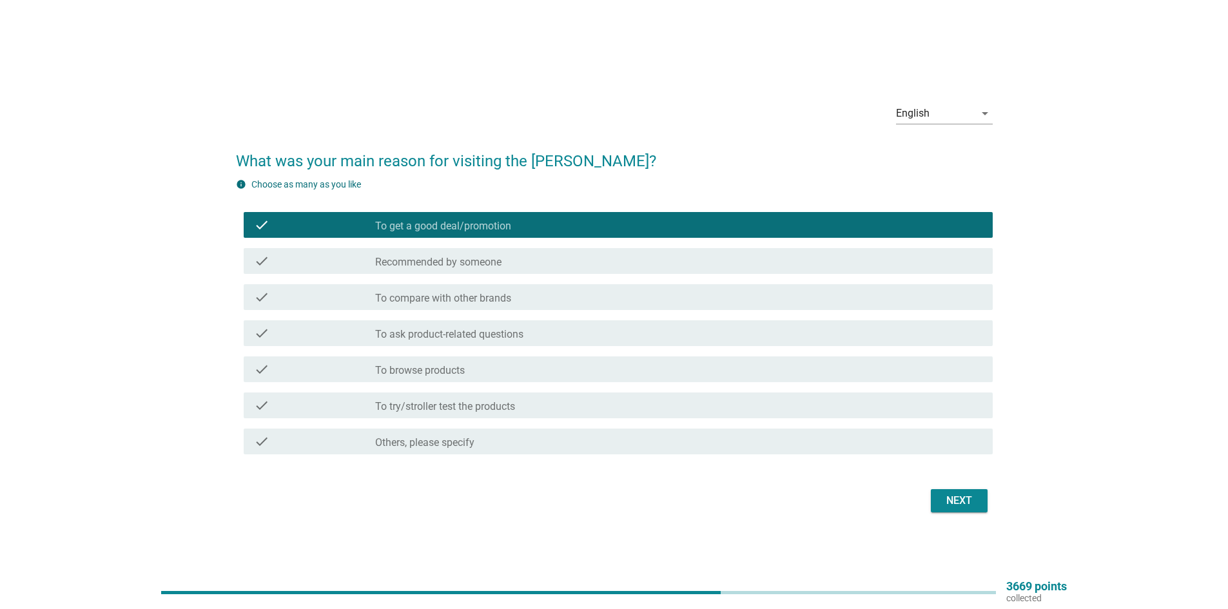
click at [452, 371] on label "To browse products" at bounding box center [420, 370] width 90 height 13
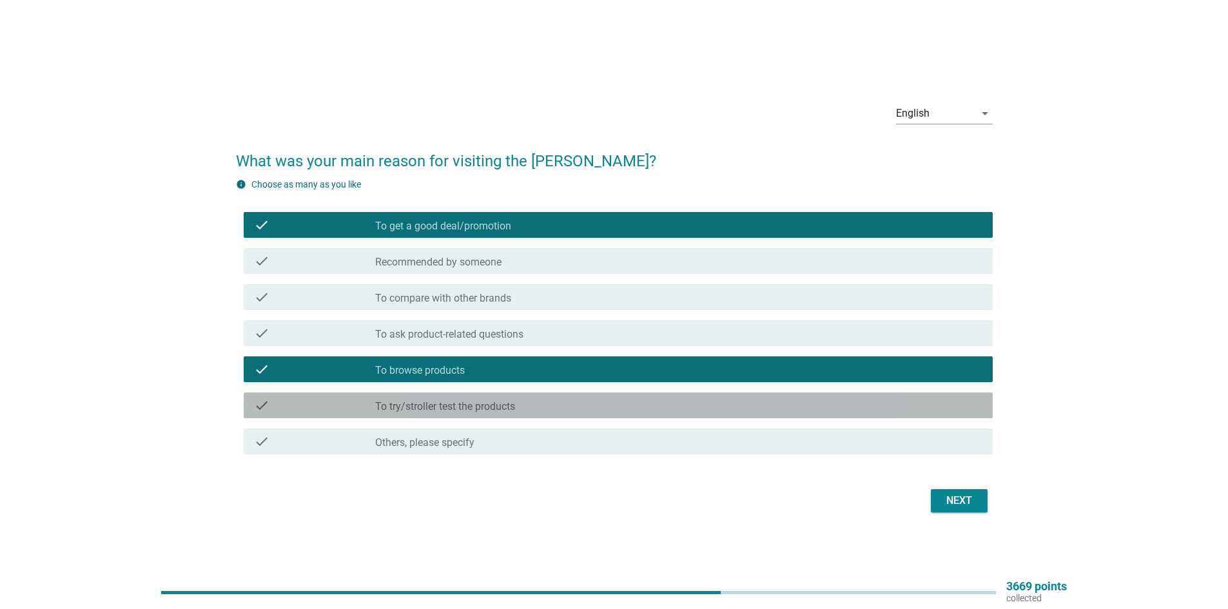
drag, startPoint x: 526, startPoint y: 407, endPoint x: 672, endPoint y: 439, distance: 149.2
click at [529, 406] on div "check_box_outline_blank To try/stroller test the products" at bounding box center [678, 405] width 607 height 15
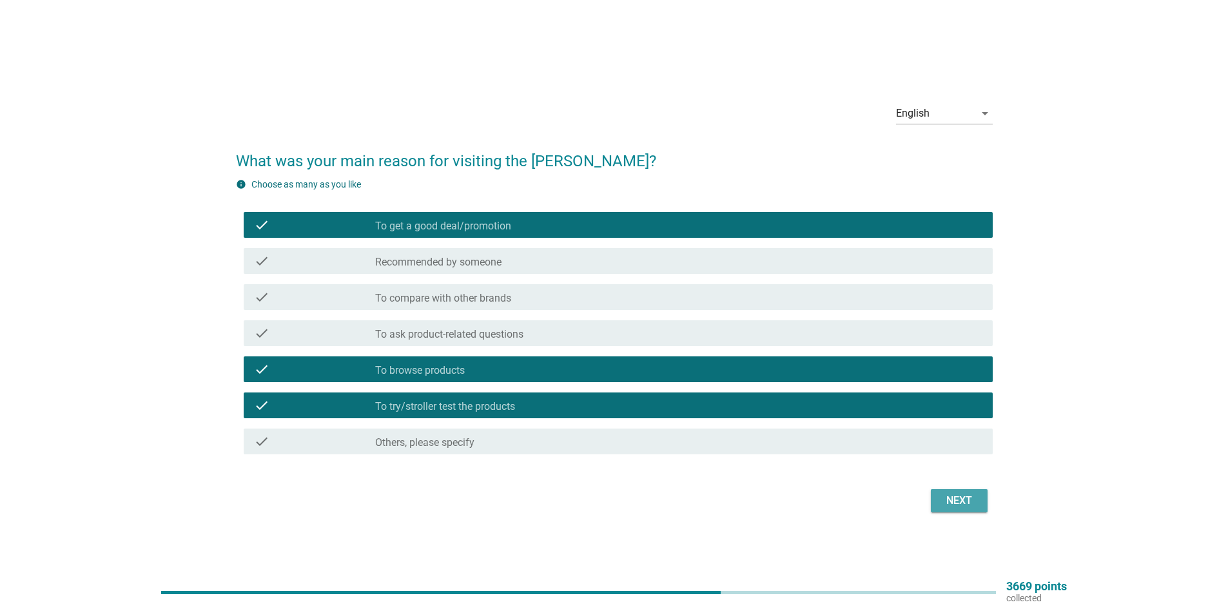
click at [963, 505] on div "Next" at bounding box center [959, 500] width 36 height 15
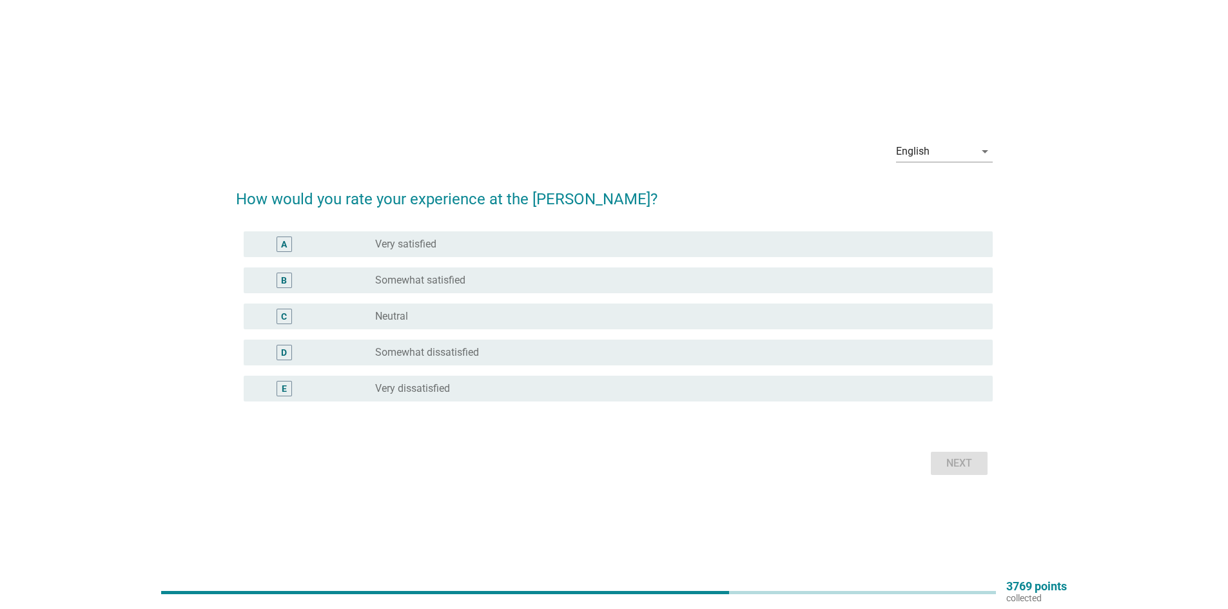
click at [423, 282] on label "Somewhat satisfied" at bounding box center [420, 280] width 90 height 13
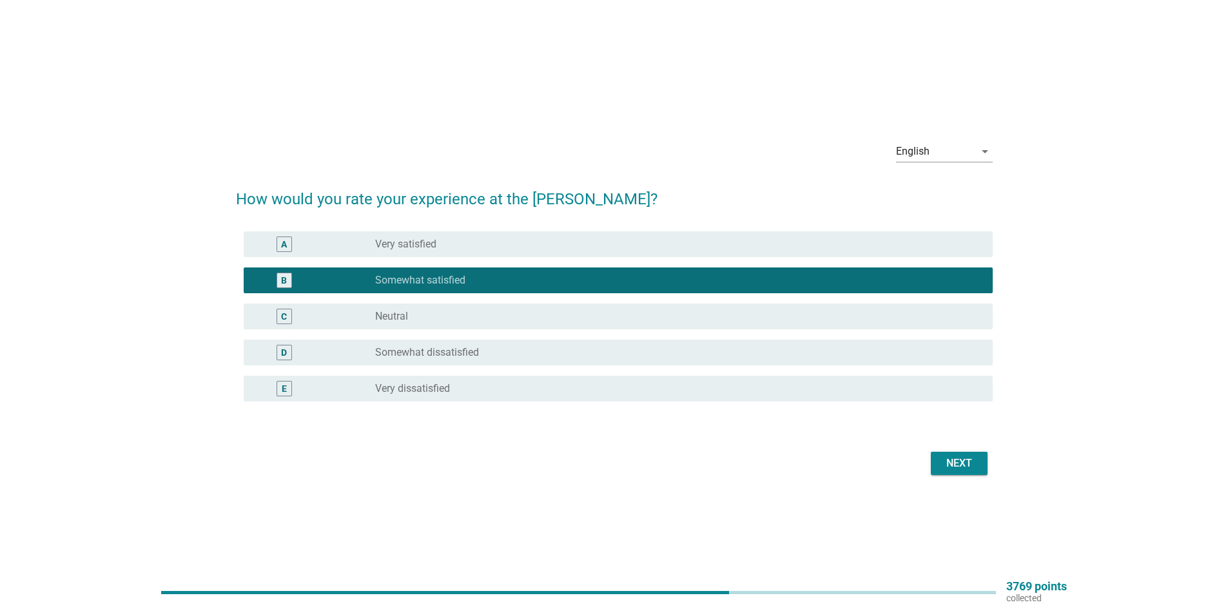
click at [960, 459] on div "Next" at bounding box center [959, 463] width 36 height 15
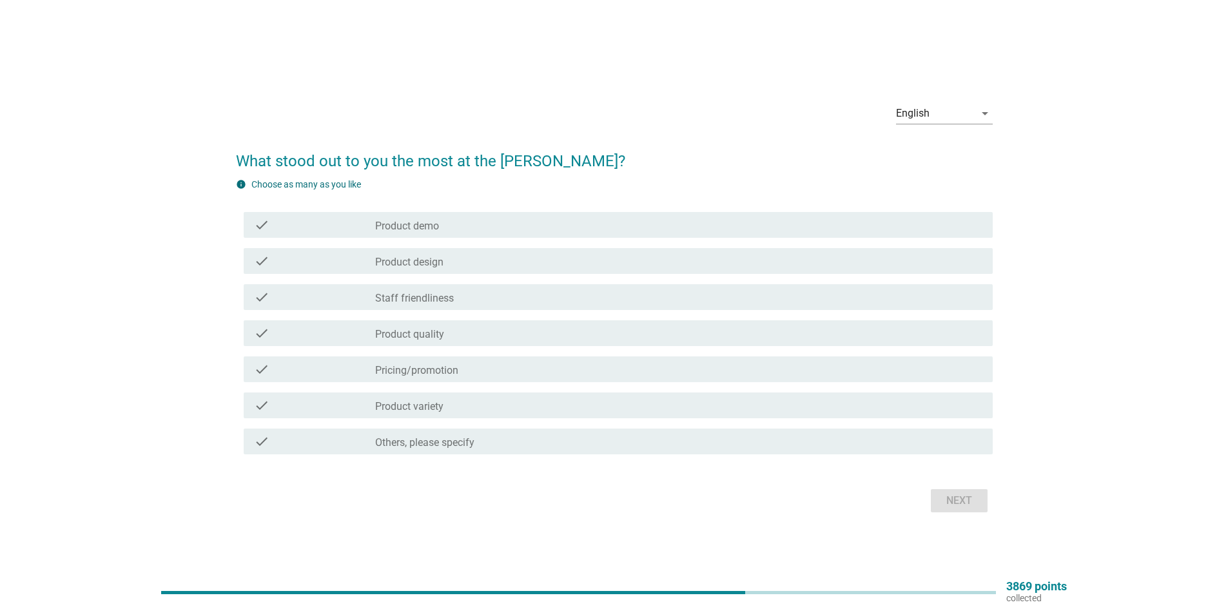
click at [429, 366] on label "Pricing/promotion" at bounding box center [416, 370] width 83 height 13
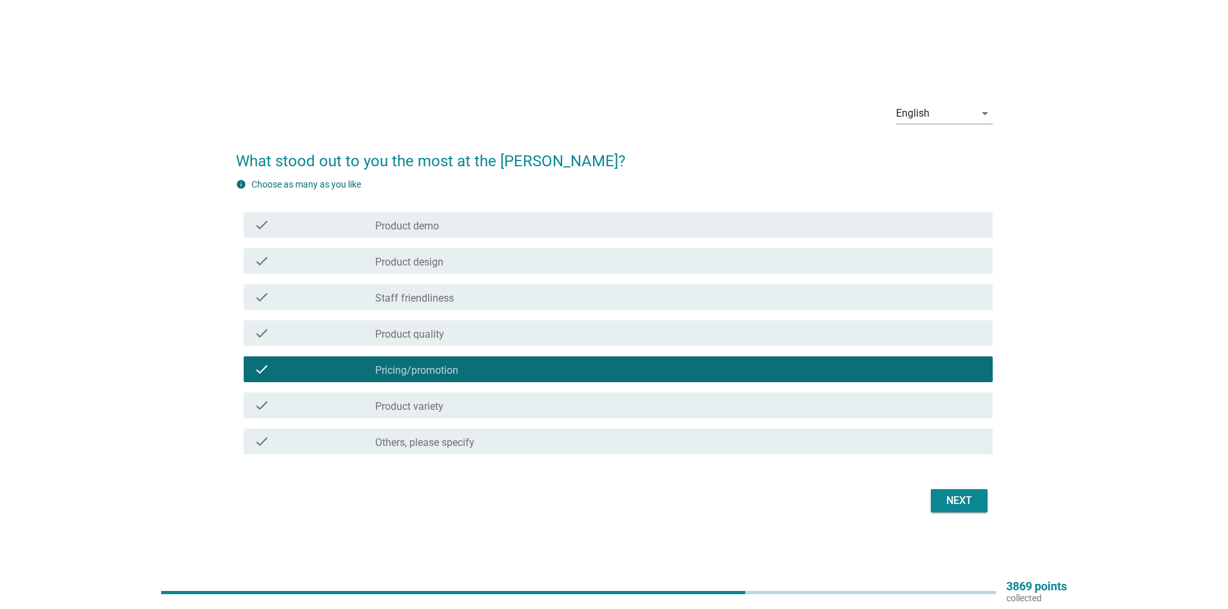
click at [434, 336] on label "Product quality" at bounding box center [409, 334] width 69 height 13
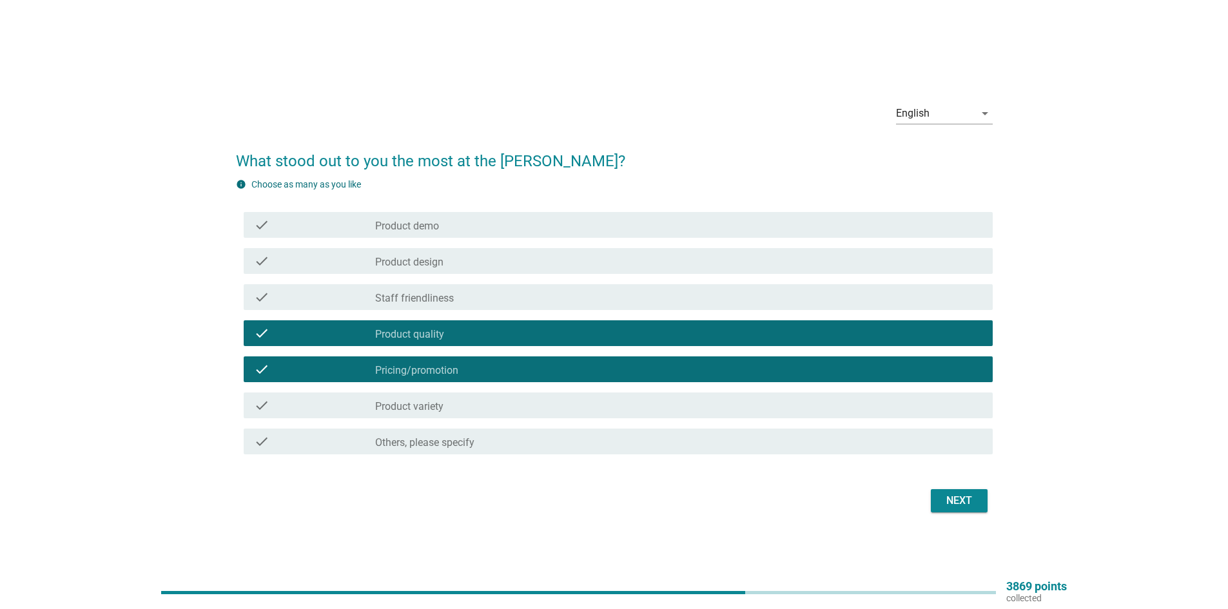
click at [431, 406] on label "Product variety" at bounding box center [409, 406] width 68 height 13
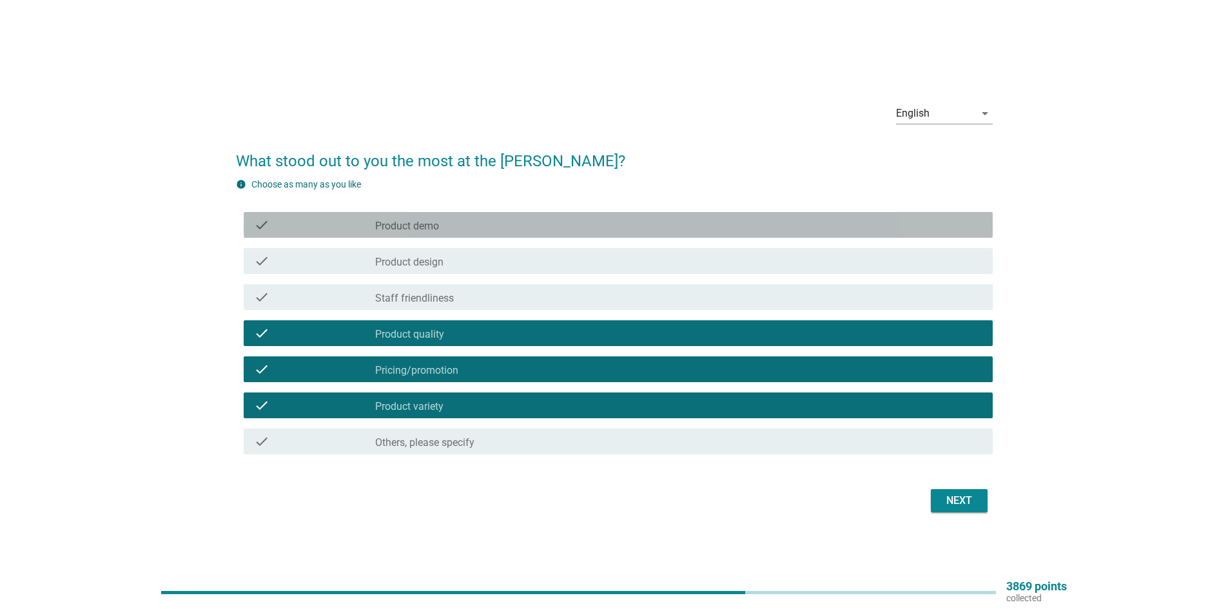
click at [430, 223] on label "Product demo" at bounding box center [407, 226] width 64 height 13
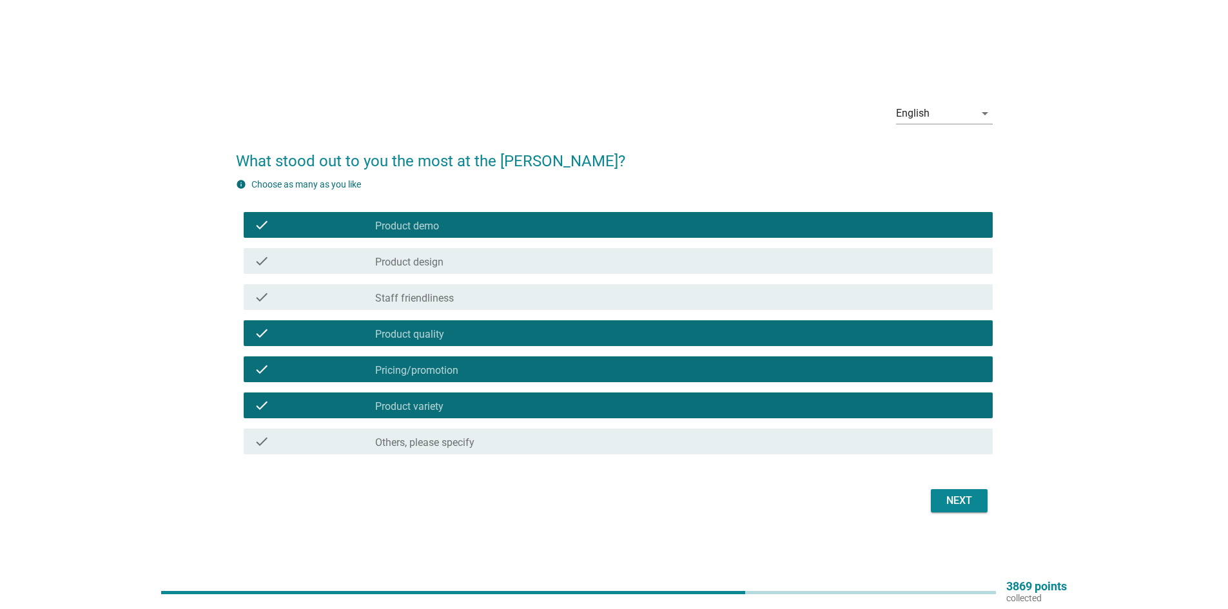
click at [434, 257] on label "Product design" at bounding box center [409, 262] width 68 height 13
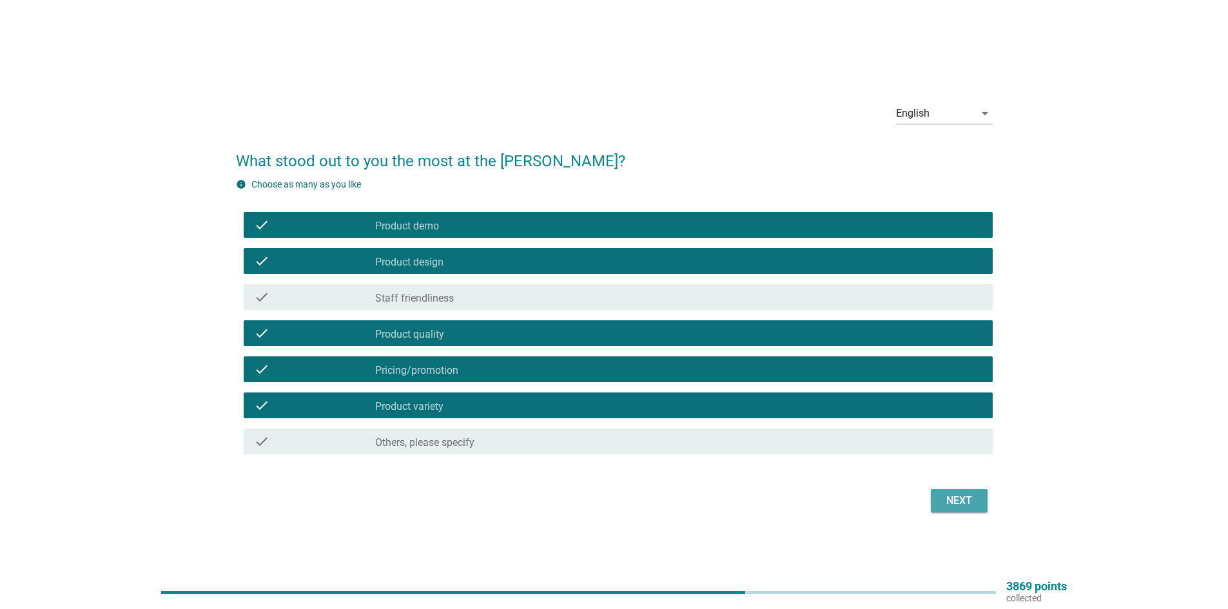
click at [968, 496] on div "Next" at bounding box center [959, 500] width 36 height 15
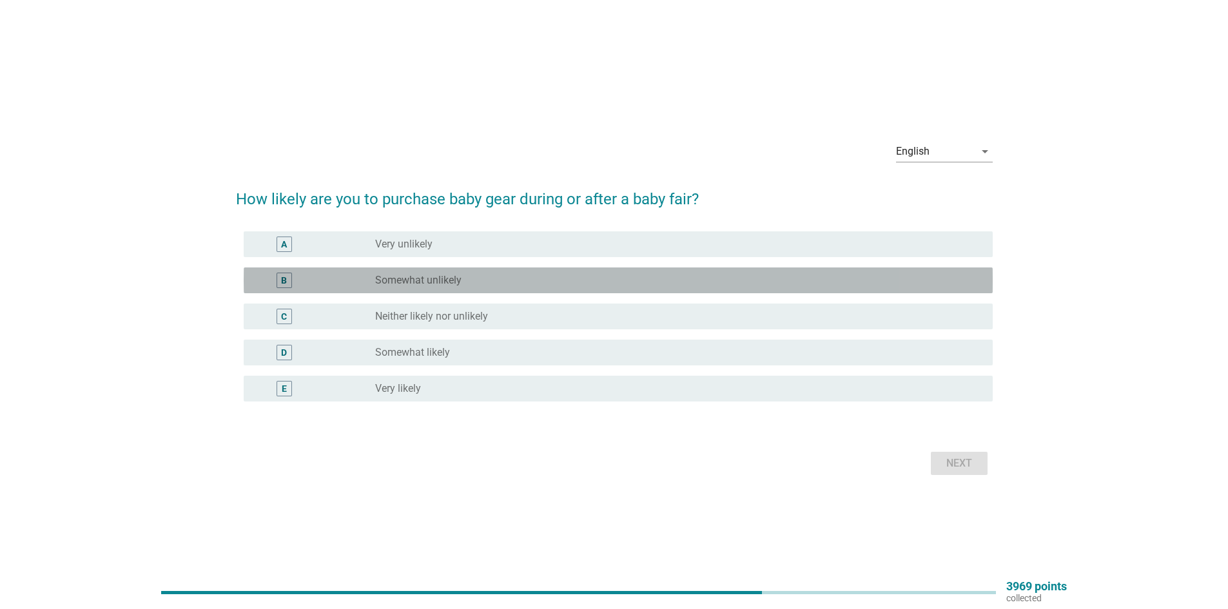
click at [433, 279] on label "Somewhat unlikely" at bounding box center [418, 280] width 86 height 13
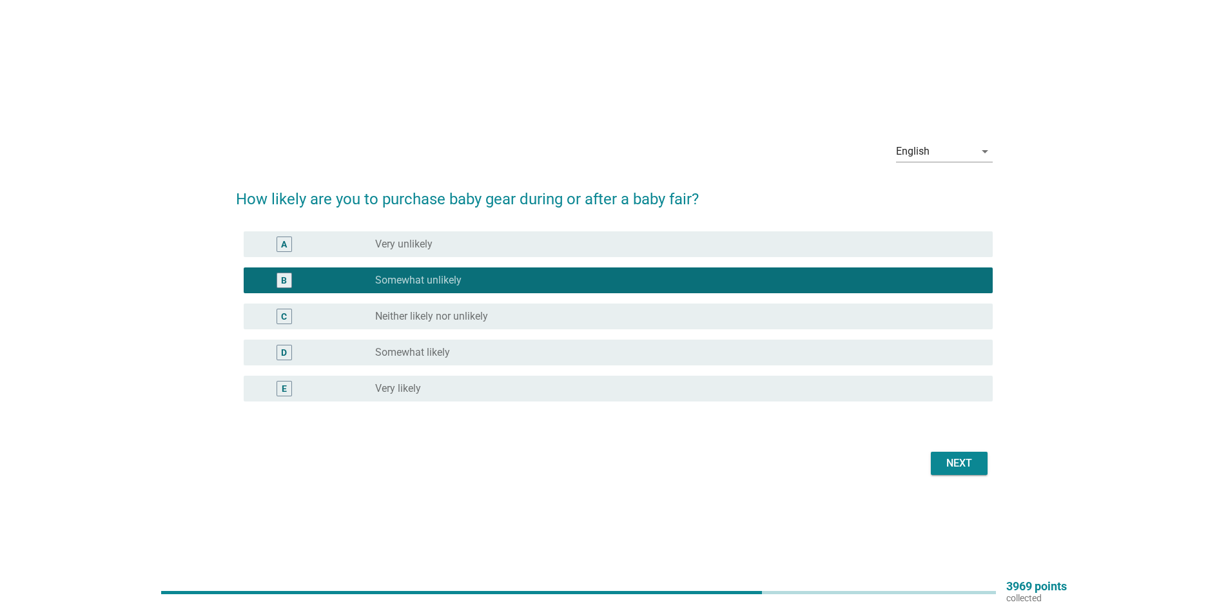
drag, startPoint x: 447, startPoint y: 351, endPoint x: 482, endPoint y: 360, distance: 36.4
click at [447, 352] on label "Somewhat likely" at bounding box center [412, 352] width 75 height 13
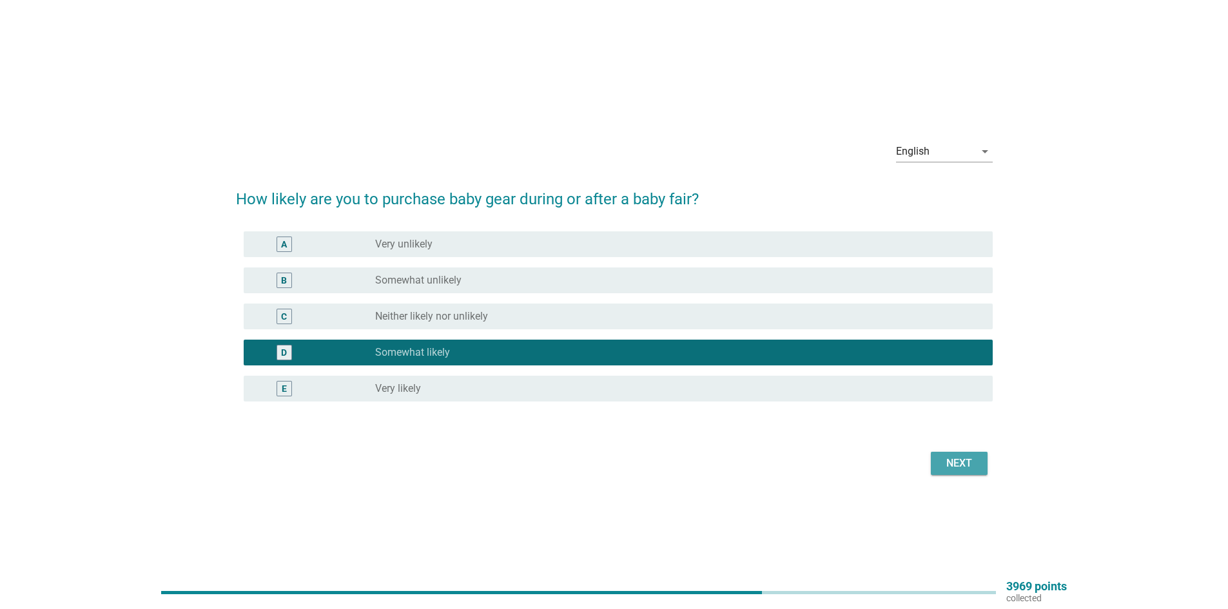
click at [972, 464] on div "Next" at bounding box center [959, 463] width 36 height 15
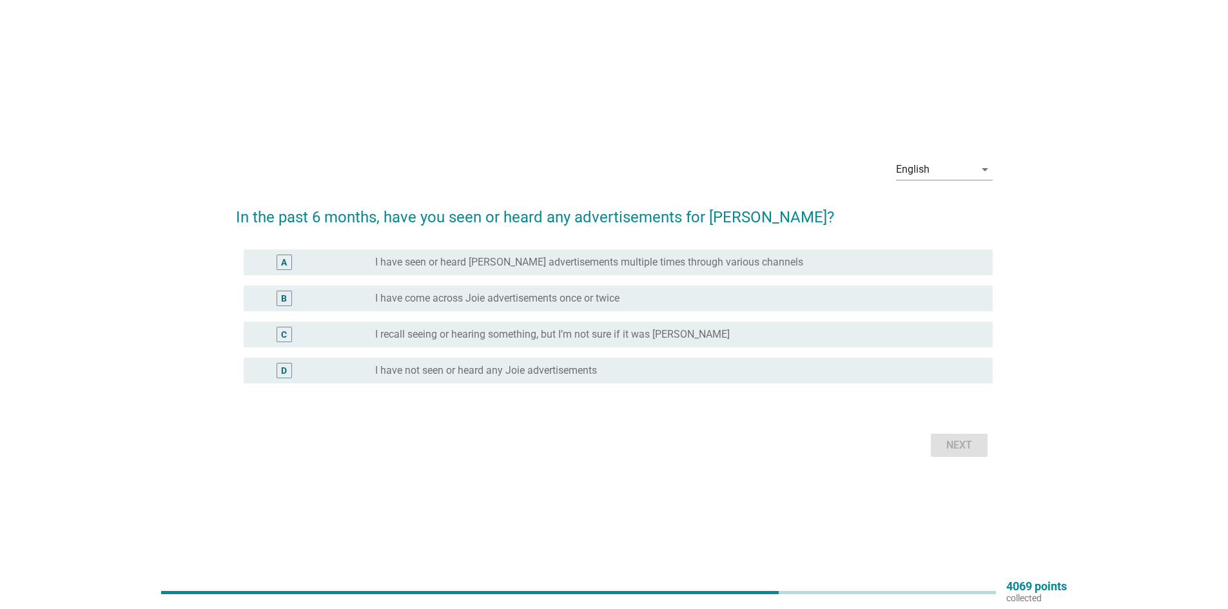
click at [434, 263] on label "I have seen or heard [PERSON_NAME] advertisements multiple times through variou…" at bounding box center [589, 262] width 428 height 13
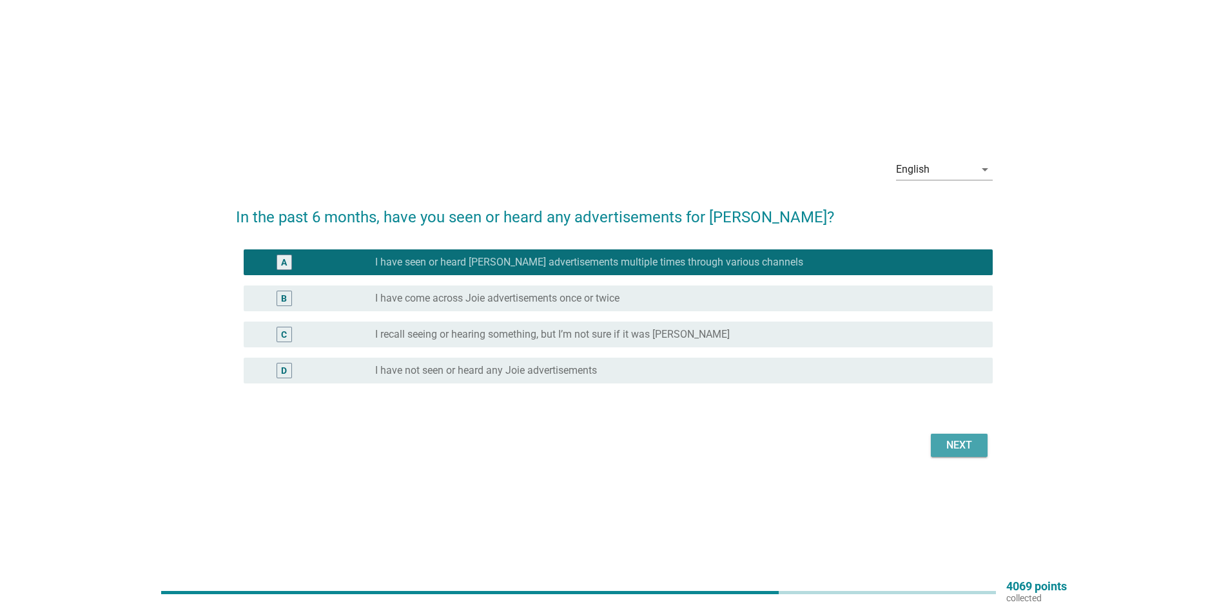
click at [956, 435] on button "Next" at bounding box center [959, 445] width 57 height 23
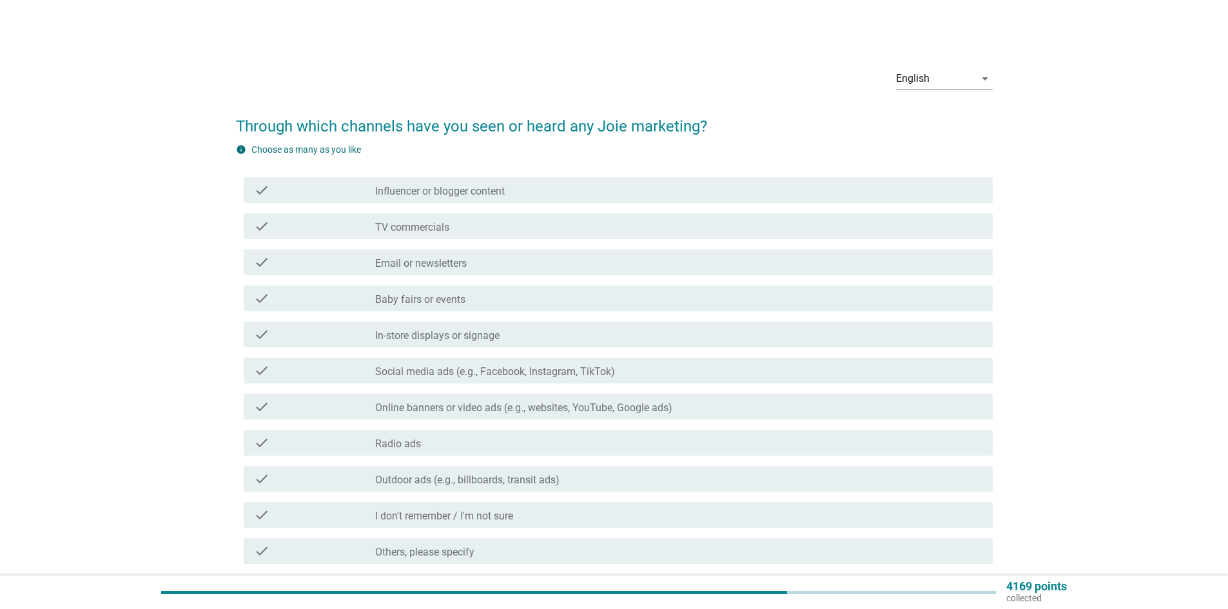
click at [427, 293] on label "Baby fairs or events" at bounding box center [420, 299] width 90 height 13
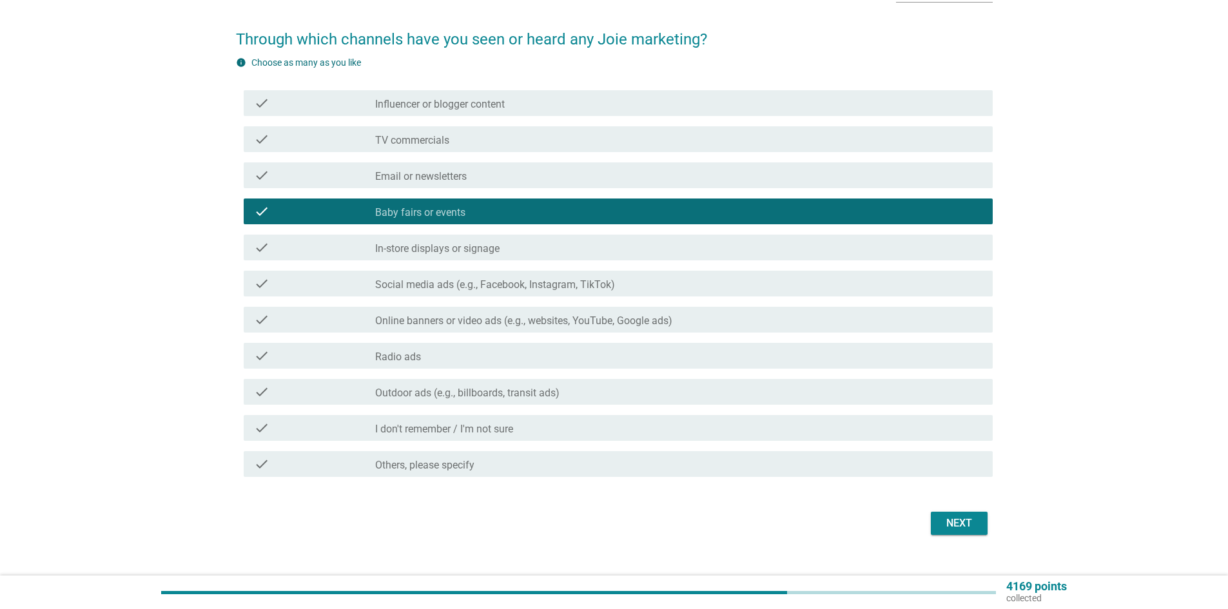
scroll to position [108, 0]
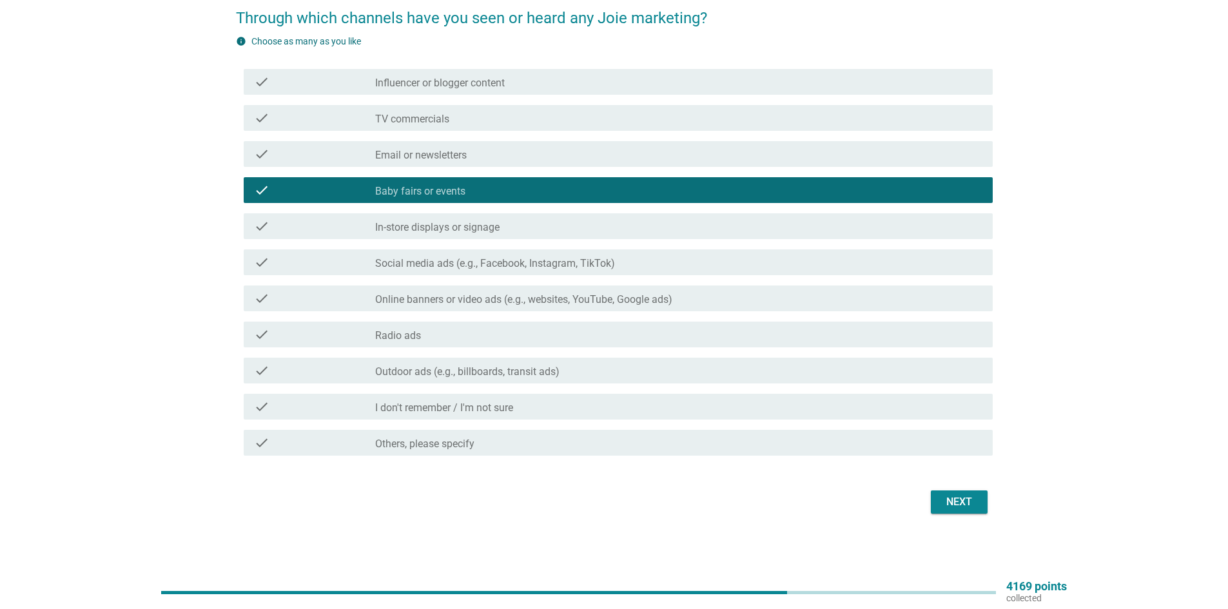
click at [464, 262] on label "Social media ads (e.g., Facebook, Instagram, TikTok)" at bounding box center [495, 263] width 240 height 13
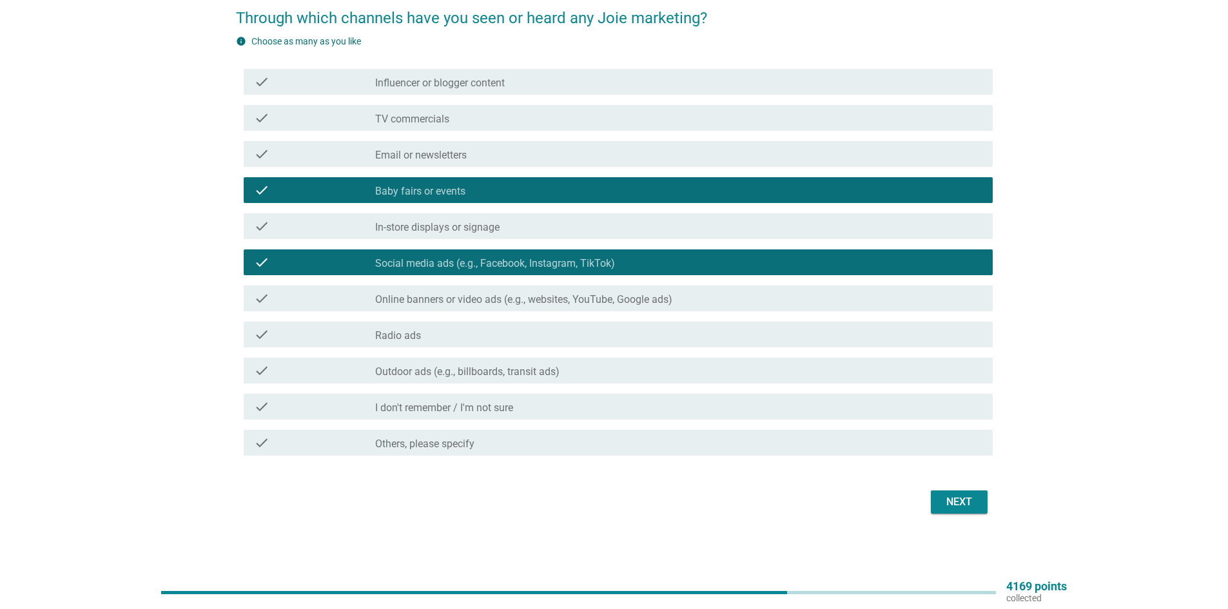
click at [451, 299] on label "Online banners or video ads (e.g., websites, YouTube, Google ads)" at bounding box center [523, 299] width 297 height 13
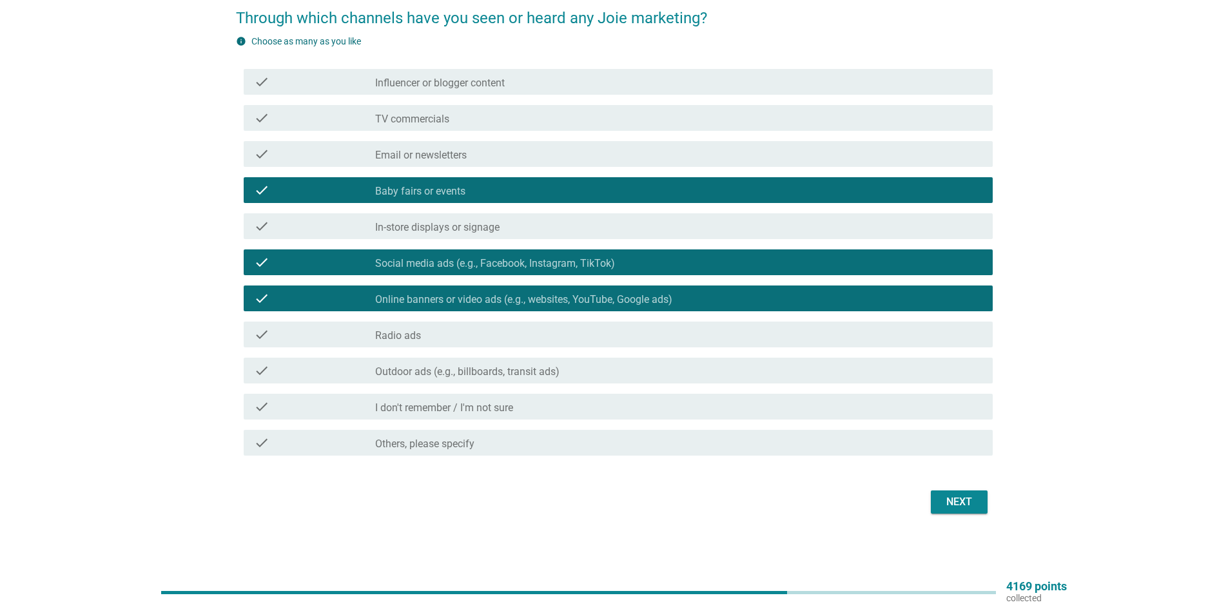
click at [942, 500] on div "Next" at bounding box center [959, 501] width 36 height 15
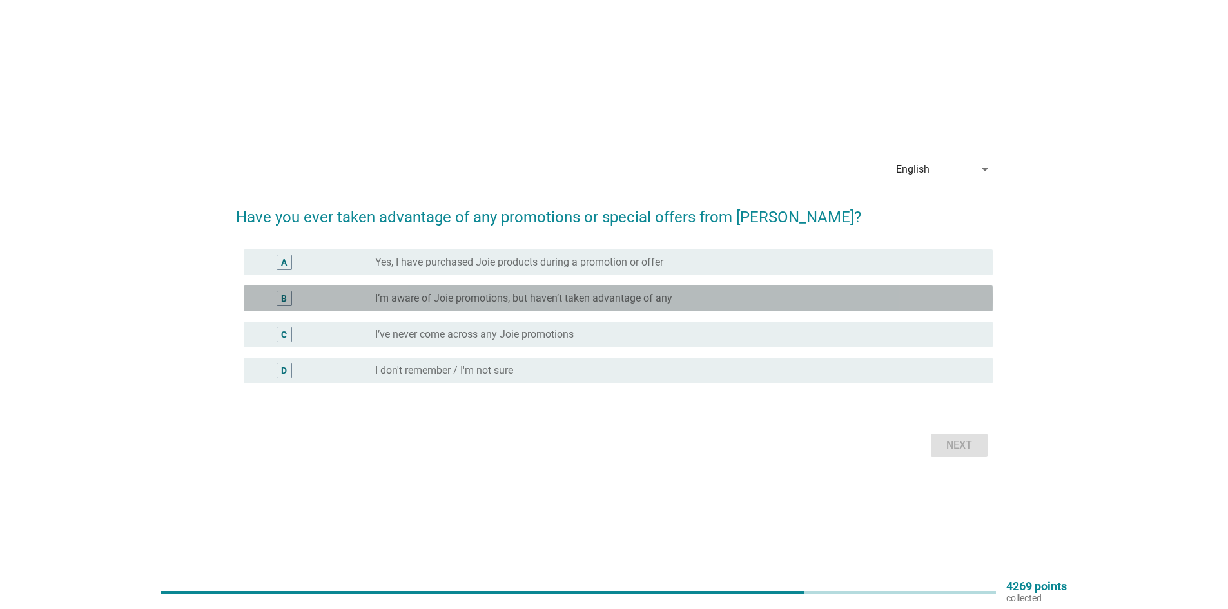
click at [508, 302] on label "I’m aware of Joie promotions, but haven’t taken advantage of any" at bounding box center [523, 298] width 297 height 13
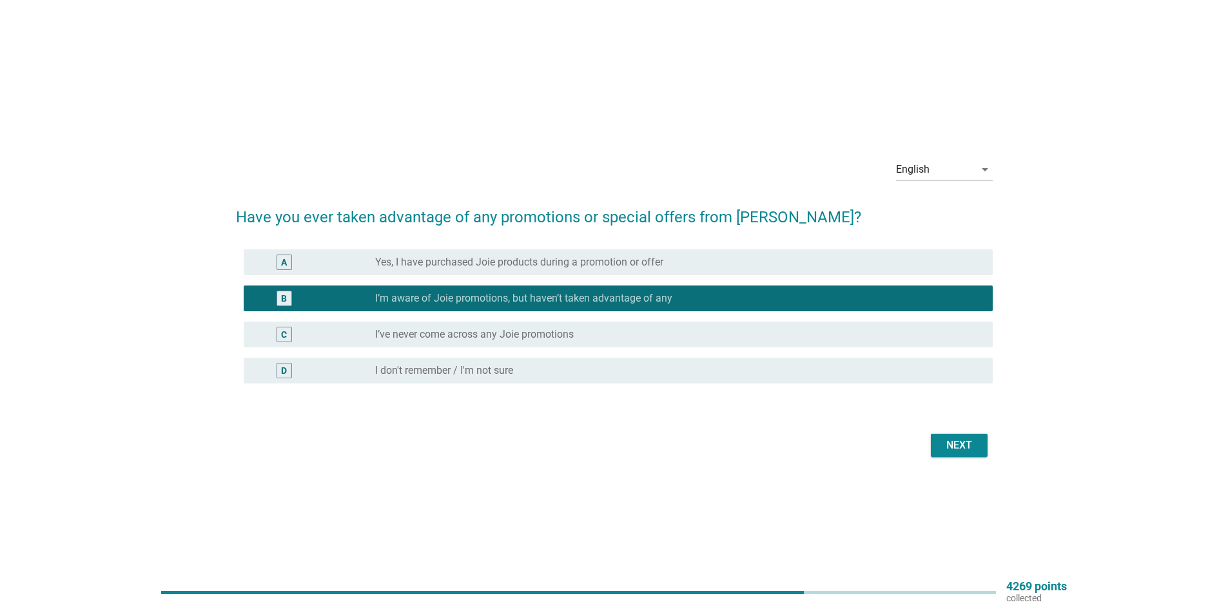
click at [970, 445] on div "Next" at bounding box center [959, 445] width 36 height 15
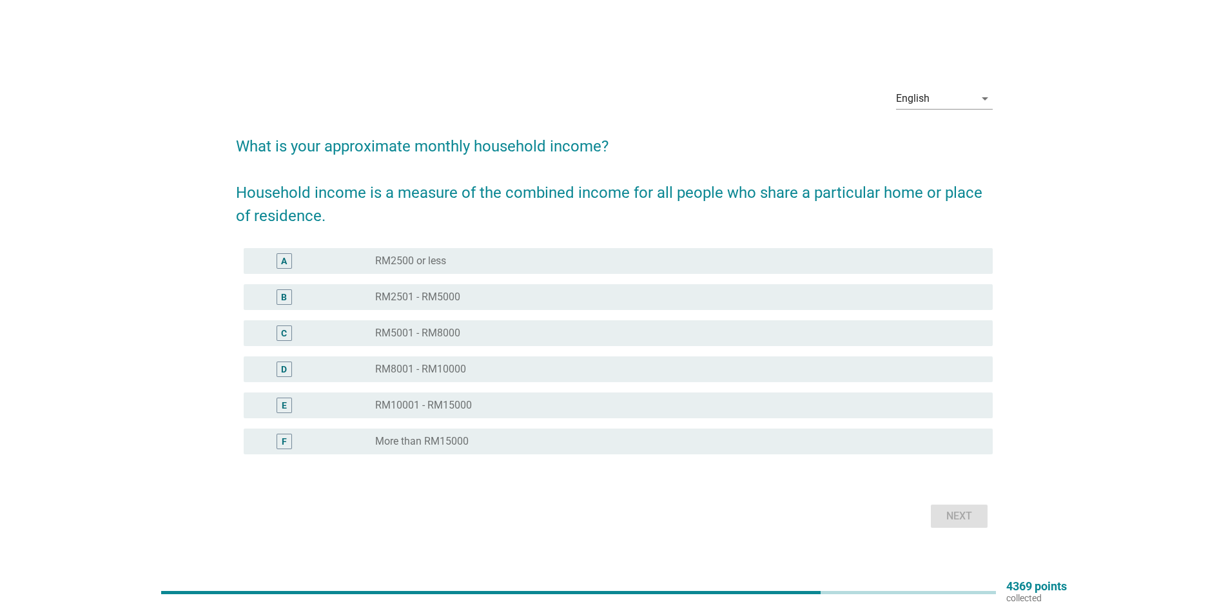
click at [422, 300] on label "RM2501 - RM5000" at bounding box center [417, 297] width 85 height 13
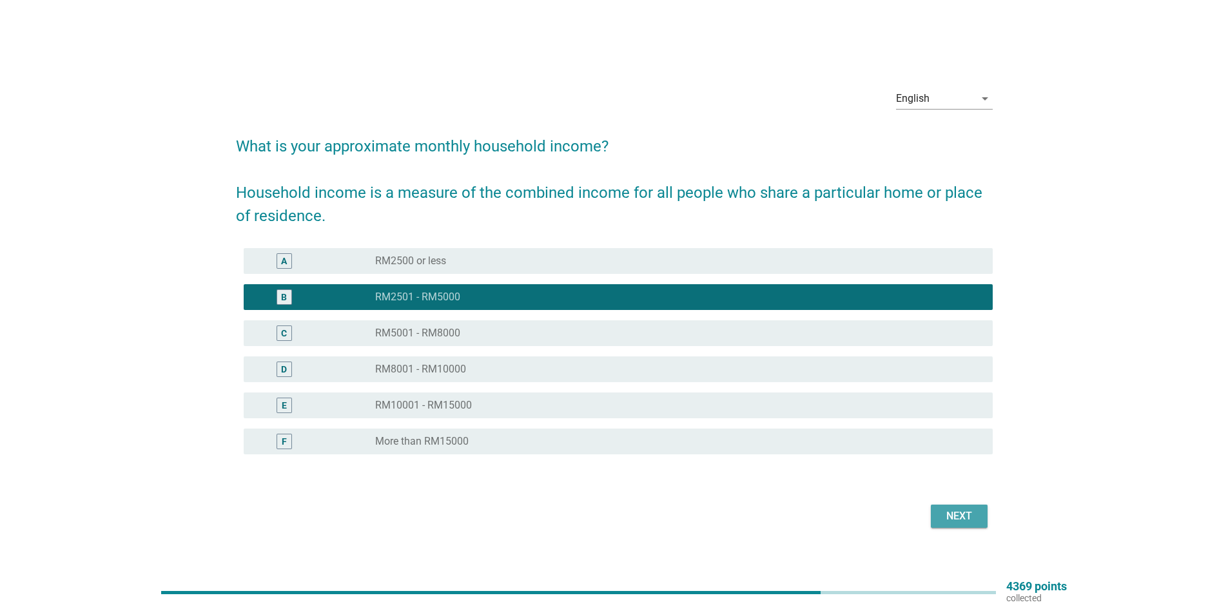
click at [953, 511] on div "Next" at bounding box center [959, 516] width 36 height 15
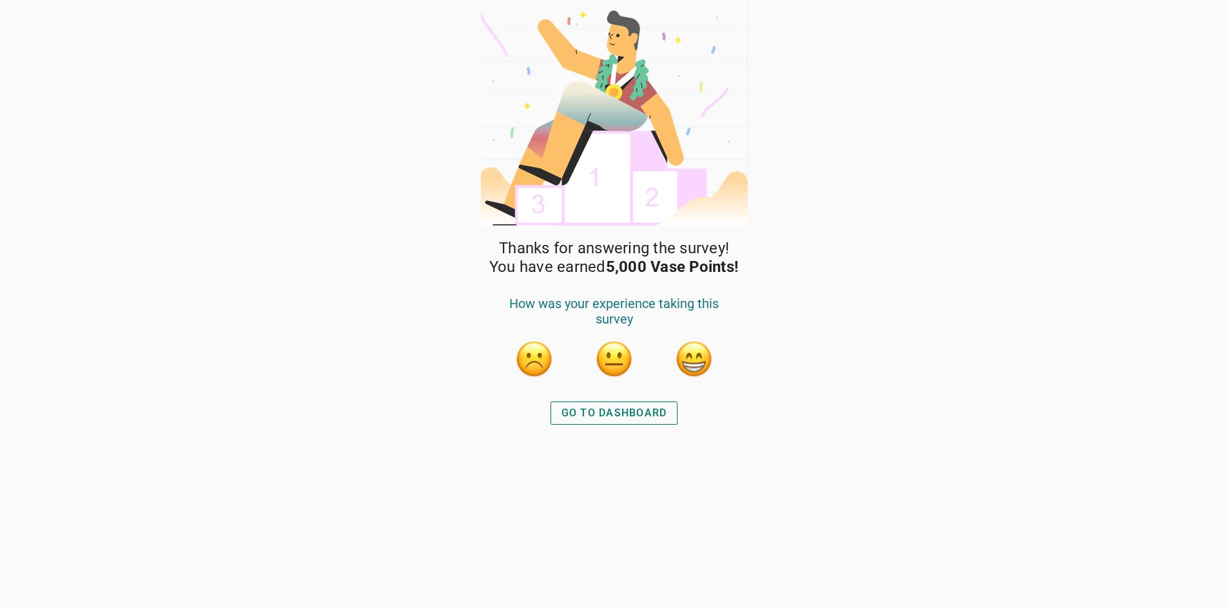
click at [616, 413] on div "GO TO DASHBOARD" at bounding box center [615, 413] width 106 height 15
